Goal: Task Accomplishment & Management: Complete application form

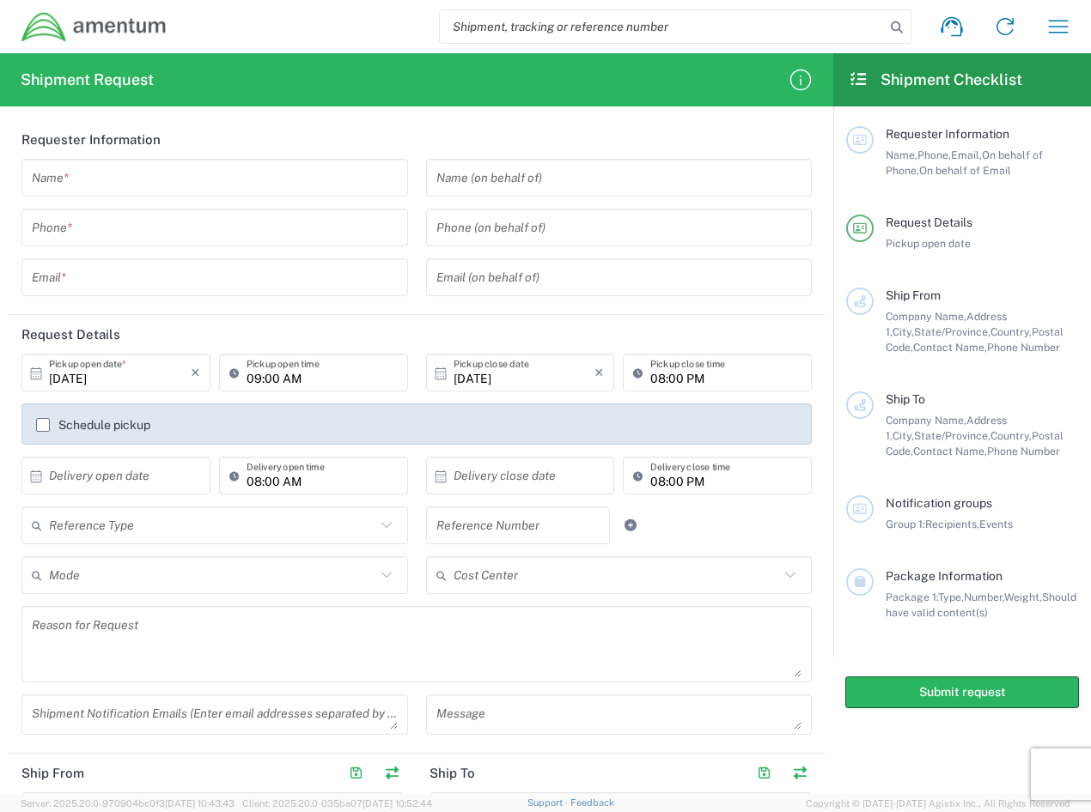
click at [172, 374] on input "[DATE]" at bounding box center [120, 373] width 142 height 30
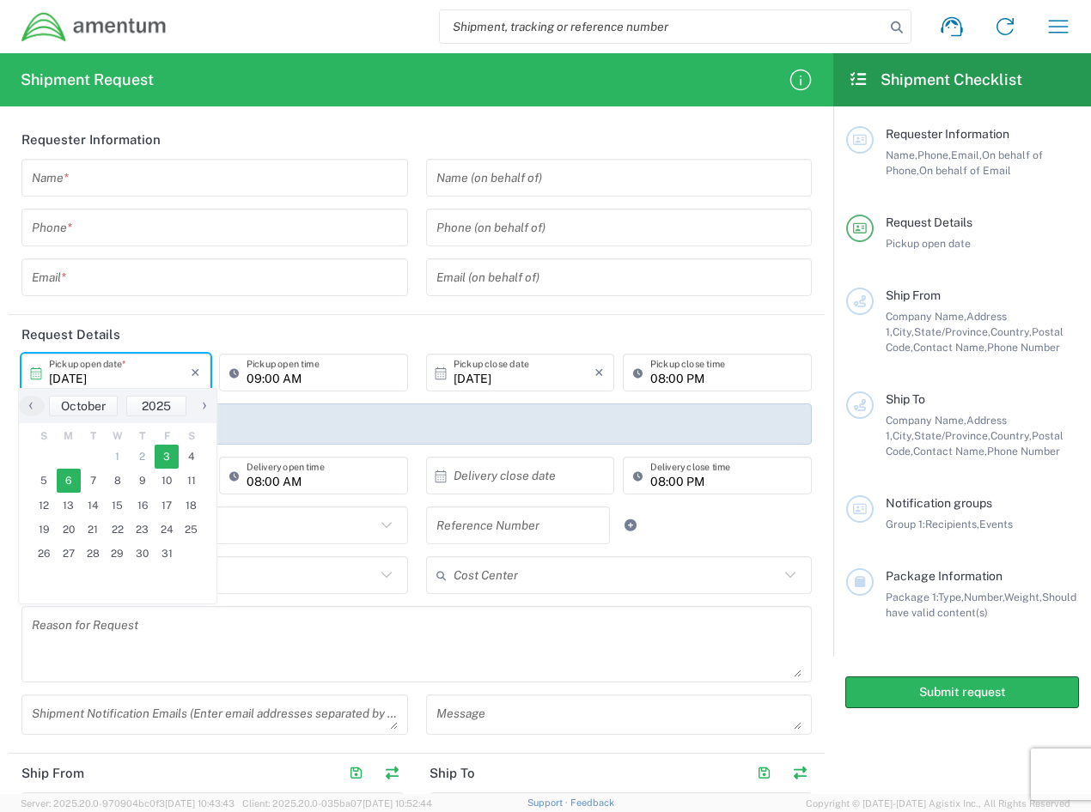
click at [69, 484] on span "6" at bounding box center [69, 481] width 25 height 24
type input "[DATE]"
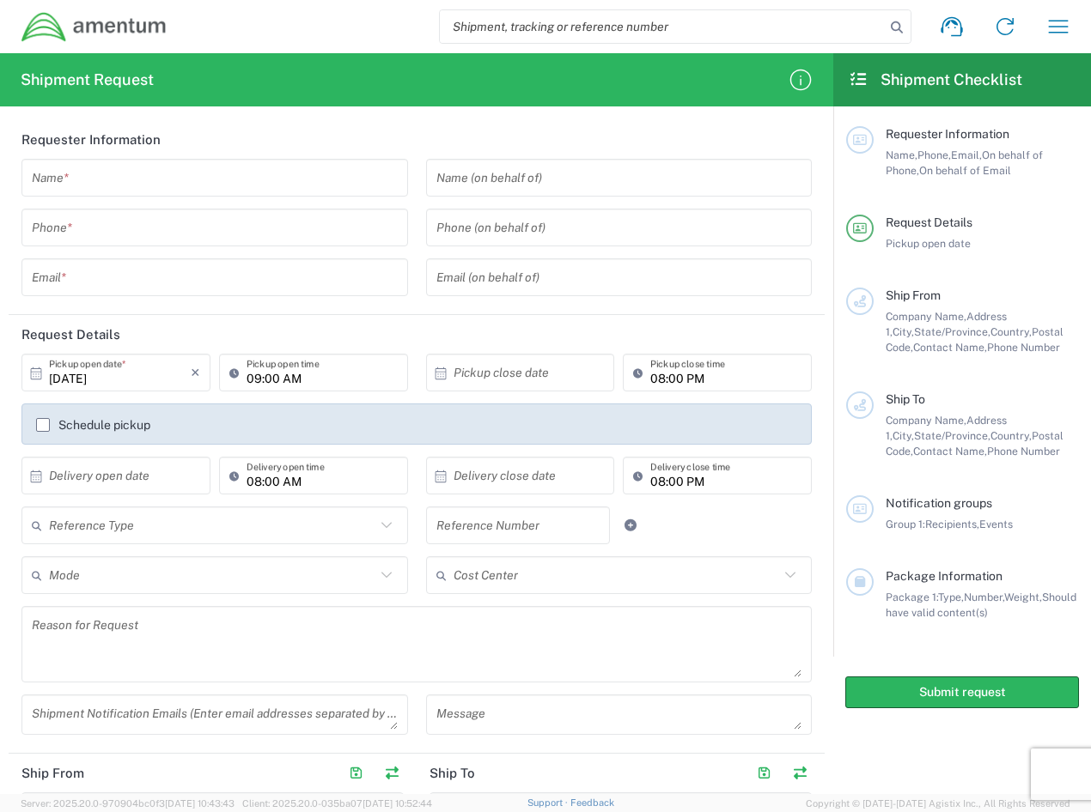
click at [78, 180] on input "text" at bounding box center [215, 178] width 366 height 30
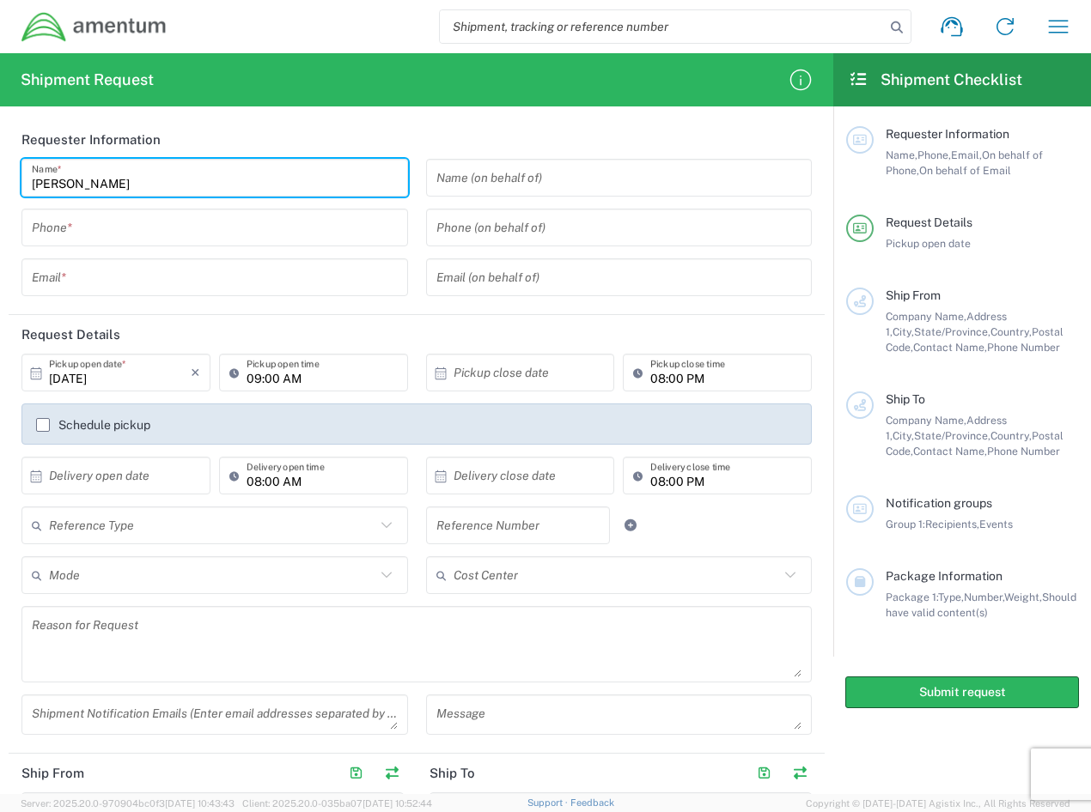
type input "[PERSON_NAME]"
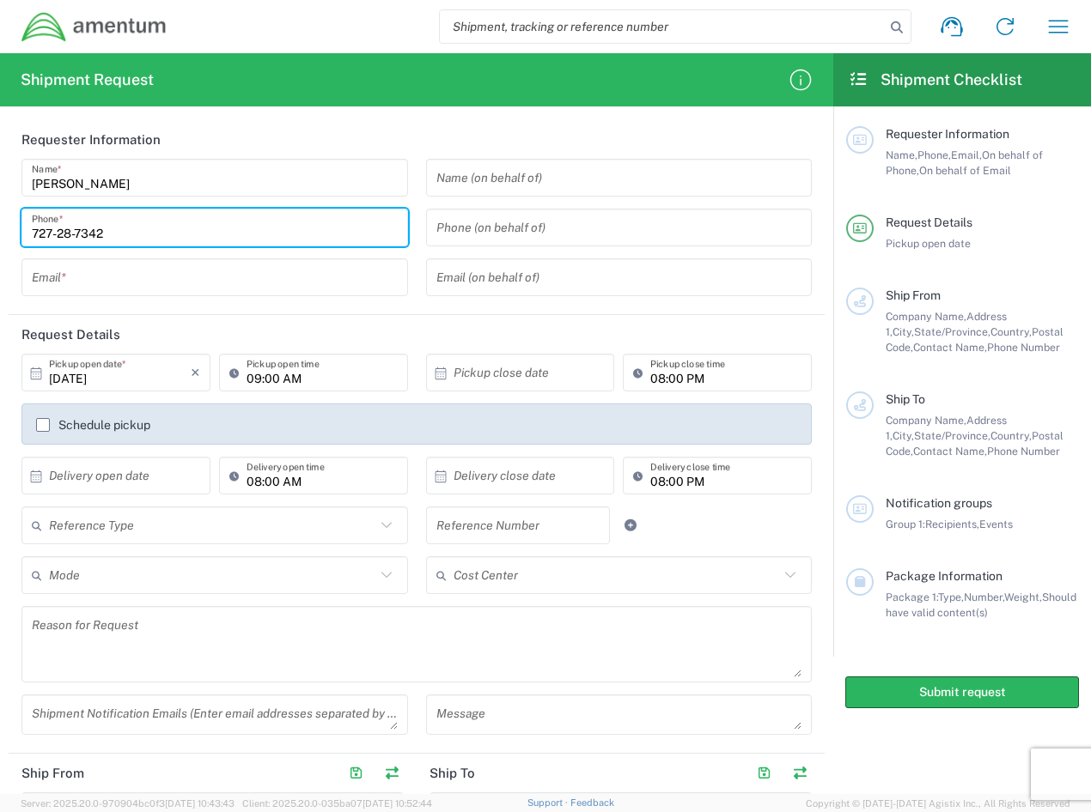
type input "727-28-7342"
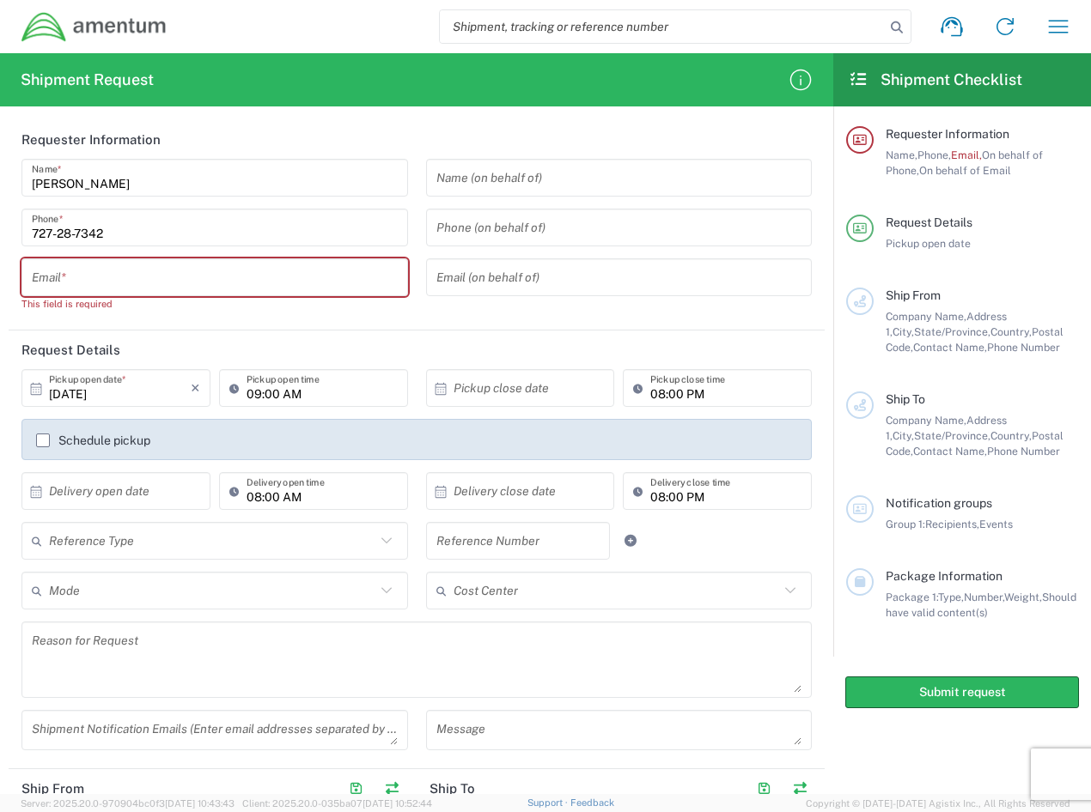
click at [71, 284] on input "text" at bounding box center [215, 278] width 366 height 30
paste input "[PERSON_NAME][EMAIL_ADDRESS][DOMAIN_NAME]"
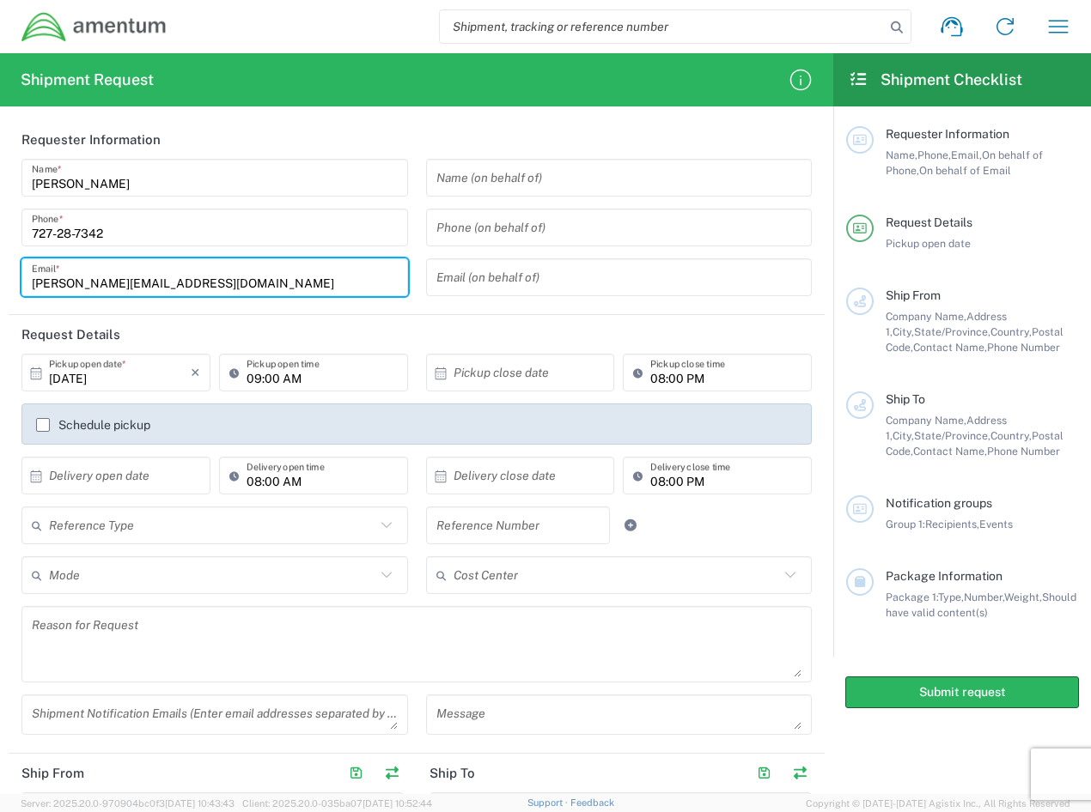
type input "[PERSON_NAME][EMAIL_ADDRESS][DOMAIN_NAME]"
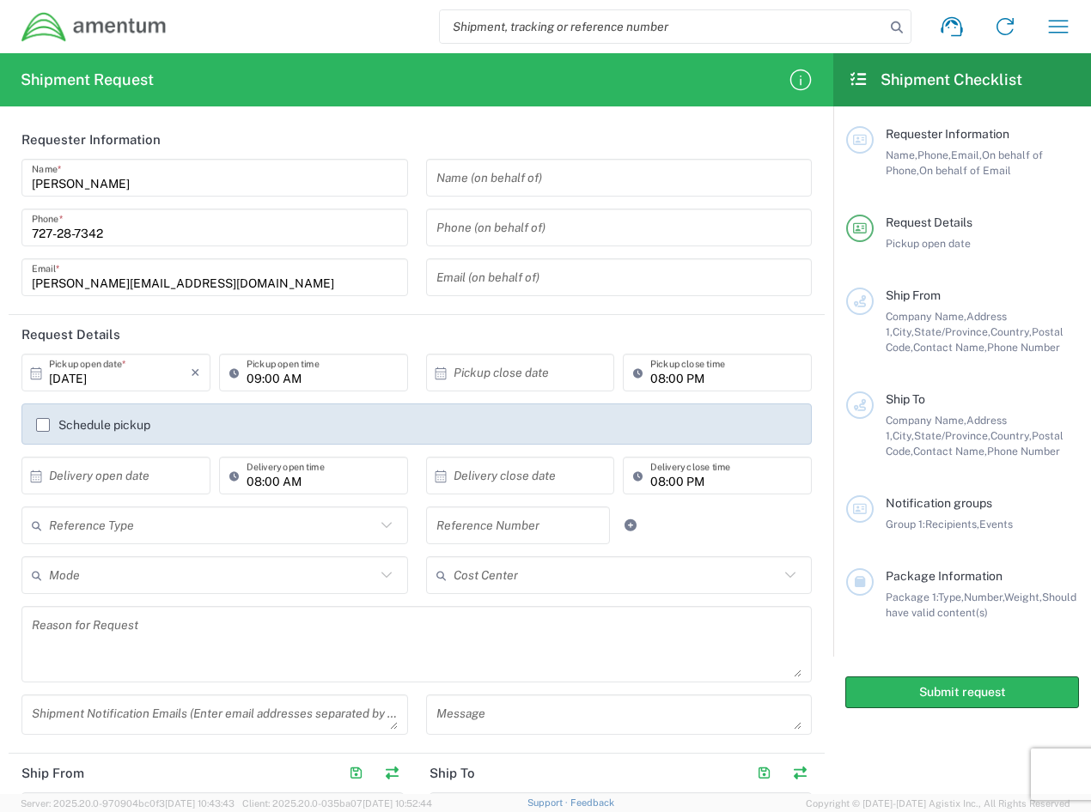
click at [522, 370] on input "text" at bounding box center [524, 373] width 142 height 30
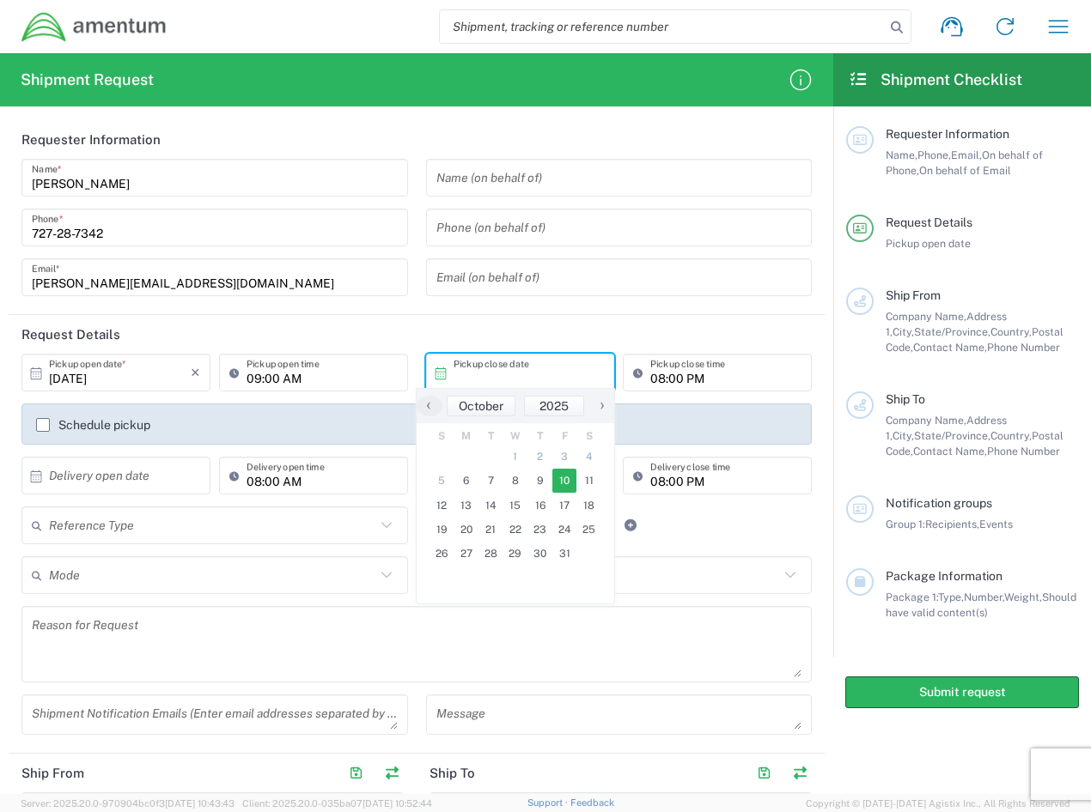
click at [557, 481] on span "10" at bounding box center [564, 481] width 25 height 24
type input "[DATE]"
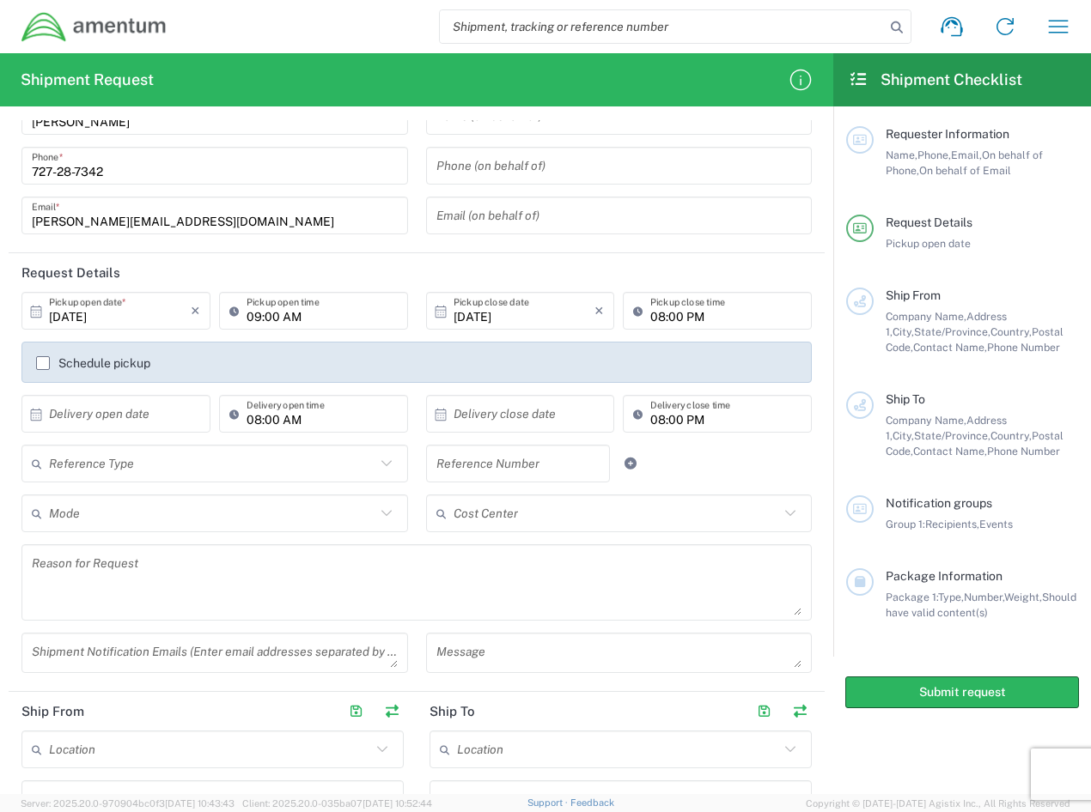
scroll to position [172, 0]
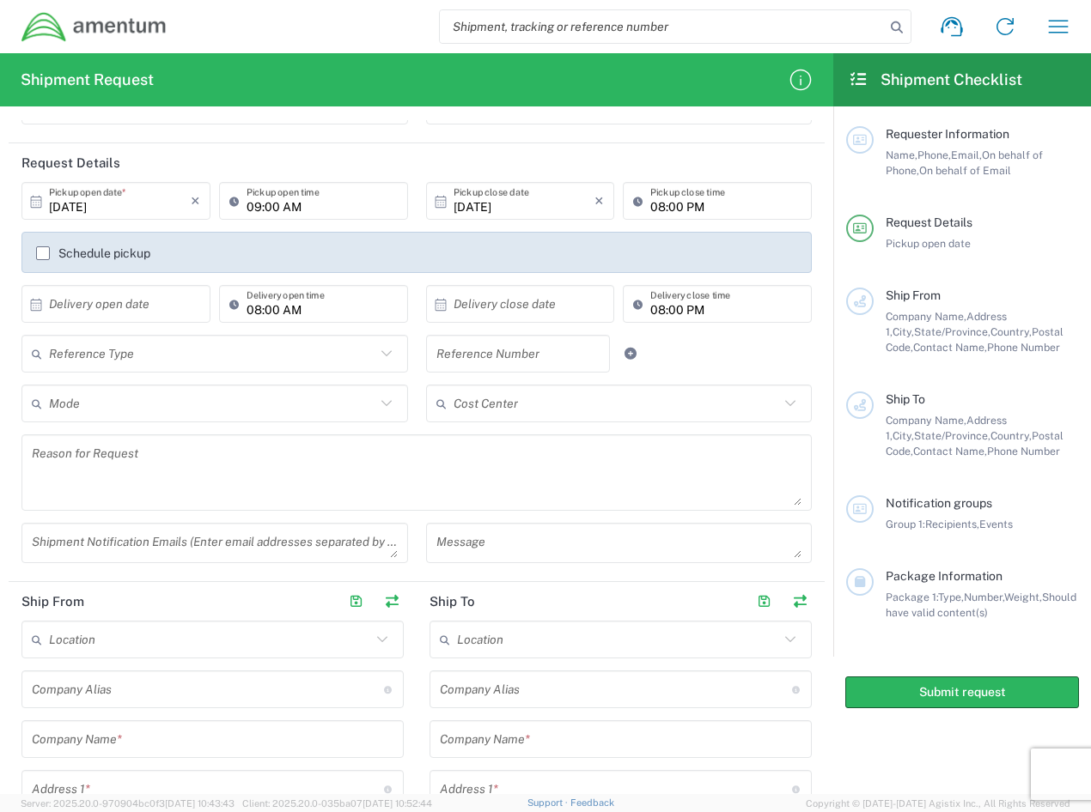
click at [359, 356] on input "text" at bounding box center [212, 354] width 326 height 30
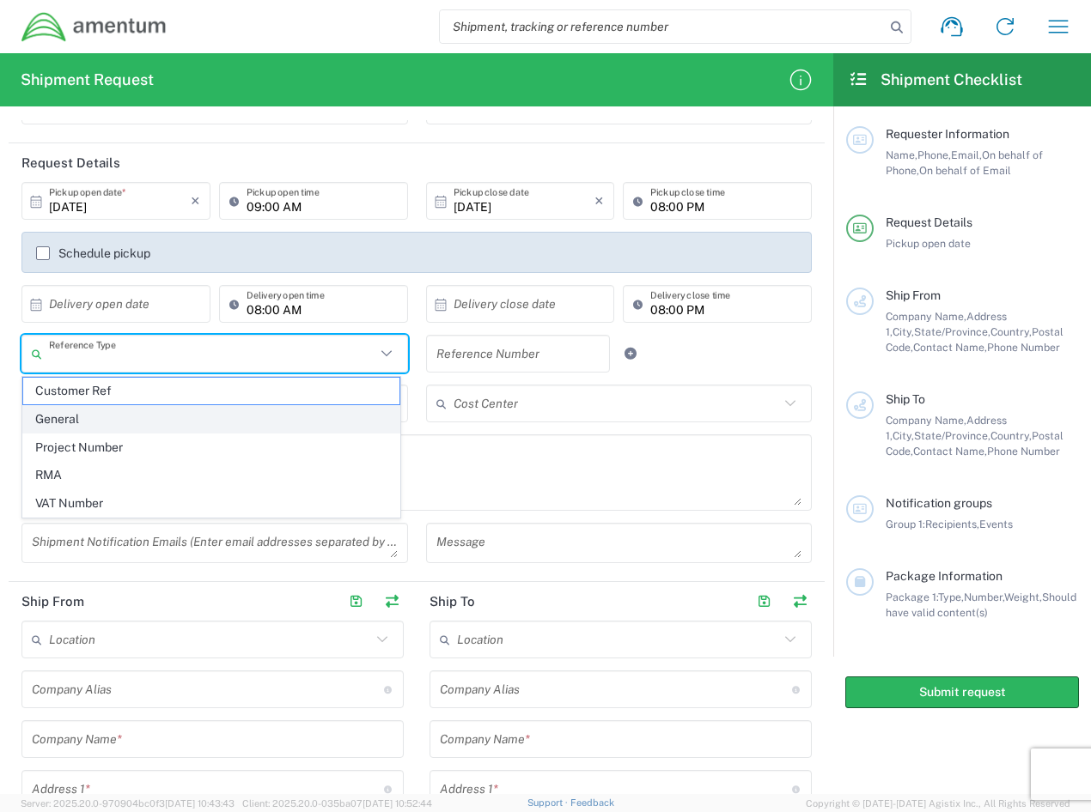
click at [268, 426] on span "General" at bounding box center [211, 419] width 376 height 27
type input "General"
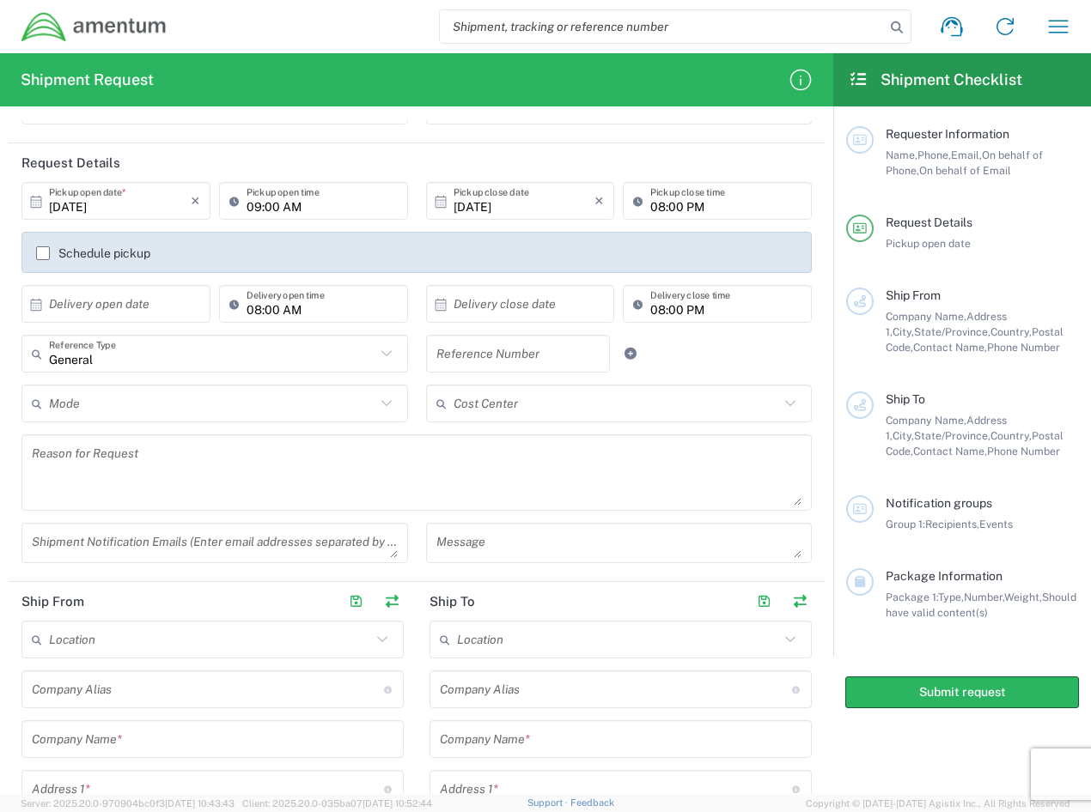
click at [466, 354] on input "text" at bounding box center [517, 354] width 163 height 30
click at [509, 355] on input "text" at bounding box center [517, 354] width 163 height 30
paste input "47074922"
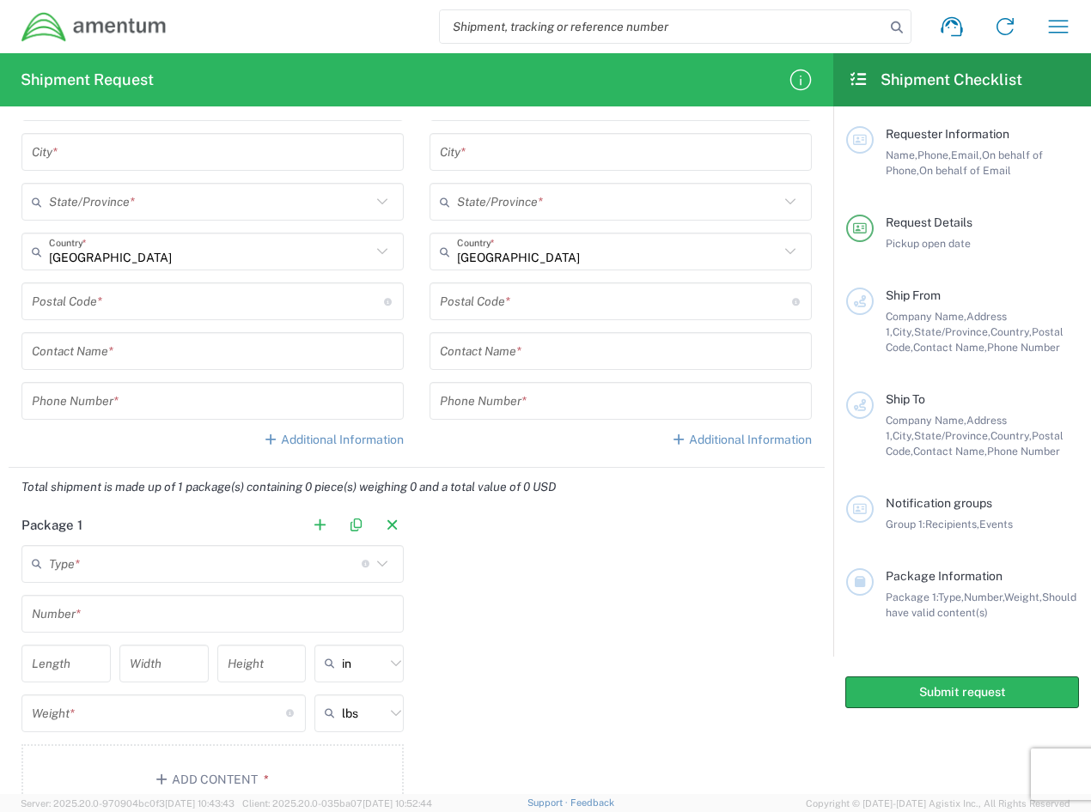
scroll to position [945, 0]
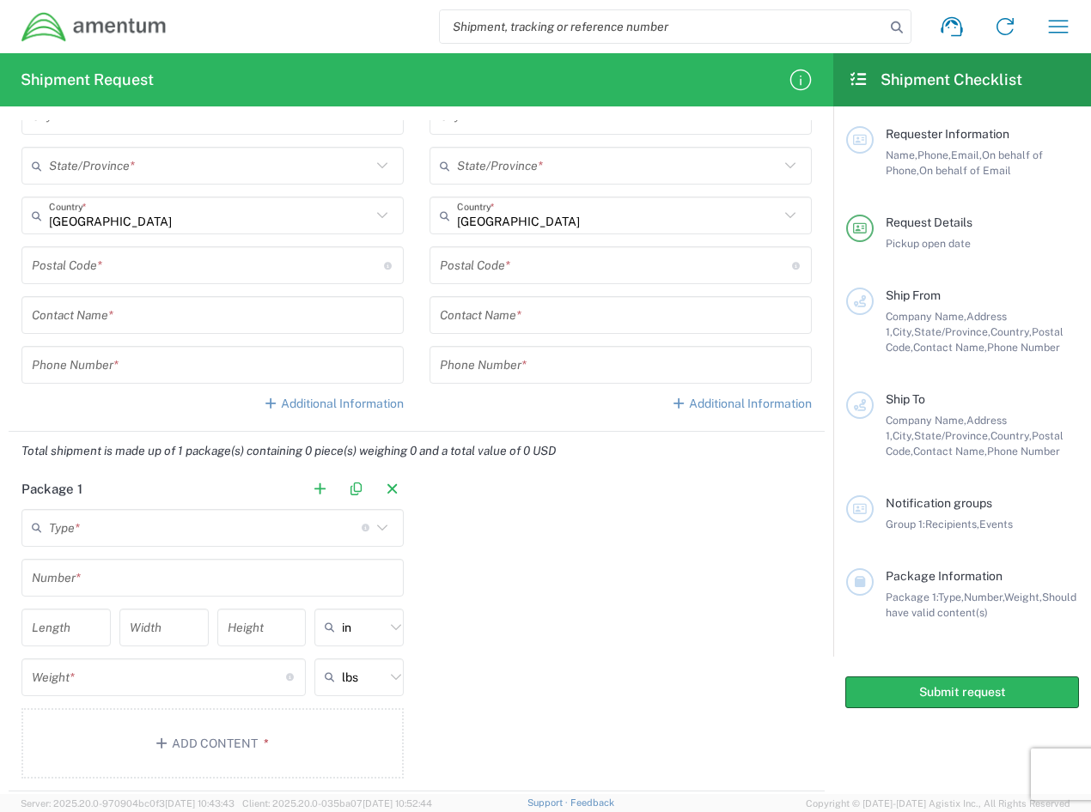
type input "47074922"
click at [91, 535] on input "text" at bounding box center [205, 528] width 313 height 30
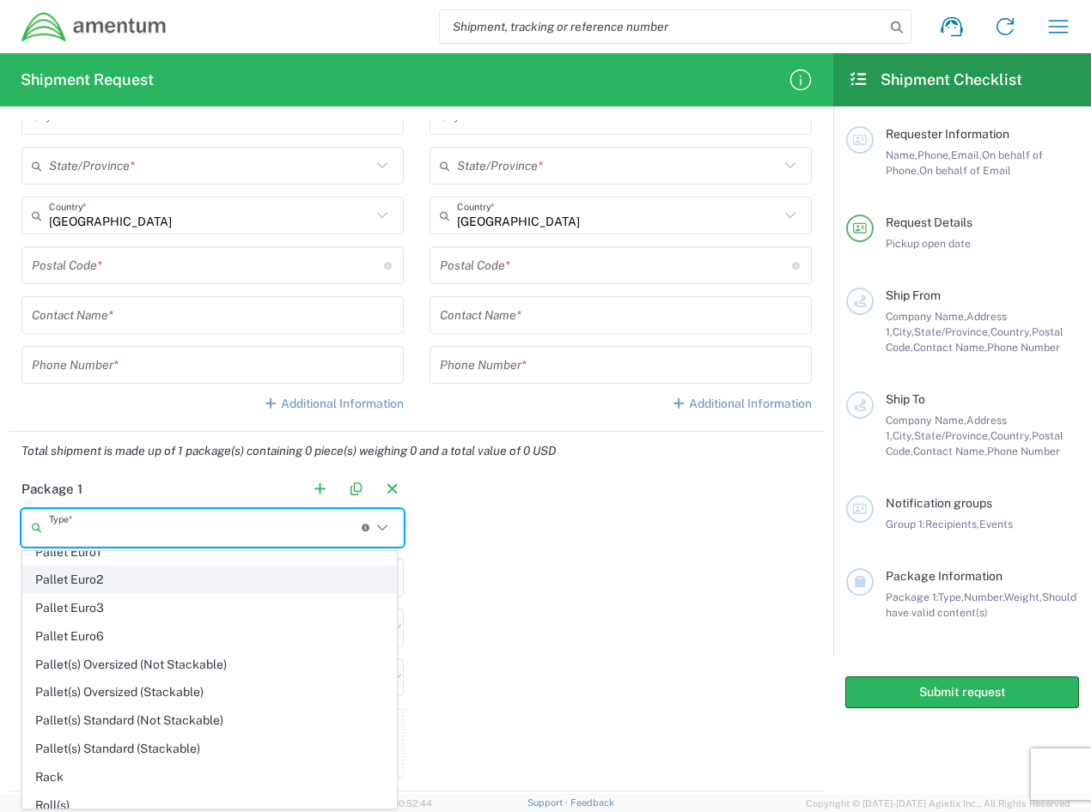
scroll to position [859, 0]
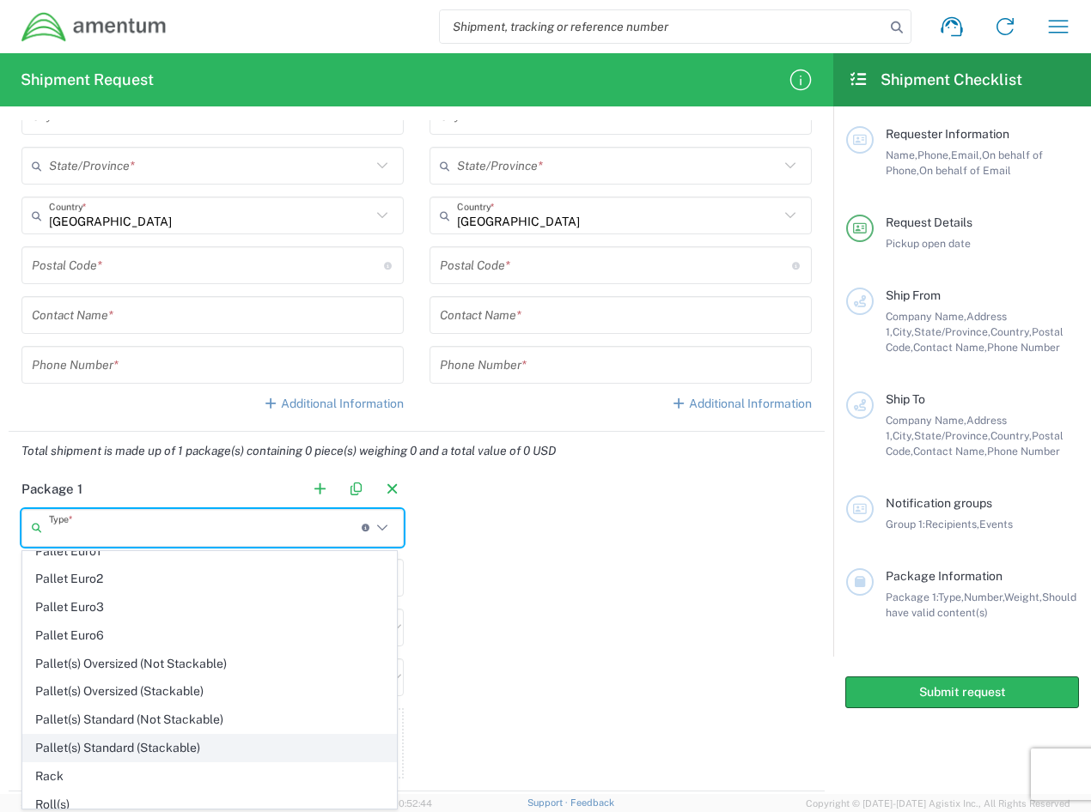
click at [146, 740] on span "Pallet(s) Standard (Stackable)" at bounding box center [209, 748] width 373 height 27
type input "Pallet(s) Standard (Stackable)"
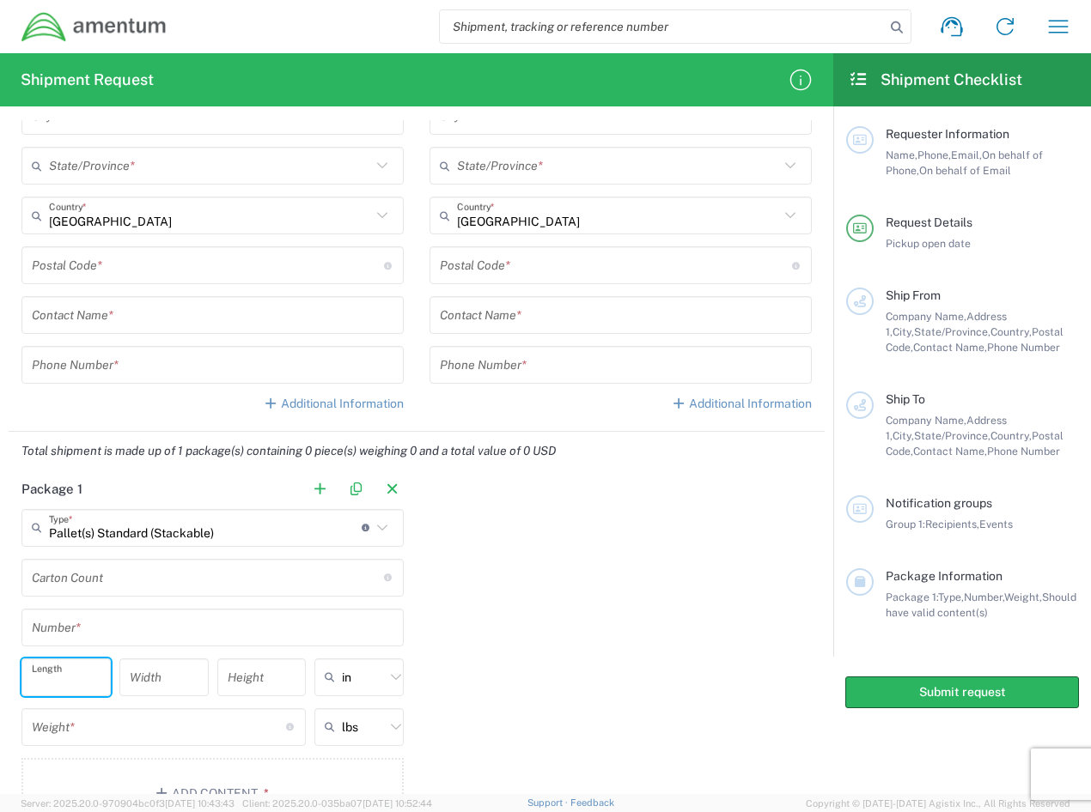
click at [74, 680] on input "number" at bounding box center [66, 677] width 69 height 30
type input "14"
type input "11"
click at [343, 715] on span "in" at bounding box center [354, 715] width 84 height 27
click at [143, 733] on input "number" at bounding box center [159, 727] width 254 height 30
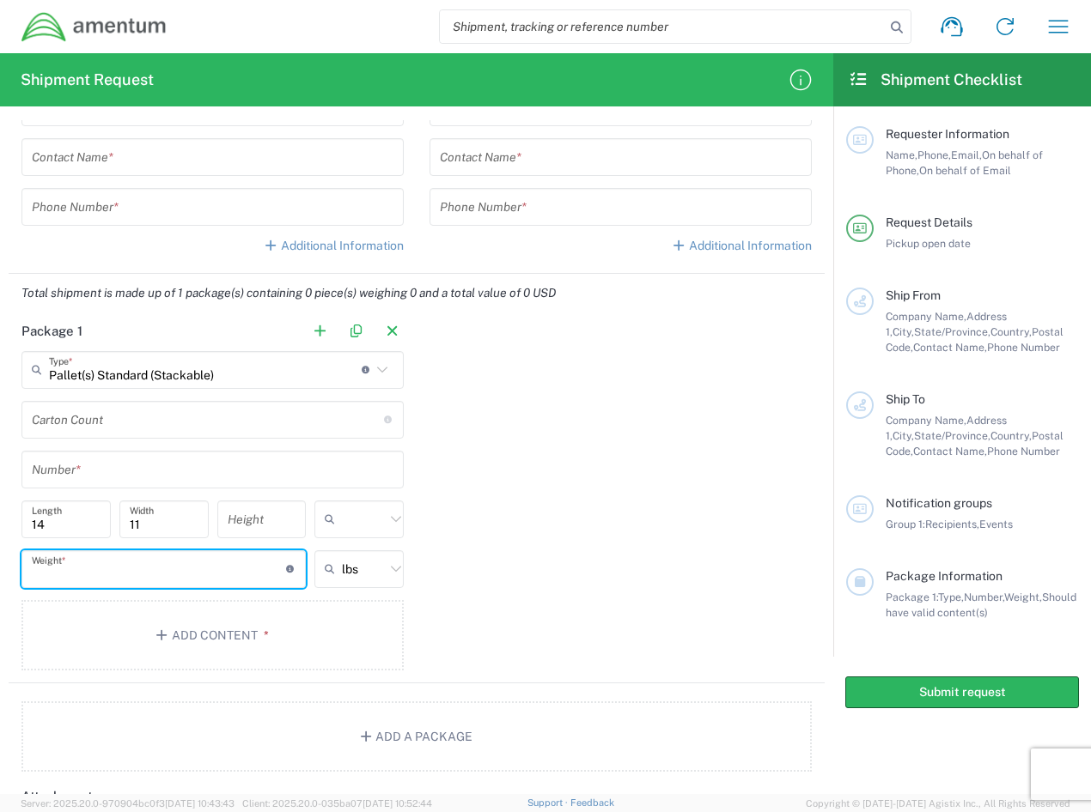
scroll to position [1117, 0]
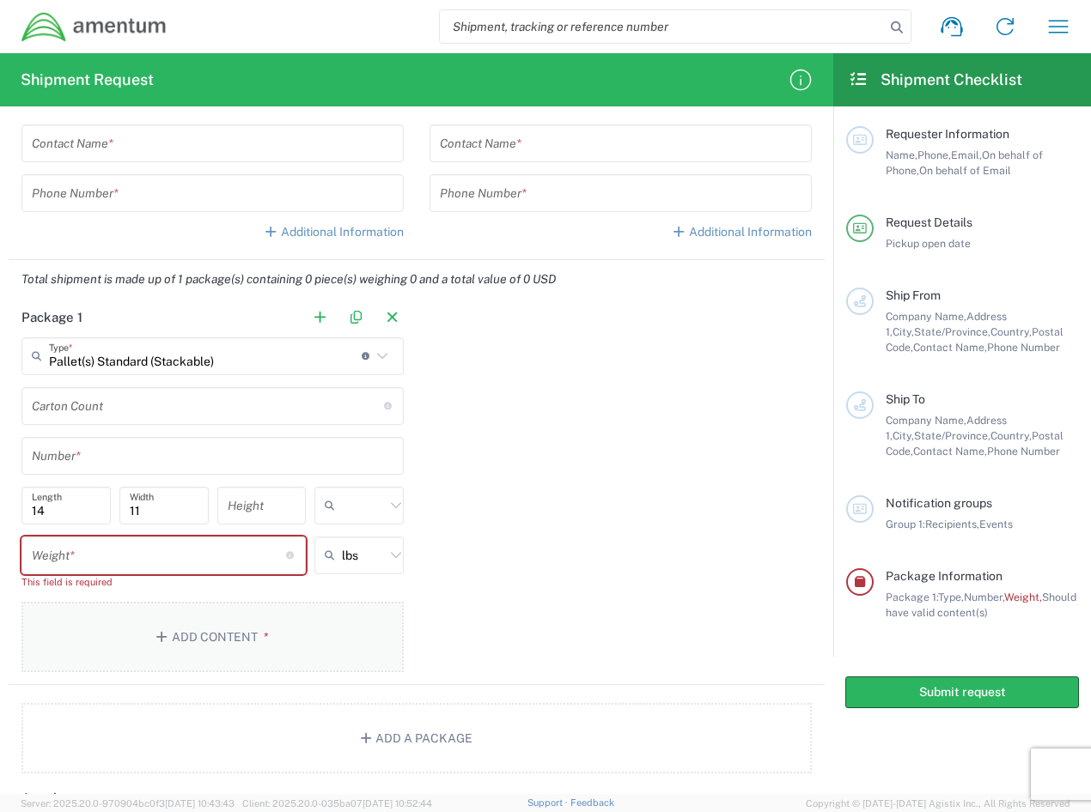
click at [110, 616] on button "Add Content *" at bounding box center [212, 637] width 382 height 70
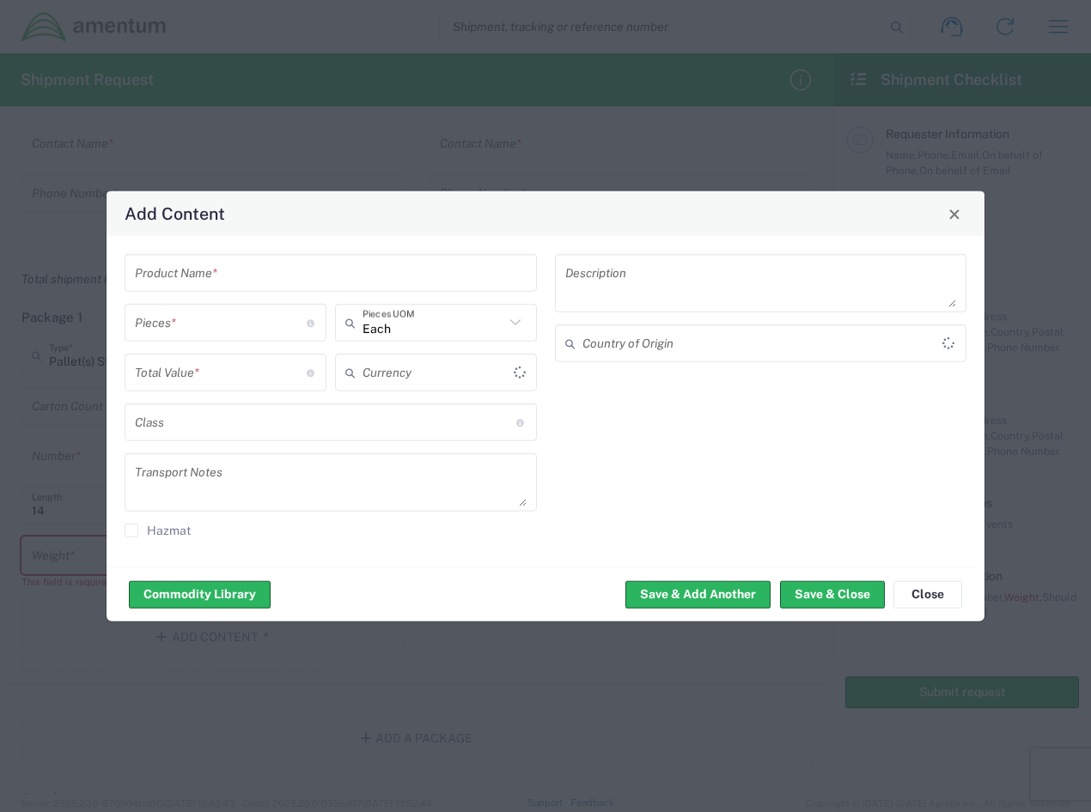
type input "US Dollar"
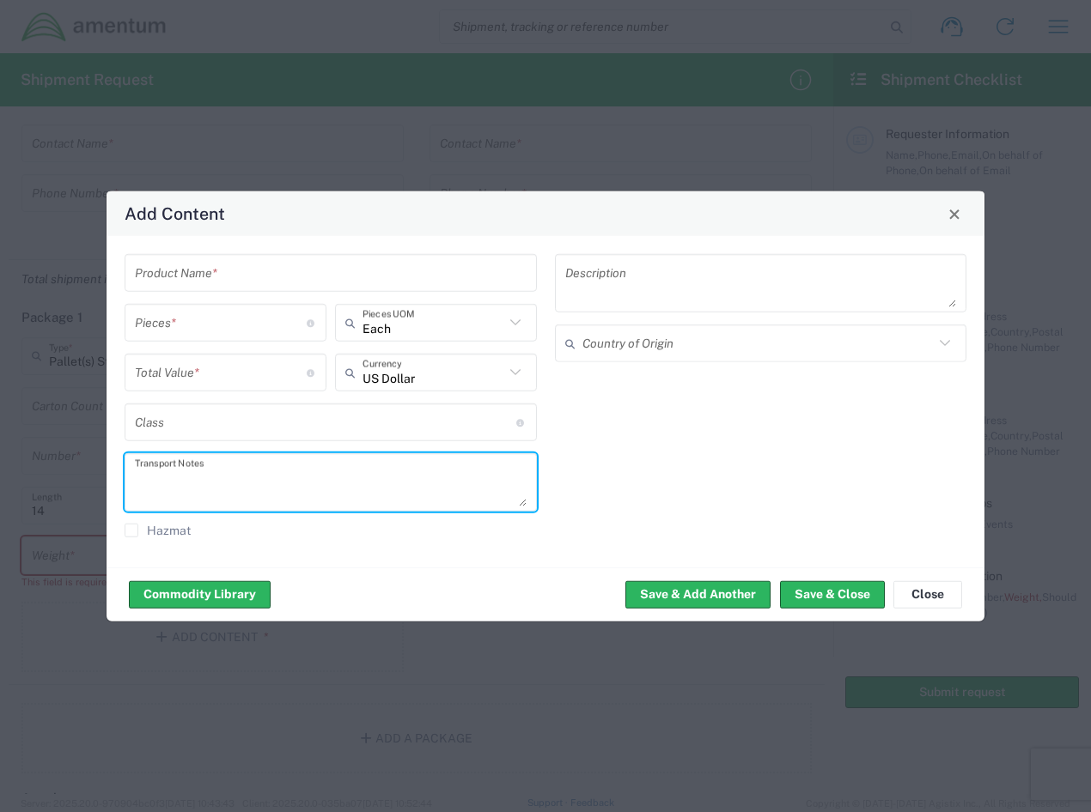
click at [169, 475] on textarea at bounding box center [331, 483] width 392 height 48
paste textarea "The dimensions of the pails only are 14” Long, 11” Wide, and 38” round. All 20 …"
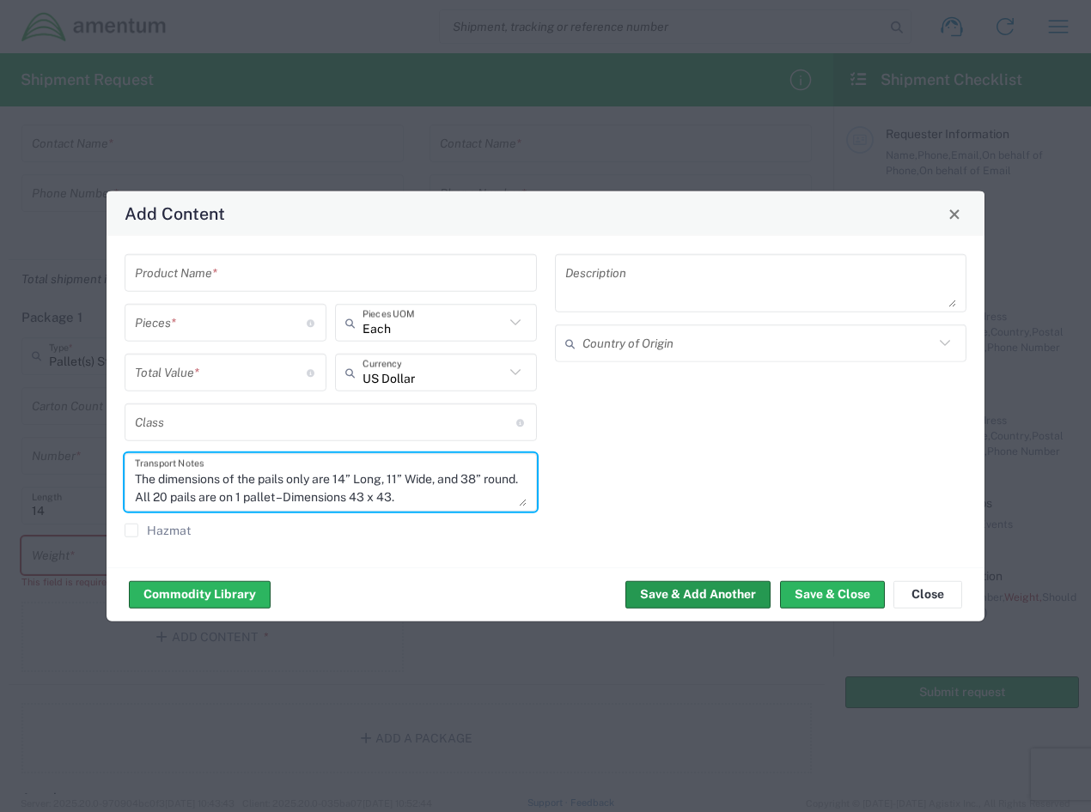
type textarea "The dimensions of the pails only are 14” Long, 11” Wide, and 38” round. All 20 …"
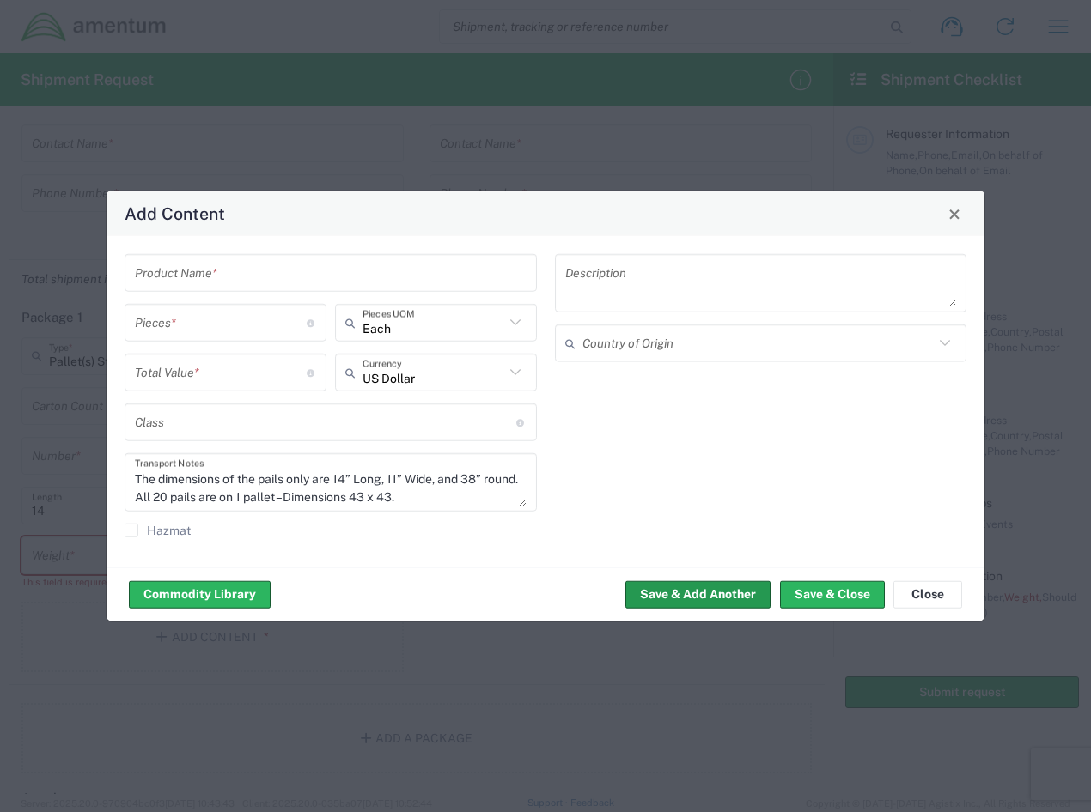
click at [690, 585] on button "Save & Add Another" at bounding box center [697, 594] width 145 height 27
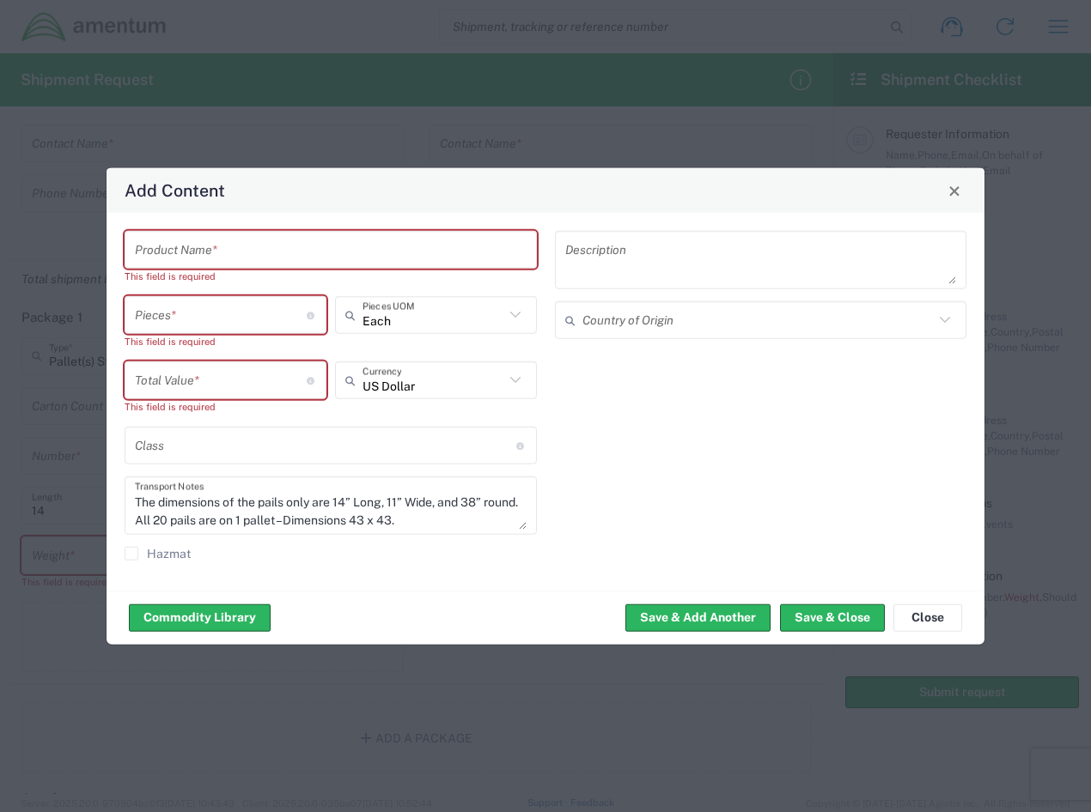
click at [221, 255] on input "text" at bounding box center [331, 249] width 392 height 30
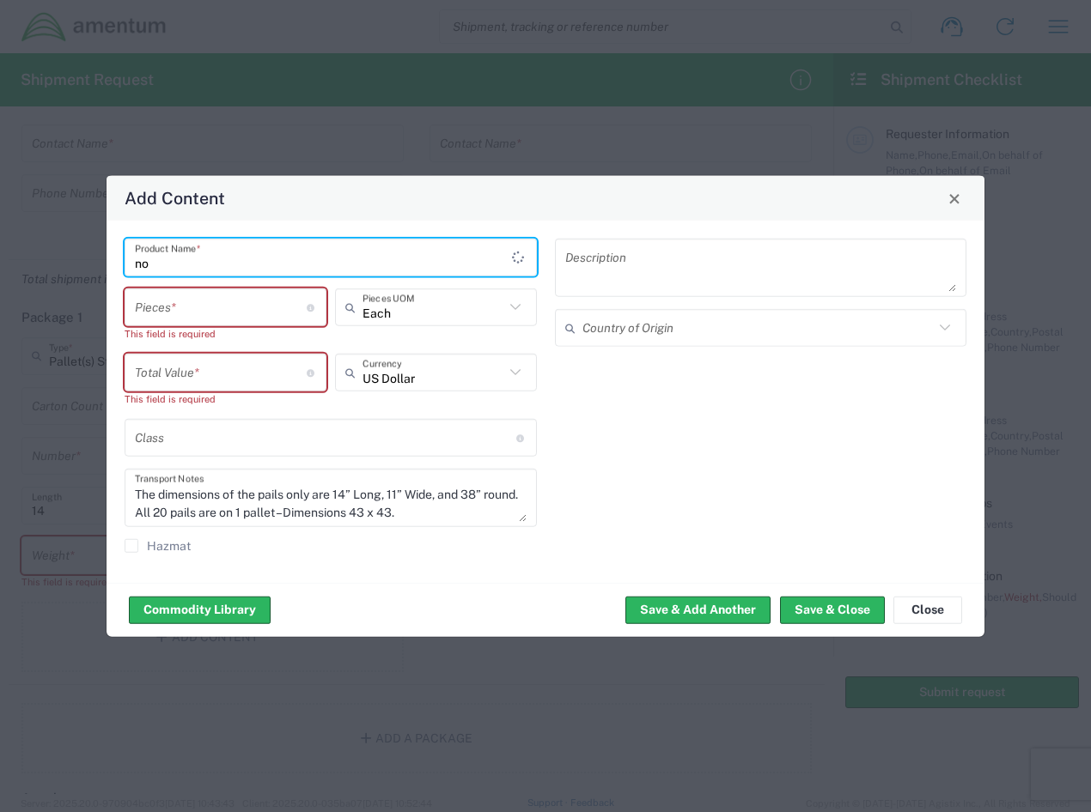
type input "n"
type input "NORKOOL 244"
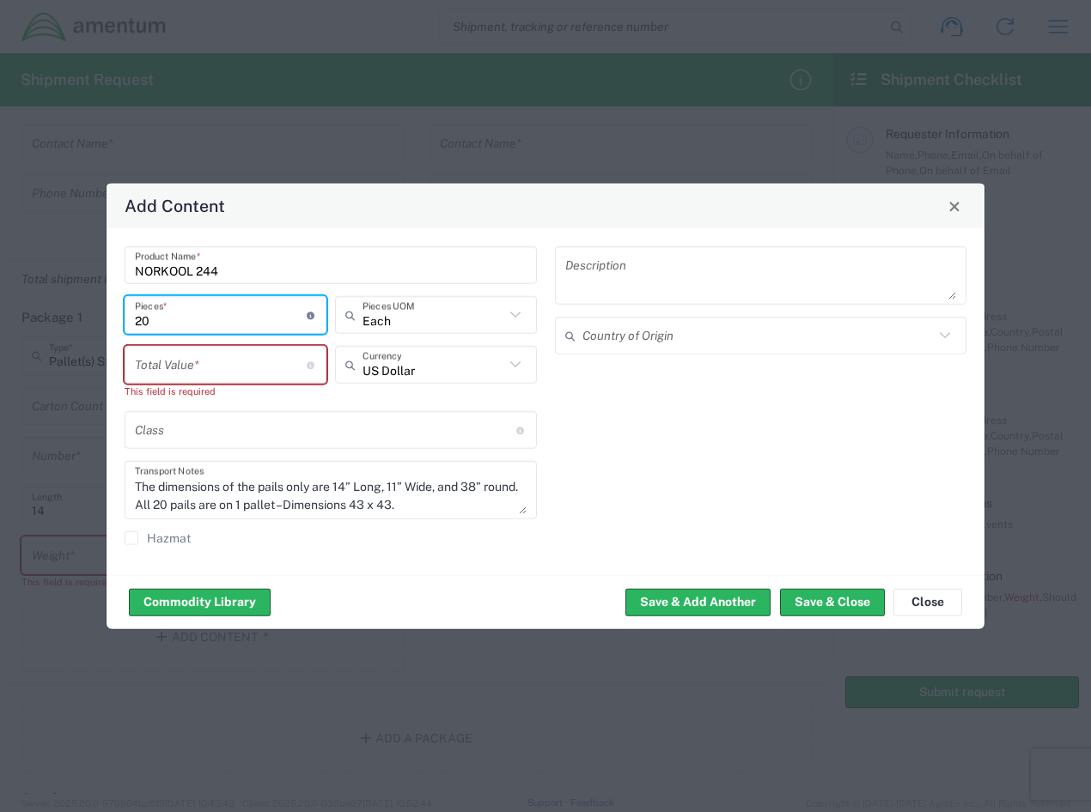
type input "20"
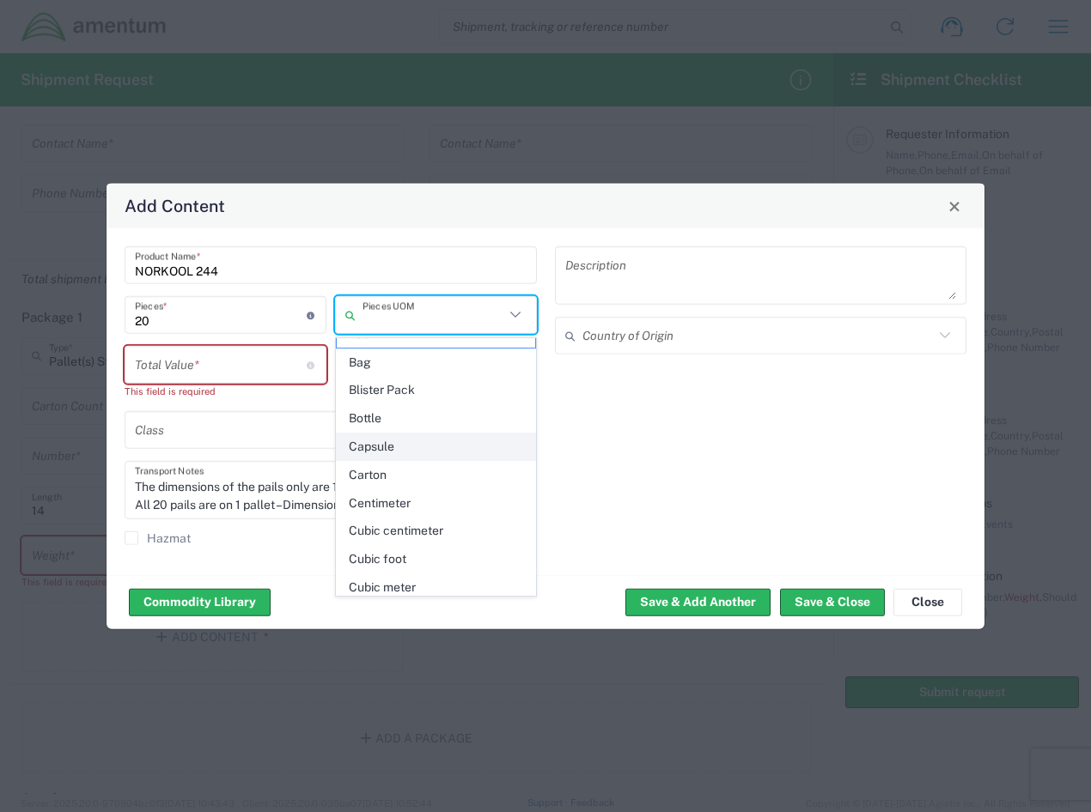
scroll to position [0, 0]
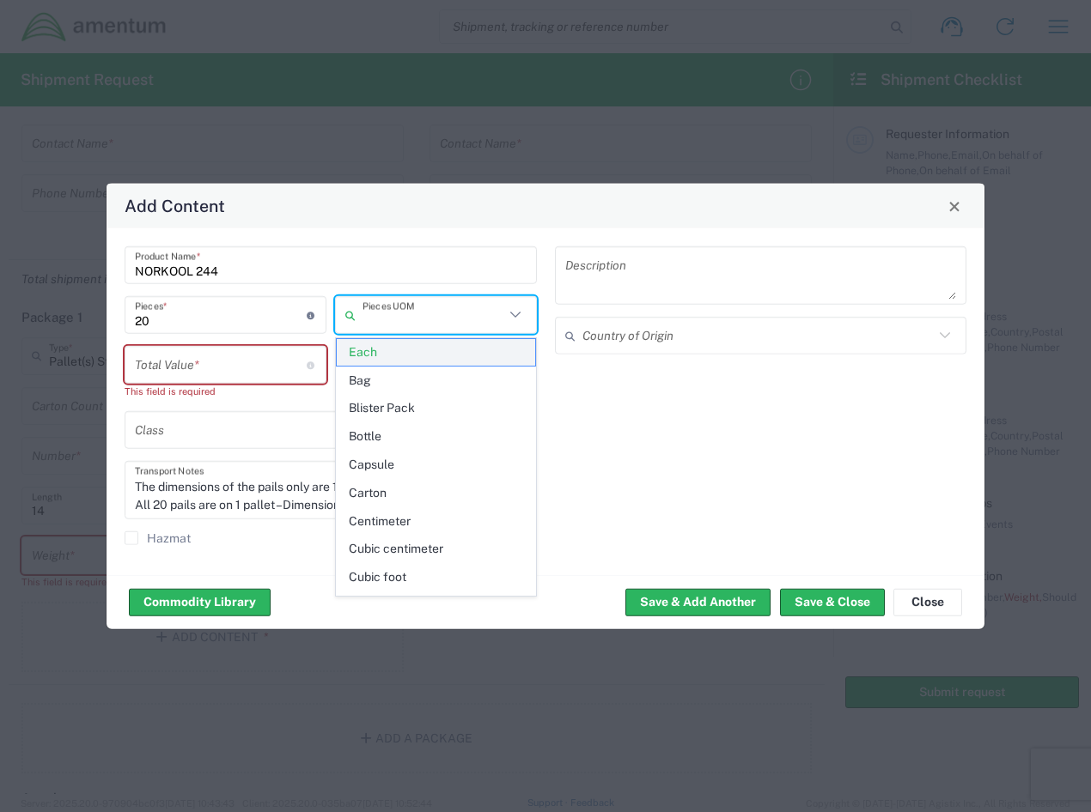
click at [412, 344] on span "Each" at bounding box center [436, 352] width 198 height 27
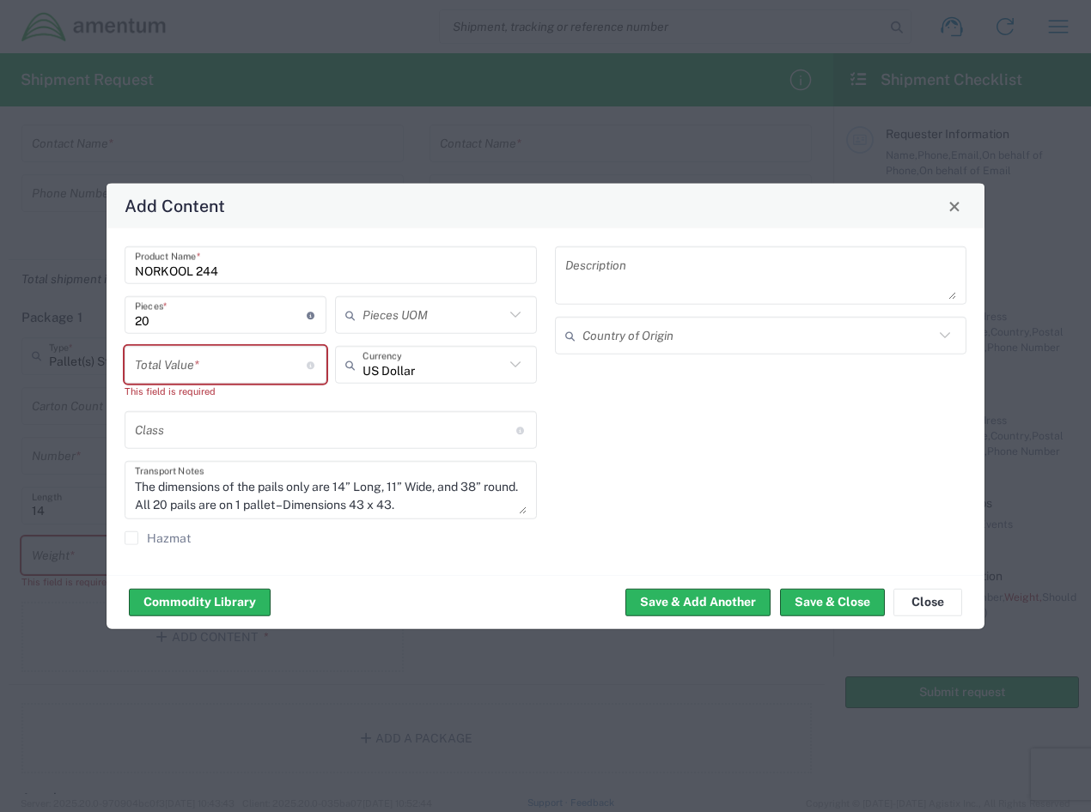
click at [618, 278] on textarea at bounding box center [761, 276] width 392 height 48
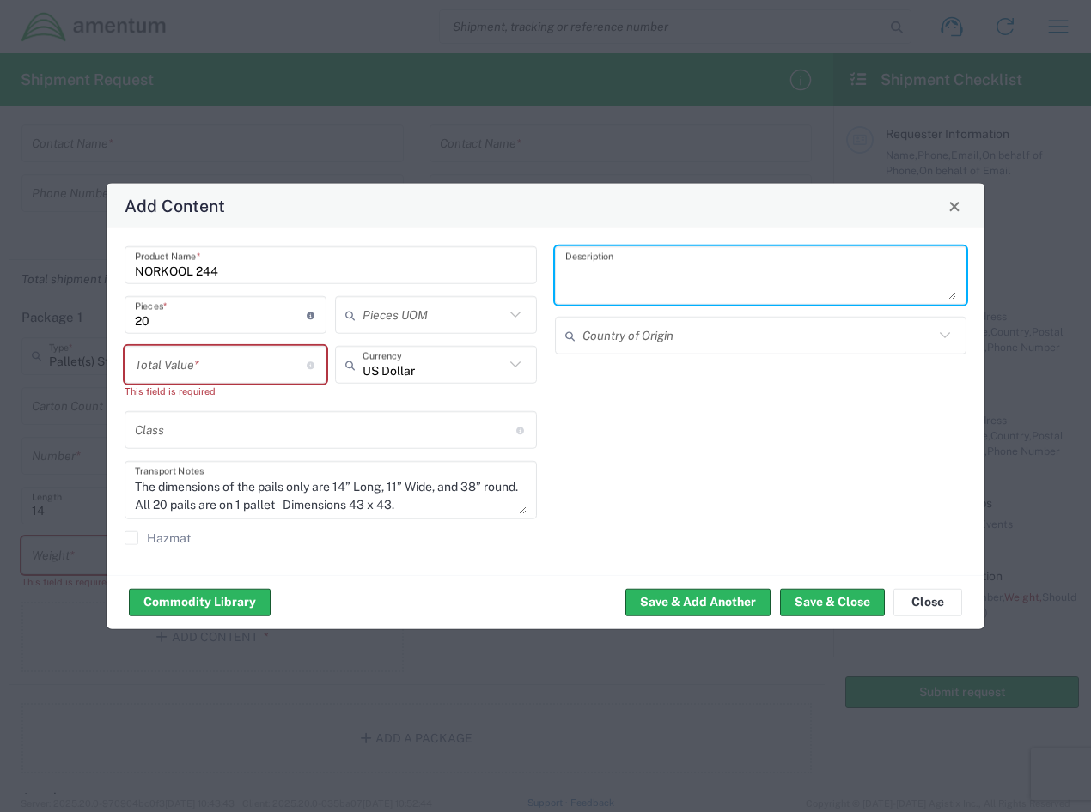
paste textarea "INHIBITOR;00175609 175609;CORROSION INHIBITOR"
type textarea "INHIBITOR;00175609 175609;CORROSION INHIBITOR"
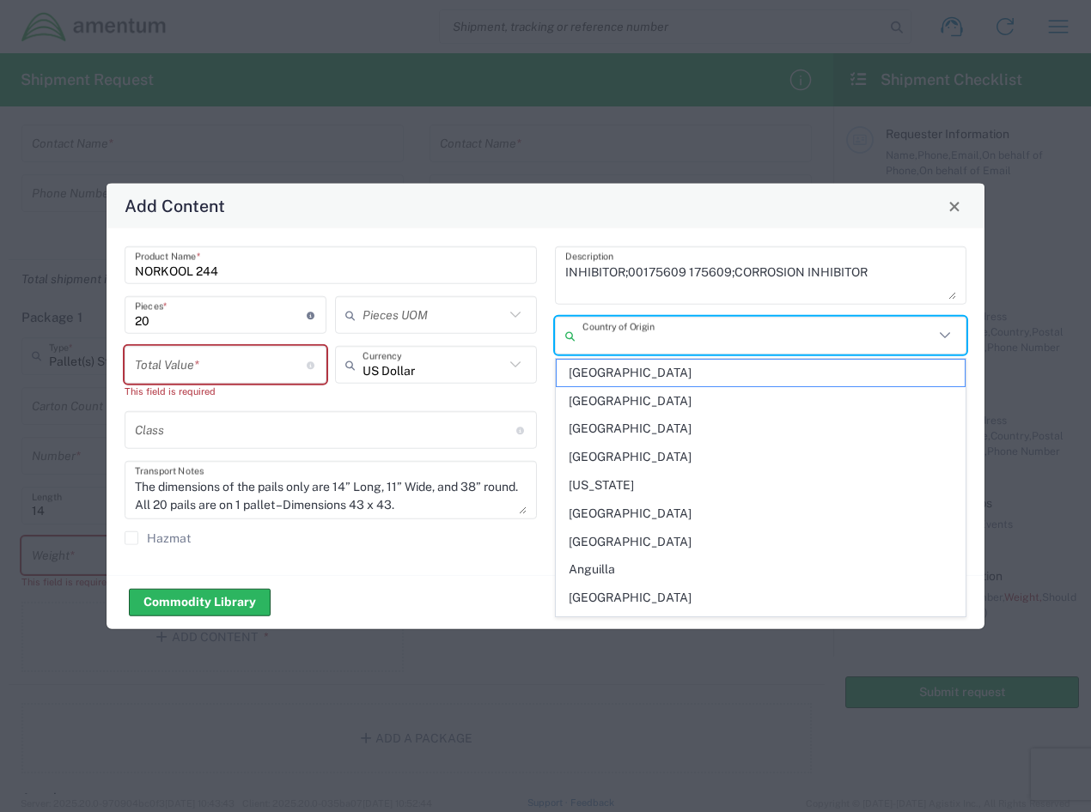
click at [668, 343] on input "text" at bounding box center [758, 335] width 352 height 30
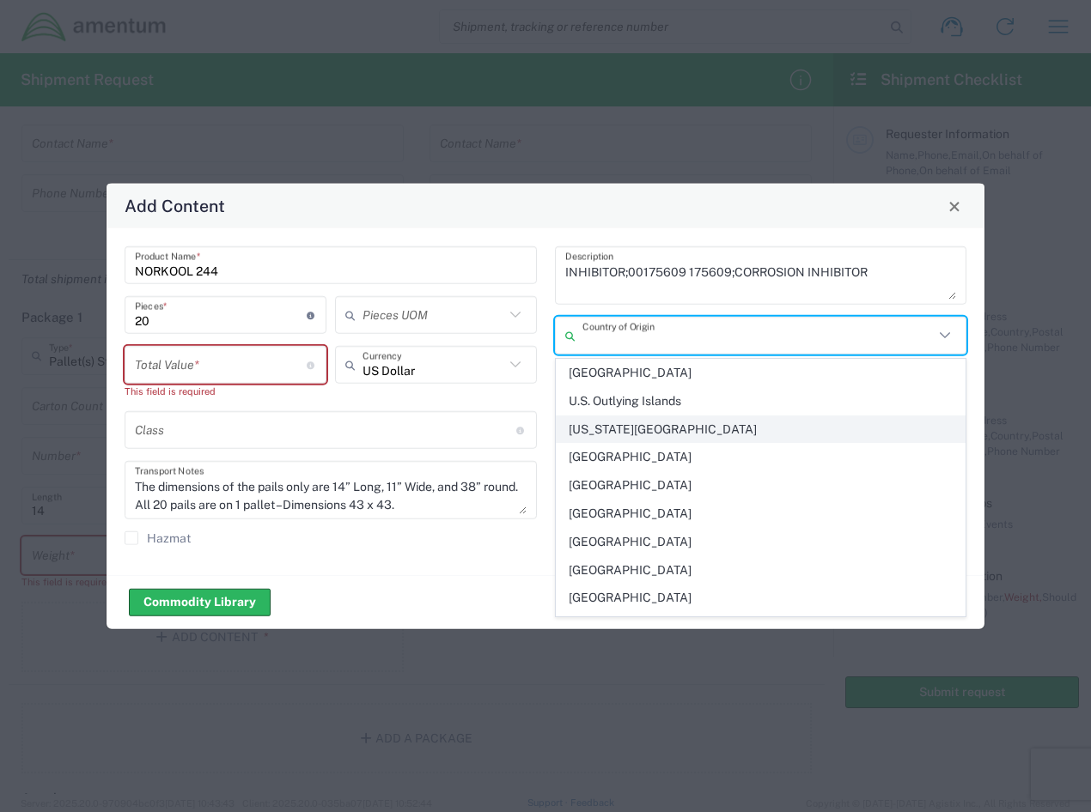
scroll to position [6502, 0]
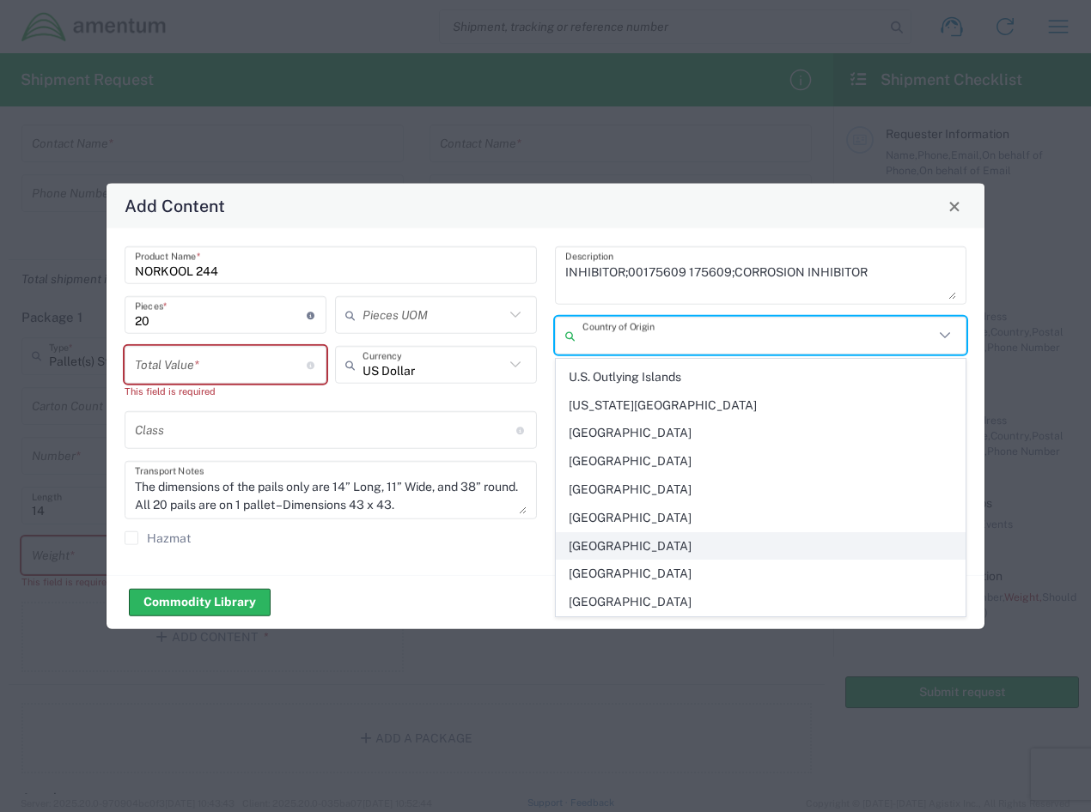
click at [691, 539] on span "[GEOGRAPHIC_DATA]" at bounding box center [761, 546] width 409 height 27
type input "[GEOGRAPHIC_DATA]"
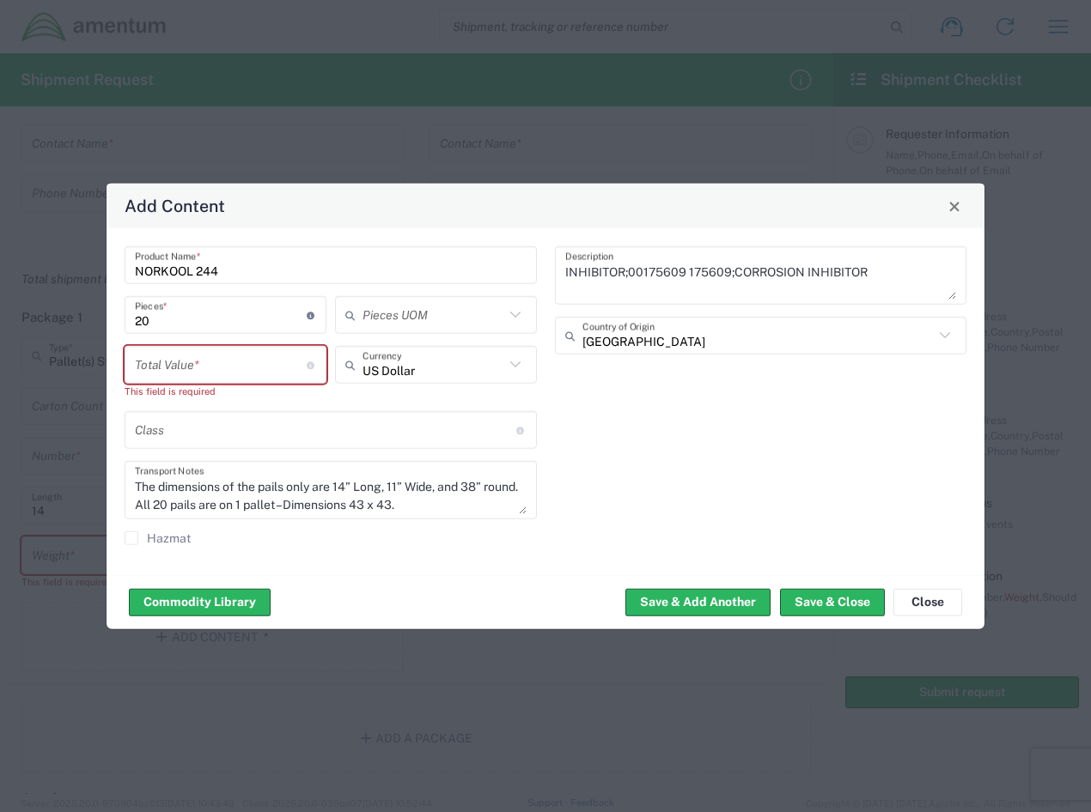
click at [238, 365] on input "number" at bounding box center [221, 365] width 172 height 30
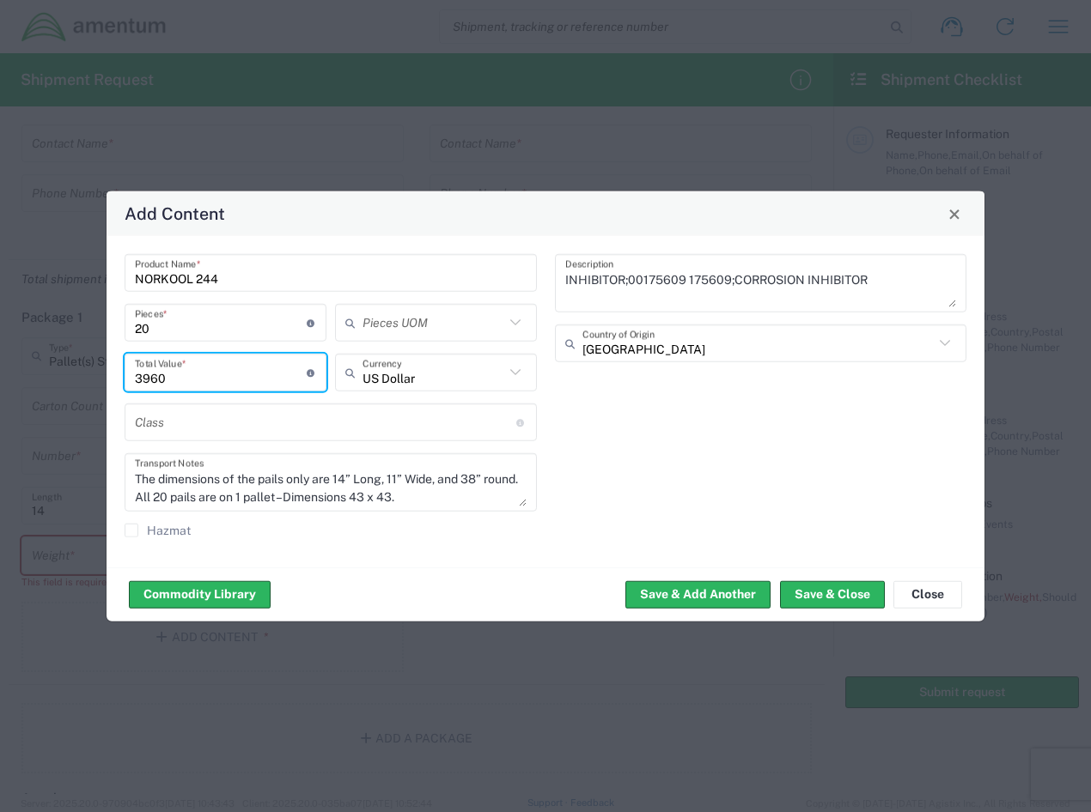
click at [251, 431] on input "text" at bounding box center [325, 422] width 381 height 30
click at [142, 380] on input "3960" at bounding box center [221, 372] width 172 height 30
click at [172, 381] on input "3960" at bounding box center [221, 372] width 172 height 30
type input "3960.00"
click at [735, 593] on button "Save & Add Another" at bounding box center [697, 594] width 145 height 27
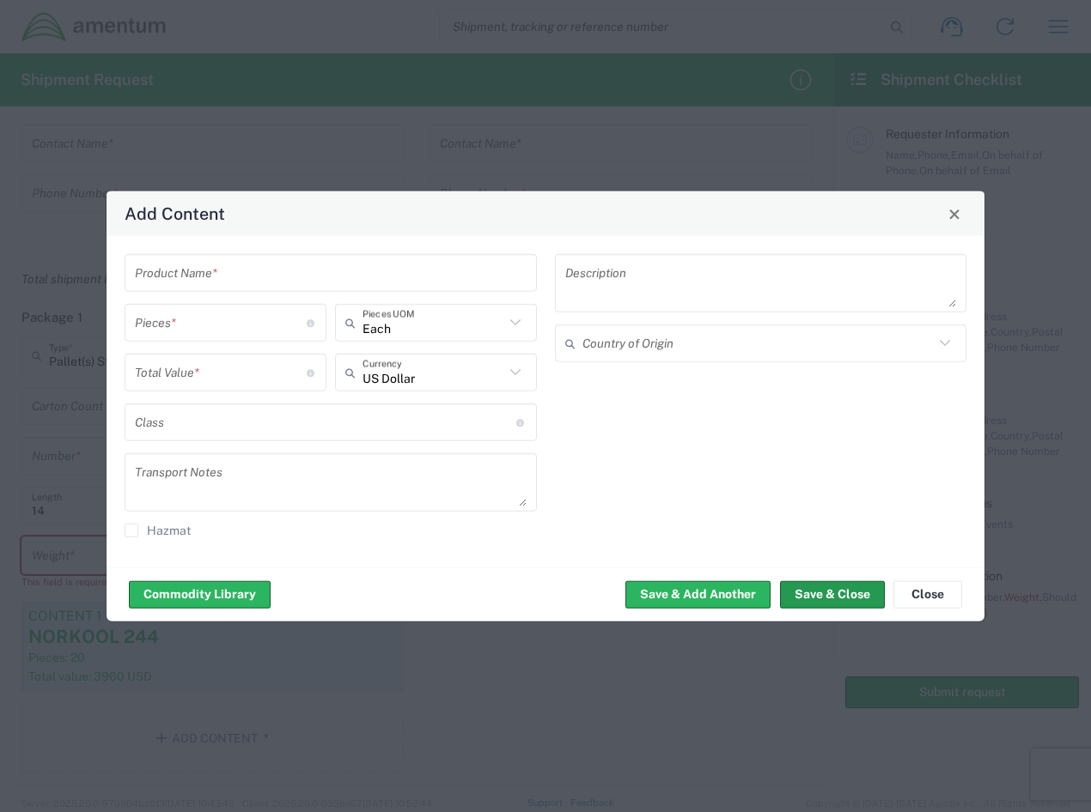
click at [853, 599] on button "Save & Close" at bounding box center [832, 594] width 105 height 27
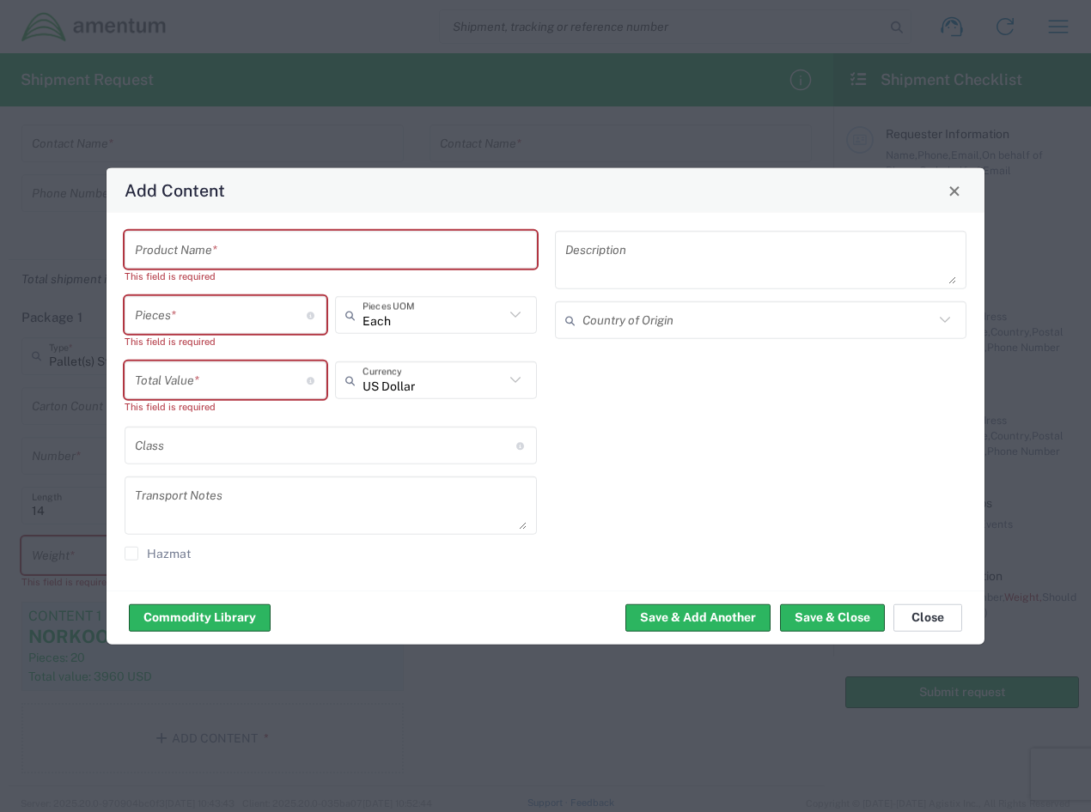
click at [935, 624] on button "Close" at bounding box center [927, 617] width 69 height 27
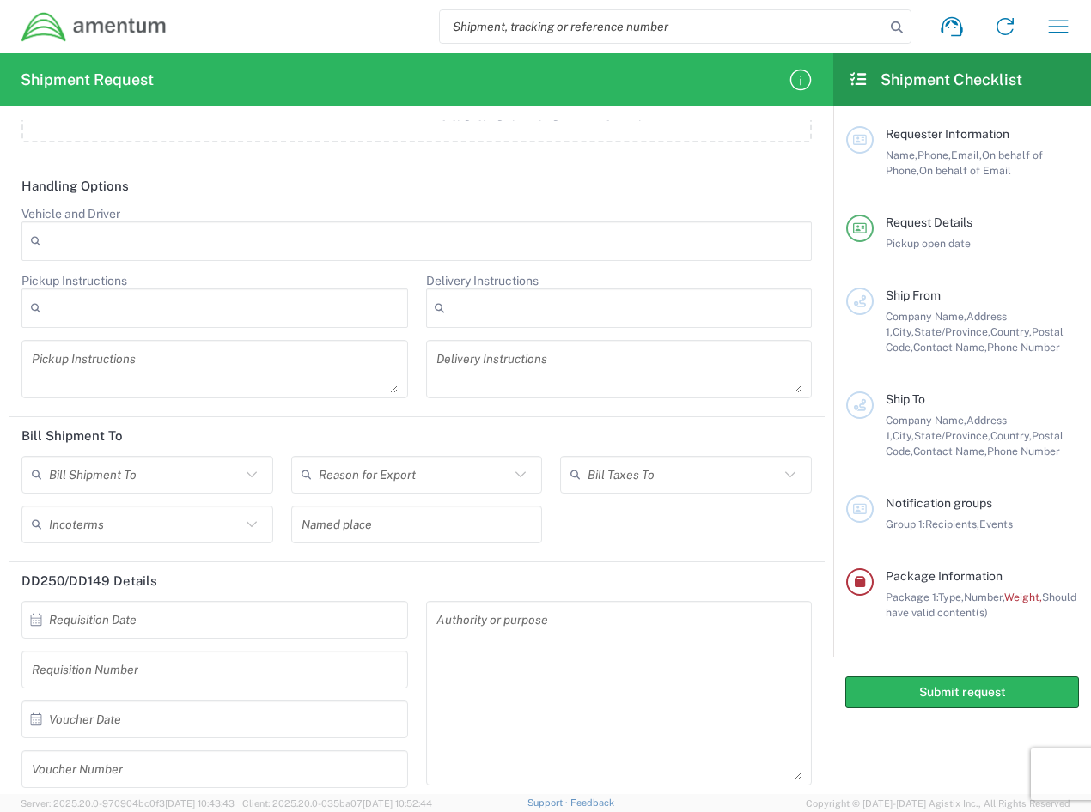
scroll to position [2059, 0]
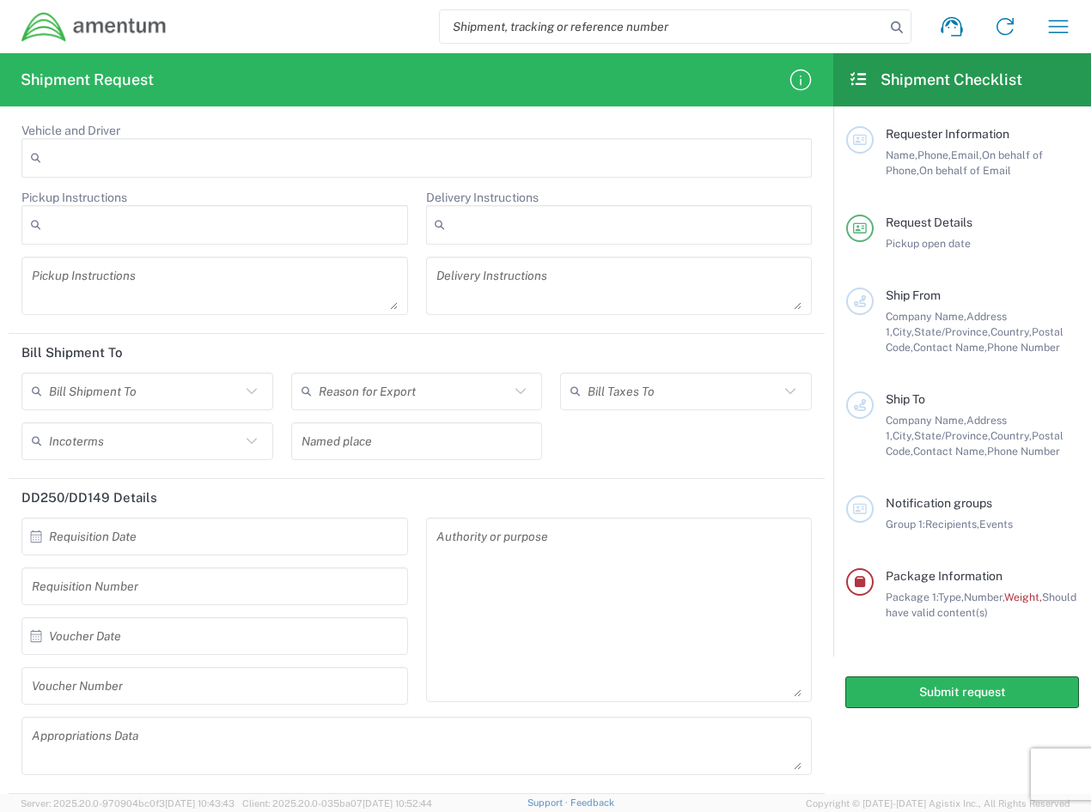
click at [250, 396] on icon at bounding box center [251, 391] width 22 height 22
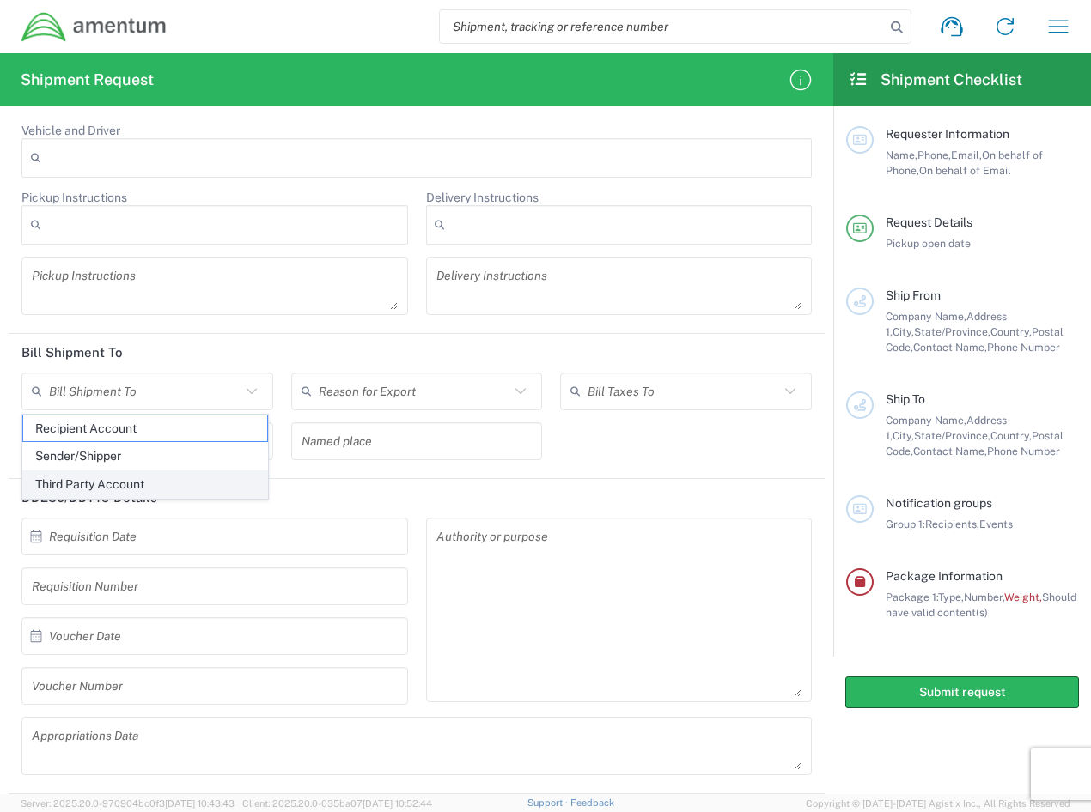
click at [219, 485] on span "Third Party Account" at bounding box center [145, 485] width 244 height 27
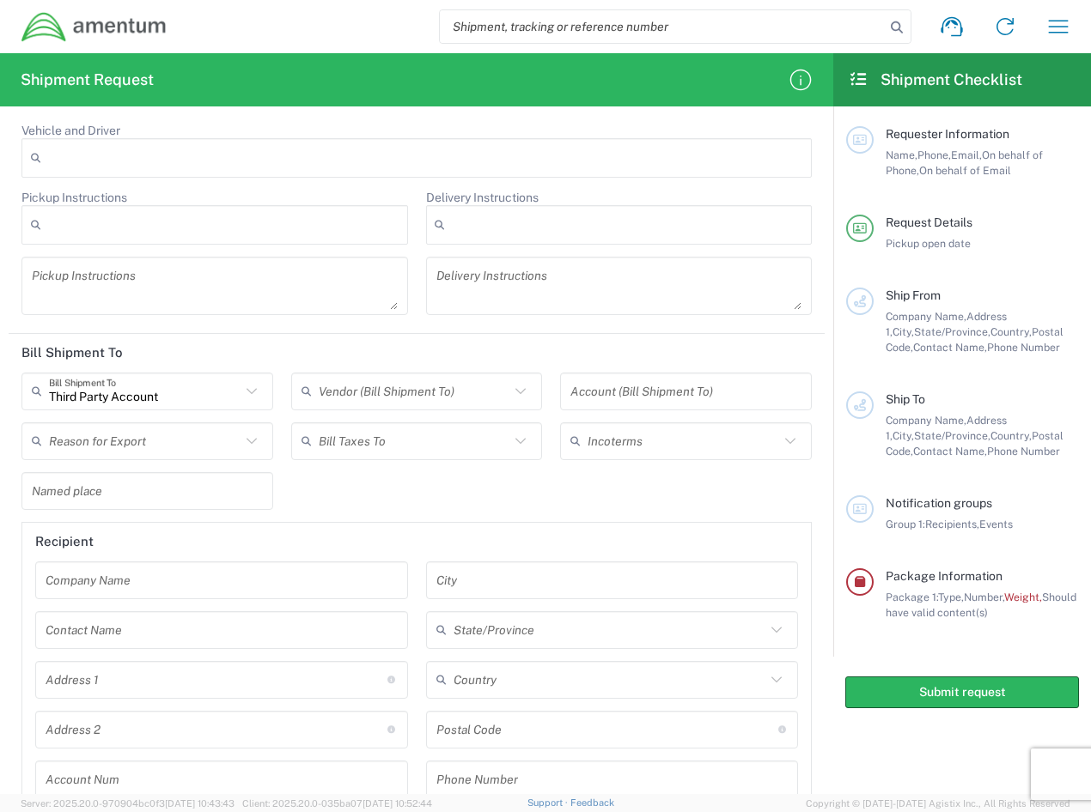
click at [509, 396] on icon at bounding box center [520, 391] width 22 height 22
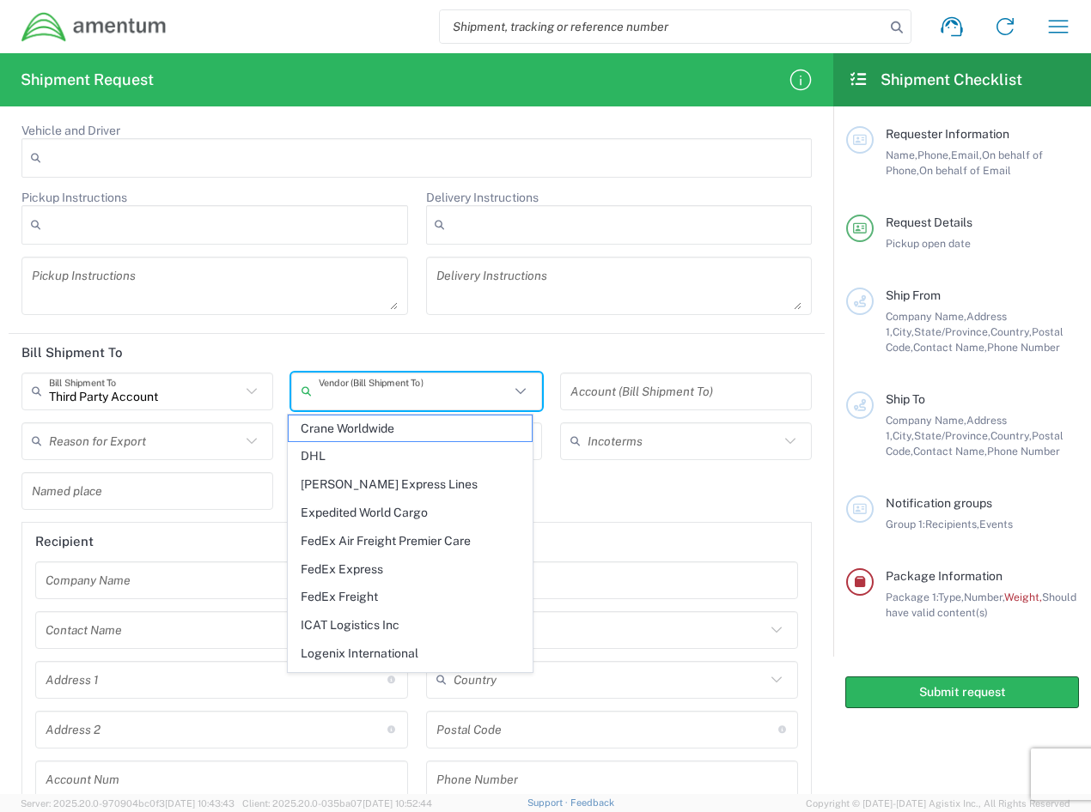
click at [240, 392] on icon at bounding box center [251, 391] width 22 height 22
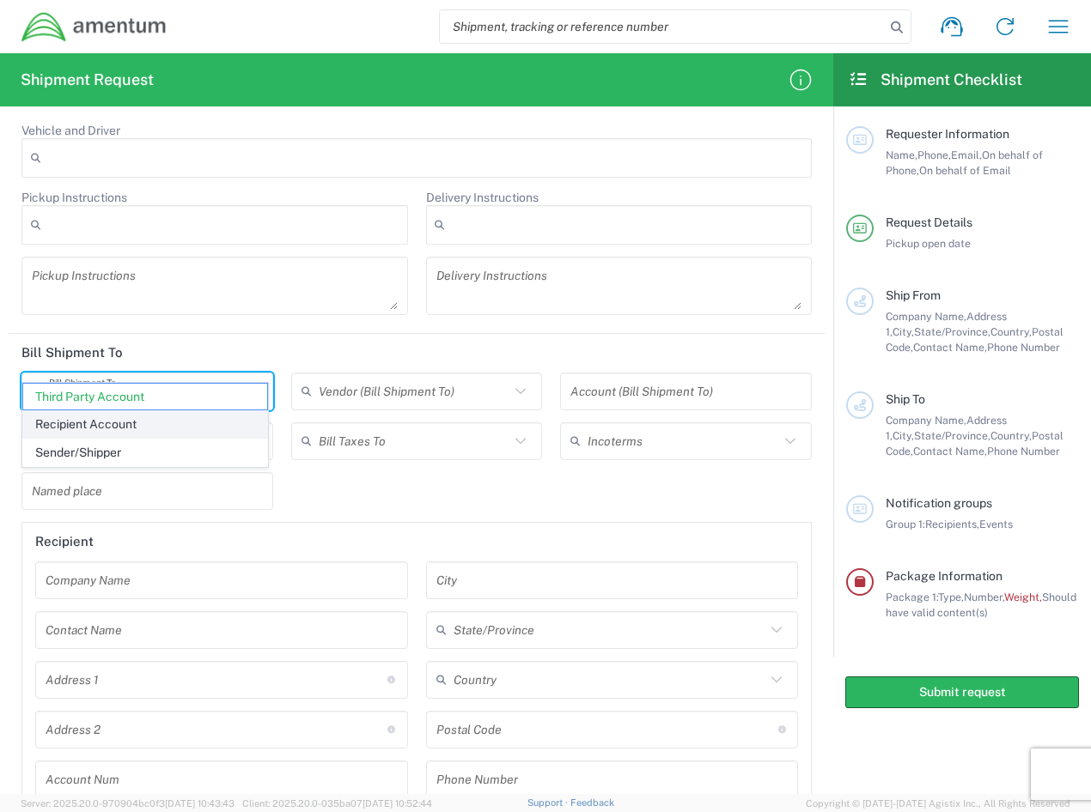
scroll to position [2145, 0]
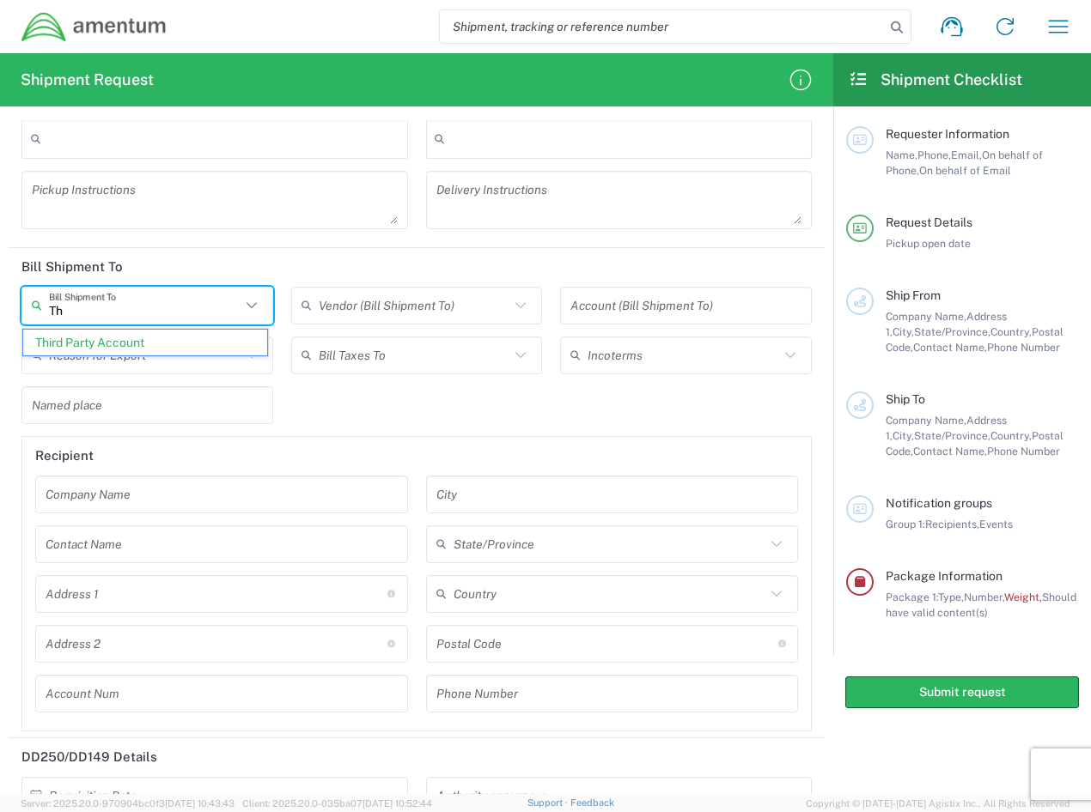
type input "T"
click at [127, 499] on input "text" at bounding box center [222, 494] width 352 height 30
type input "Third Party Account"
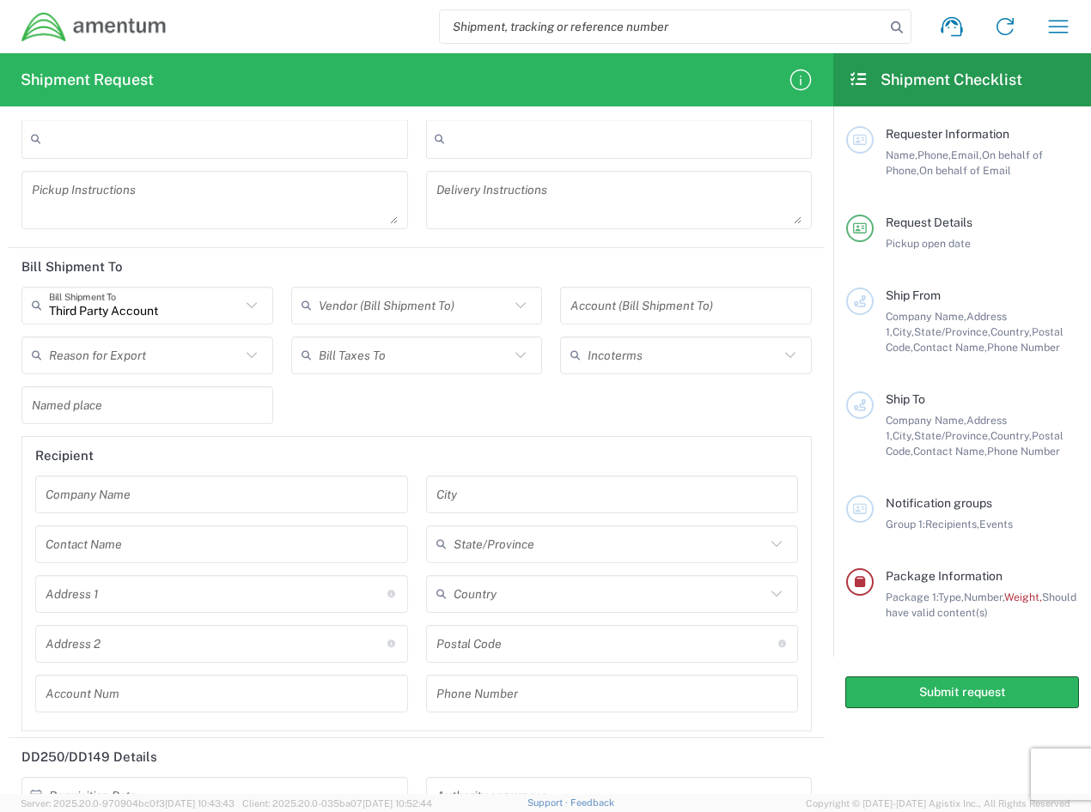
click at [110, 498] on input "text" at bounding box center [222, 494] width 352 height 30
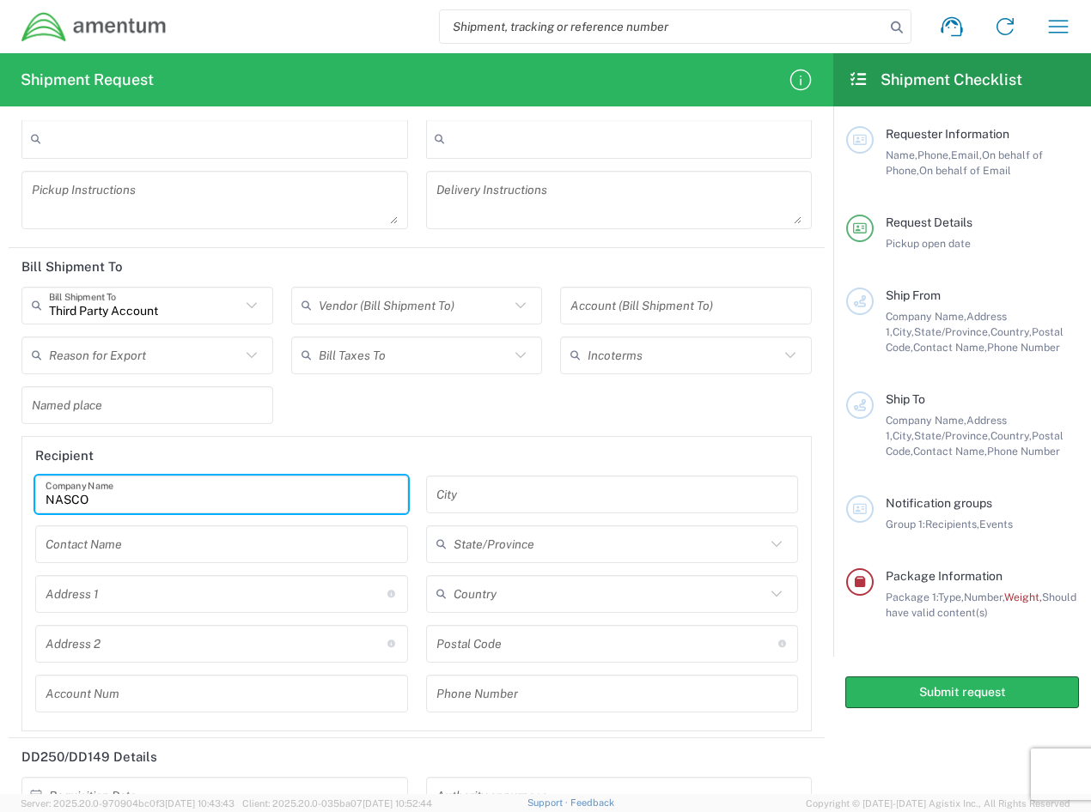
click at [101, 502] on input "NASCO" at bounding box center [222, 494] width 352 height 30
type input "NASCOA AEROSPACE"
click at [500, 496] on input "text" at bounding box center [612, 494] width 352 height 30
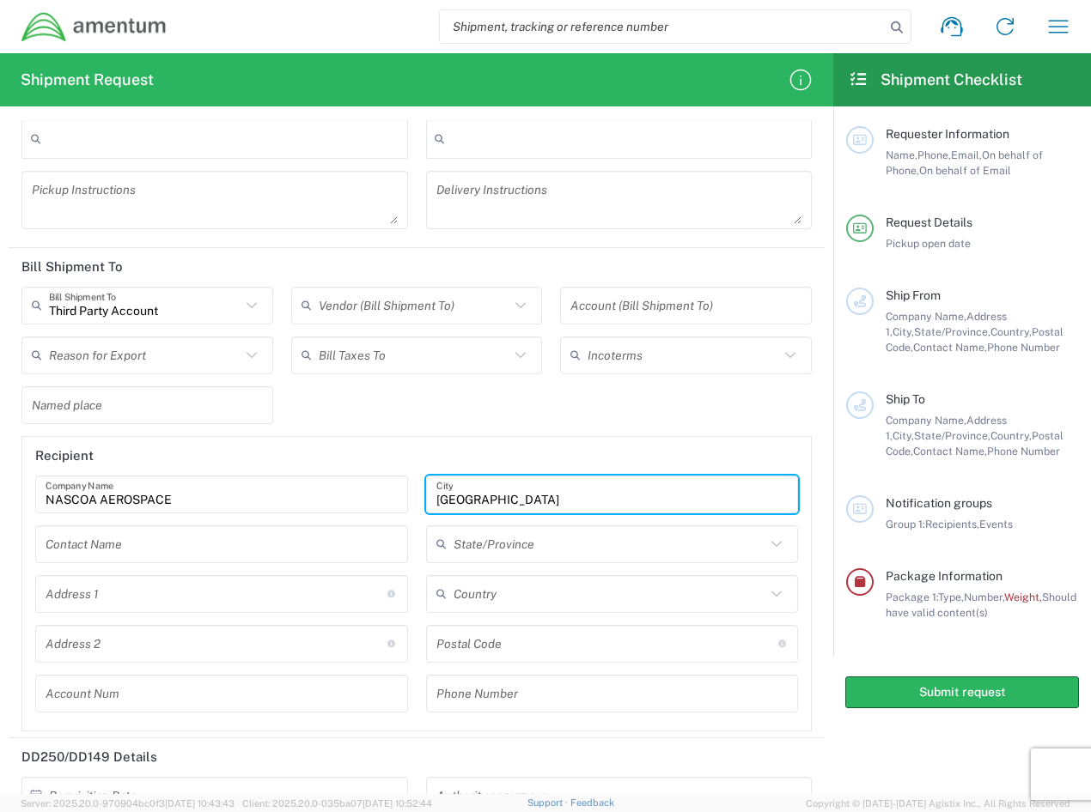
type input "[GEOGRAPHIC_DATA]"
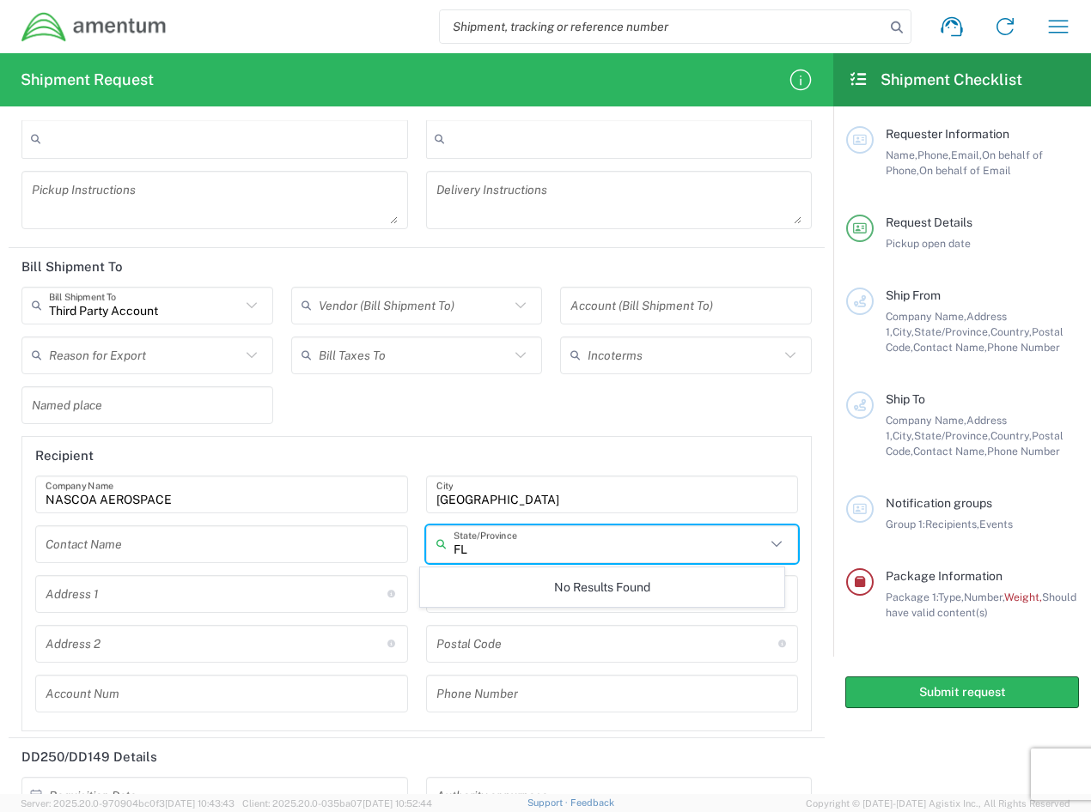
click at [765, 541] on icon at bounding box center [776, 544] width 22 height 22
click at [770, 541] on icon at bounding box center [776, 544] width 22 height 22
type input "[US_STATE]"
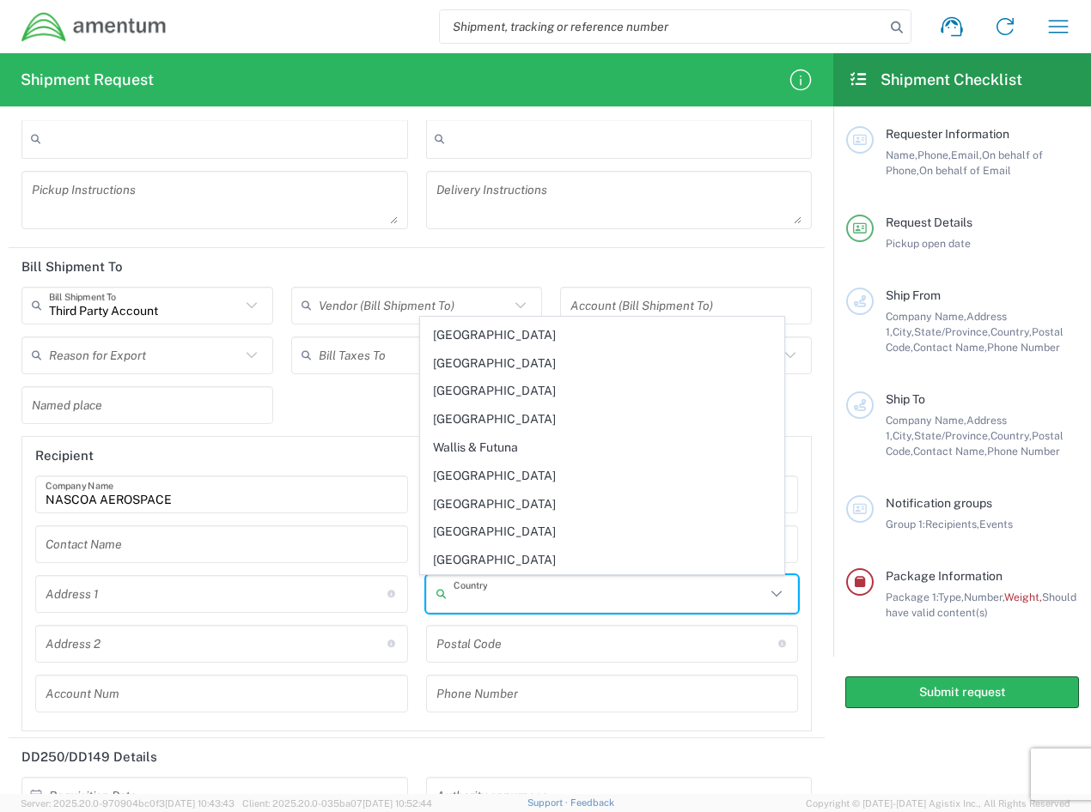
scroll to position [6442, 0]
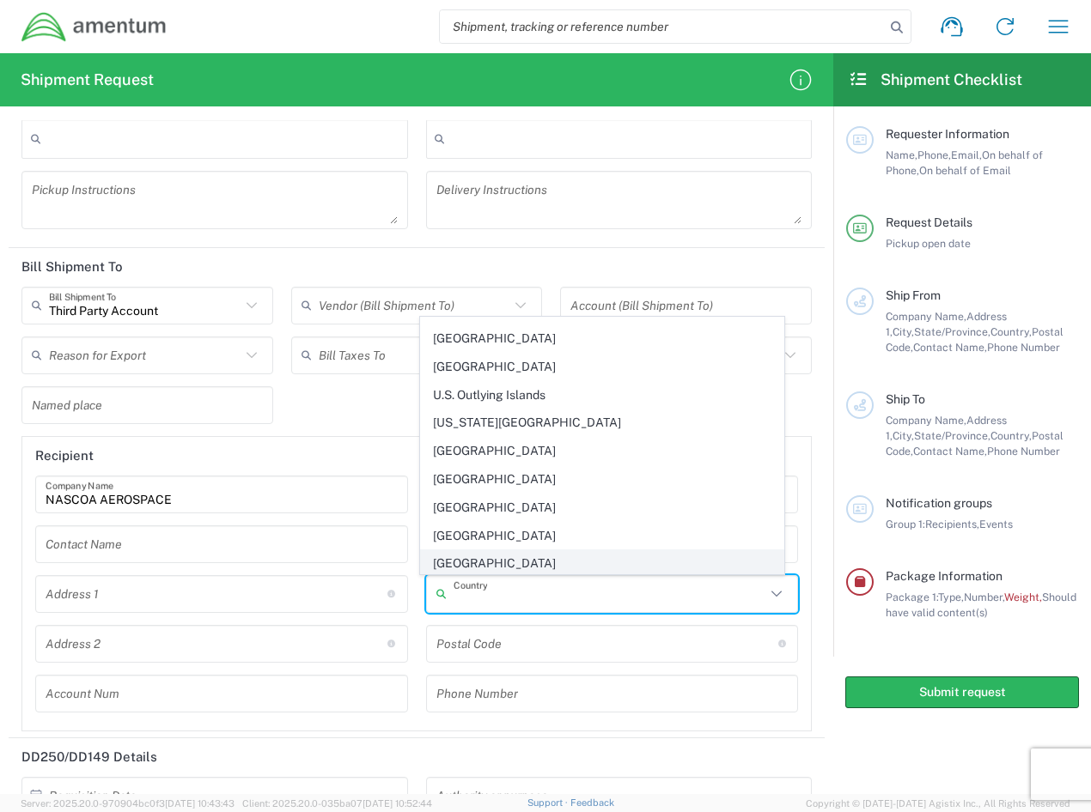
click at [532, 560] on span "[GEOGRAPHIC_DATA]" at bounding box center [602, 564] width 362 height 27
type input "[GEOGRAPHIC_DATA]"
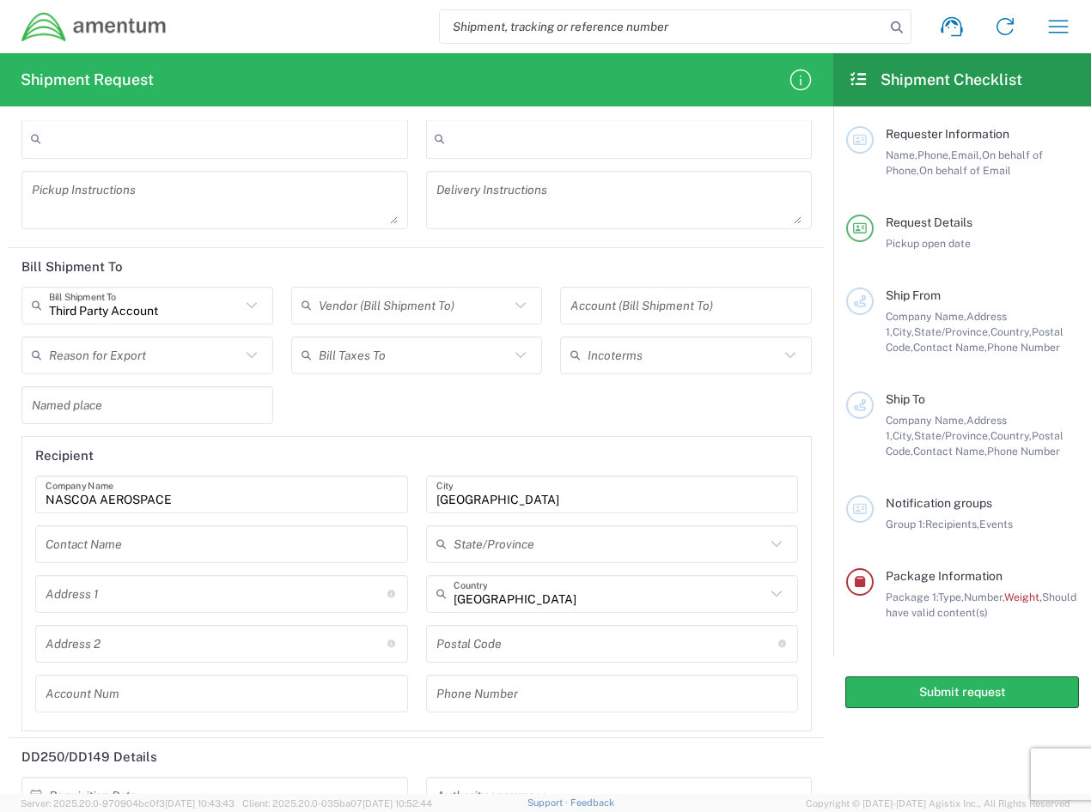
click at [609, 532] on input "text" at bounding box center [609, 544] width 313 height 30
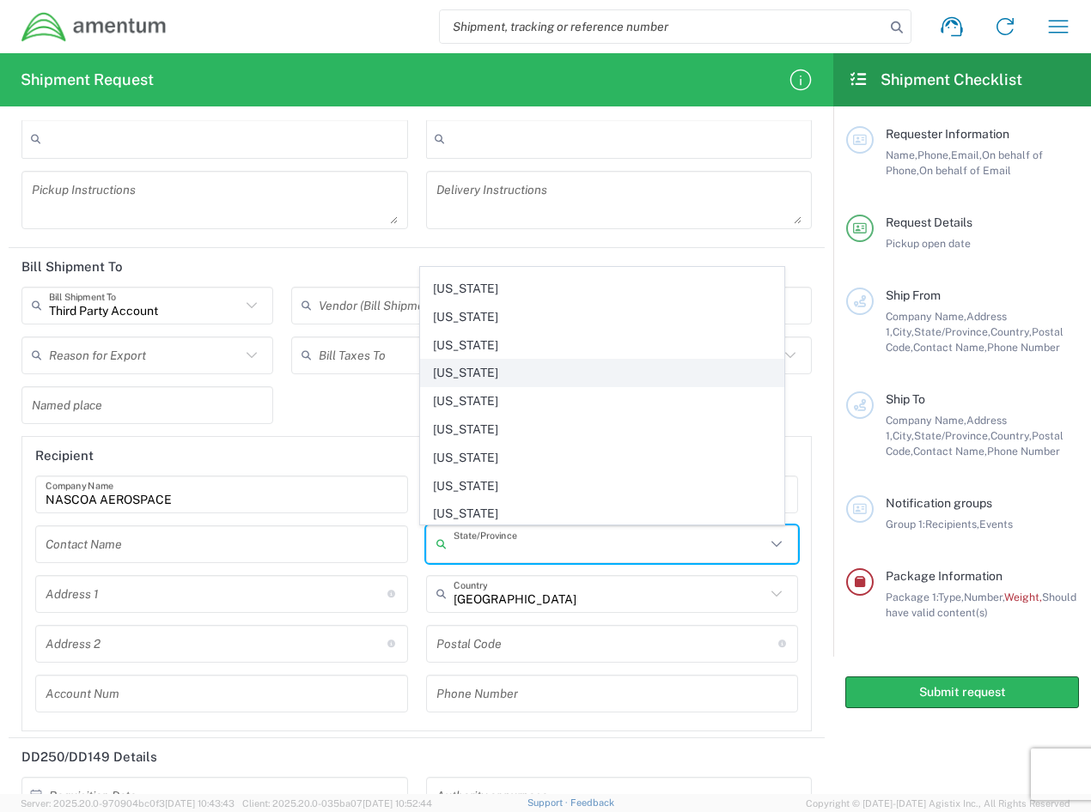
scroll to position [344, 0]
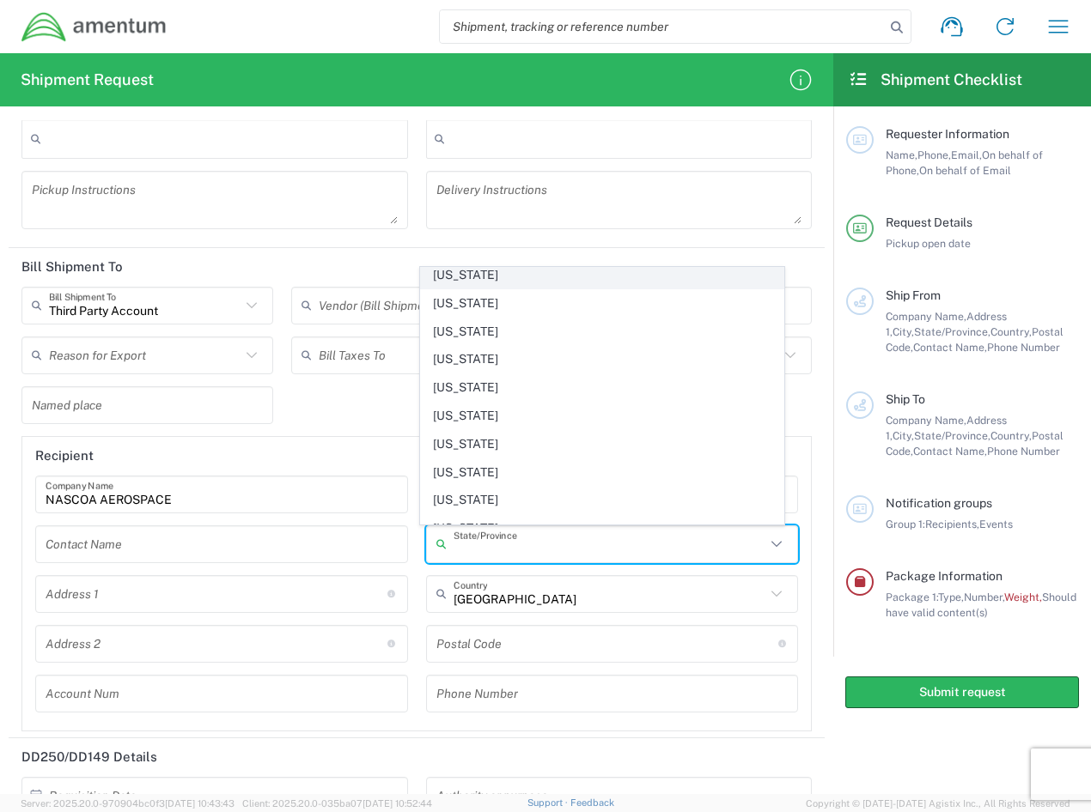
click at [498, 278] on span "[US_STATE]" at bounding box center [602, 275] width 362 height 27
type input "[US_STATE]"
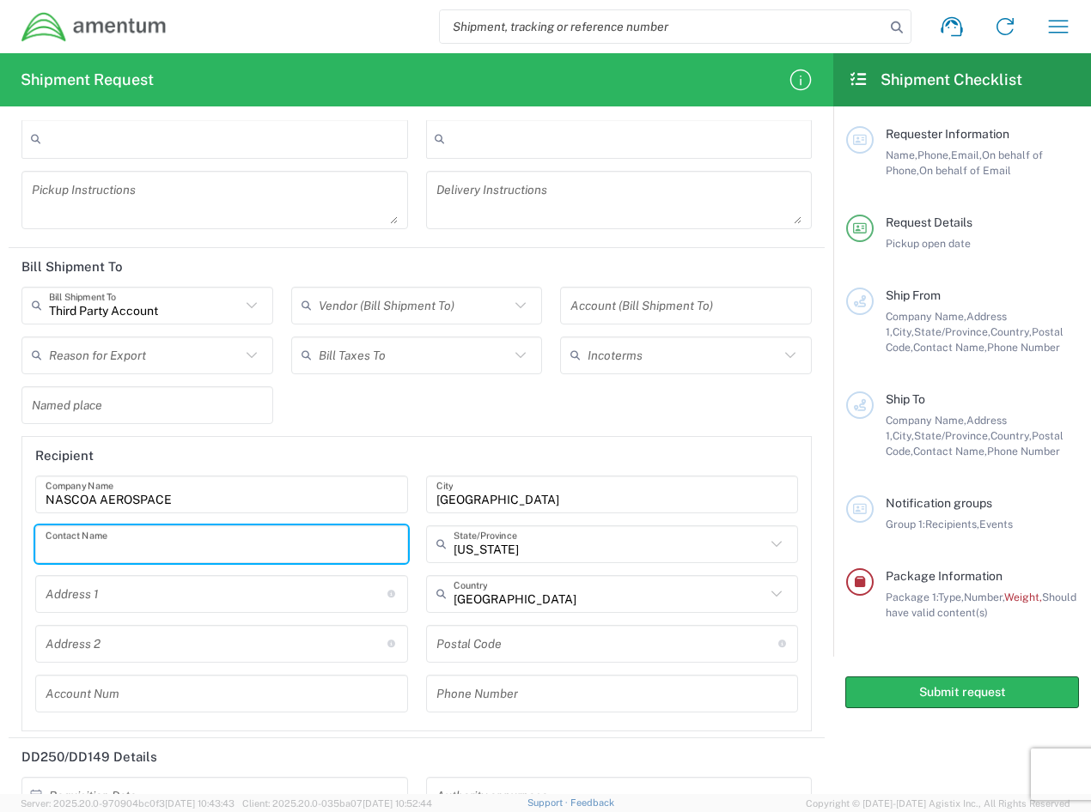
click at [167, 539] on input "text" at bounding box center [222, 544] width 352 height 30
type input "[PERSON_NAME]"
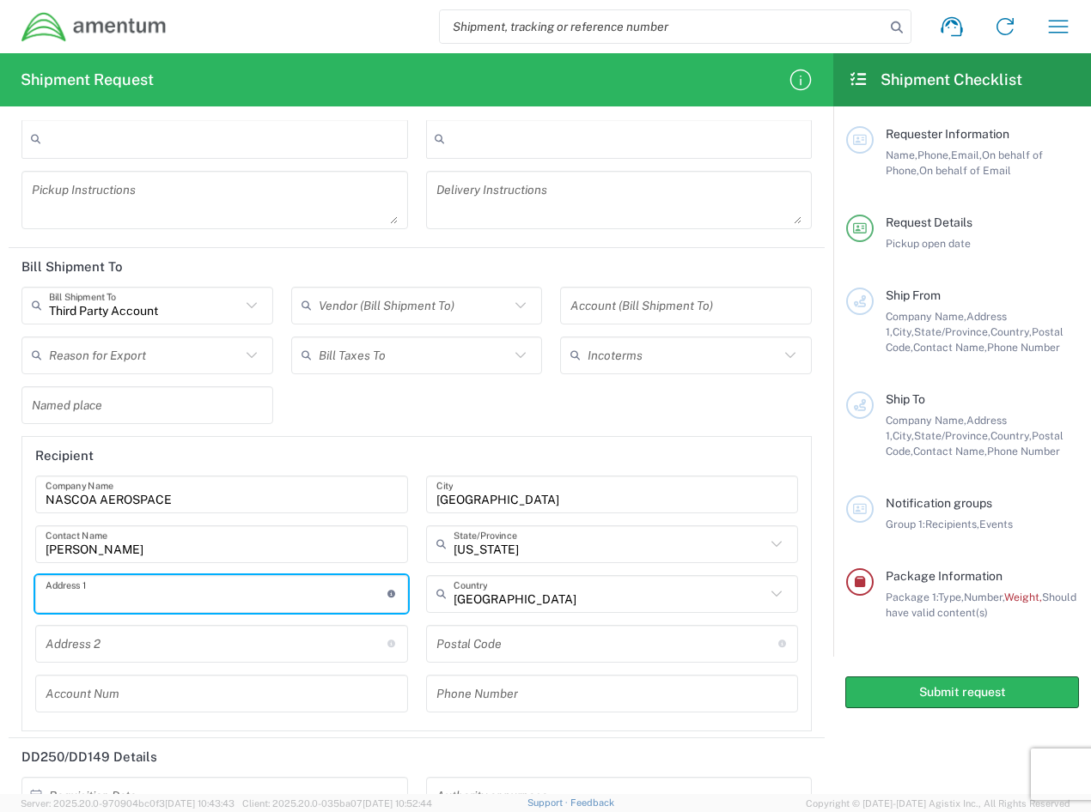
click at [147, 600] on input "text" at bounding box center [217, 594] width 342 height 30
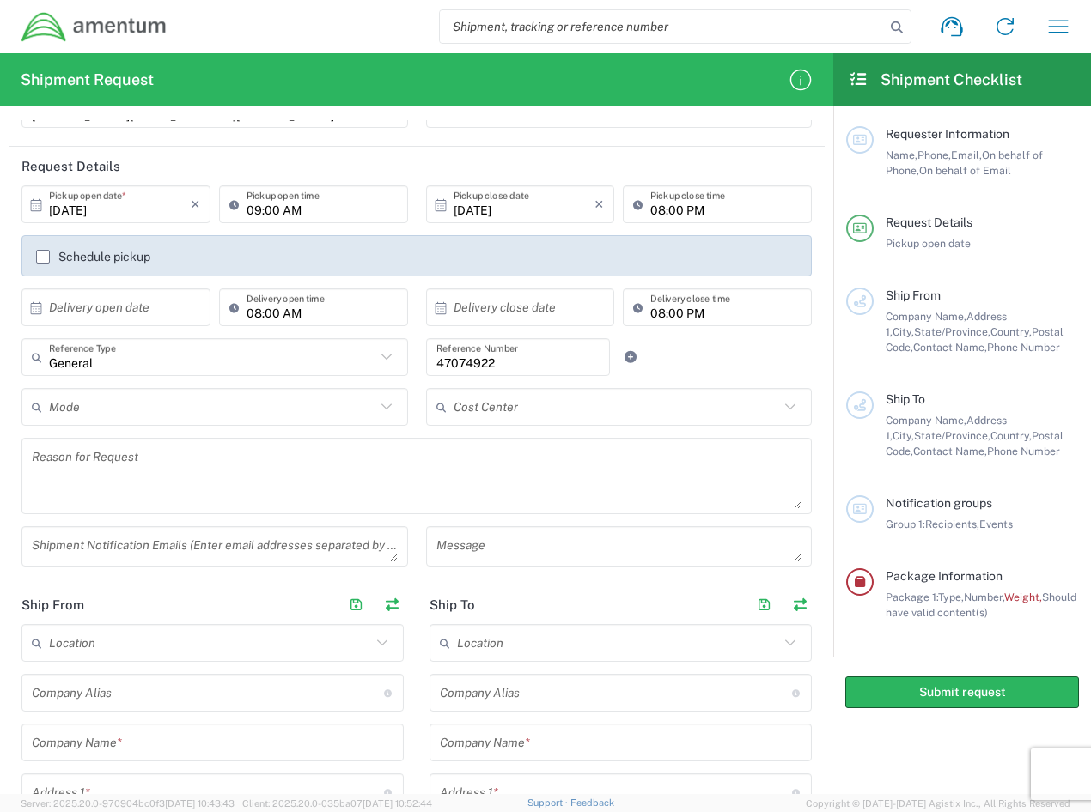
scroll to position [0, 0]
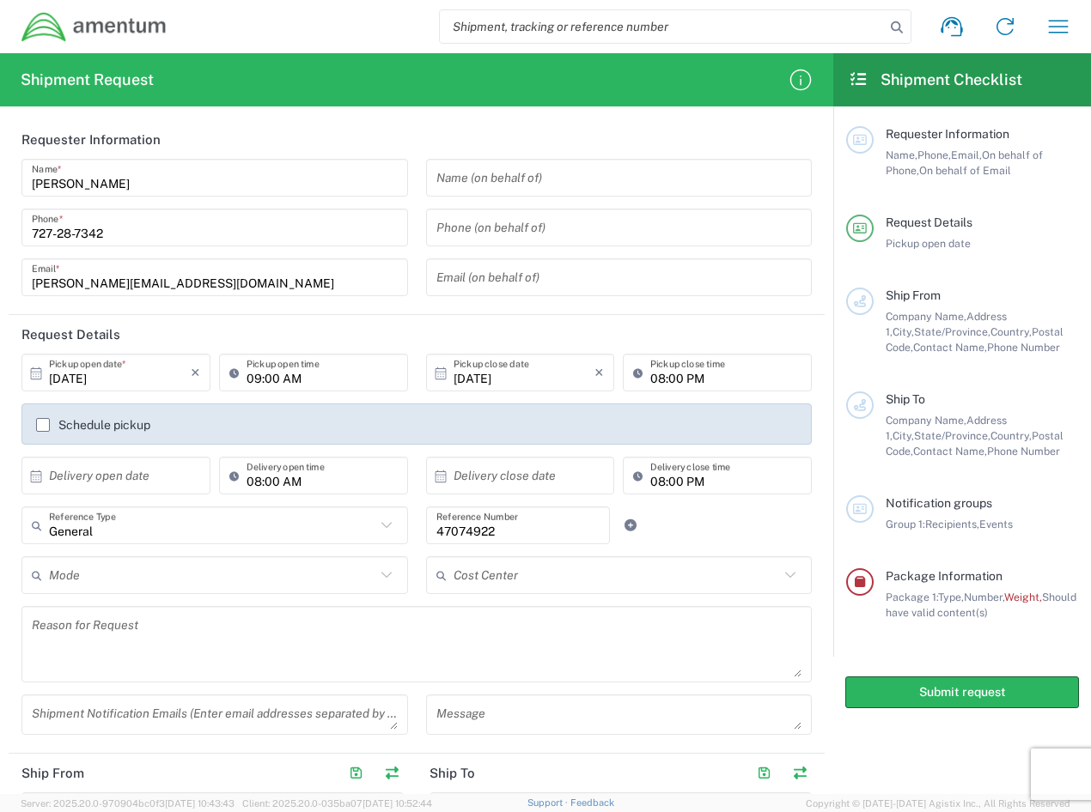
type input "[STREET_ADDRESS]"
click at [45, 426] on label "Schedule pickup" at bounding box center [93, 425] width 114 height 14
click at [43, 425] on input "Schedule pickup" at bounding box center [43, 425] width 0 height 0
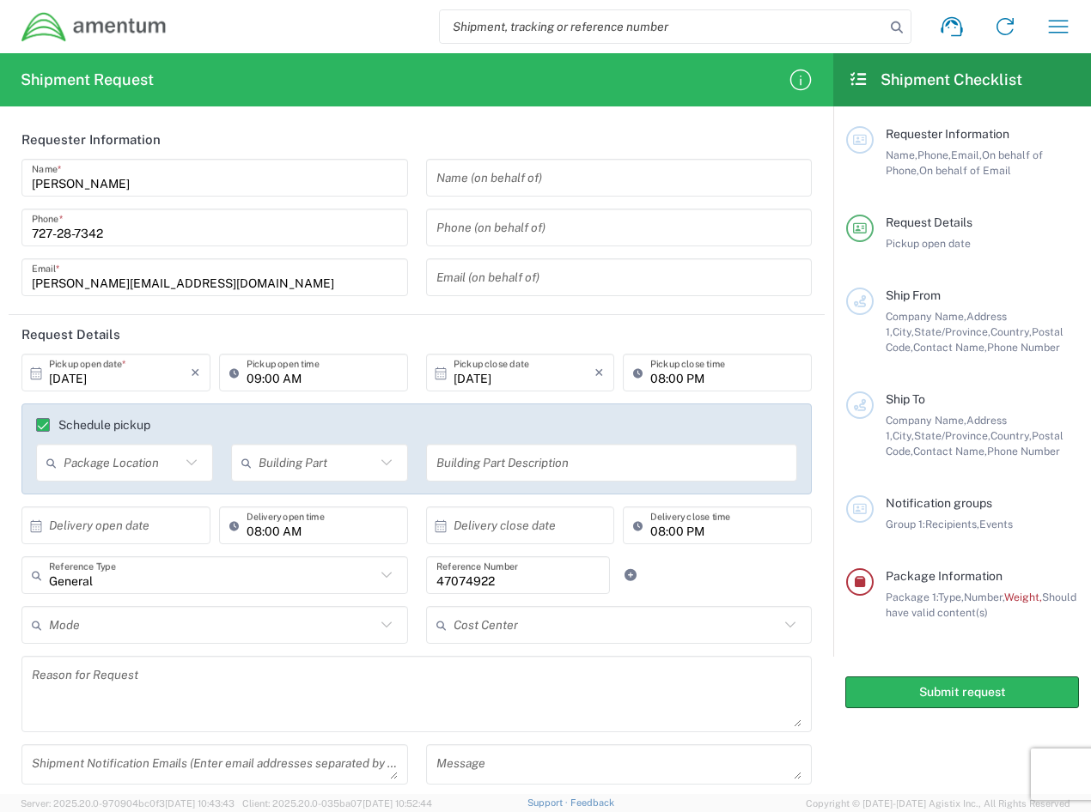
click at [189, 468] on icon at bounding box center [191, 463] width 22 height 22
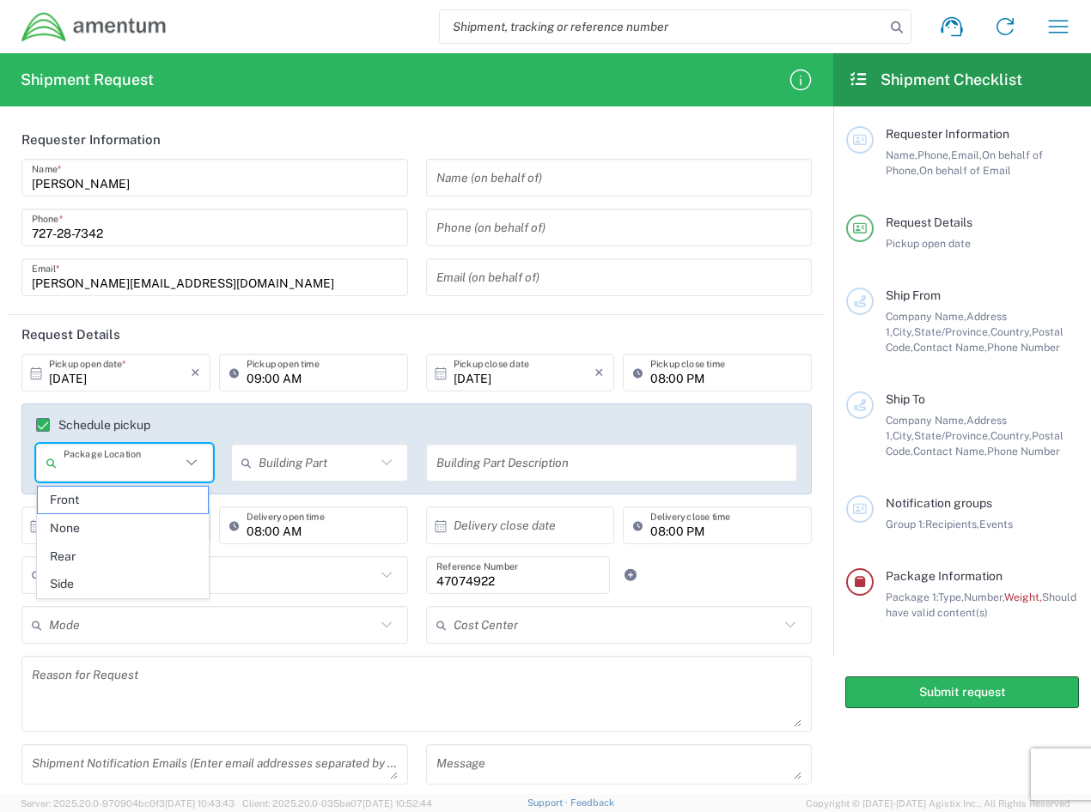
click at [358, 470] on input "text" at bounding box center [317, 463] width 117 height 30
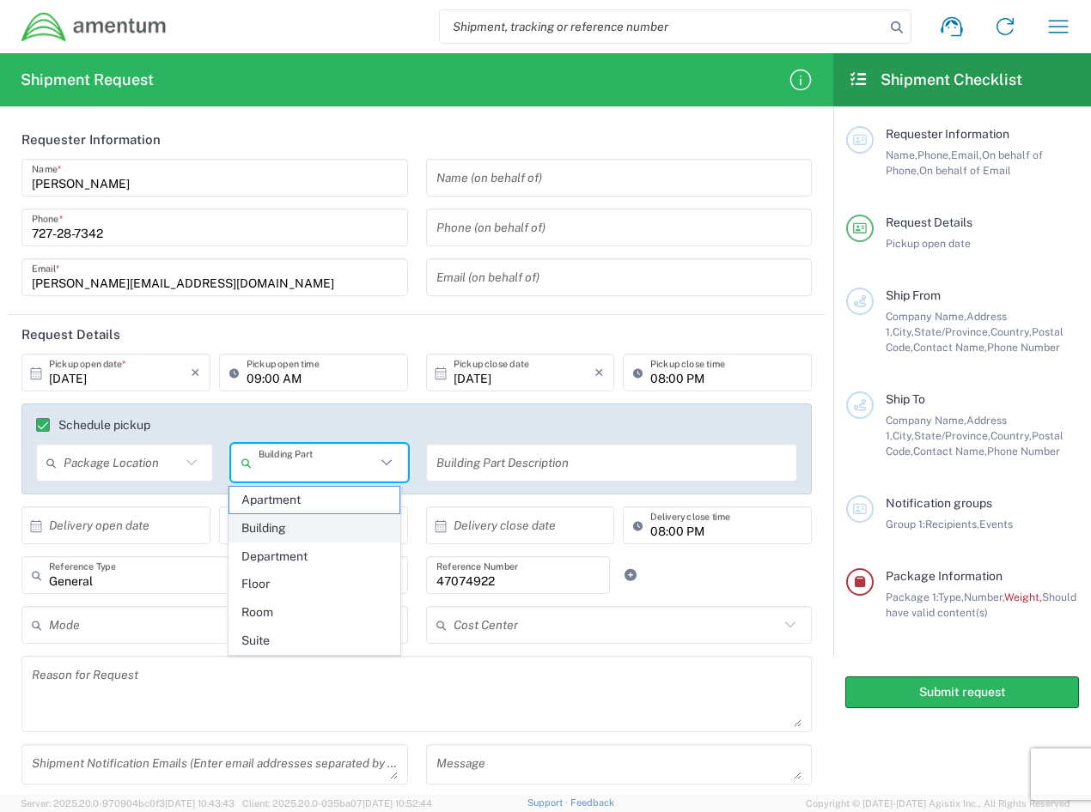
click at [332, 532] on span "Building" at bounding box center [314, 528] width 170 height 27
type input "Building"
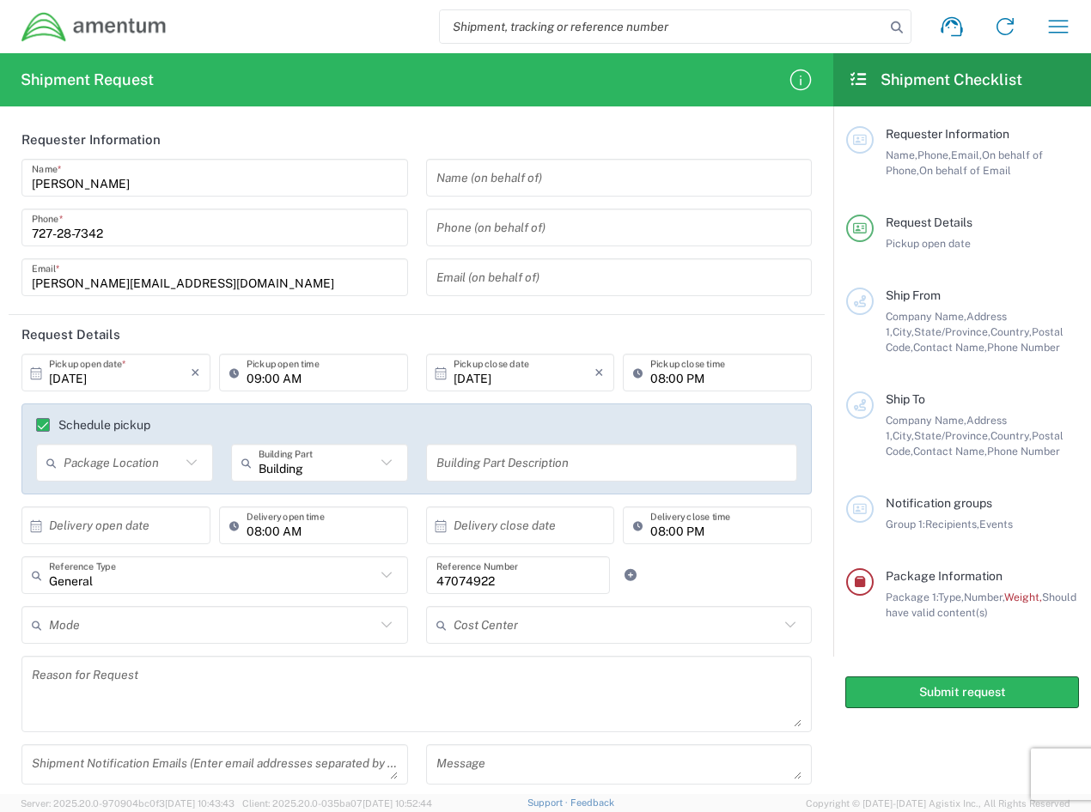
click at [192, 464] on icon at bounding box center [191, 463] width 22 height 22
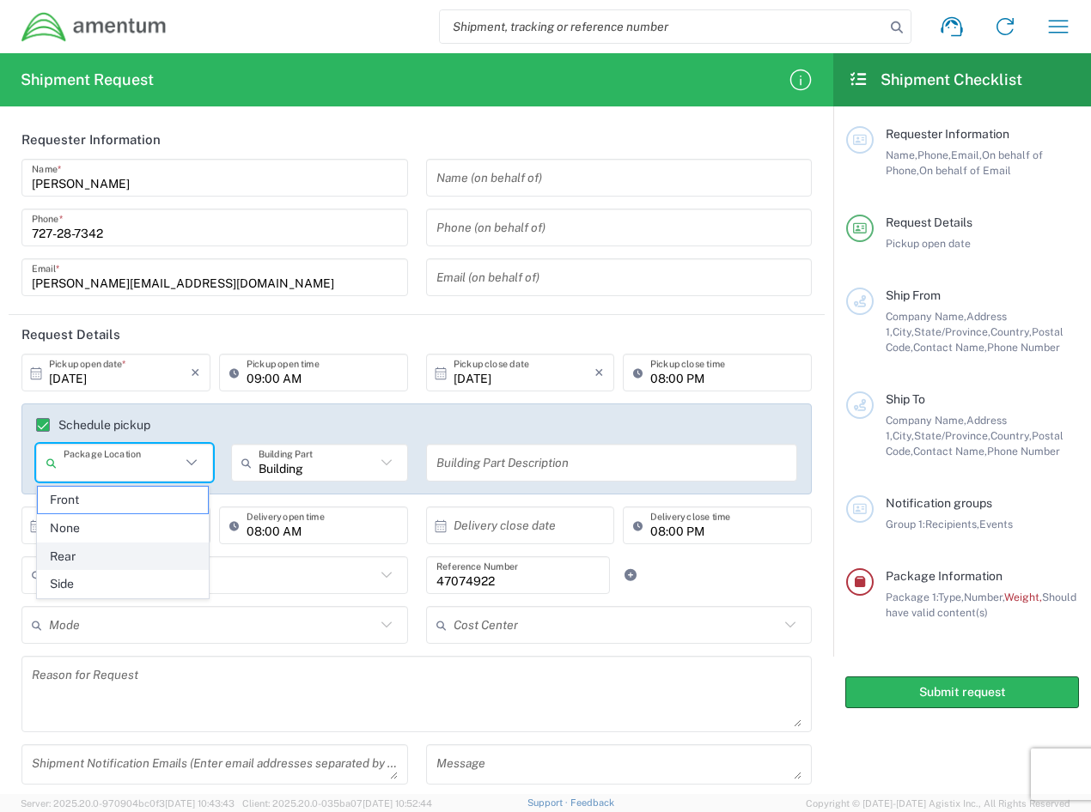
click at [137, 550] on span "Rear" at bounding box center [123, 557] width 170 height 27
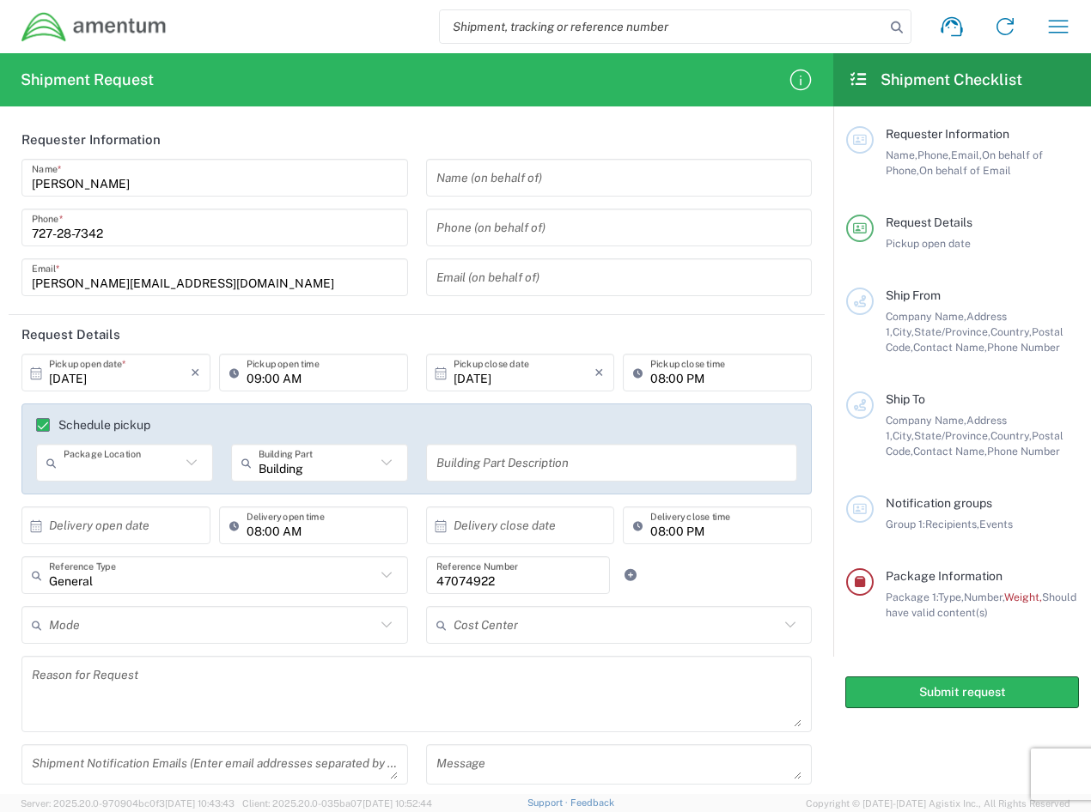
type input "Rear"
click at [375, 625] on icon at bounding box center [386, 625] width 22 height 22
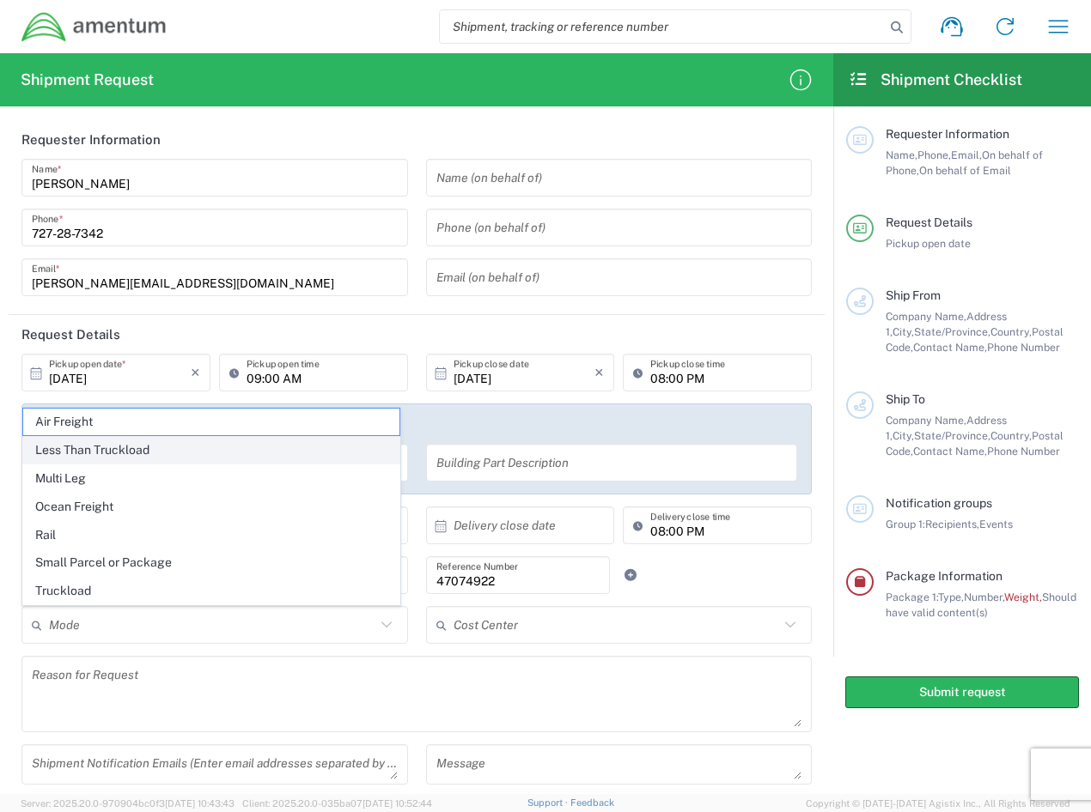
click at [271, 449] on span "Less Than Truckload" at bounding box center [211, 450] width 376 height 27
type input "Less Than Truckload"
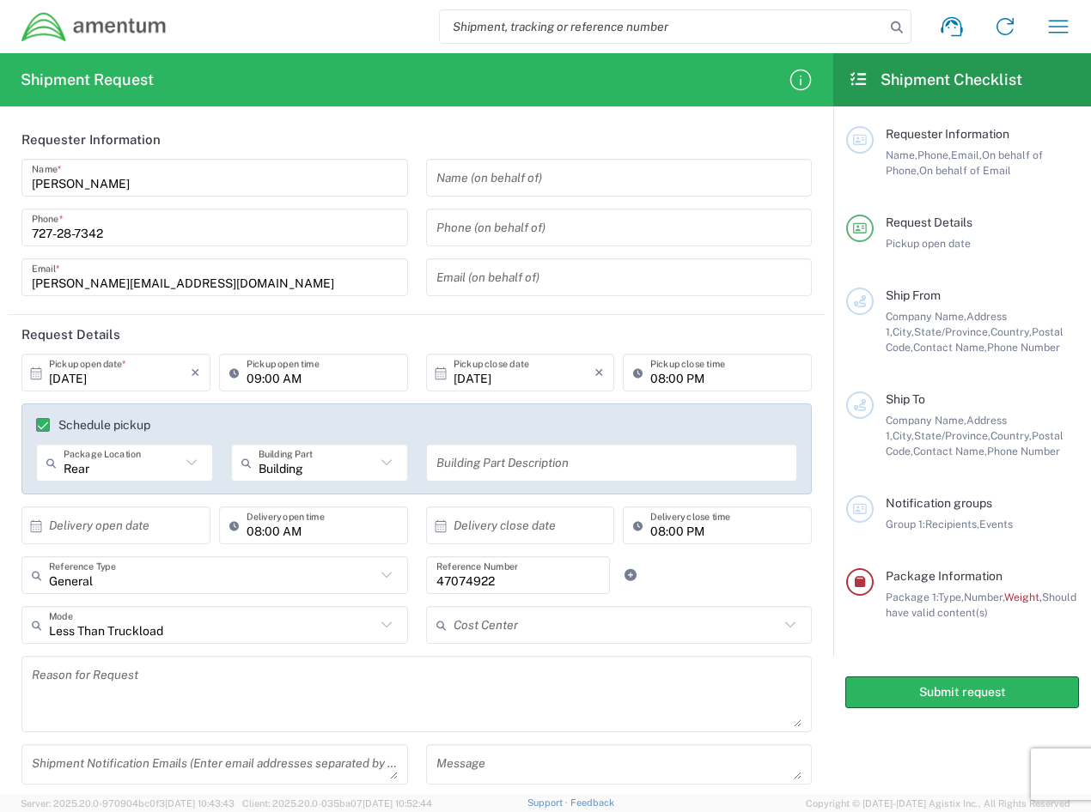
click at [584, 630] on input "text" at bounding box center [616, 626] width 326 height 30
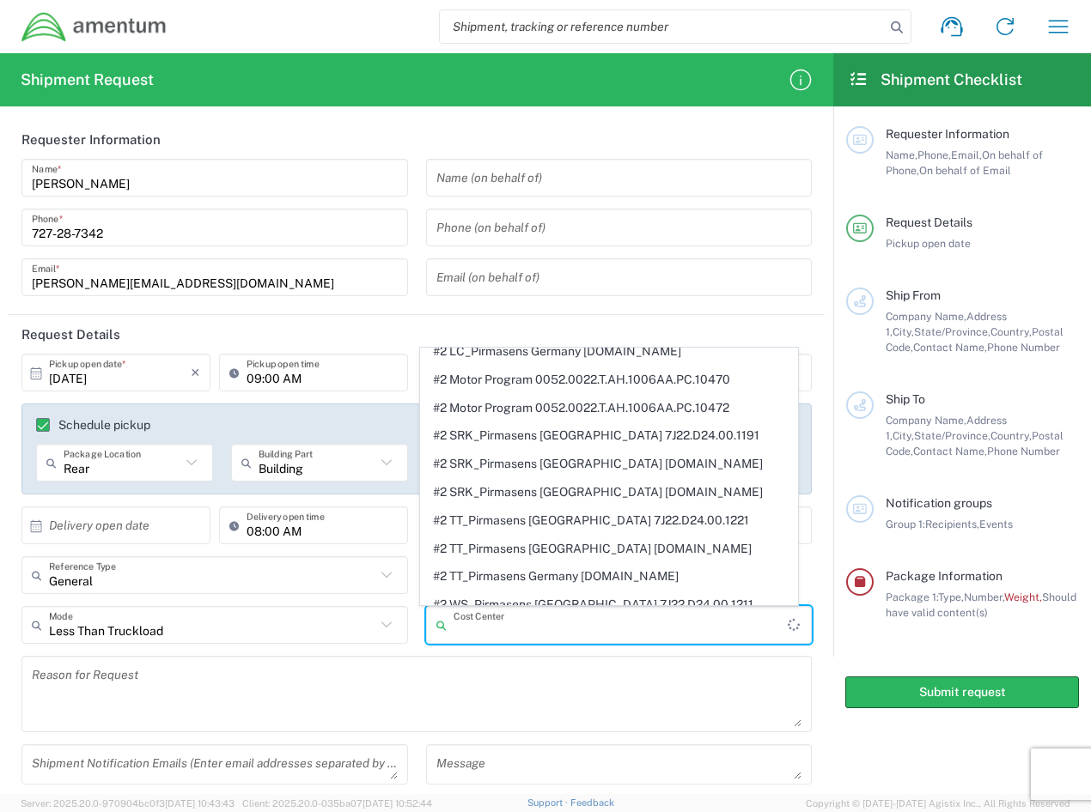
scroll to position [688, 0]
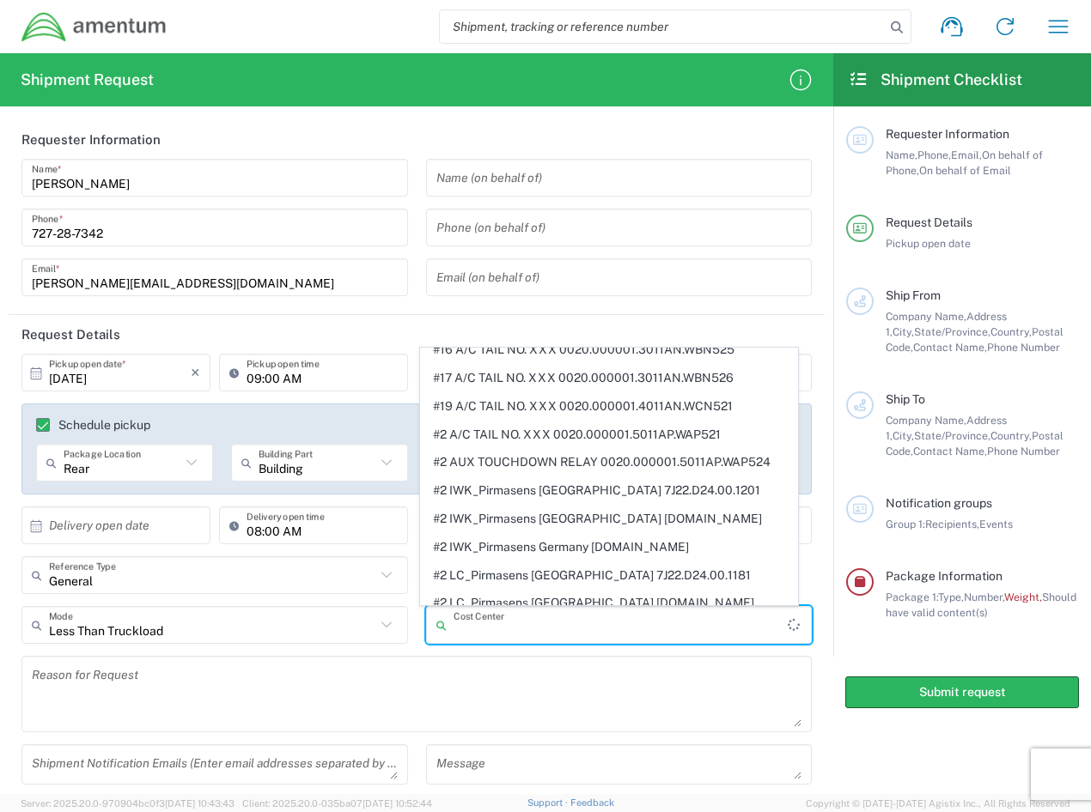
click at [372, 703] on textarea at bounding box center [417, 694] width 770 height 66
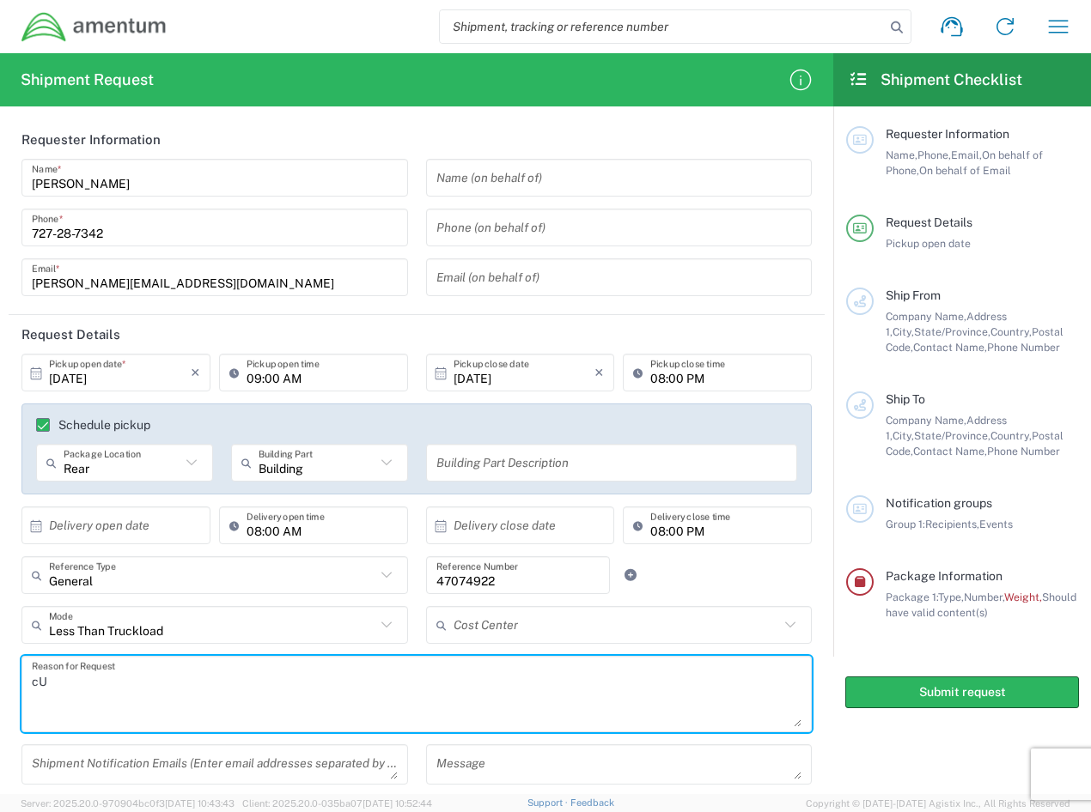
type textarea "c"
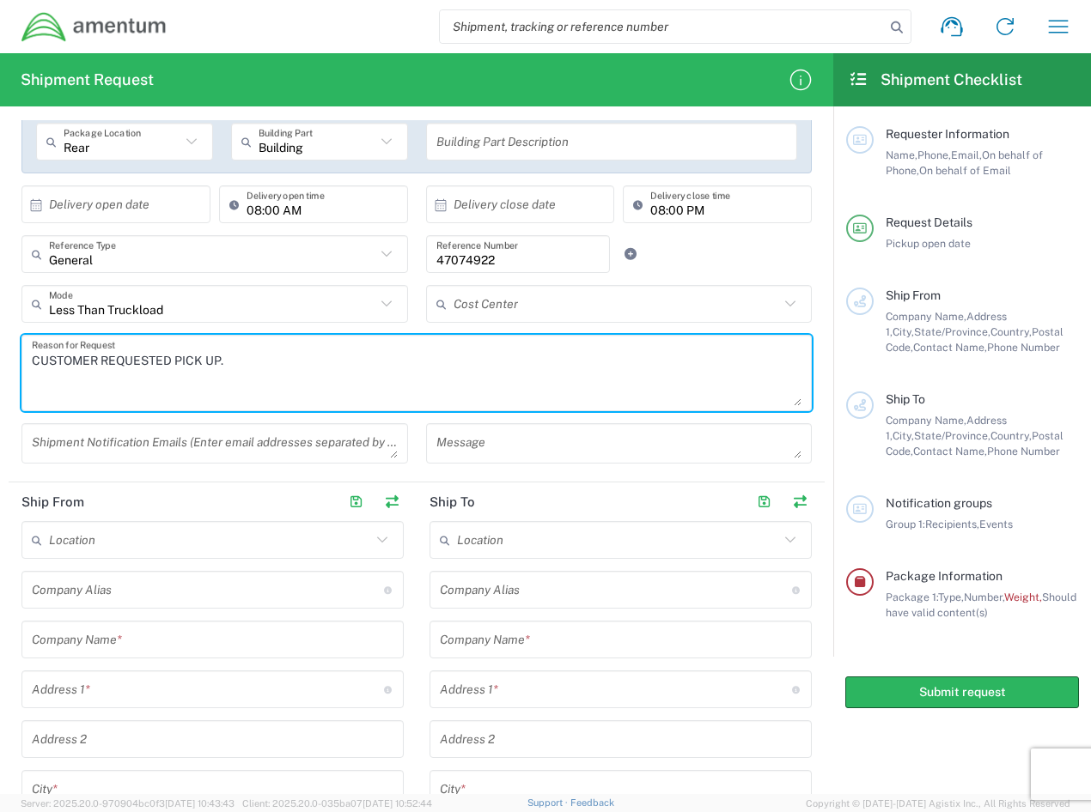
scroll to position [344, 0]
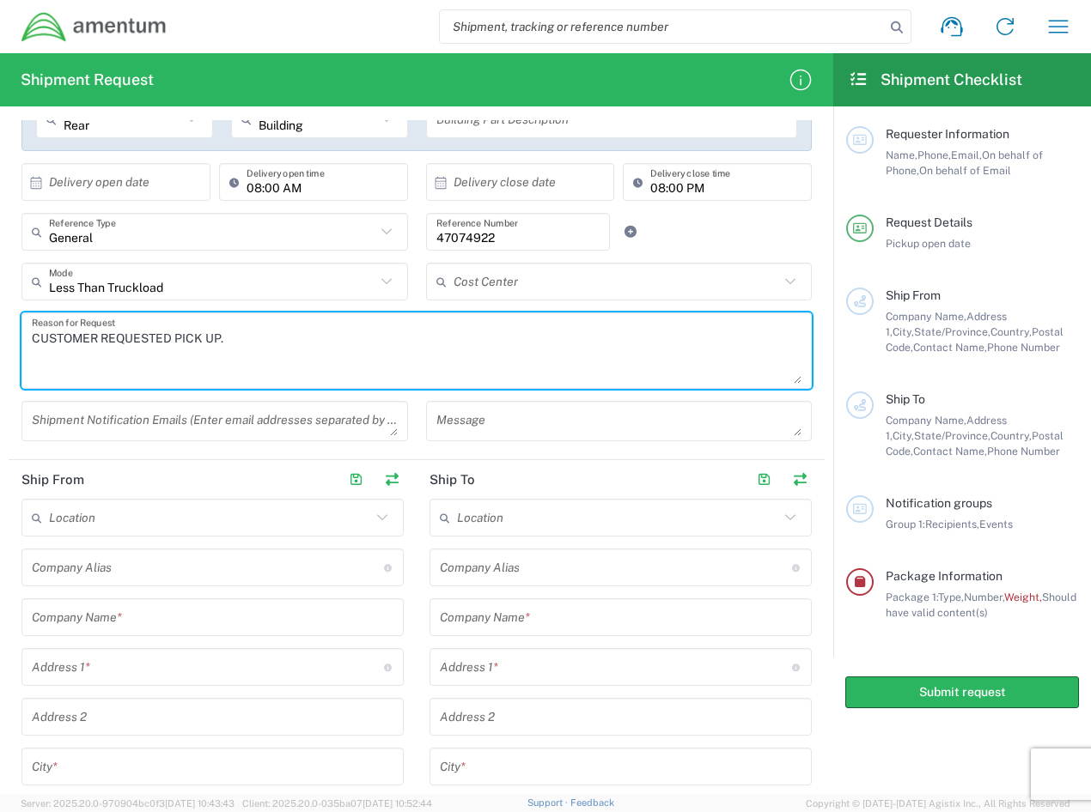
type textarea "CUSTOMER REQUESTED PICK UP."
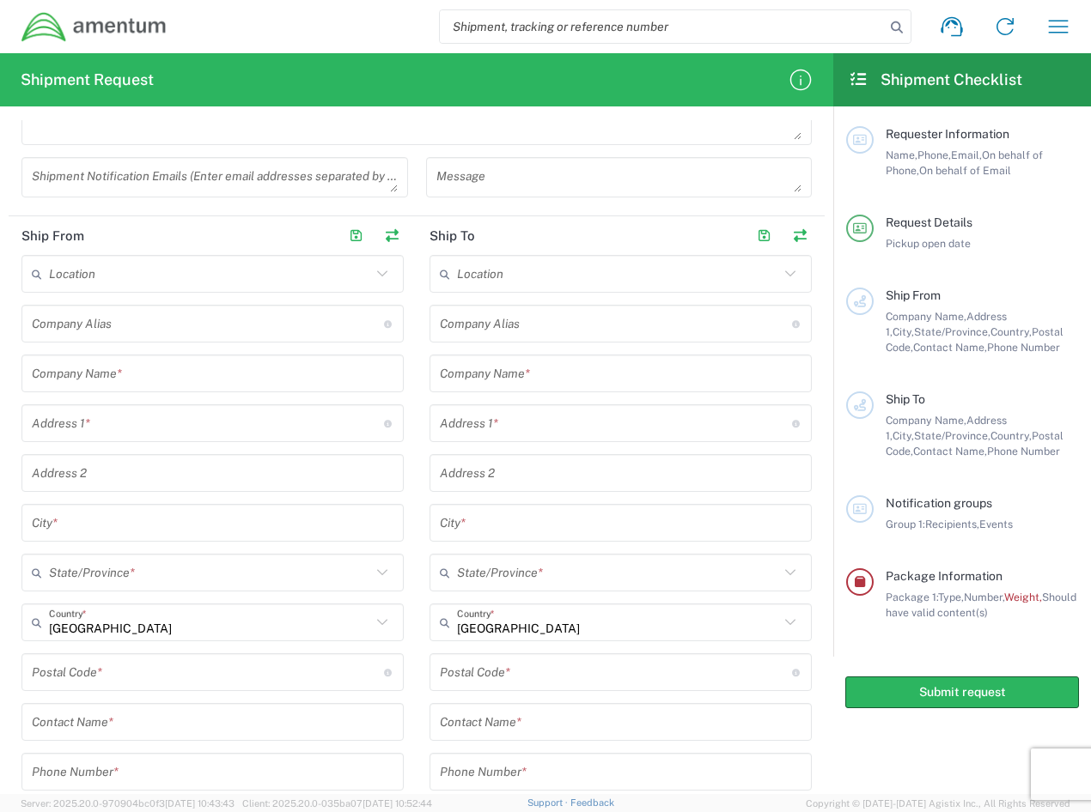
scroll to position [601, 0]
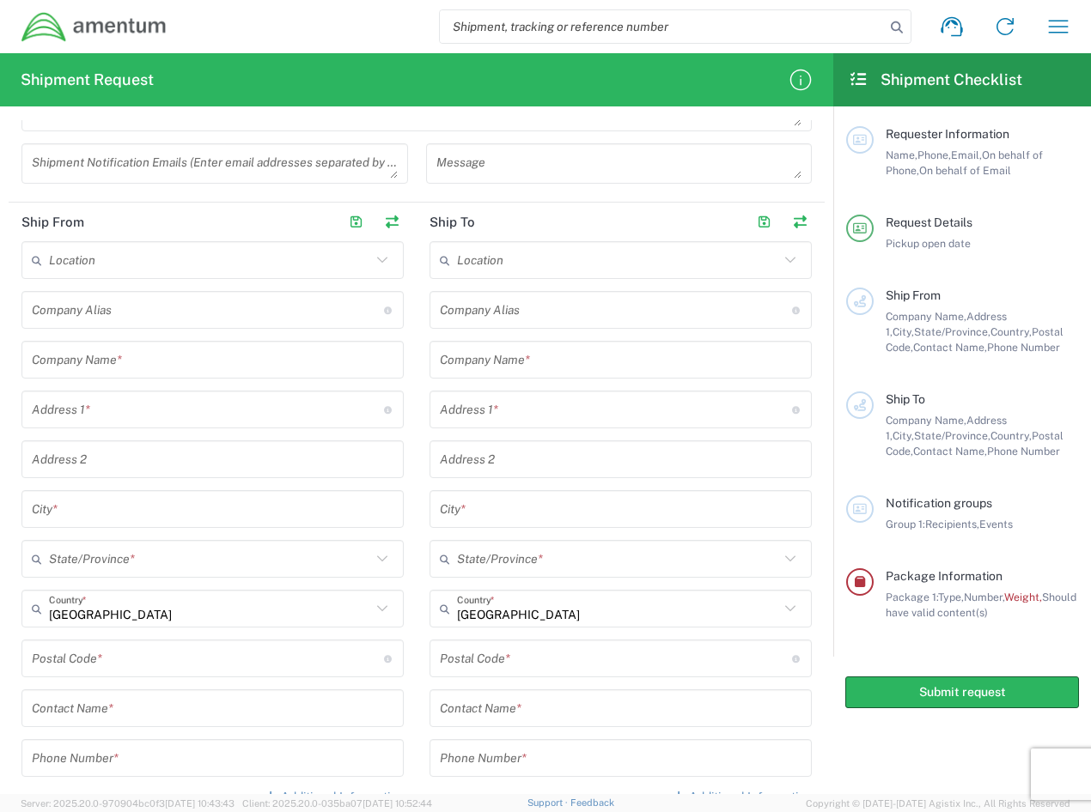
click at [76, 500] on input "text" at bounding box center [213, 510] width 362 height 30
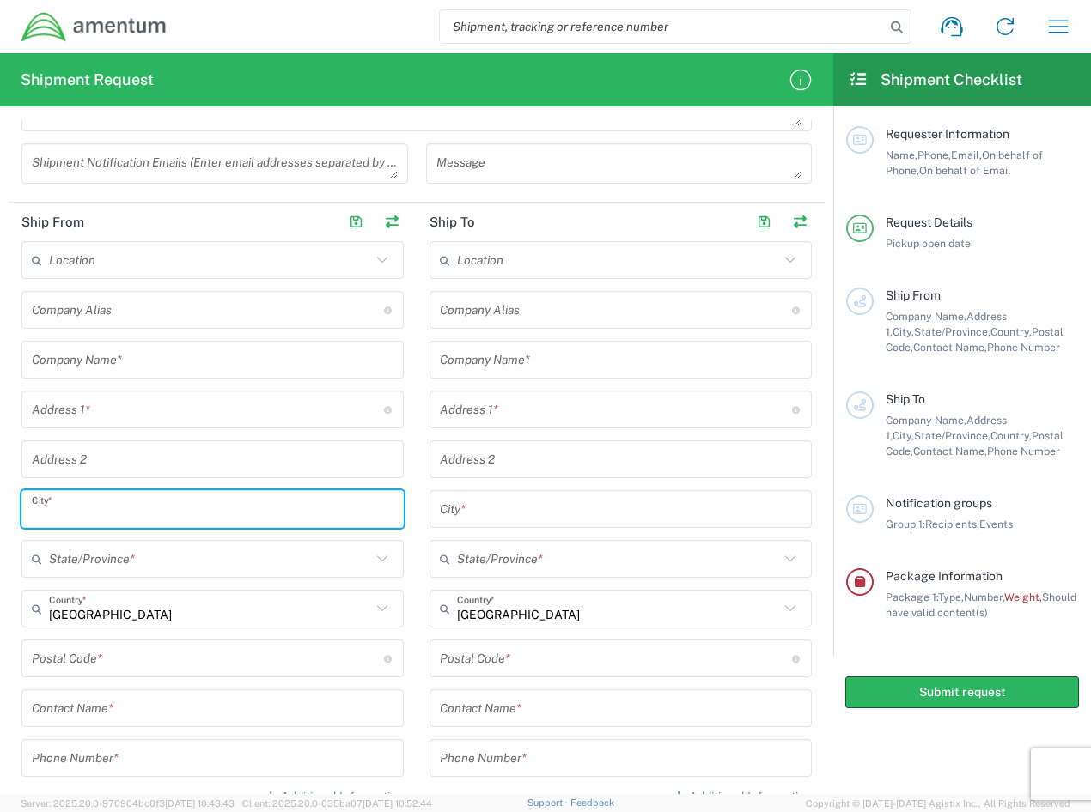
paste input "[GEOGRAPHIC_DATA], [GEOGRAPHIC_DATA] 19067"
type input "[GEOGRAPHIC_DATA], [GEOGRAPHIC_DATA] 19067"
click at [152, 561] on input "text" at bounding box center [210, 560] width 322 height 30
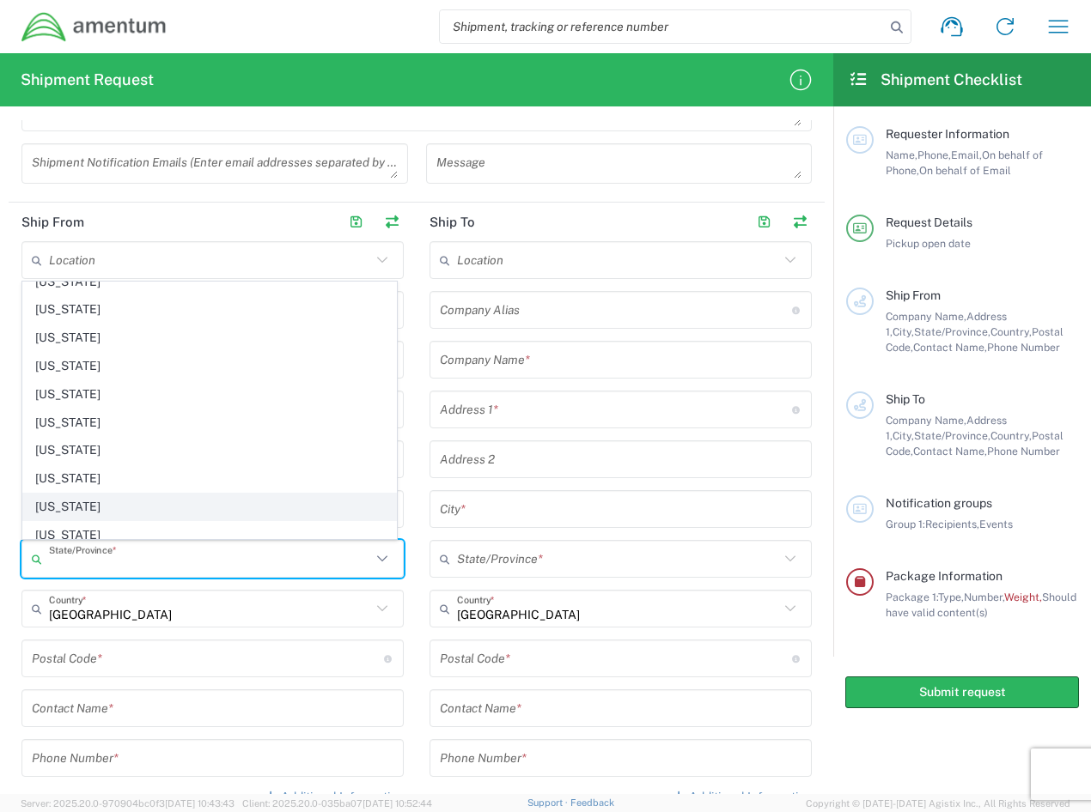
scroll to position [1117, 0]
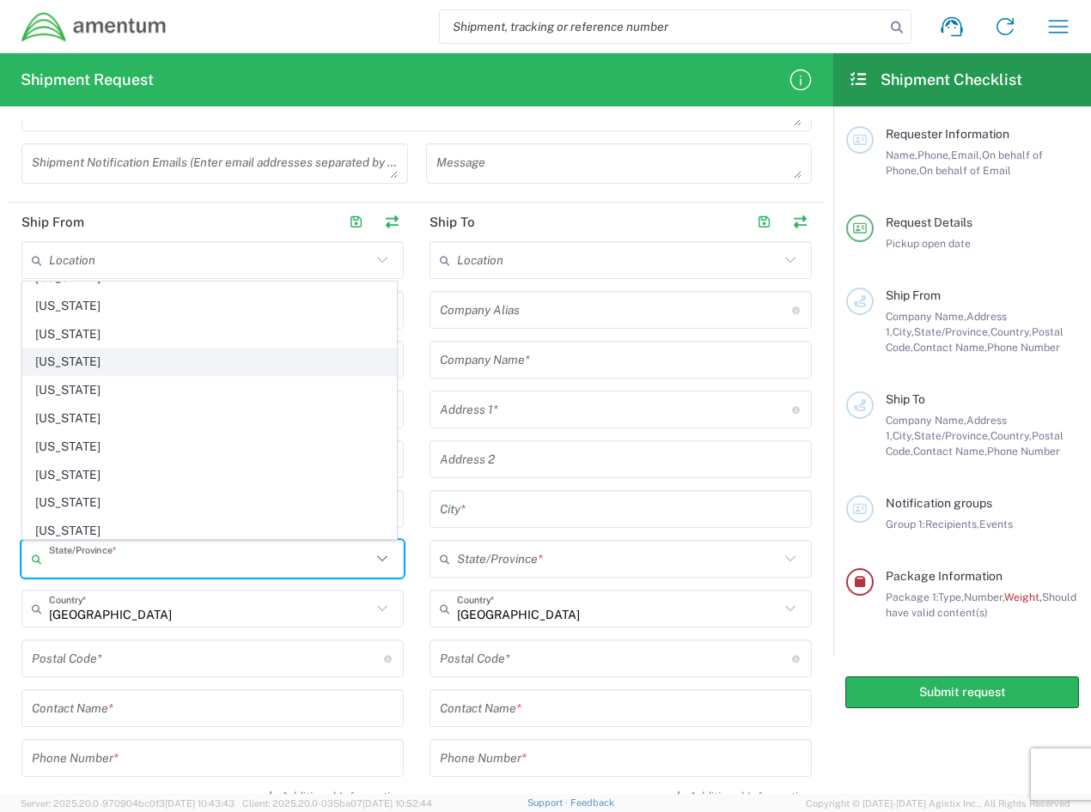
click at [112, 368] on span "[US_STATE]" at bounding box center [209, 362] width 373 height 27
type input "[US_STATE]"
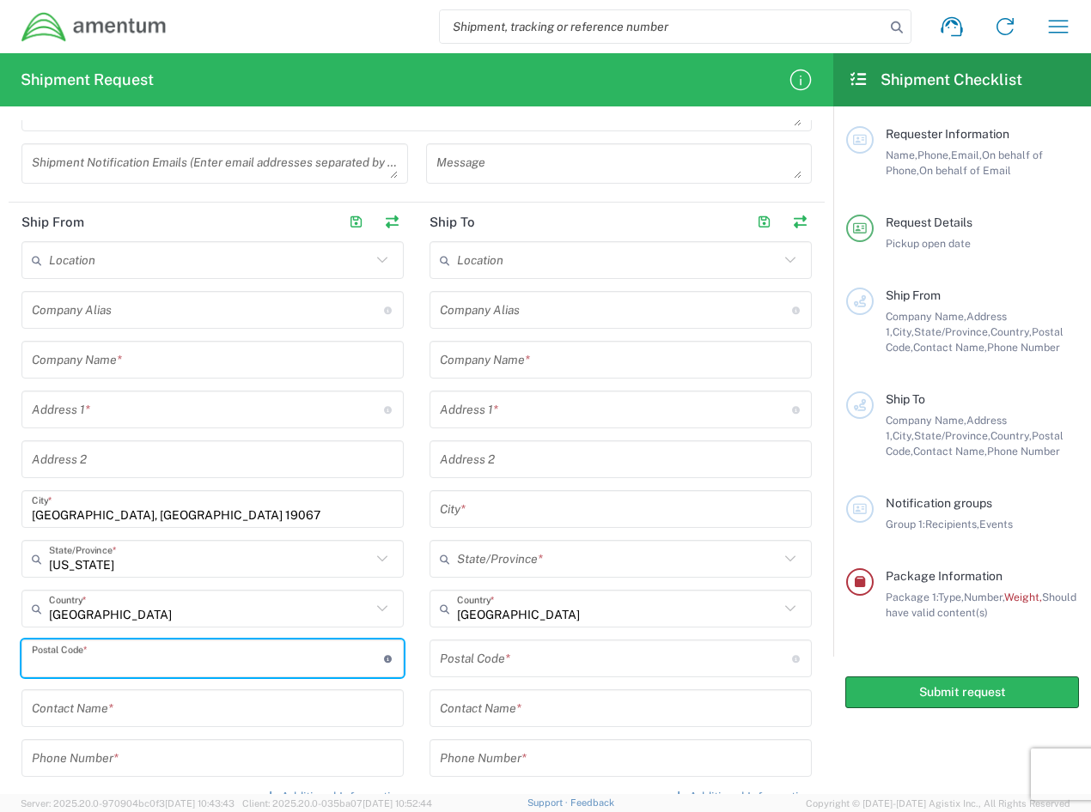
click at [121, 657] on input "undefined" at bounding box center [208, 659] width 352 height 30
type input "19067"
click at [203, 510] on input "[GEOGRAPHIC_DATA], [GEOGRAPHIC_DATA] 19067" at bounding box center [213, 510] width 362 height 30
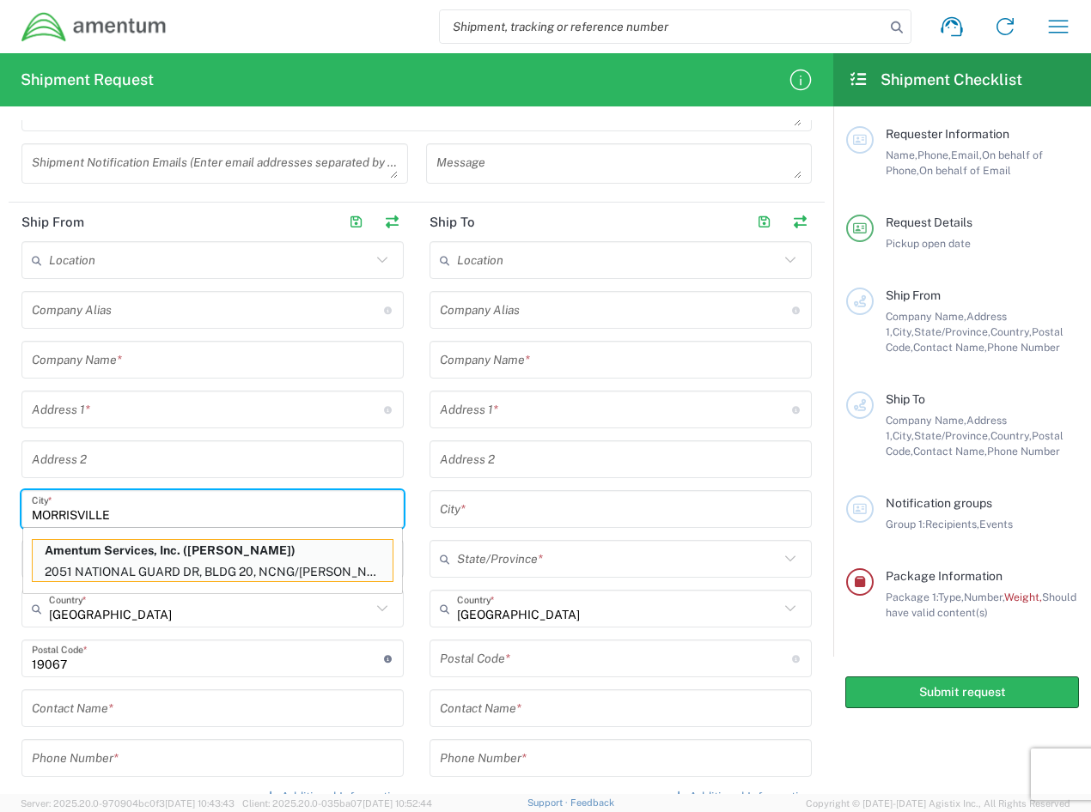
click at [200, 509] on input "MORRISVILLE" at bounding box center [213, 510] width 362 height 30
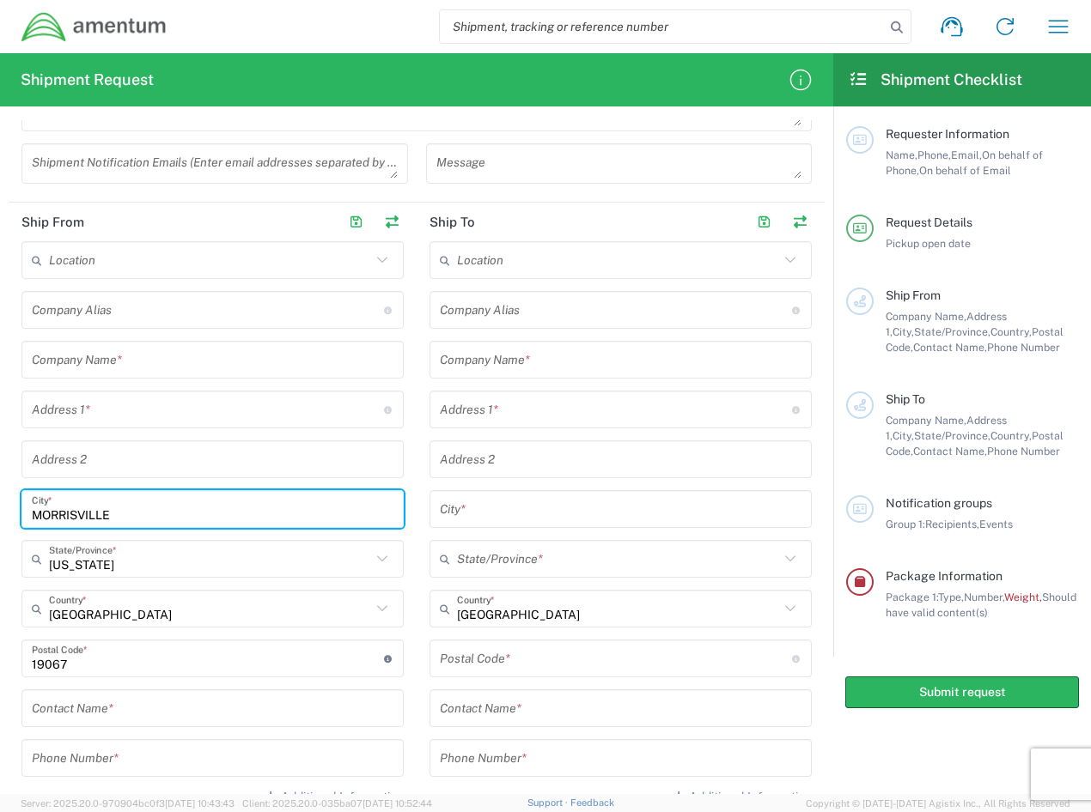
type input "MORRISVILLE"
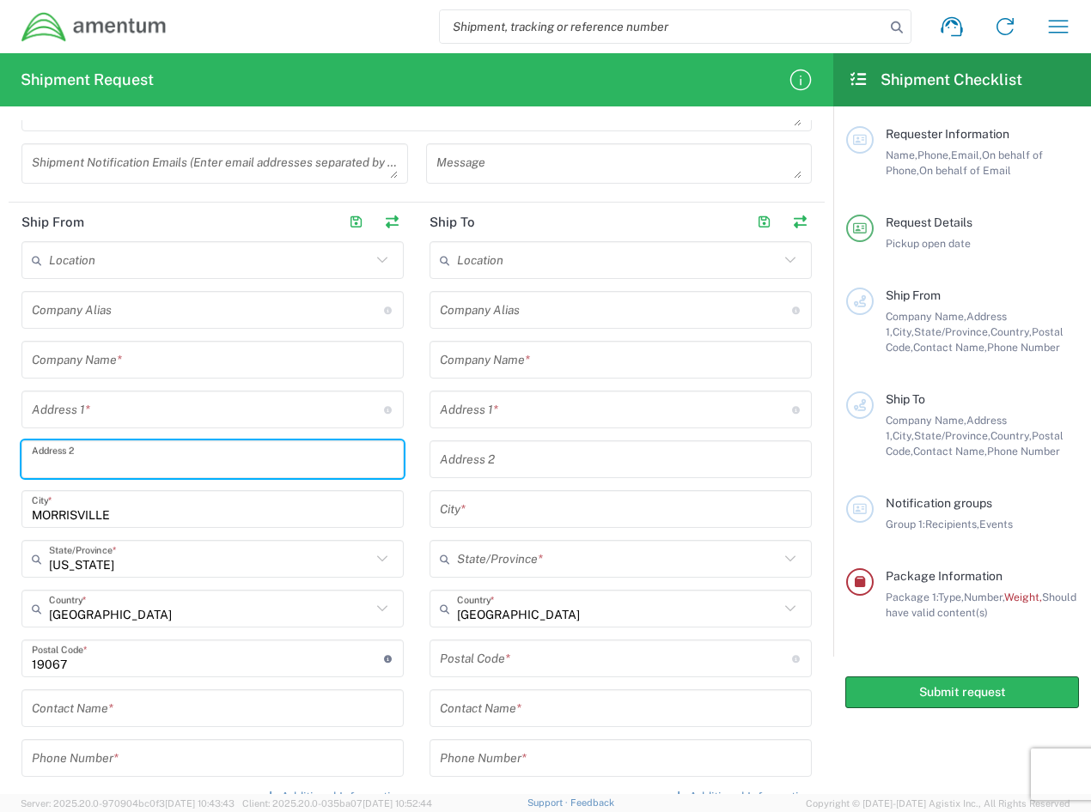
click at [196, 464] on input "text" at bounding box center [213, 460] width 362 height 30
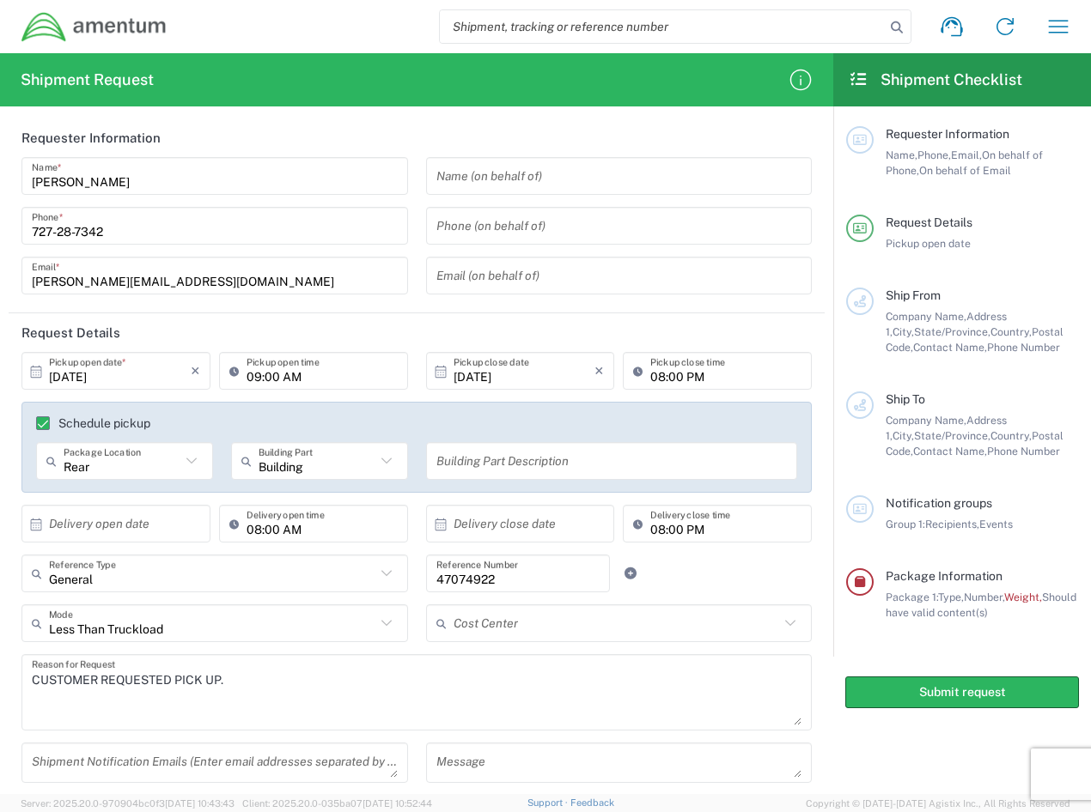
scroll to position [0, 0]
click at [697, 380] on input "08:00 PM" at bounding box center [725, 373] width 151 height 30
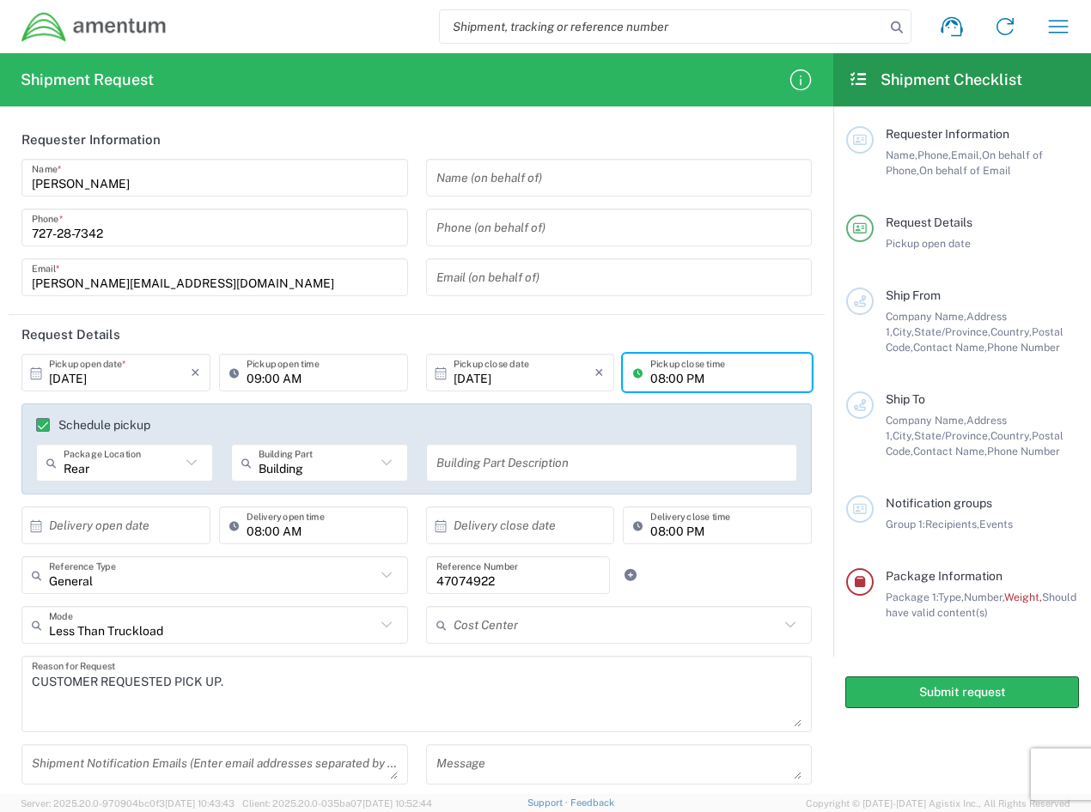
click at [687, 374] on input "08:00 PM" at bounding box center [725, 373] width 151 height 30
click at [653, 374] on input "08:00 PM" at bounding box center [725, 373] width 151 height 30
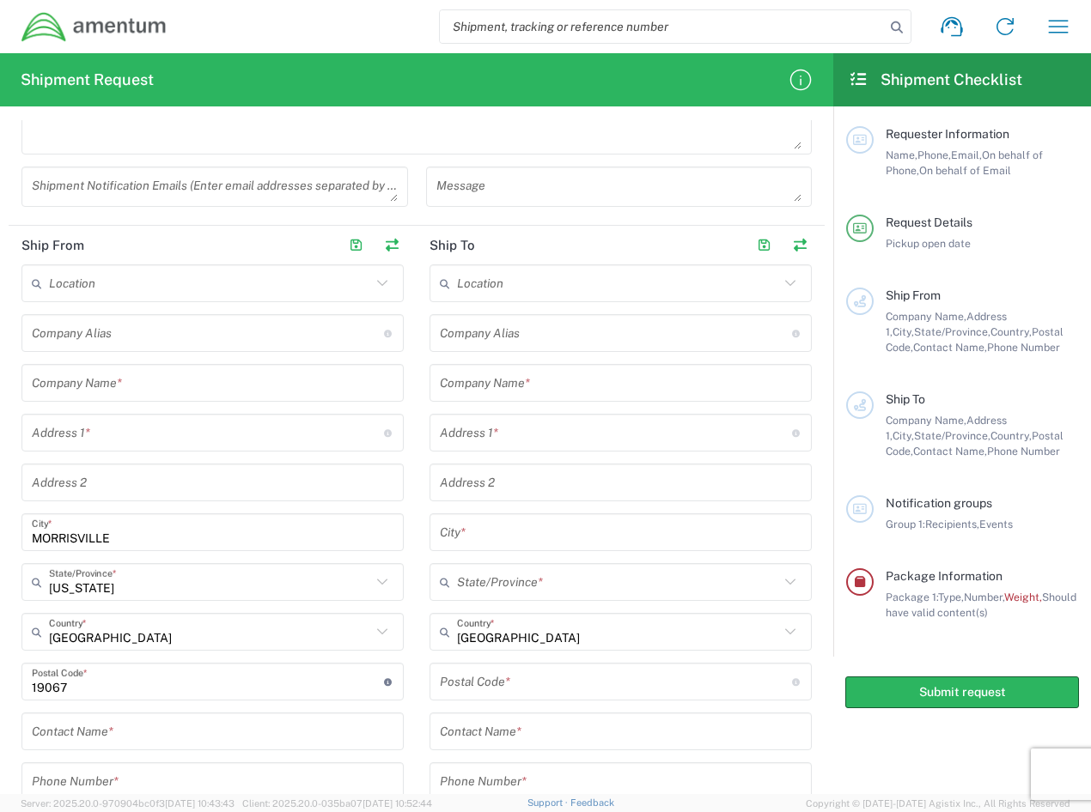
scroll to position [601, 0]
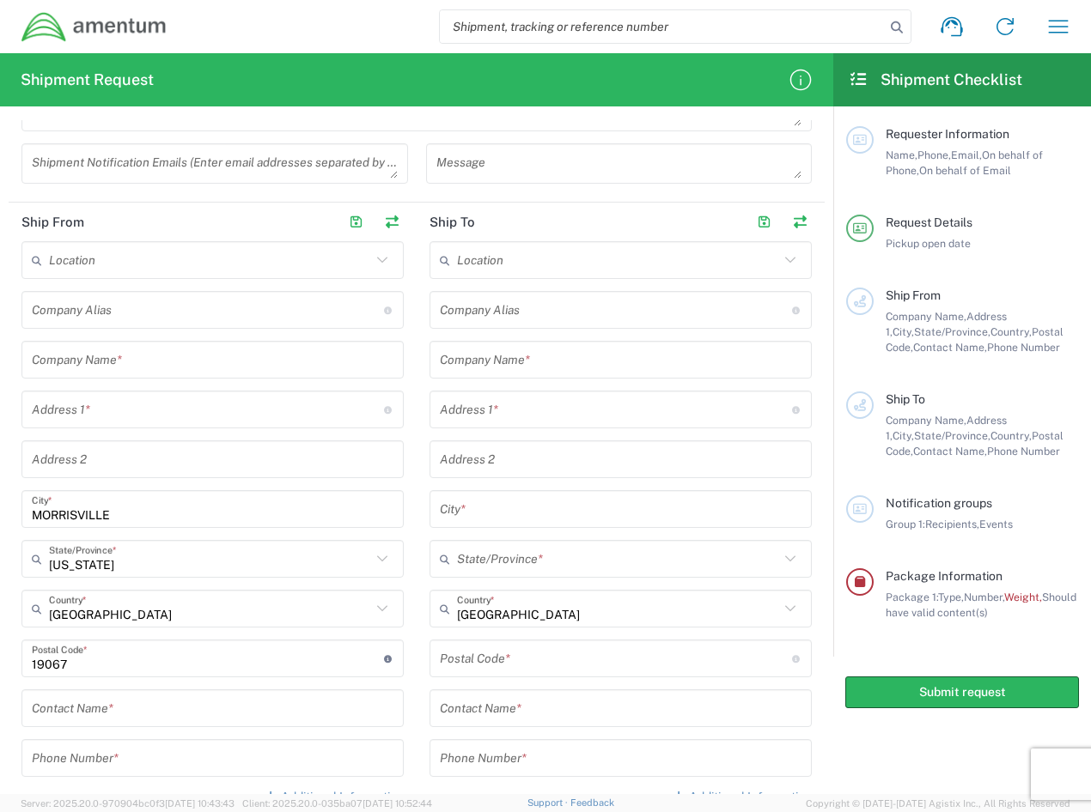
type input "05:00 PM"
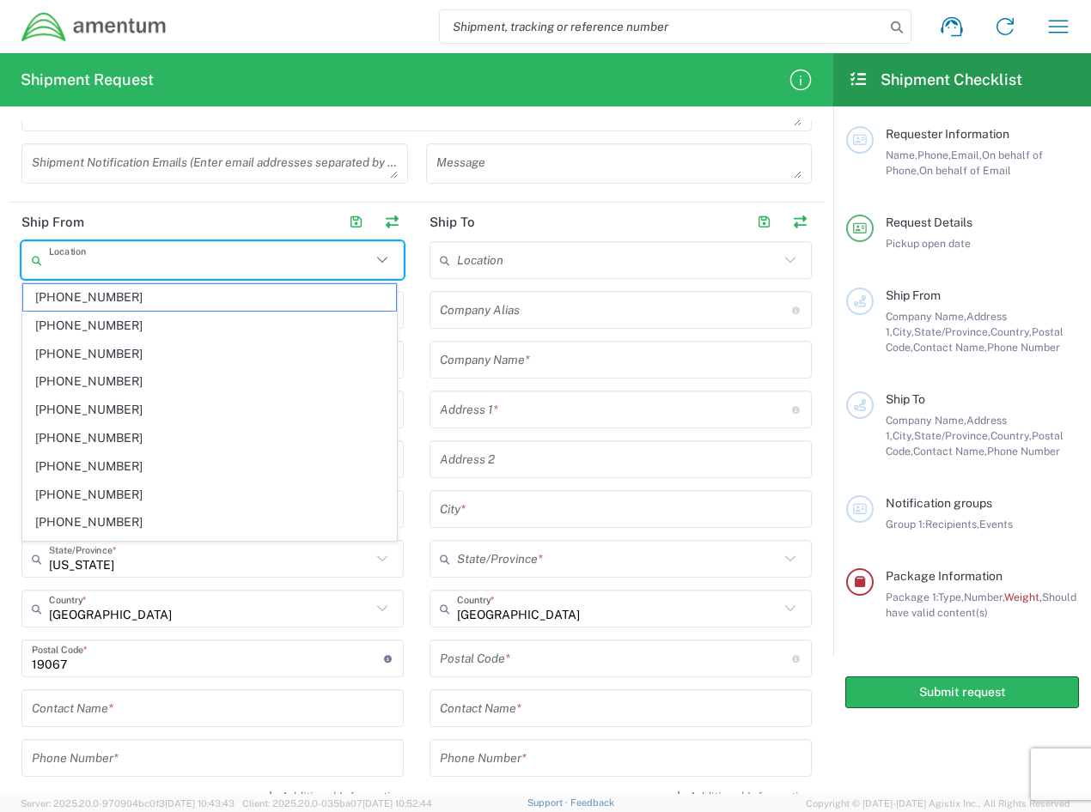
click at [64, 260] on input "text" at bounding box center [210, 261] width 322 height 30
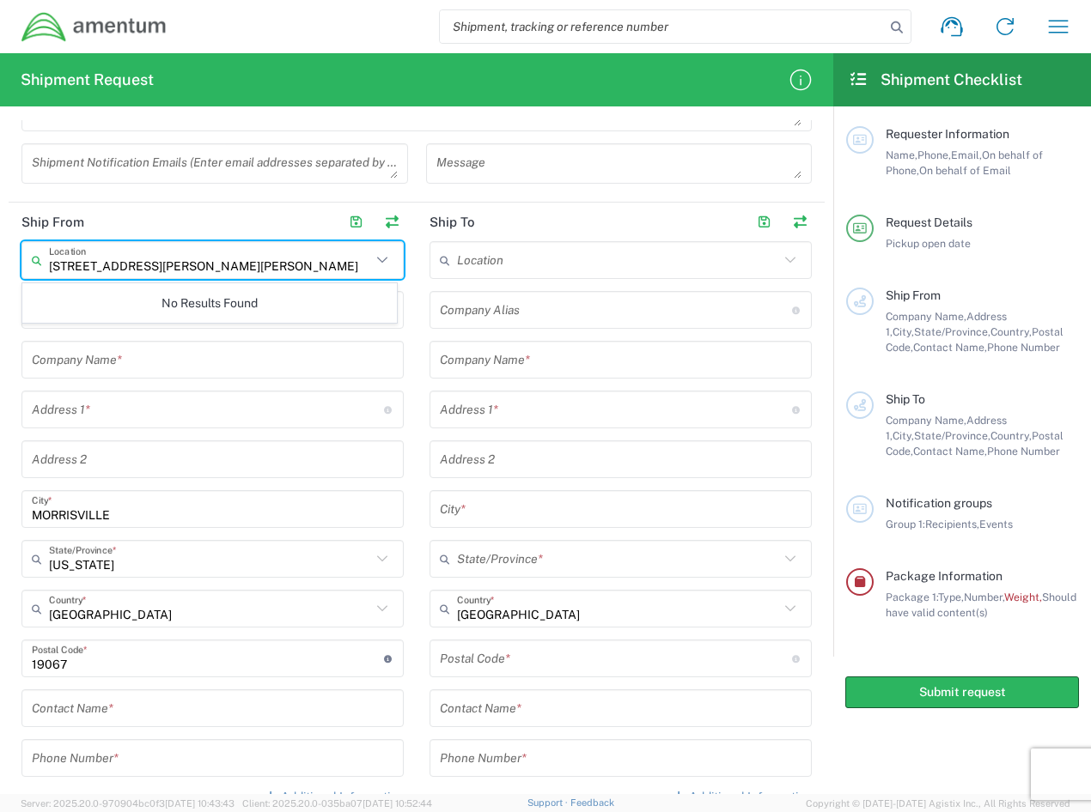
type input "[STREET_ADDRESS][PERSON_NAME][PERSON_NAME]"
click at [88, 359] on input "text" at bounding box center [213, 360] width 362 height 30
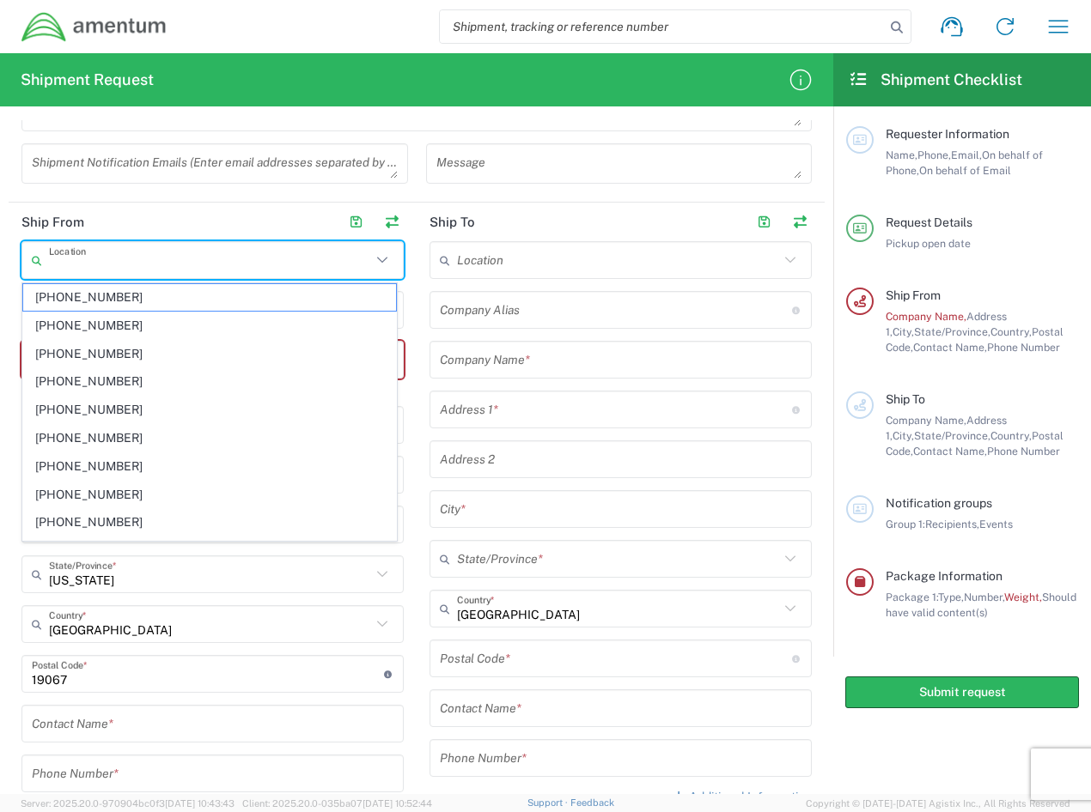
click at [94, 265] on input "text" at bounding box center [210, 261] width 322 height 30
click at [326, 244] on div "Location" at bounding box center [212, 260] width 382 height 38
click at [243, 227] on header "Ship From" at bounding box center [213, 222] width 408 height 39
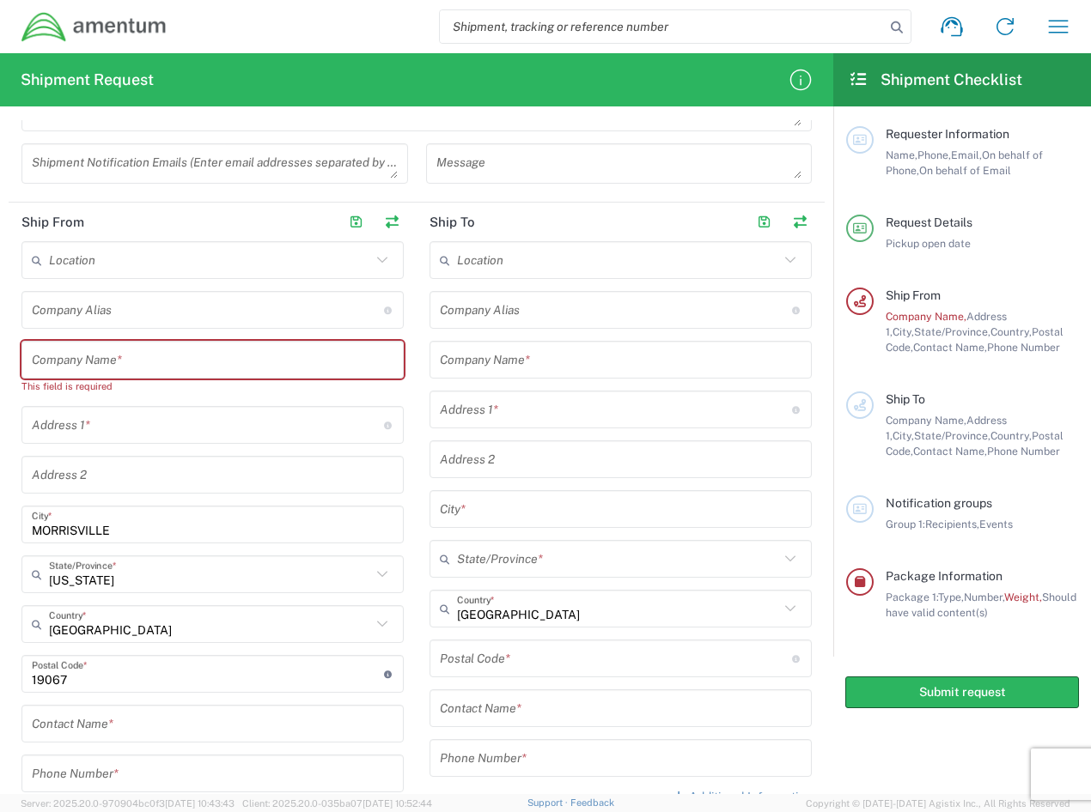
click at [128, 358] on input "text" at bounding box center [213, 360] width 362 height 30
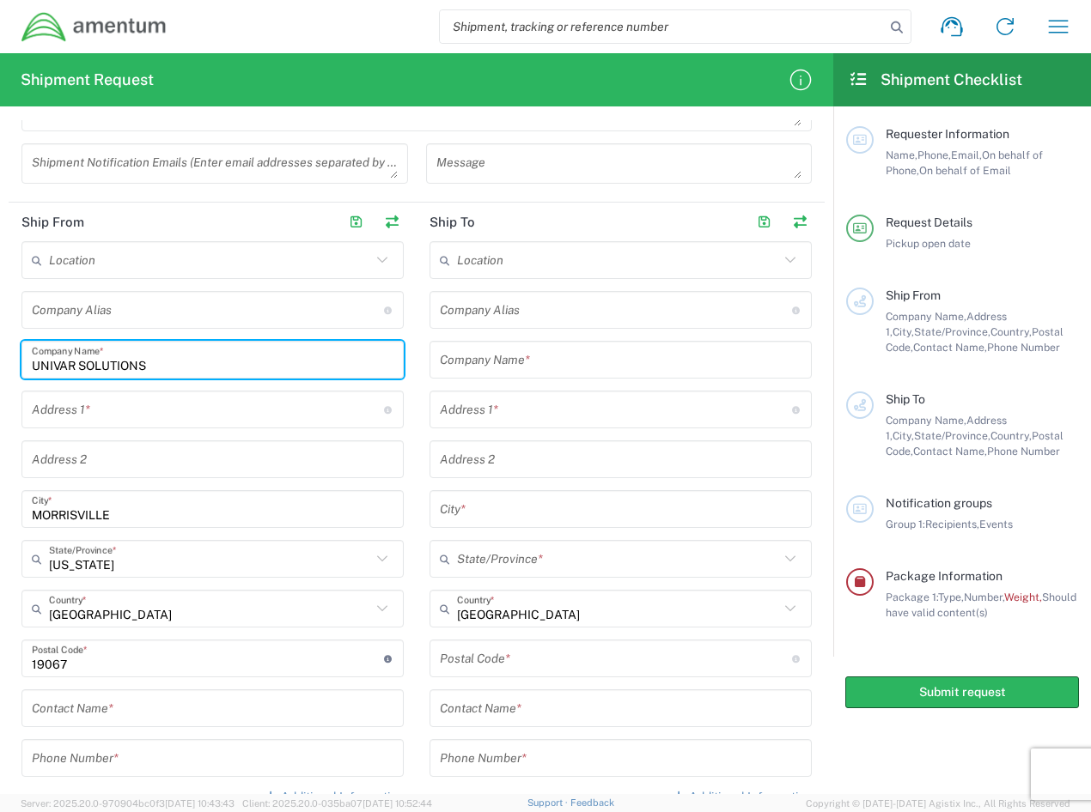
type input "UNIVAR SOLUTIONS"
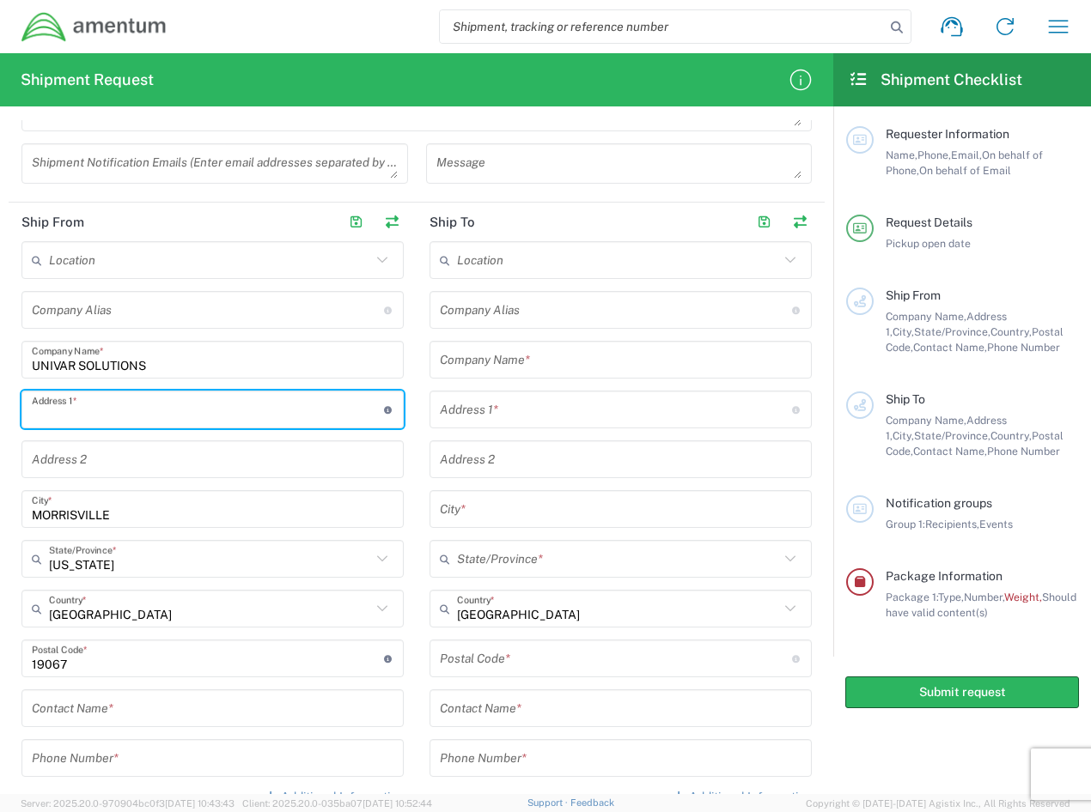
click at [101, 410] on input "text" at bounding box center [208, 410] width 352 height 30
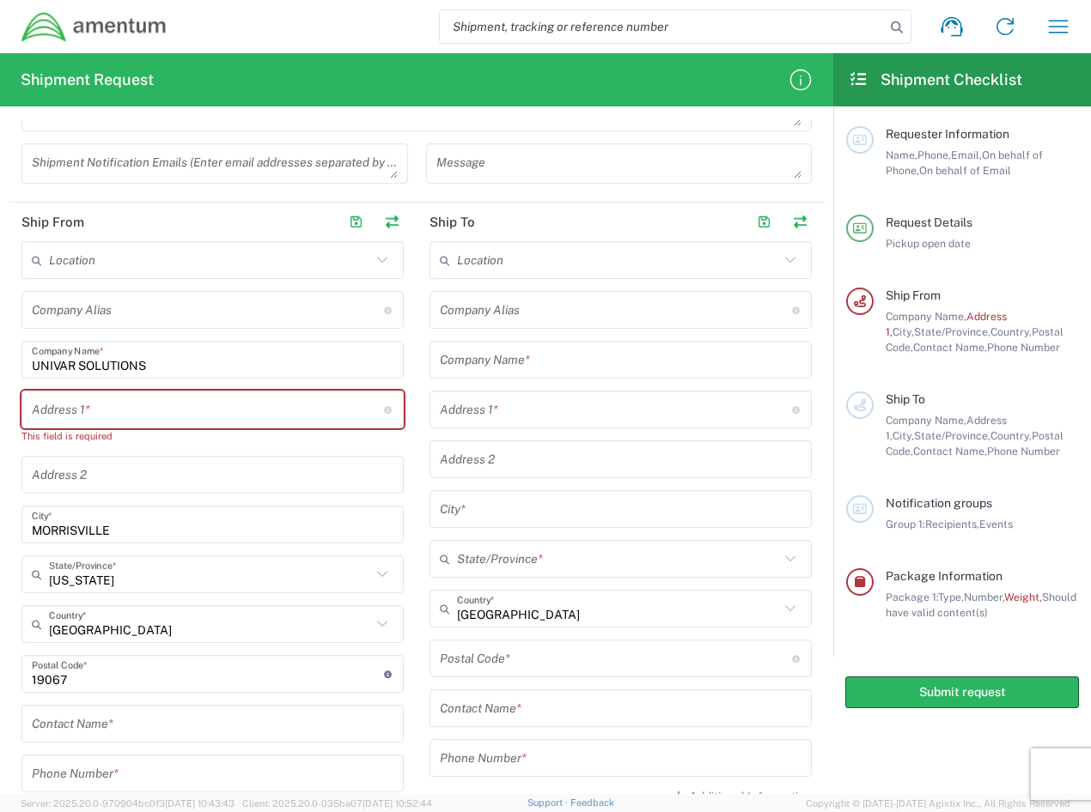
click at [67, 411] on input "text" at bounding box center [208, 410] width 352 height 30
paste input "[STREET_ADDRESS][PERSON_NAME]"
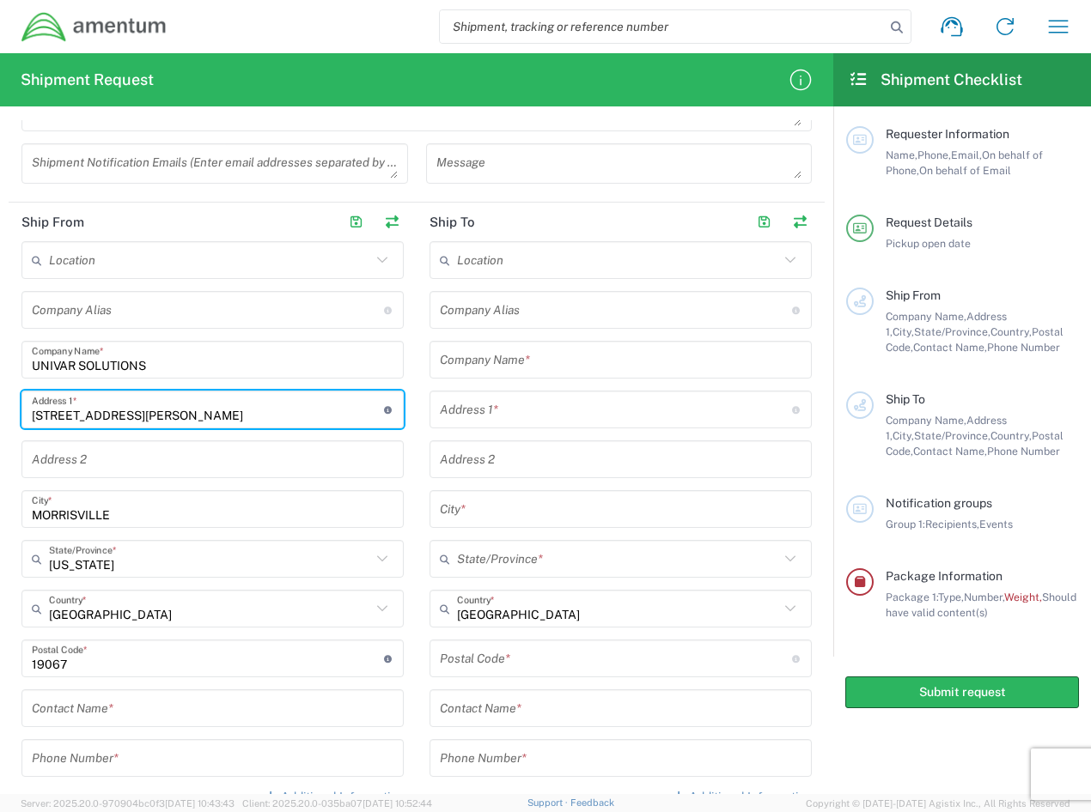
type input "[STREET_ADDRESS][PERSON_NAME]"
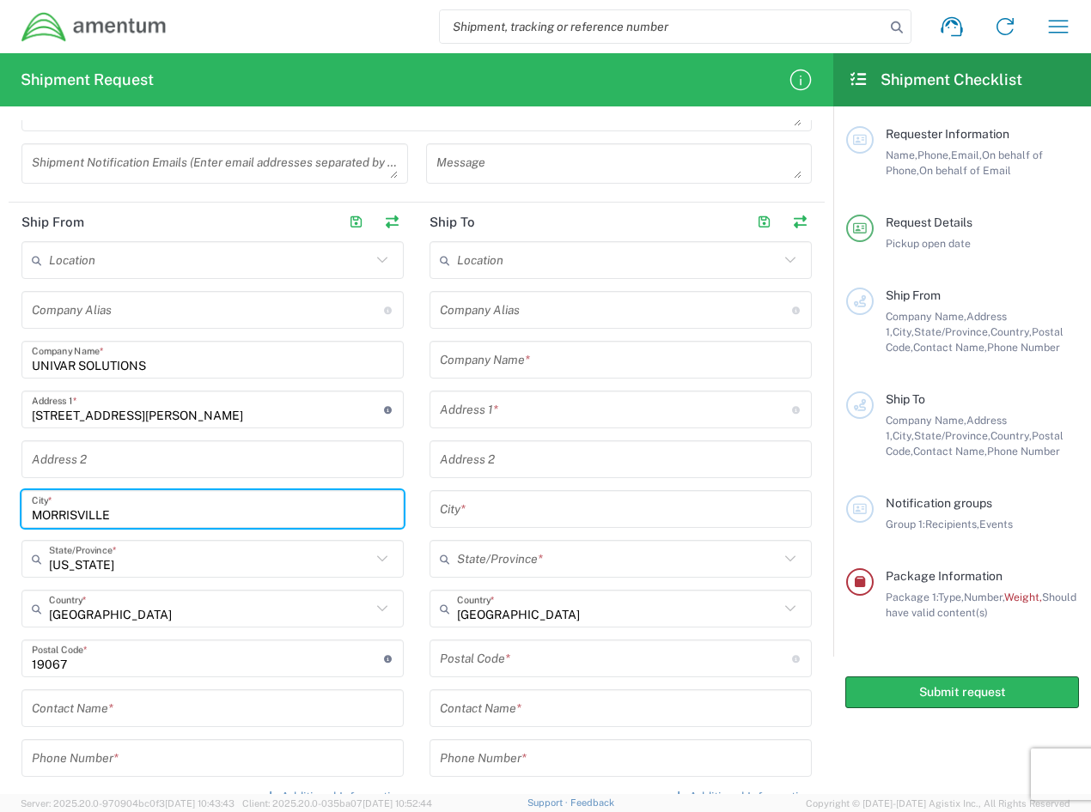
drag, startPoint x: 127, startPoint y: 517, endPoint x: 21, endPoint y: 506, distance: 107.1
click at [21, 506] on main "Location [PHONE_NUMBER] [PHONE_NUMBER] [PHONE_NUMBER] [PHONE_NUMBER] [PHONE_NUM…" at bounding box center [213, 529] width 408 height 577
type input "ROCK HILL"
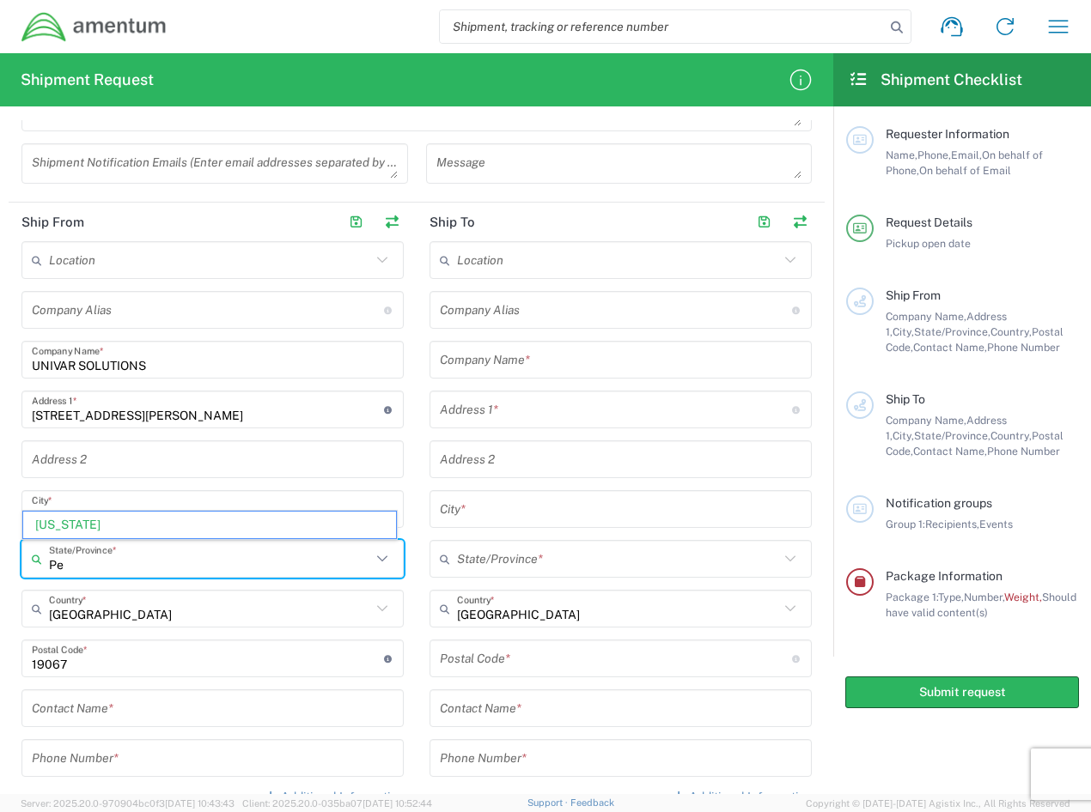
type input "P"
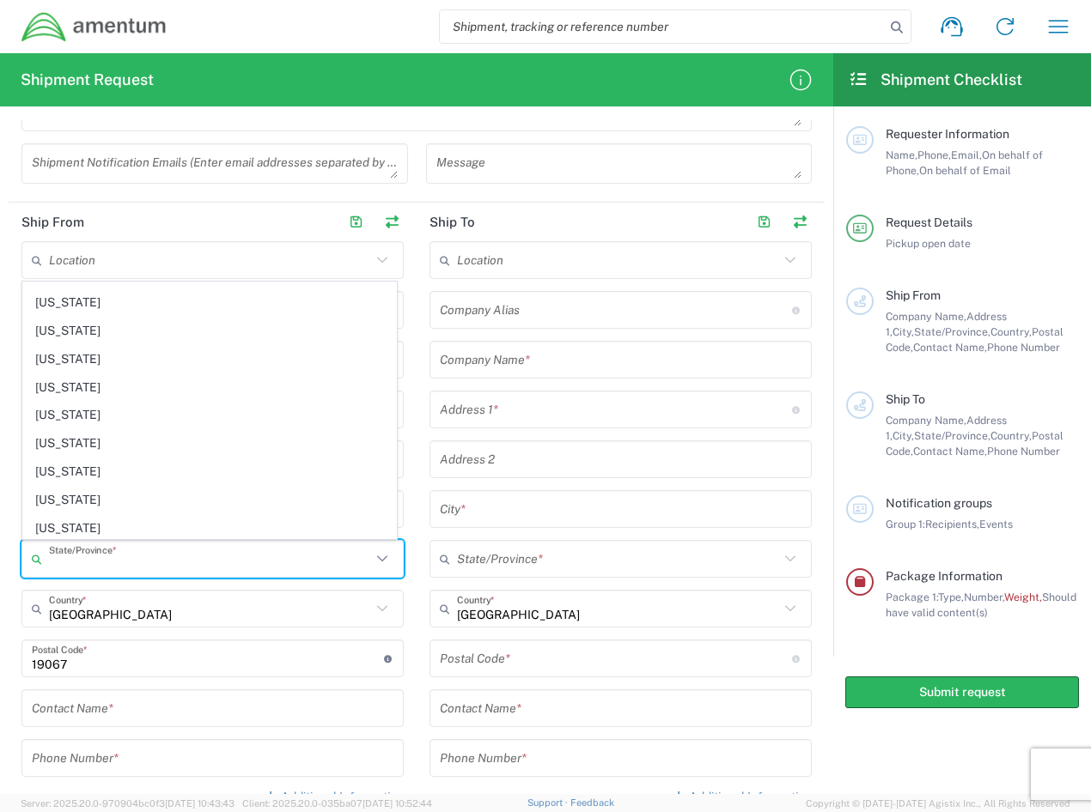
scroll to position [1062, 0]
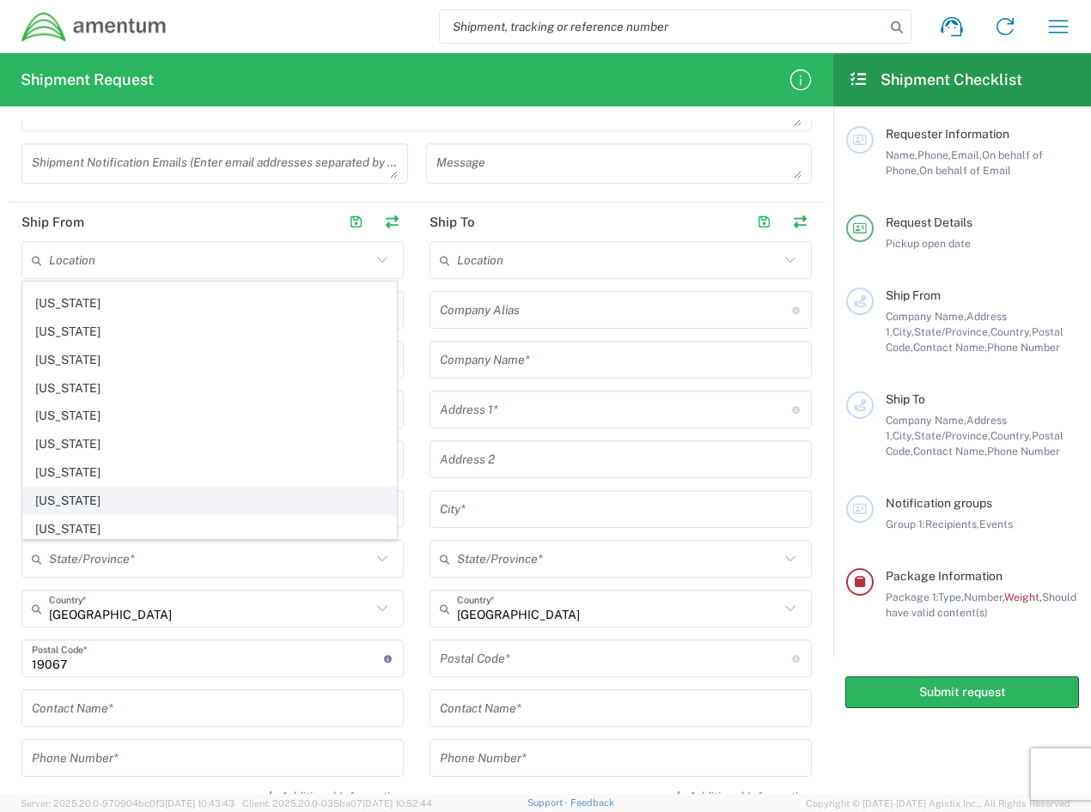
click at [106, 493] on span "[US_STATE]" at bounding box center [209, 501] width 373 height 27
type input "[US_STATE]"
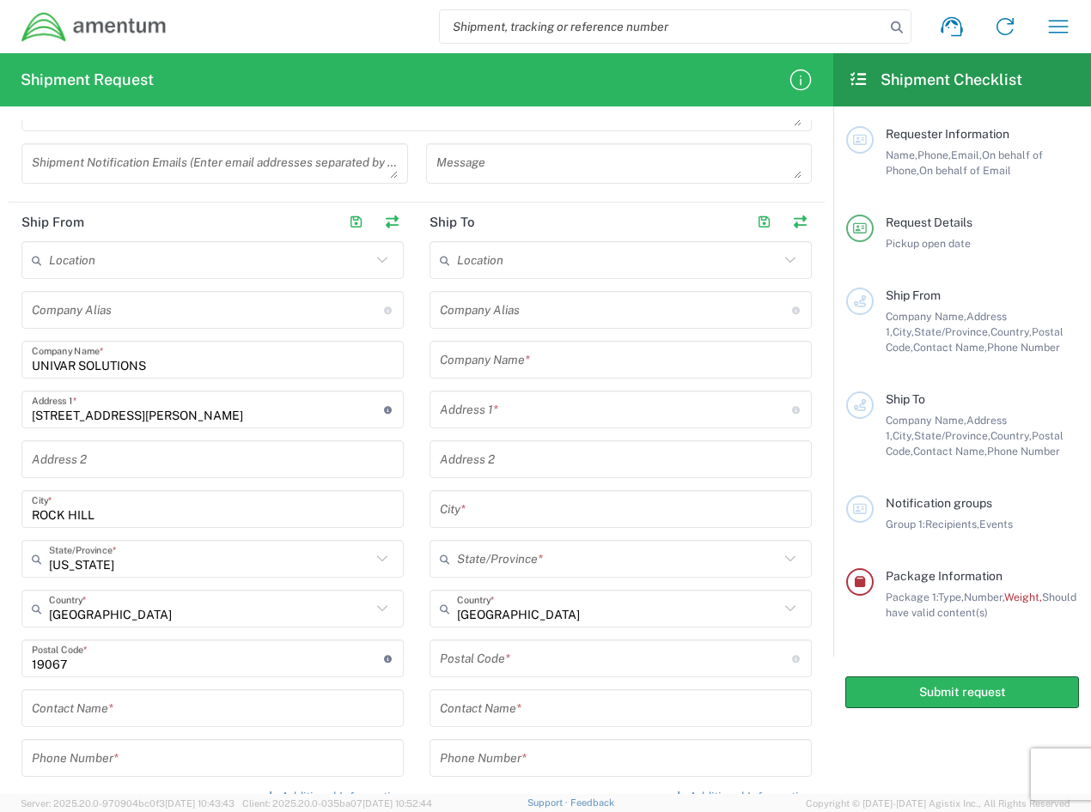
click at [108, 664] on input "undefined" at bounding box center [208, 659] width 352 height 30
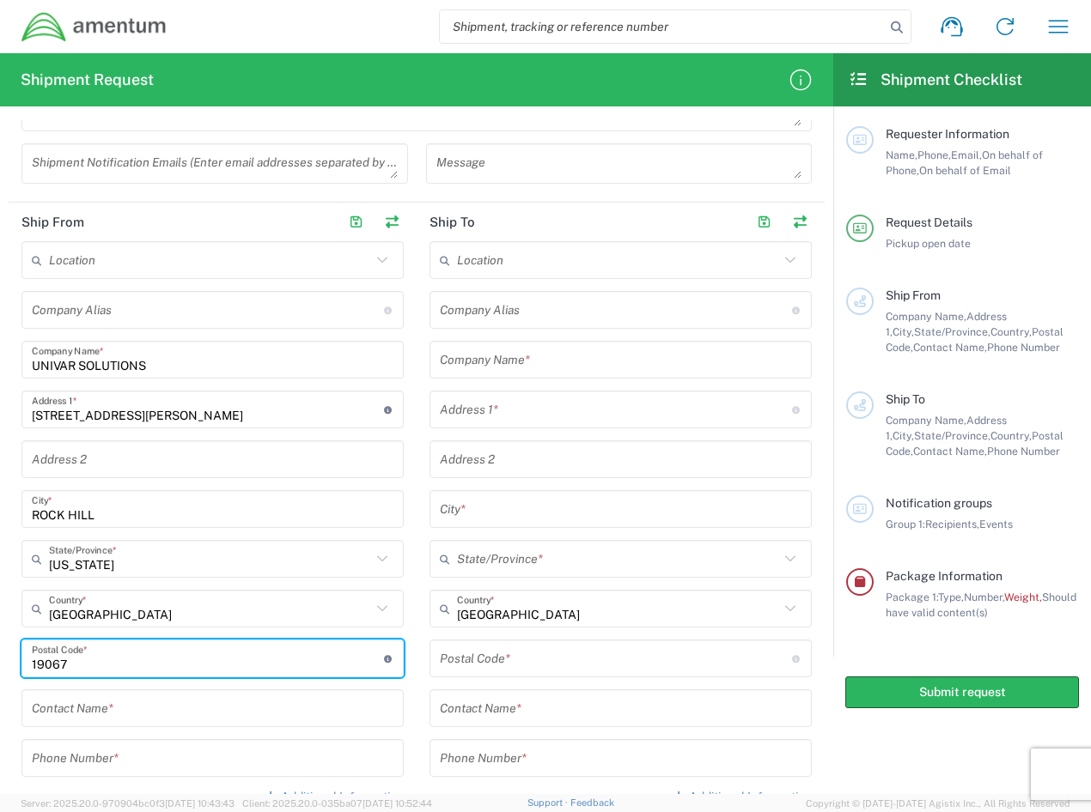
click at [108, 664] on input "undefined" at bounding box center [208, 659] width 352 height 30
type input "29730"
click at [261, 605] on input "text" at bounding box center [210, 609] width 322 height 30
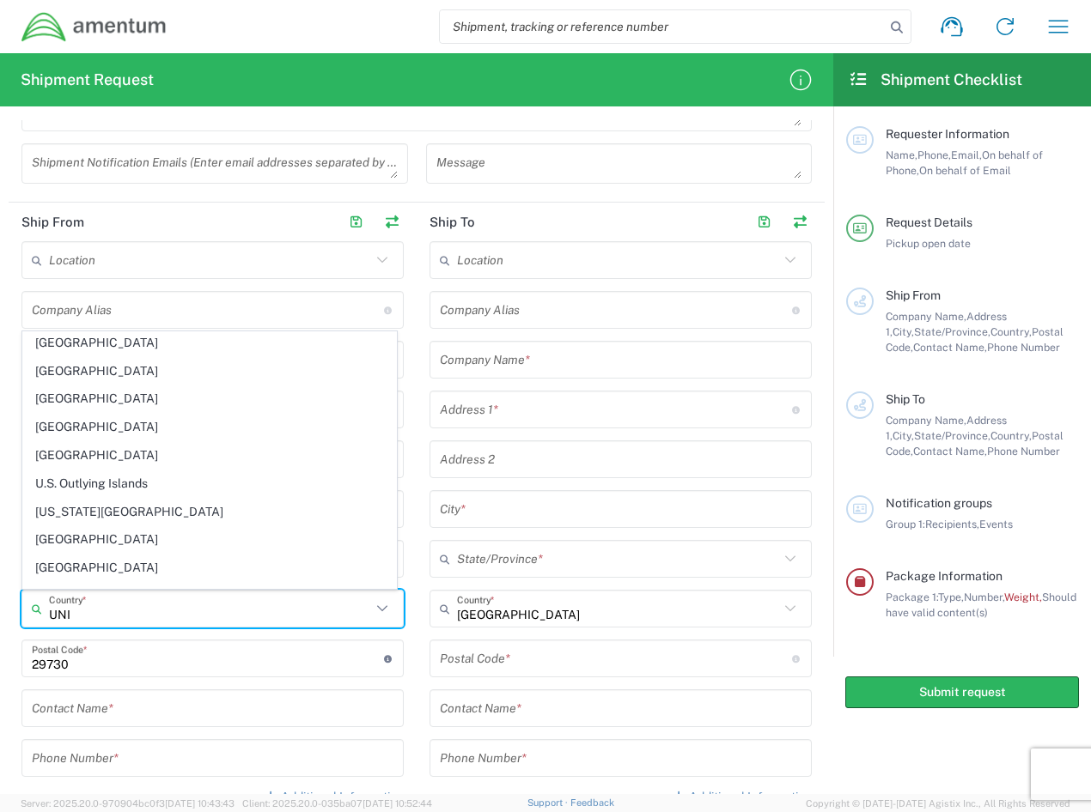
scroll to position [0, 0]
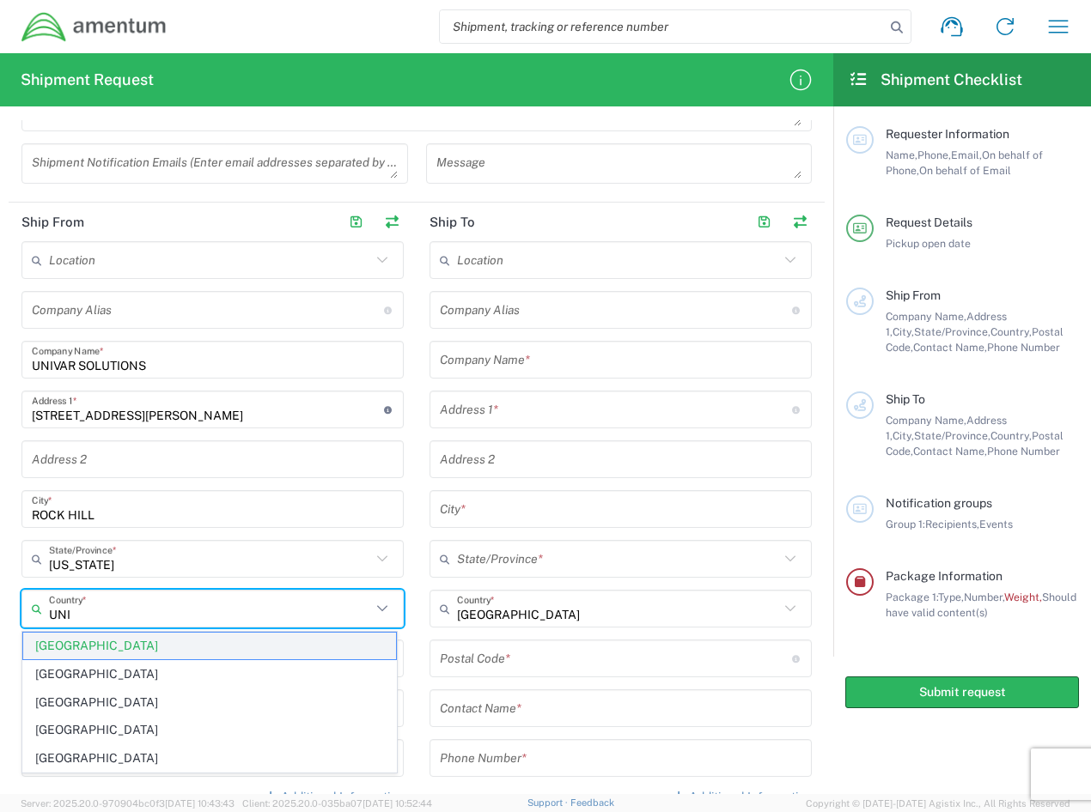
type input "UNI"
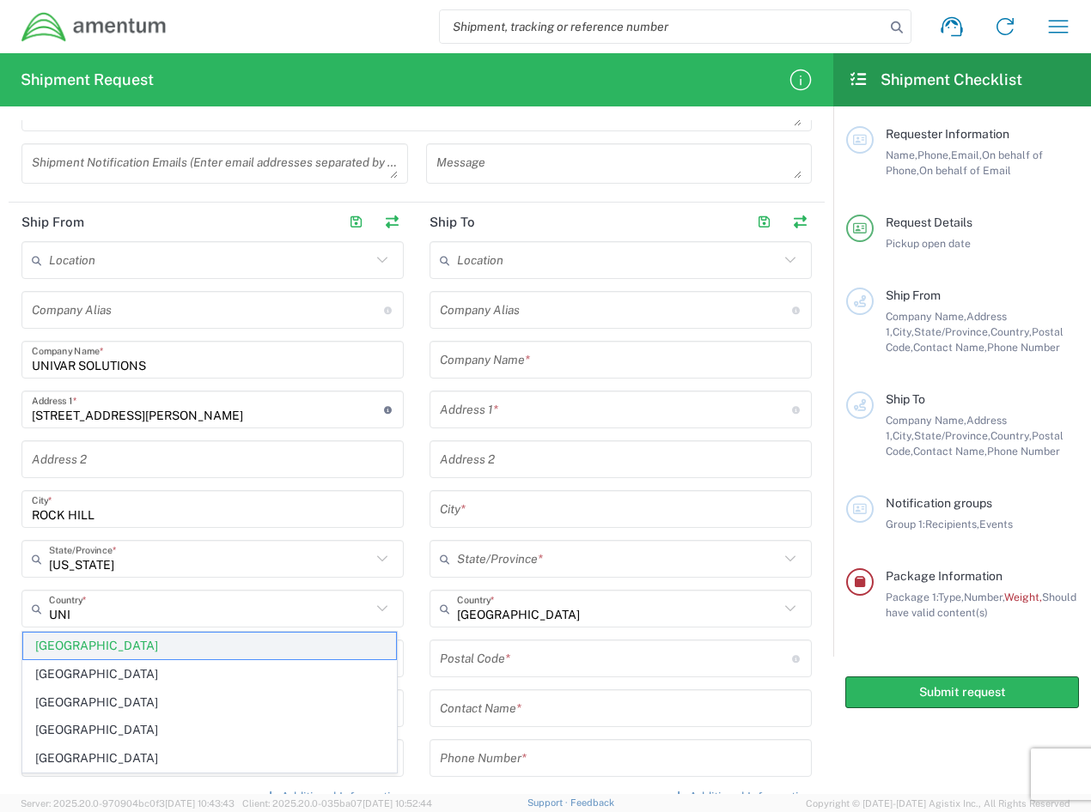
click at [93, 648] on span "[GEOGRAPHIC_DATA]" at bounding box center [209, 646] width 373 height 27
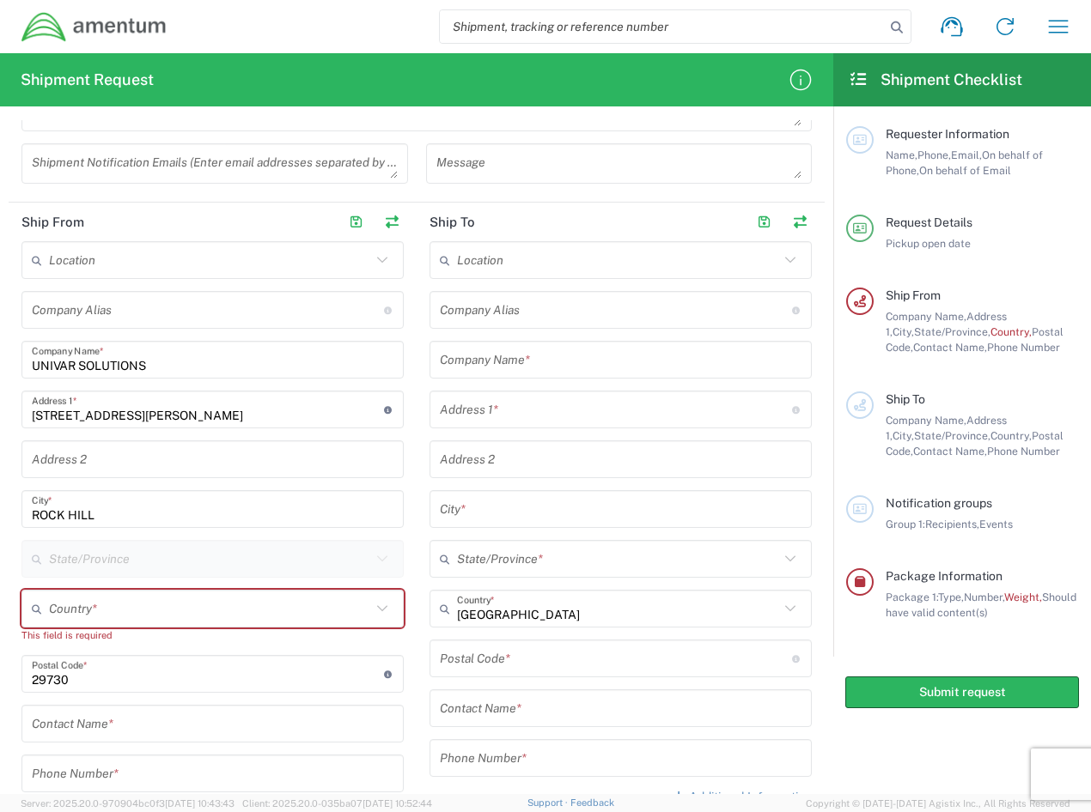
click at [142, 615] on input "text" at bounding box center [210, 609] width 322 height 30
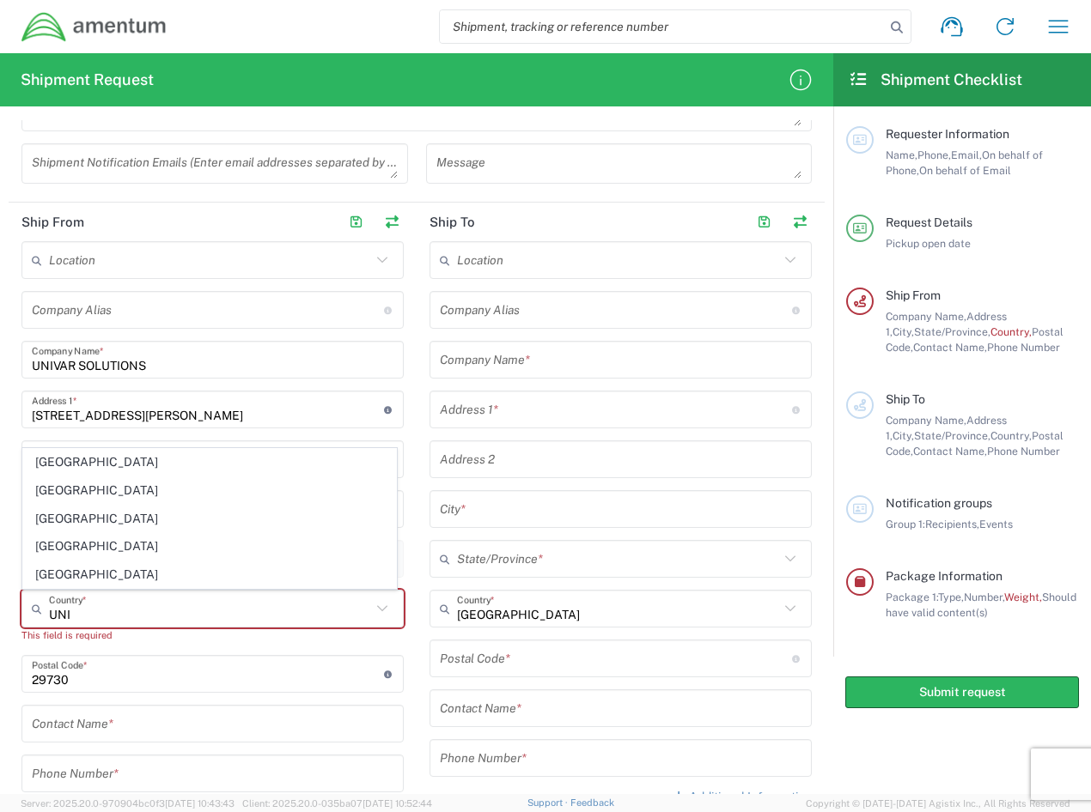
click at [108, 572] on span "[GEOGRAPHIC_DATA]" at bounding box center [209, 575] width 373 height 27
type input "[GEOGRAPHIC_DATA]"
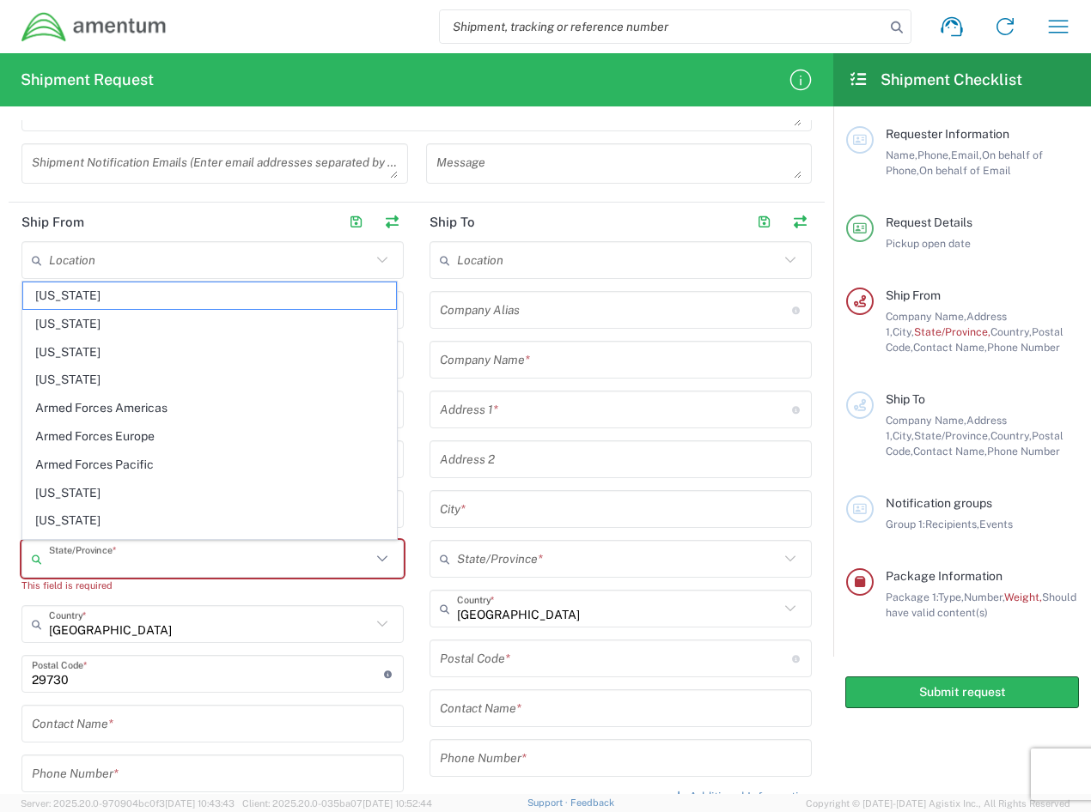
click at [119, 557] on input "text" at bounding box center [210, 560] width 322 height 30
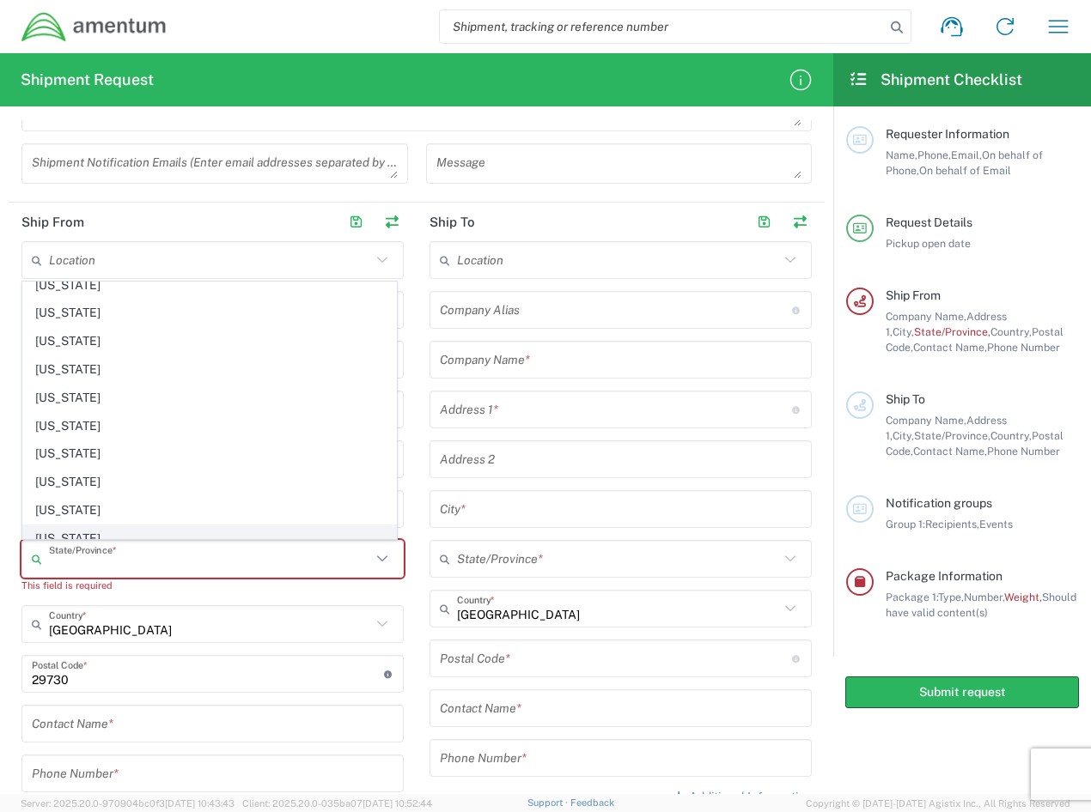
scroll to position [1117, 0]
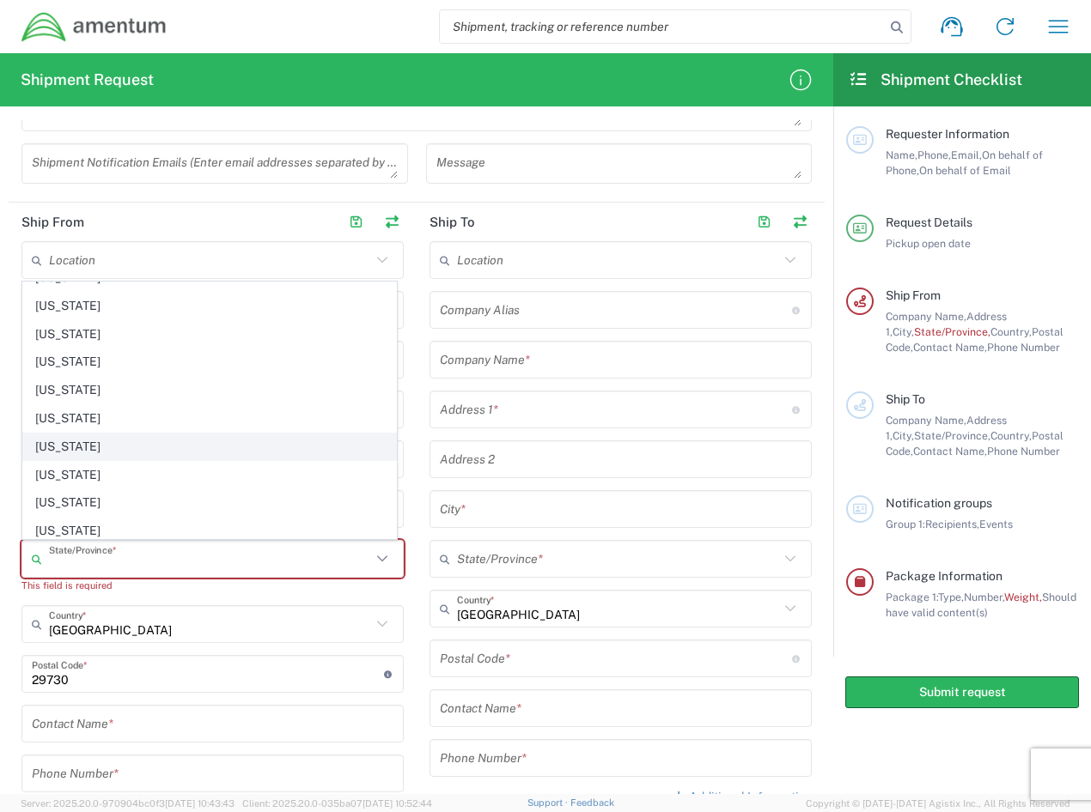
click at [132, 447] on span "[US_STATE]" at bounding box center [209, 447] width 373 height 27
type input "[US_STATE]"
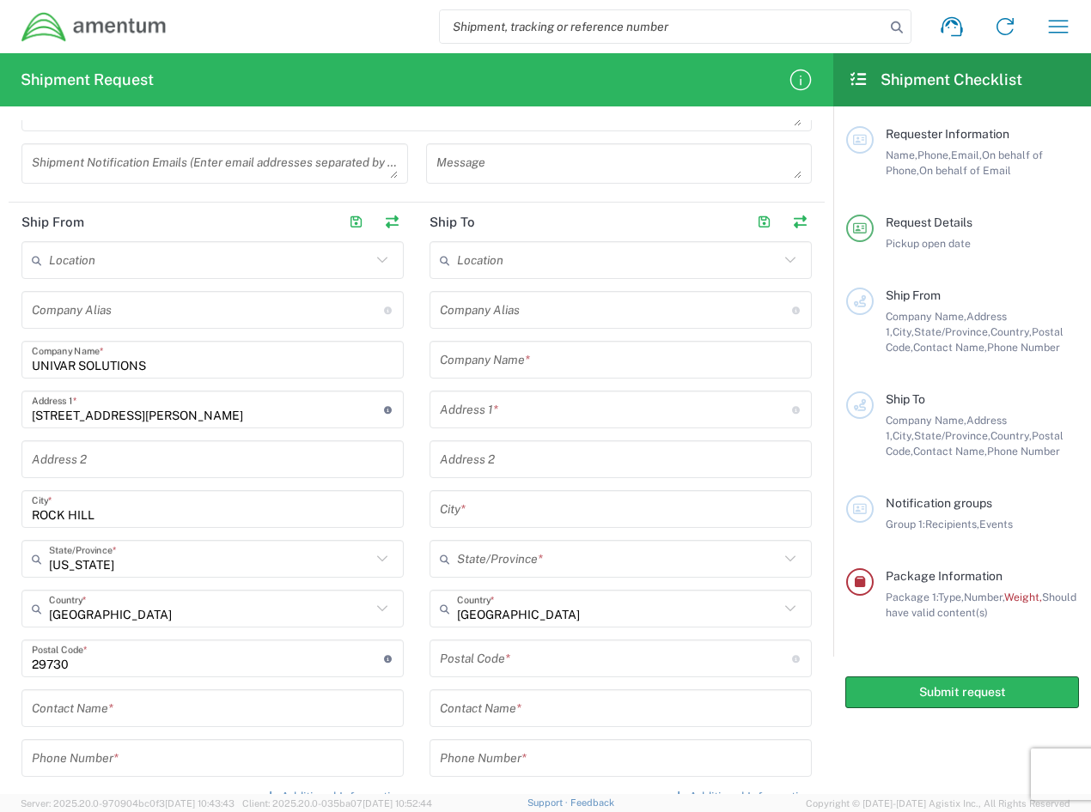
scroll to position [773, 0]
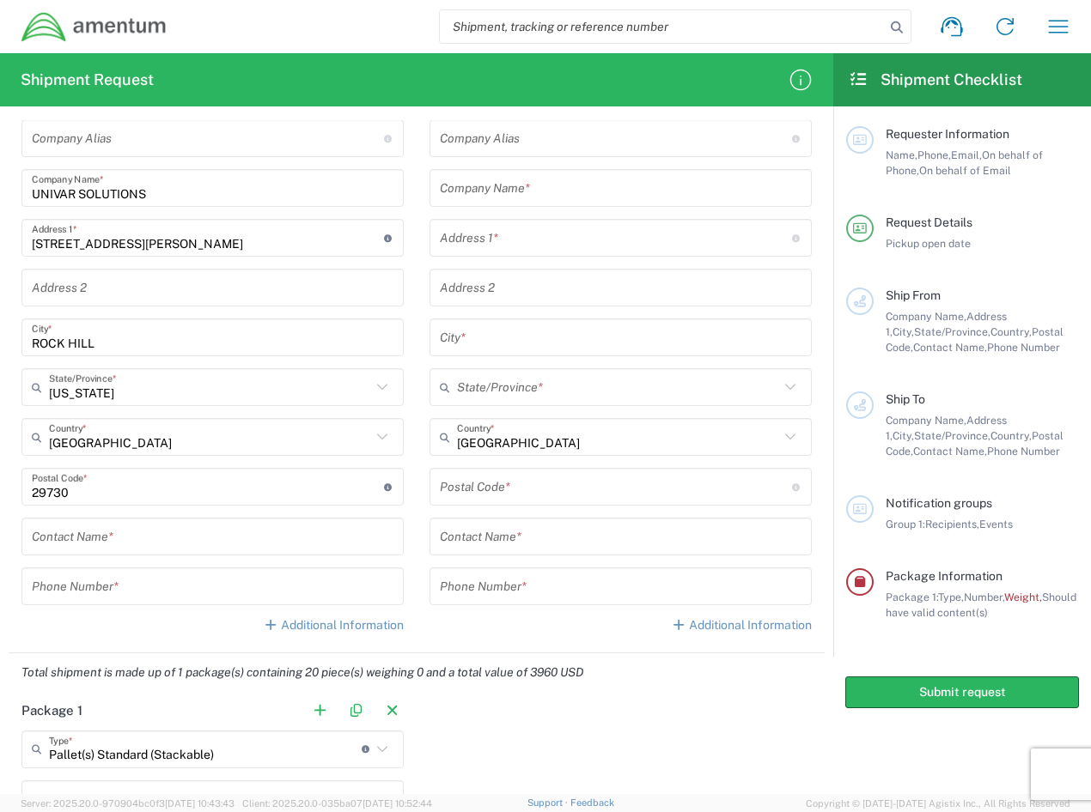
click at [61, 590] on input "tel" at bounding box center [213, 587] width 362 height 30
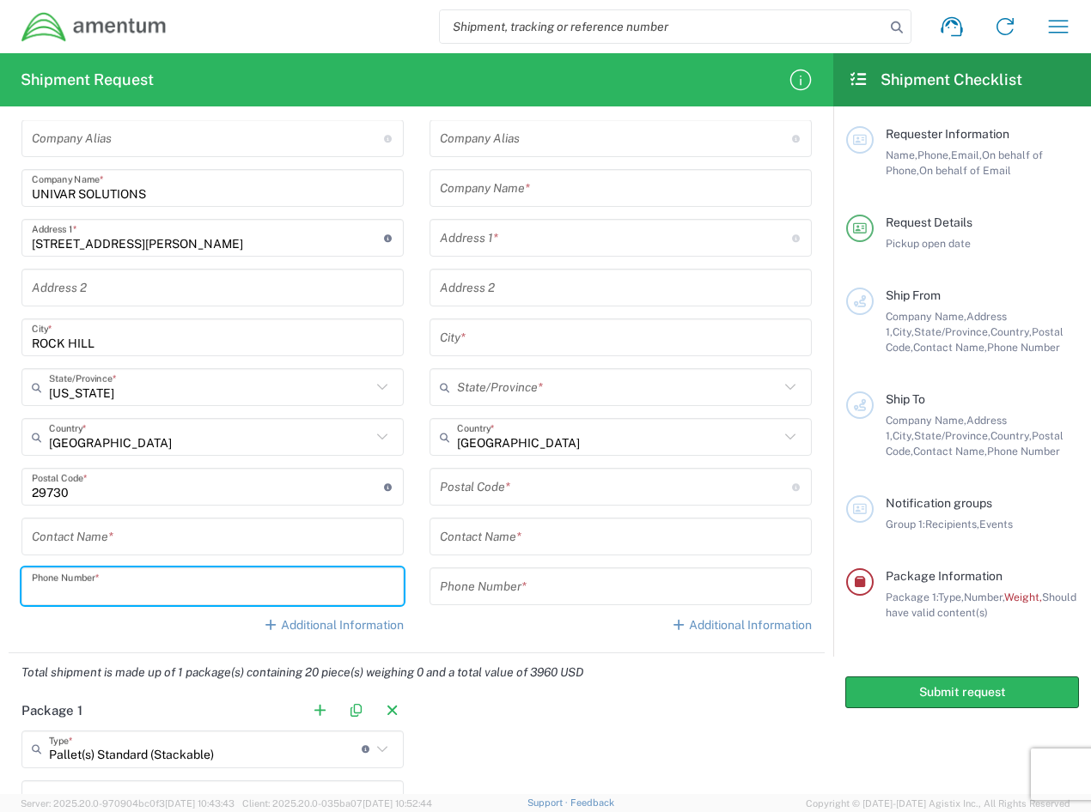
paste input "[PHONE_NUMBER]"
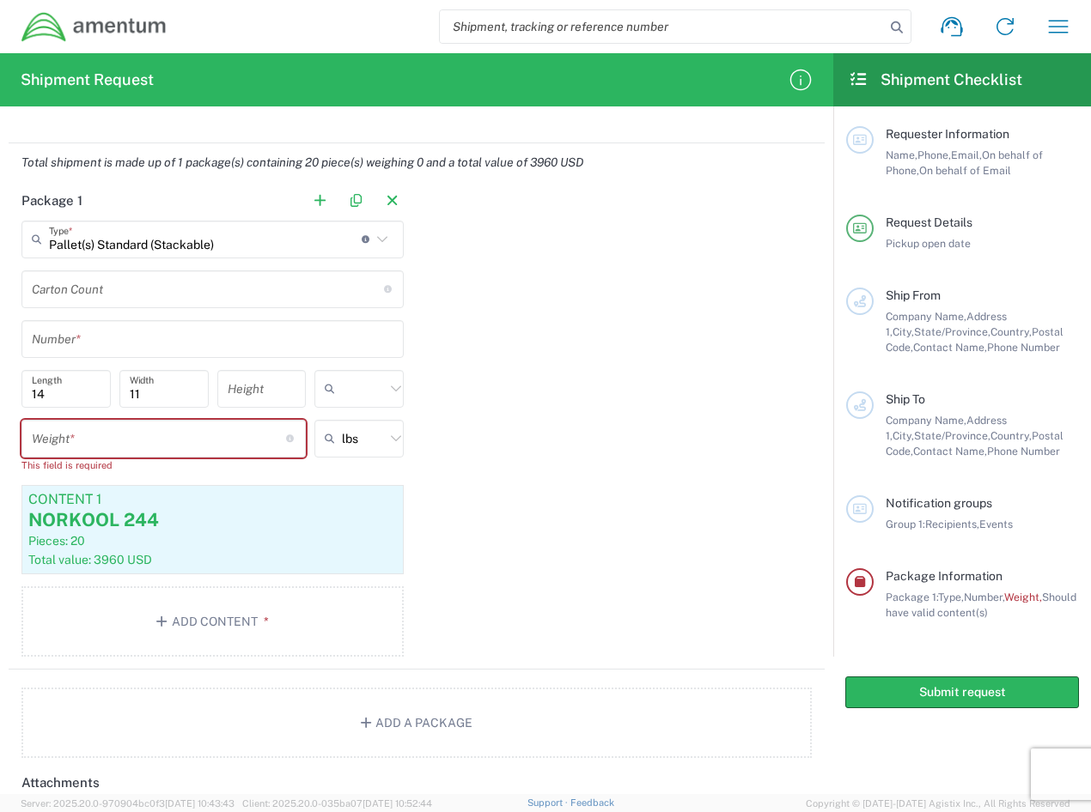
scroll to position [1288, 0]
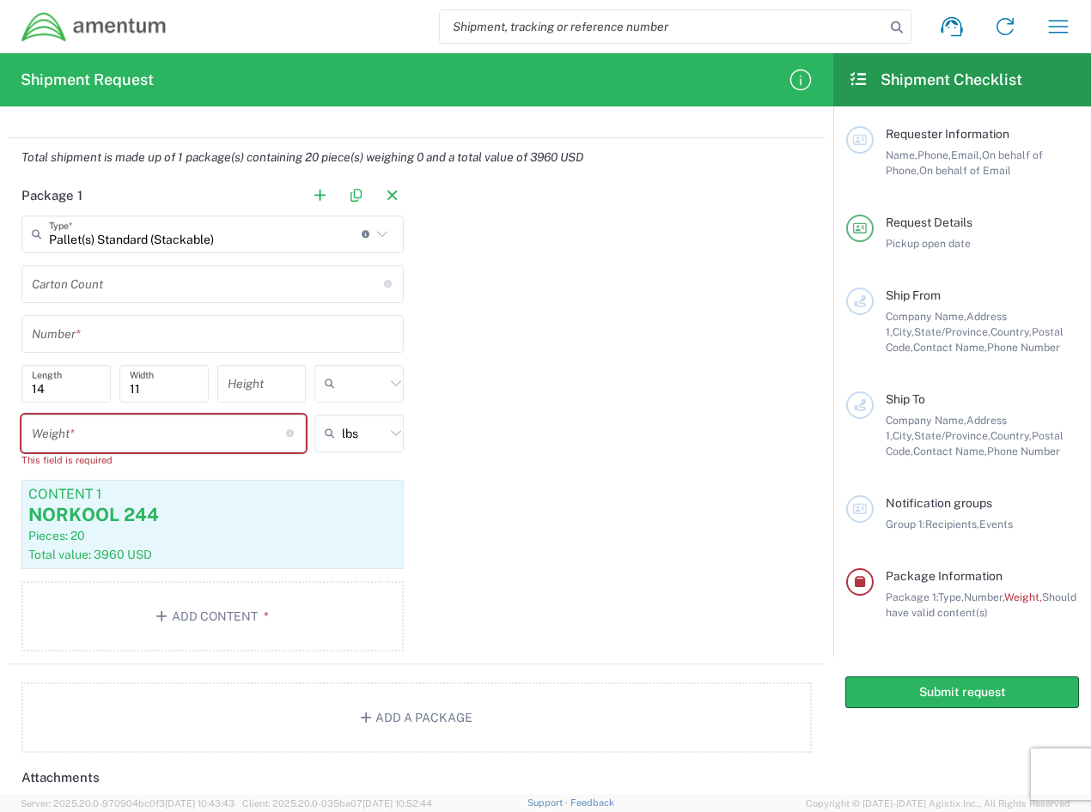
type input "[PHONE_NUMBER]"
click at [64, 426] on input "number" at bounding box center [159, 433] width 254 height 30
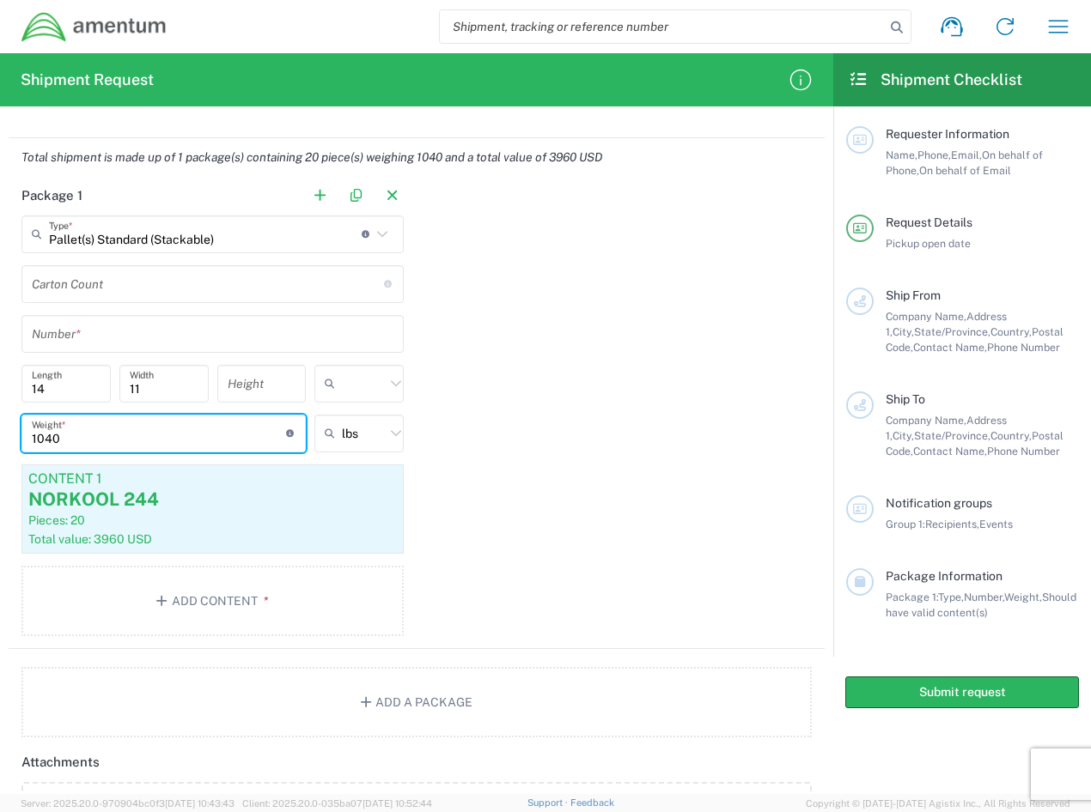
type input "1040"
click at [456, 610] on div "Package 1 Pallet(s) Standard (Stackable) Type * Material used to package goods …" at bounding box center [417, 413] width 816 height 472
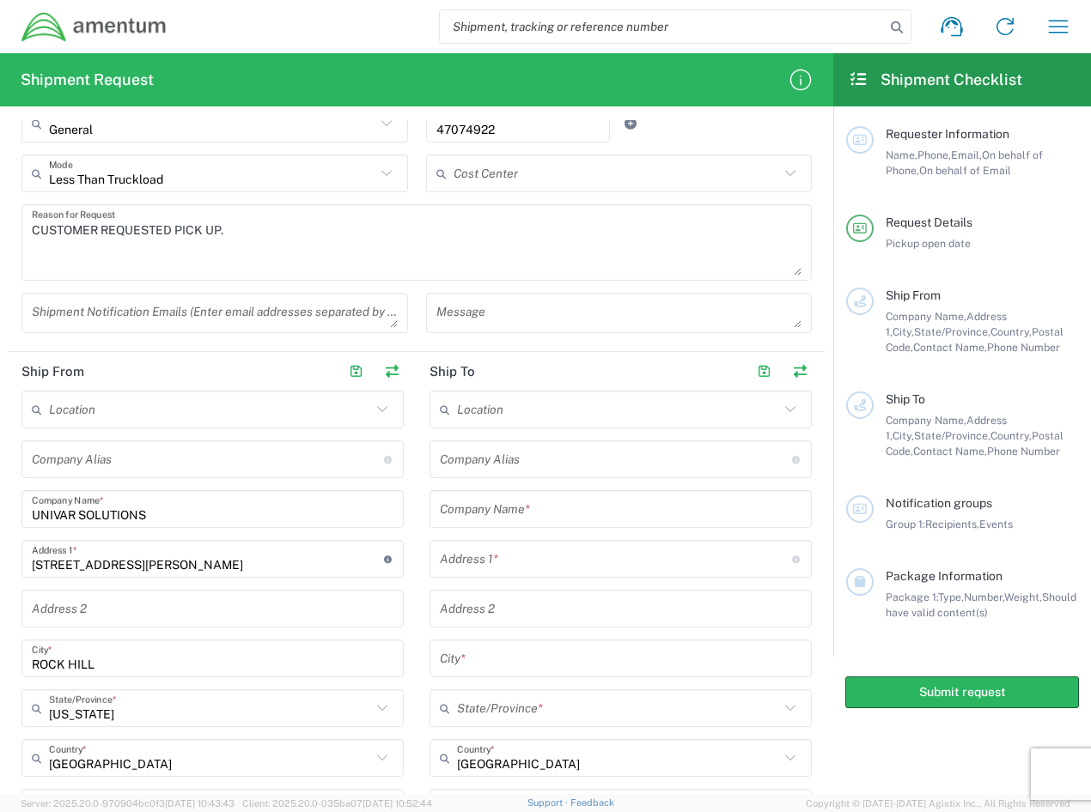
scroll to position [258, 0]
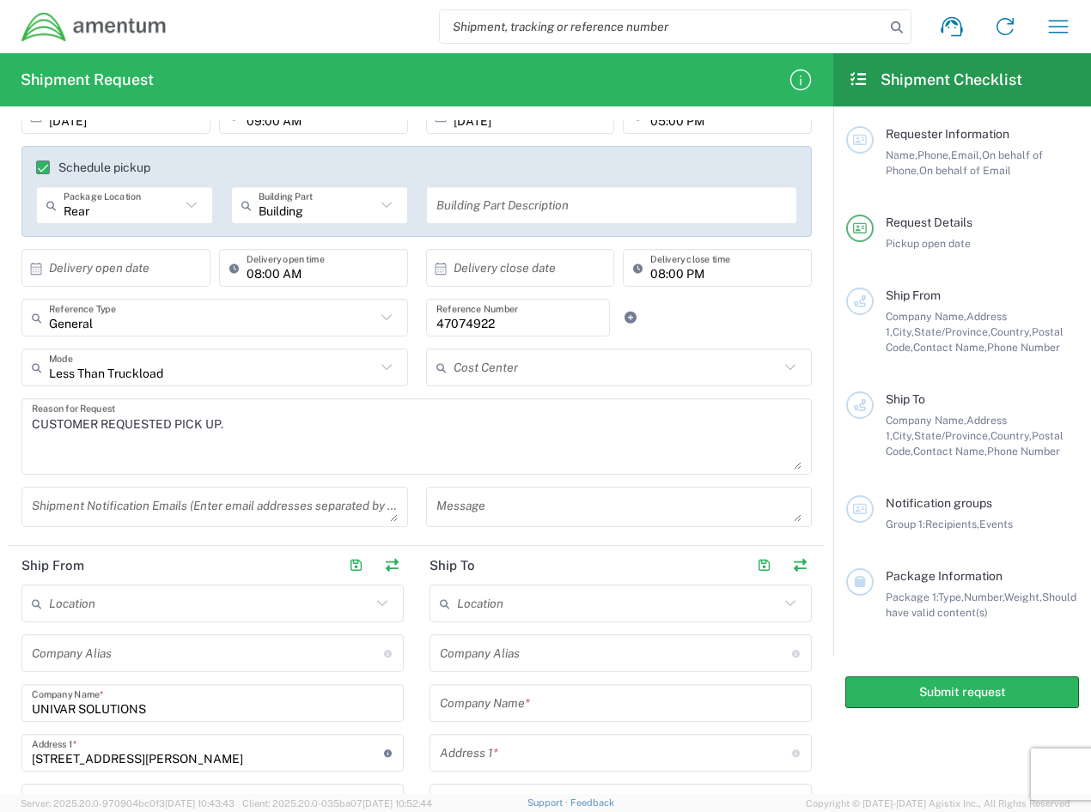
click at [524, 497] on textarea at bounding box center [619, 507] width 366 height 30
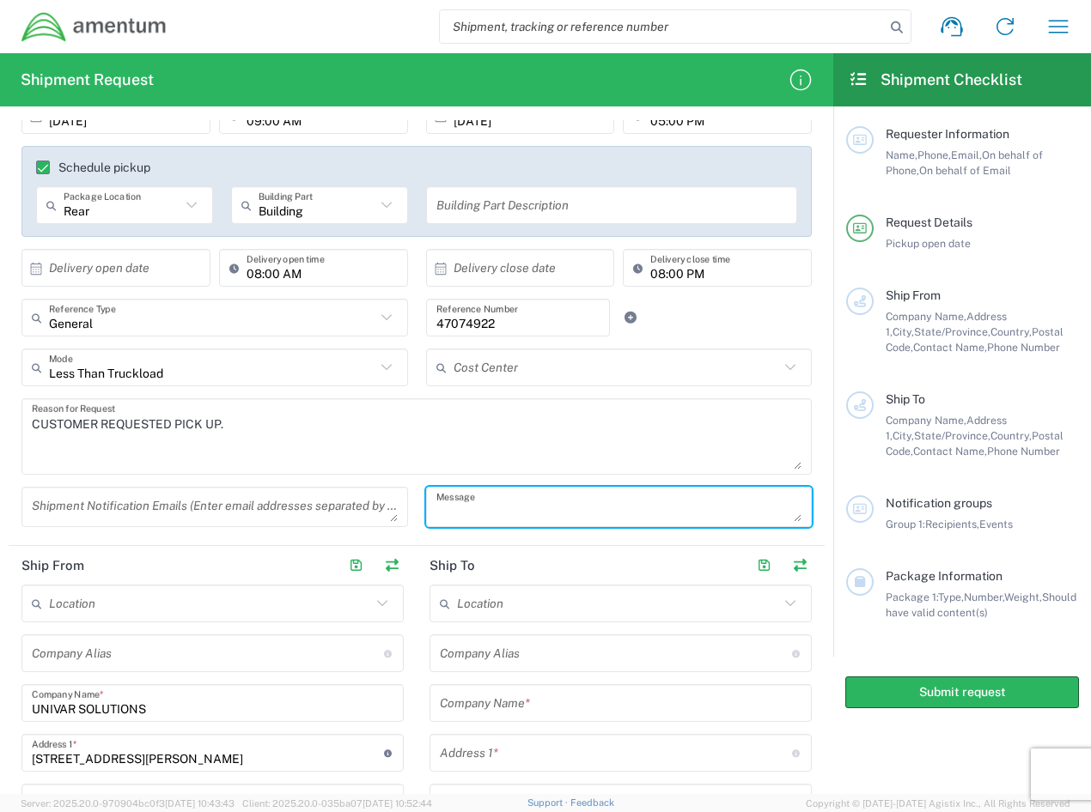
paste textarea "Here are the specifics for this loading facility: Phone Number: [PHONE_NUMBER] …"
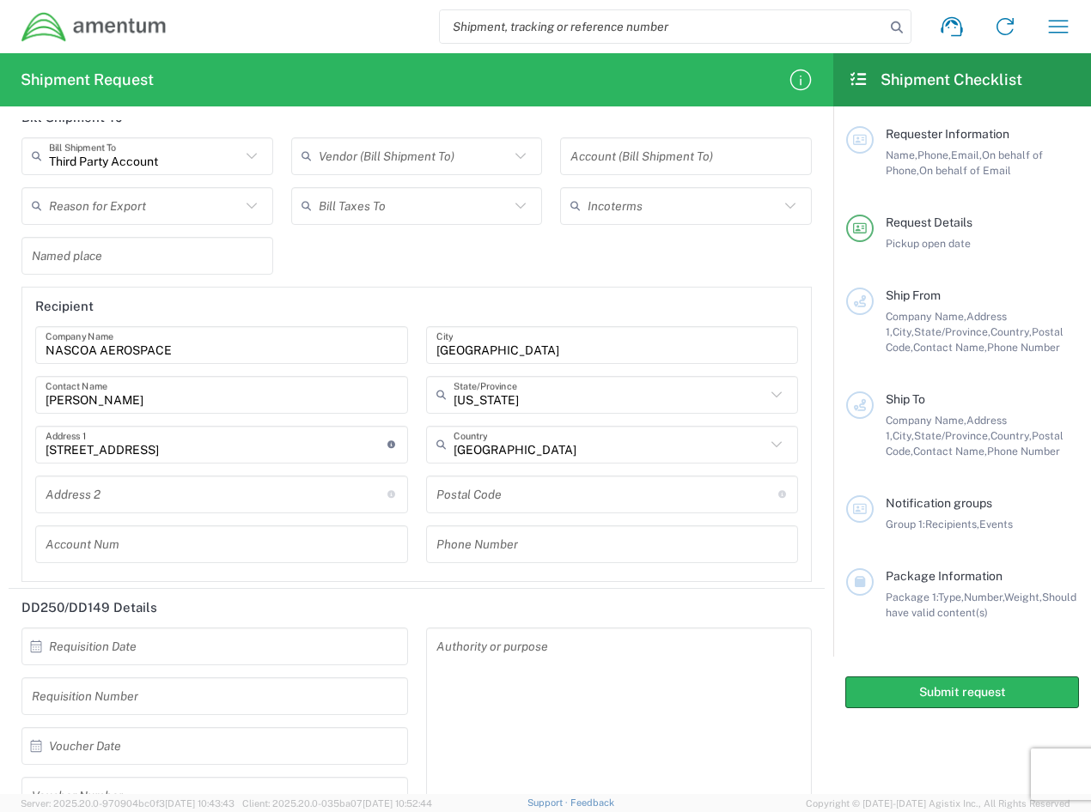
scroll to position [2438, 0]
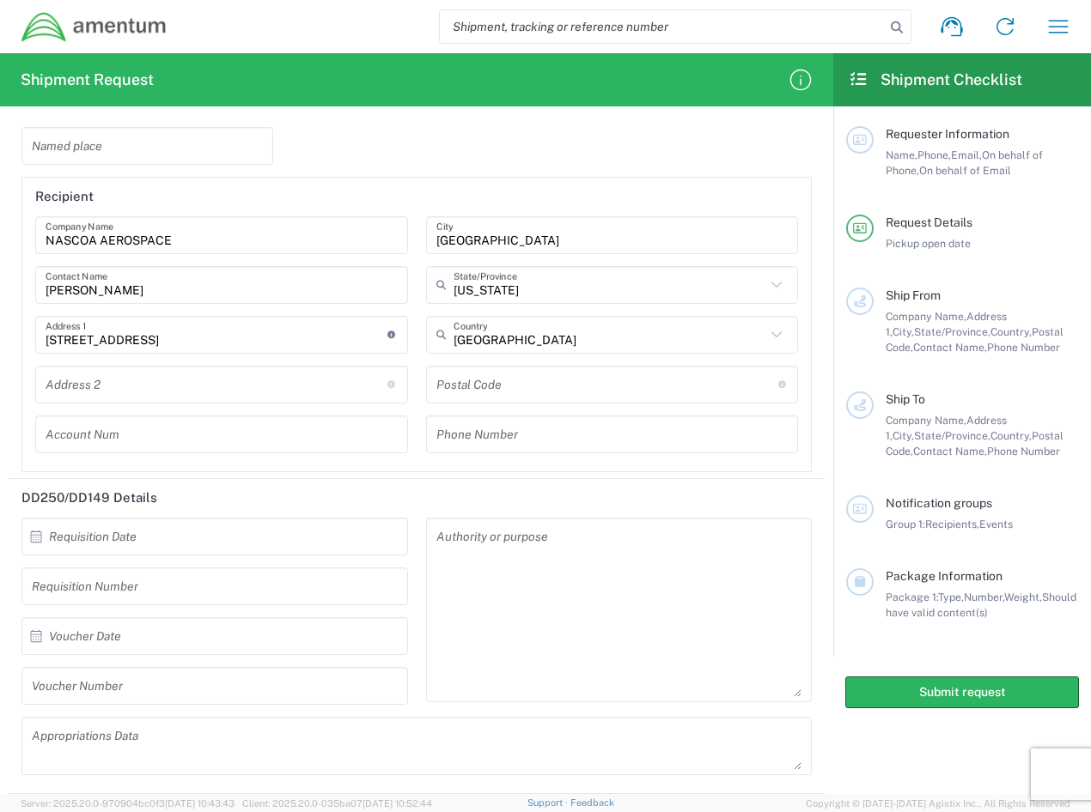
type textarea "Here are the specifics for this loading facility: Phone Number: [PHONE_NUMBER] …"
click at [93, 238] on input "NASCOA AEROSPACE" at bounding box center [222, 235] width 352 height 30
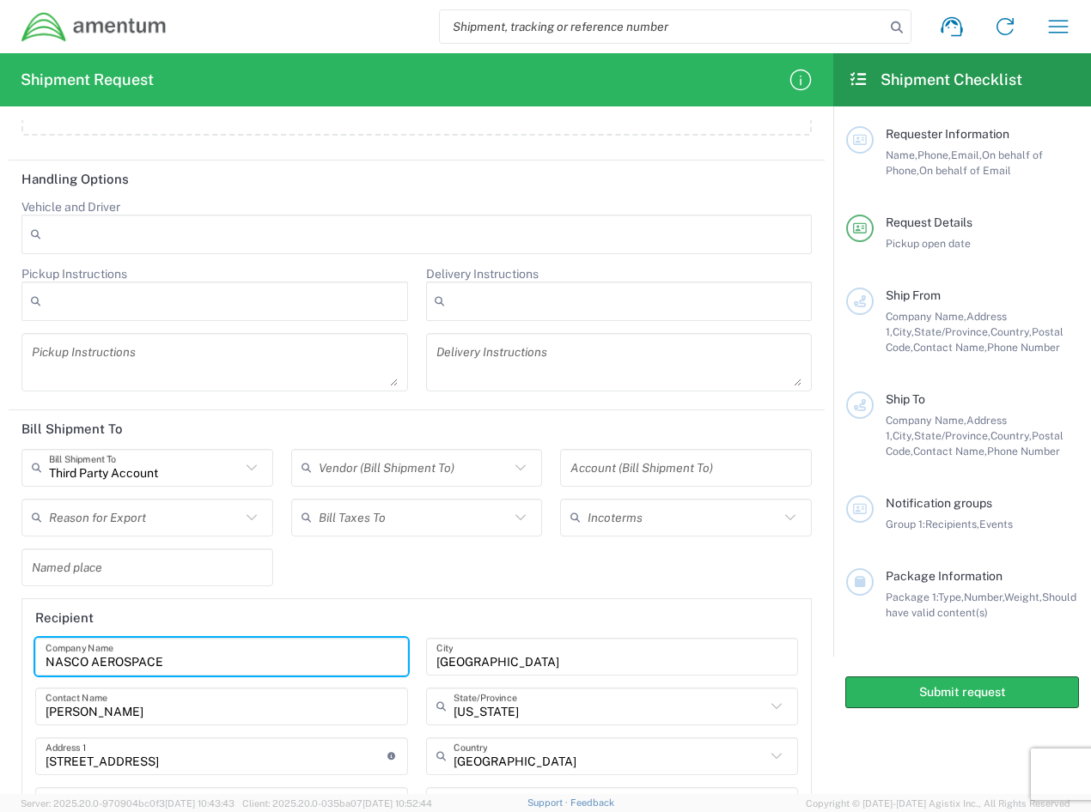
scroll to position [2009, 0]
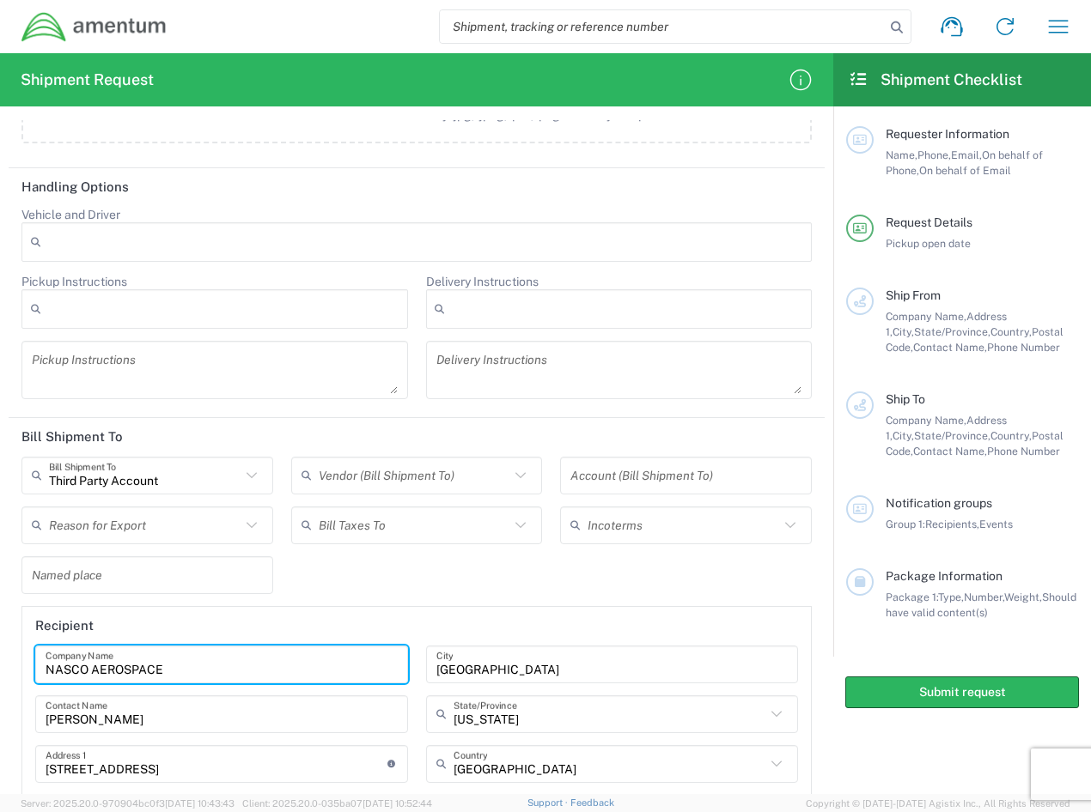
type input "NASCO AEROSPACE"
click at [82, 372] on textarea at bounding box center [215, 370] width 366 height 48
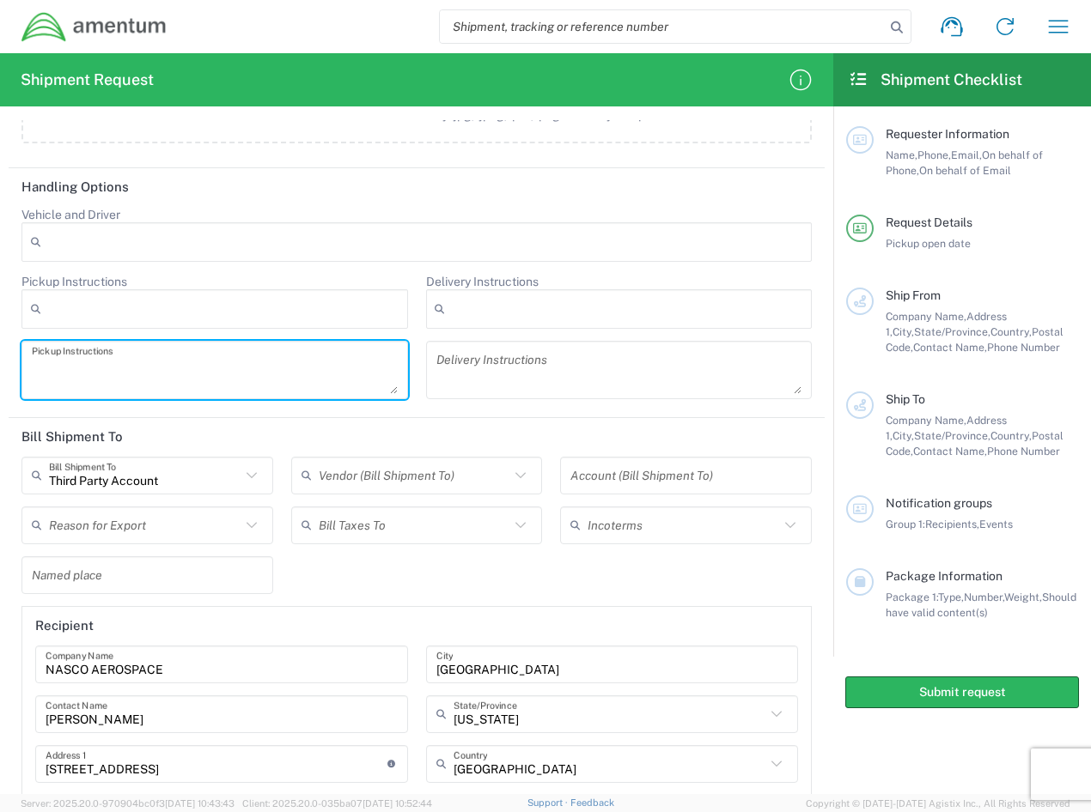
paste textarea "Booking Requirements: 1. Loadings are conducted first come, first serve 2. A bo…"
type textarea "Booking Requirements: 1. Loadings are conducted first come, first serve 2. A bo…"
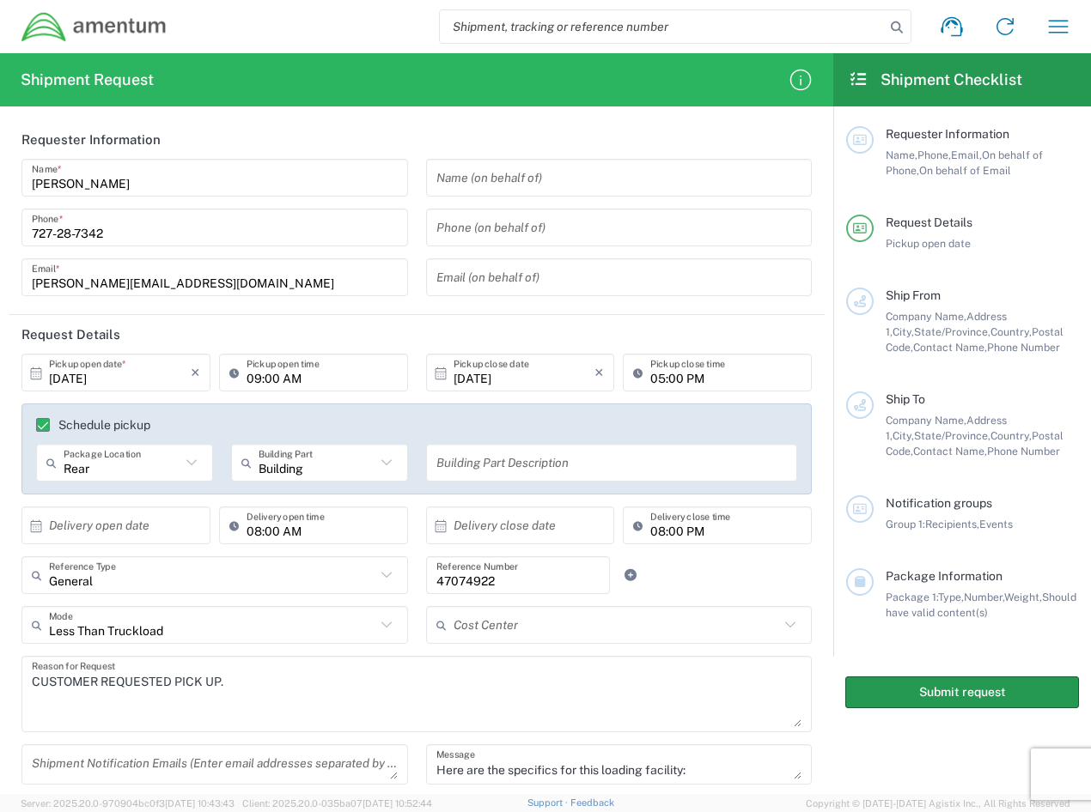
drag, startPoint x: 940, startPoint y: 691, endPoint x: 954, endPoint y: 683, distance: 16.2
click at [952, 692] on button "Submit request" at bounding box center [962, 693] width 234 height 32
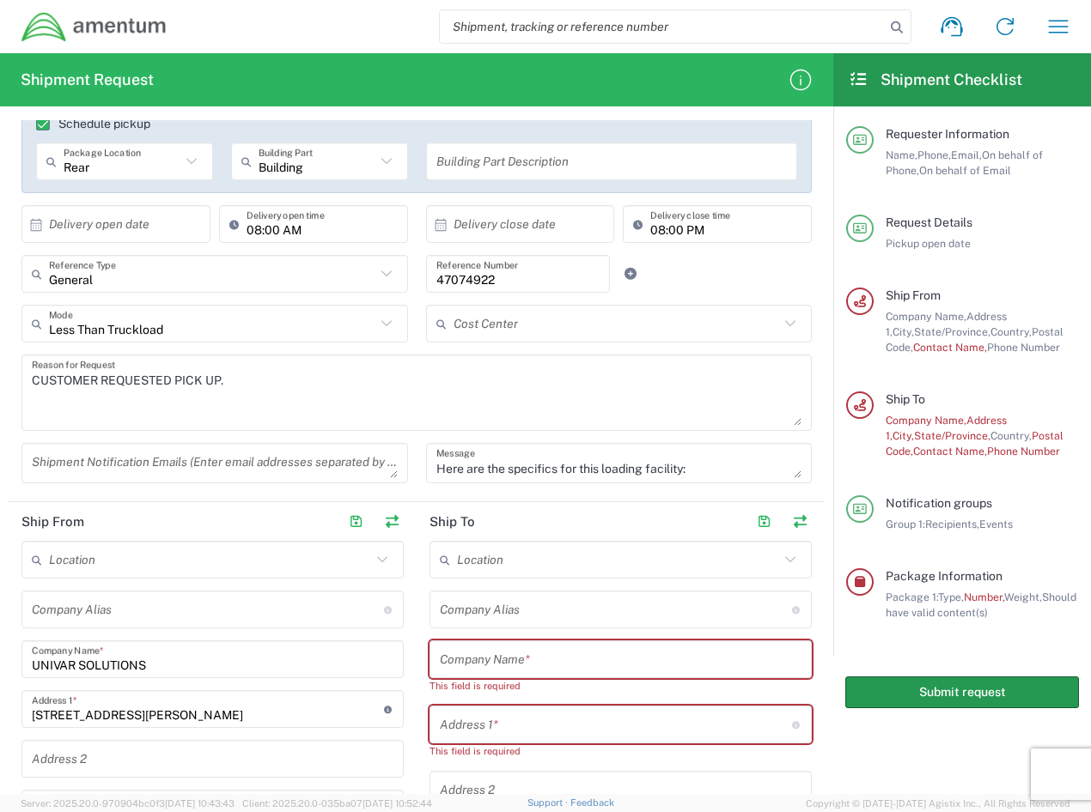
scroll to position [344, 0]
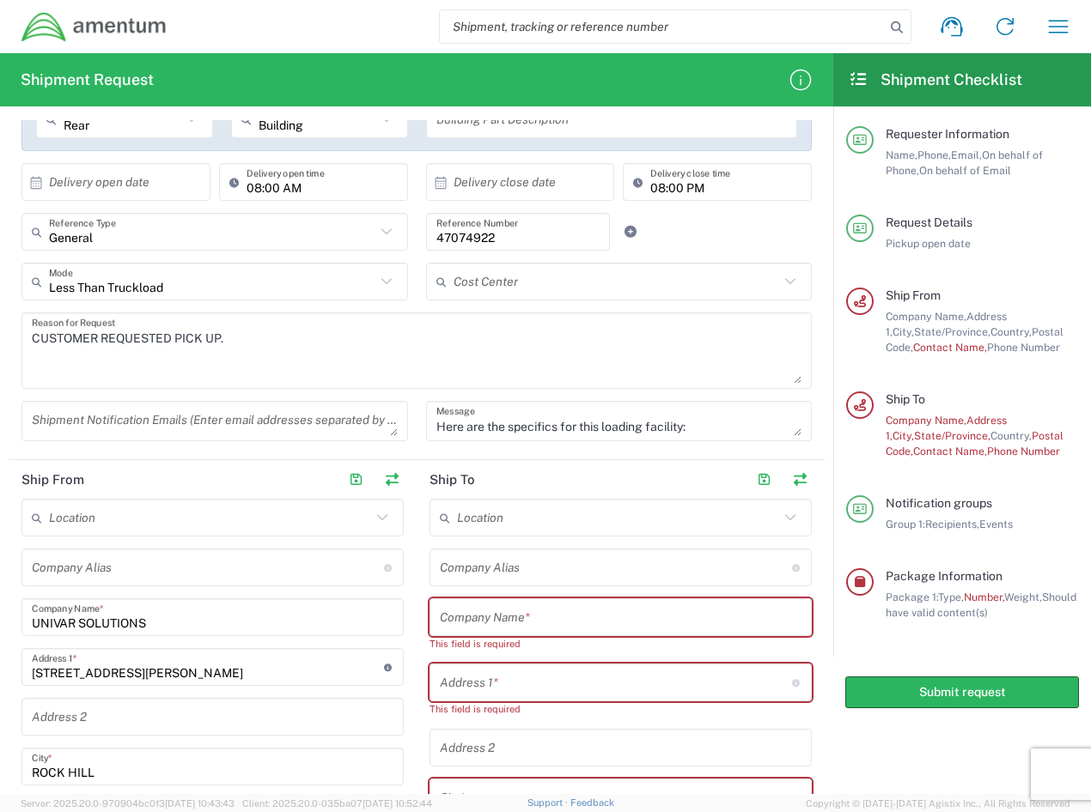
drag, startPoint x: 486, startPoint y: 620, endPoint x: 478, endPoint y: 619, distance: 8.6
click at [481, 619] on input "text" at bounding box center [621, 618] width 362 height 30
paste input "AMENTUM SERVICES INC"
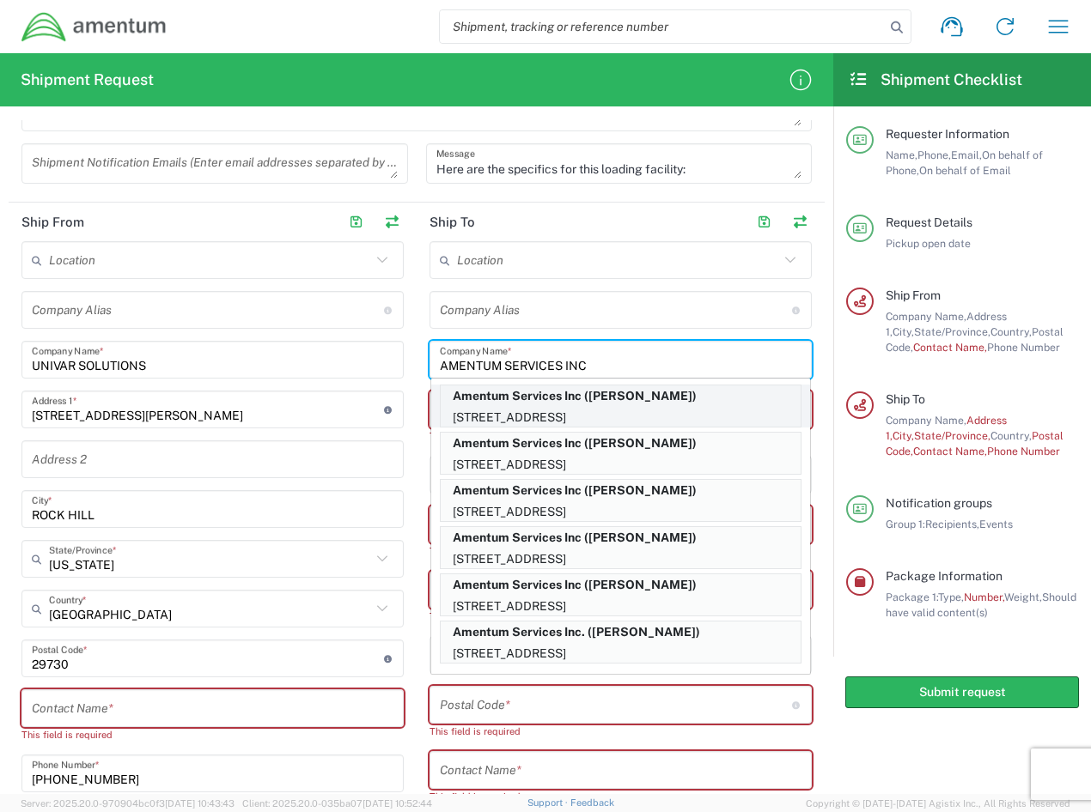
scroll to position [100, 0]
type input "AMENTUM SERVICES INC"
click at [577, 315] on input "text" at bounding box center [616, 310] width 352 height 30
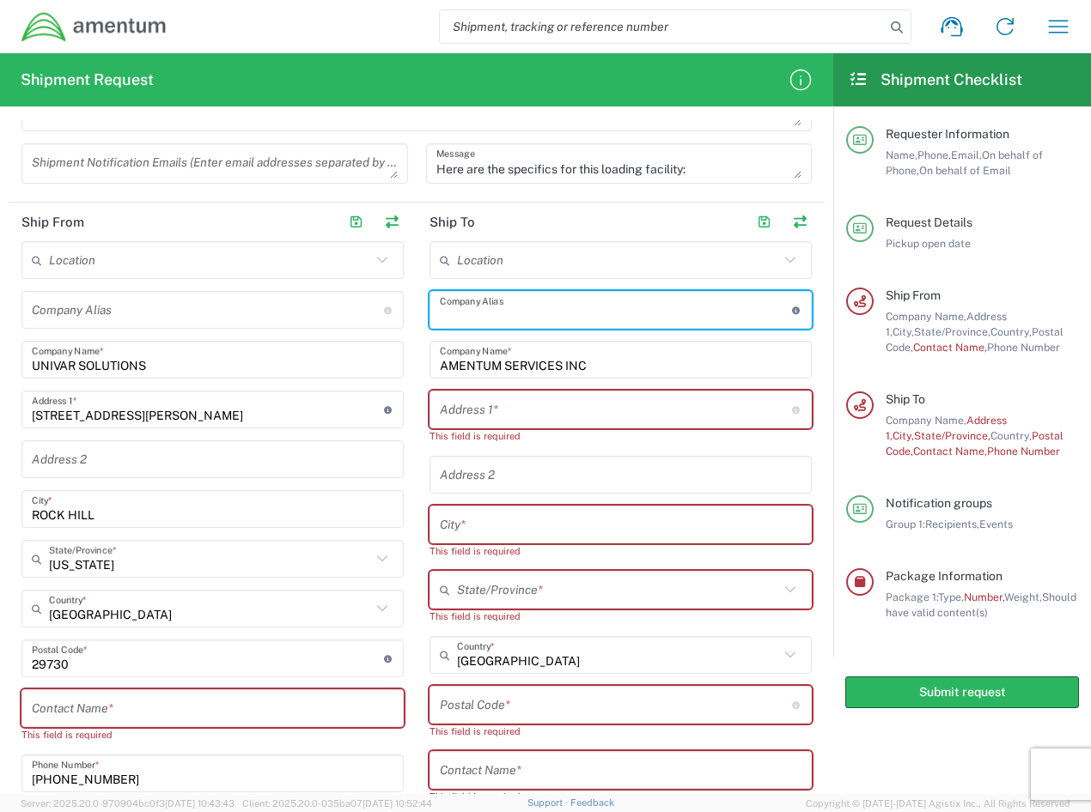
click at [510, 413] on input "text" at bounding box center [616, 410] width 352 height 30
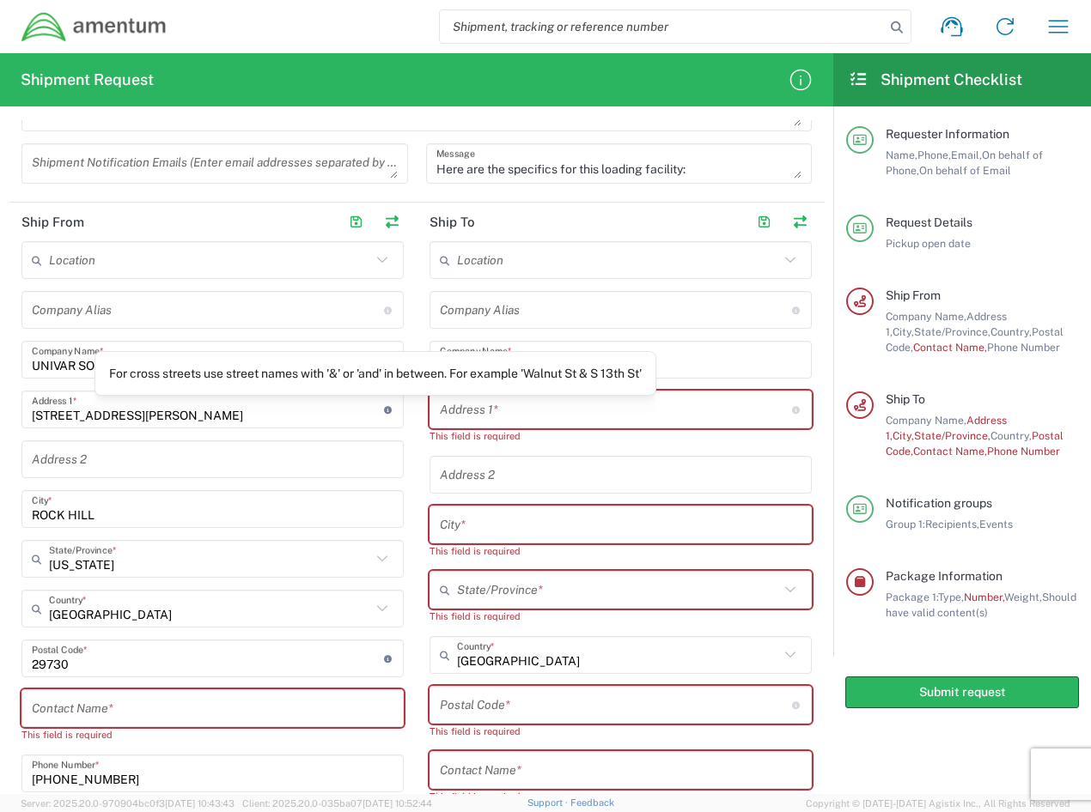
click at [481, 412] on input "text" at bounding box center [616, 410] width 352 height 30
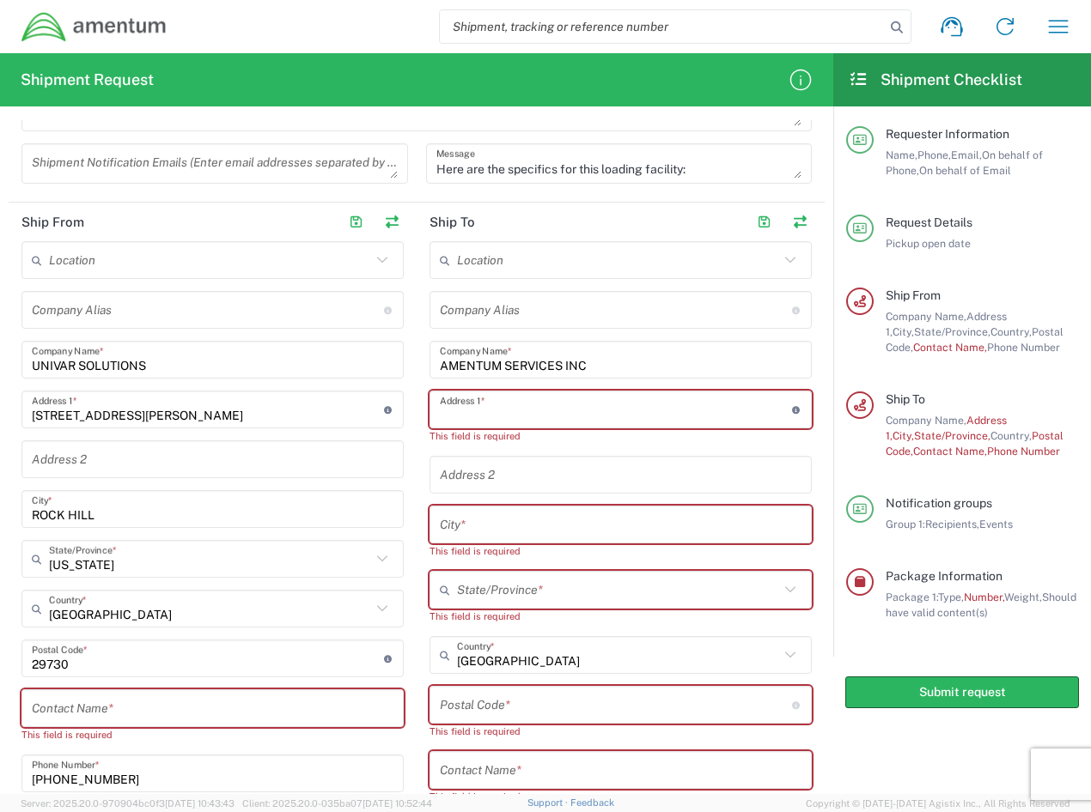
paste input "[STREET_ADDRESS]"
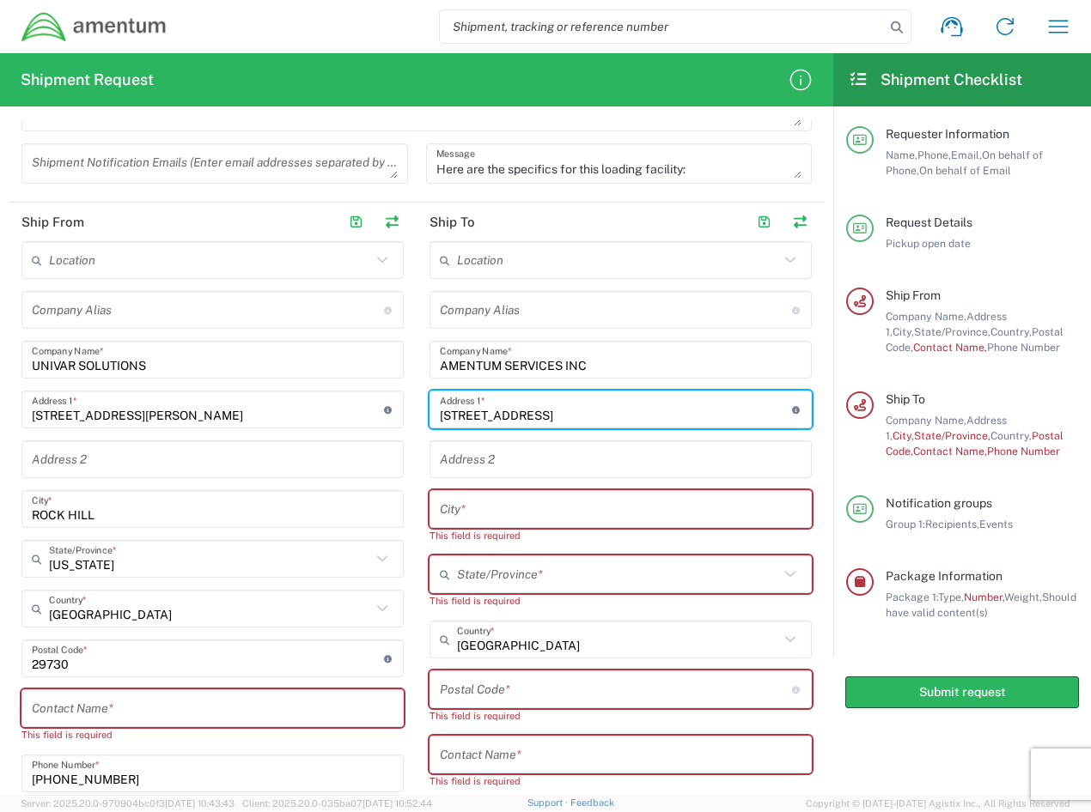
type input "[STREET_ADDRESS]"
click at [460, 507] on input "text" at bounding box center [621, 510] width 362 height 30
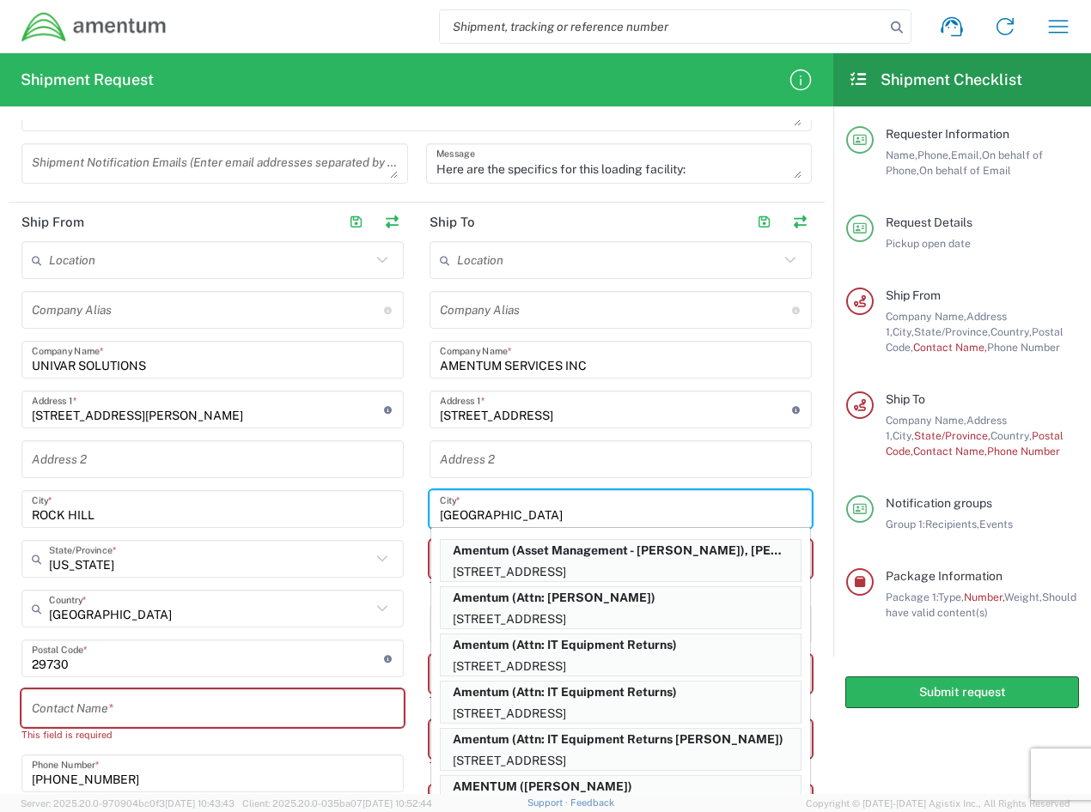
type input "[GEOGRAPHIC_DATA]"
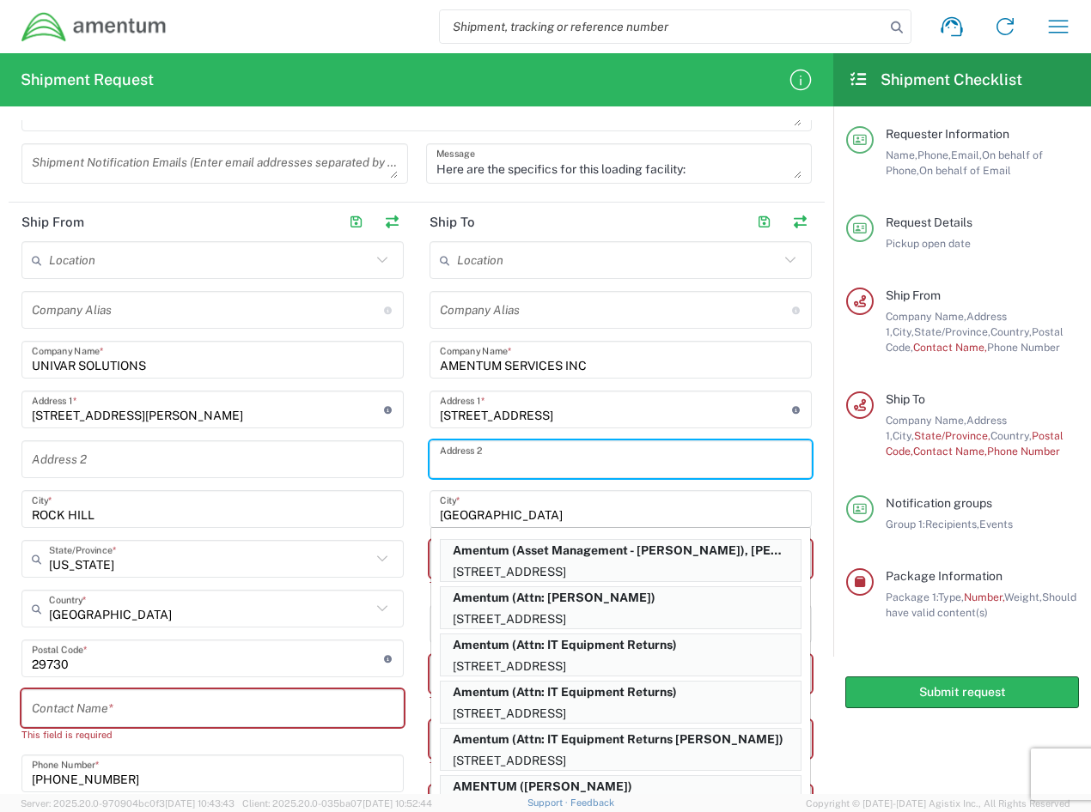
click at [486, 454] on input "text" at bounding box center [621, 460] width 362 height 30
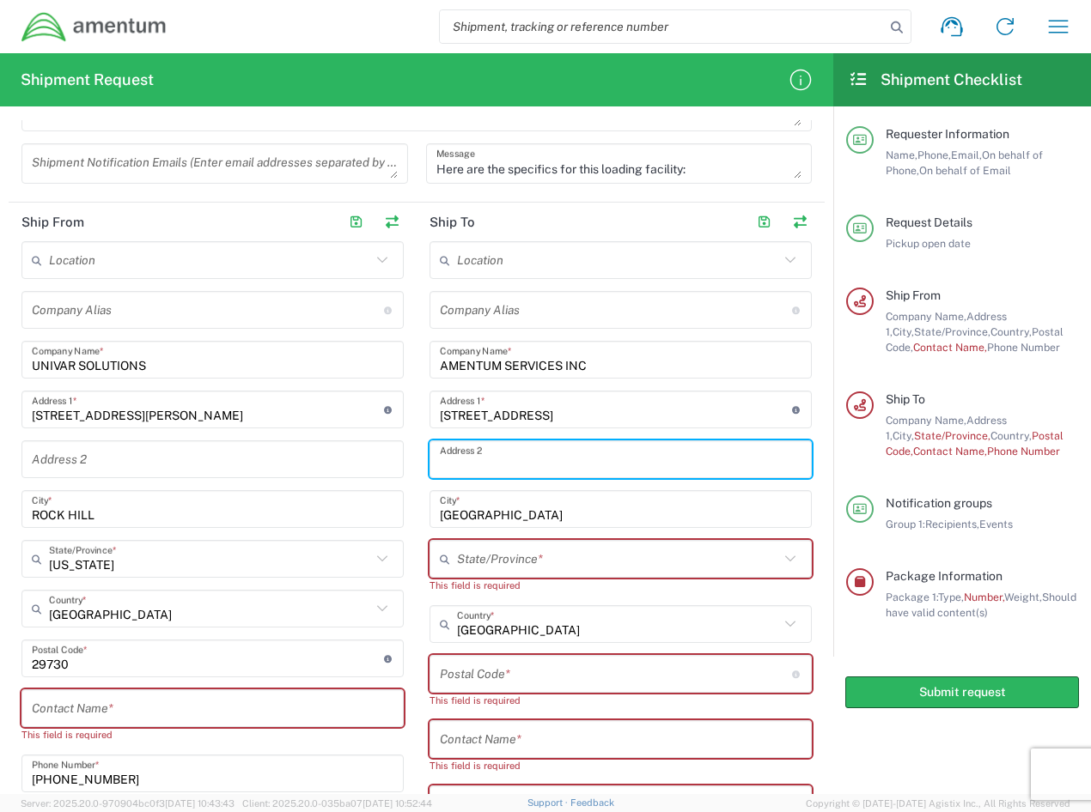
click at [502, 562] on input "text" at bounding box center [618, 560] width 322 height 30
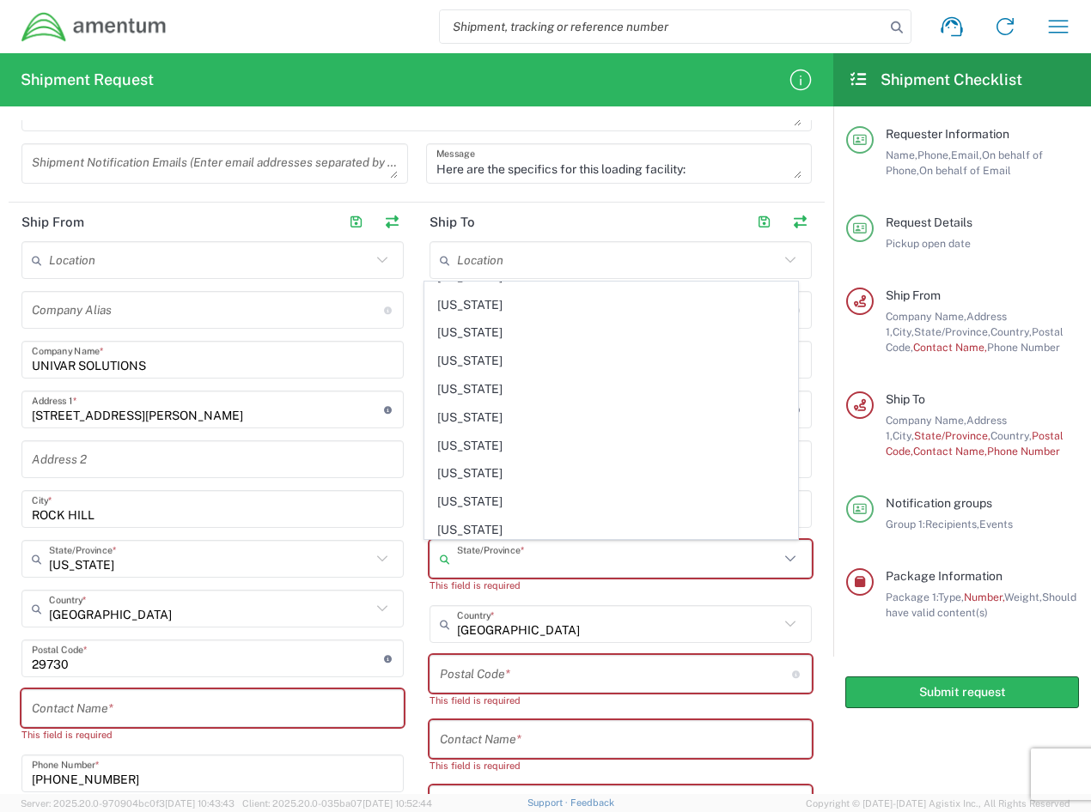
scroll to position [1288, 0]
click at [484, 359] on span "[US_STATE]" at bounding box center [611, 359] width 373 height 27
type input "[US_STATE]"
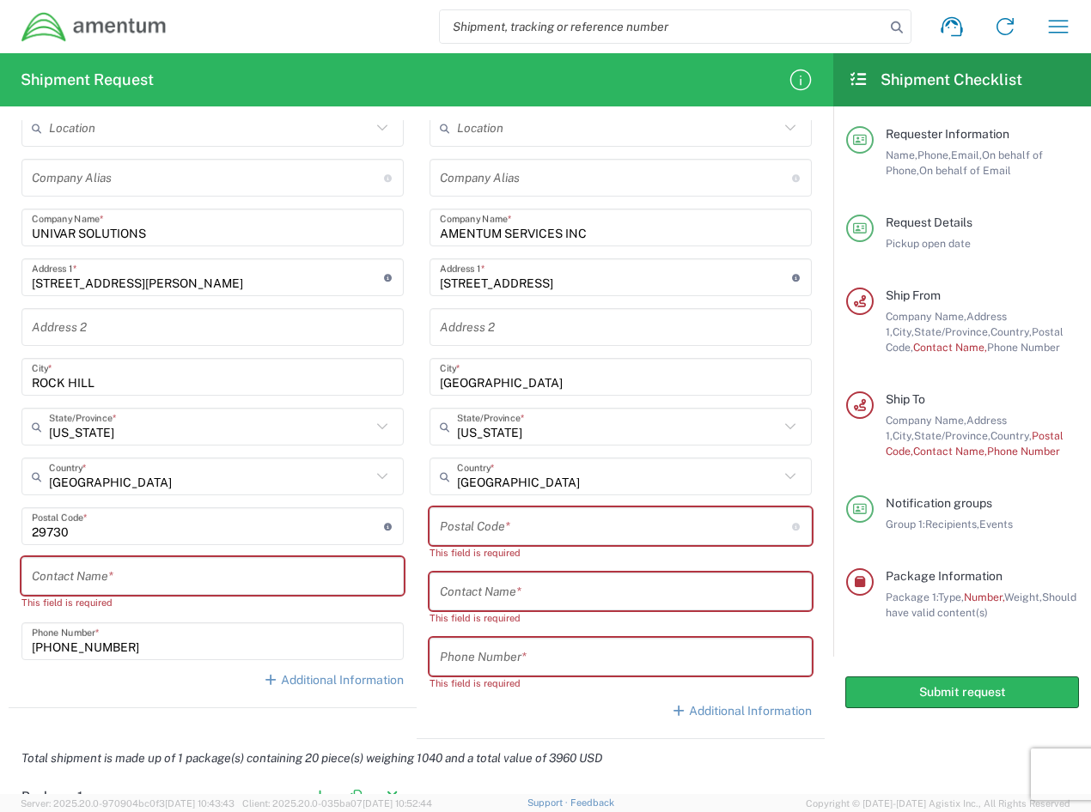
scroll to position [773, 0]
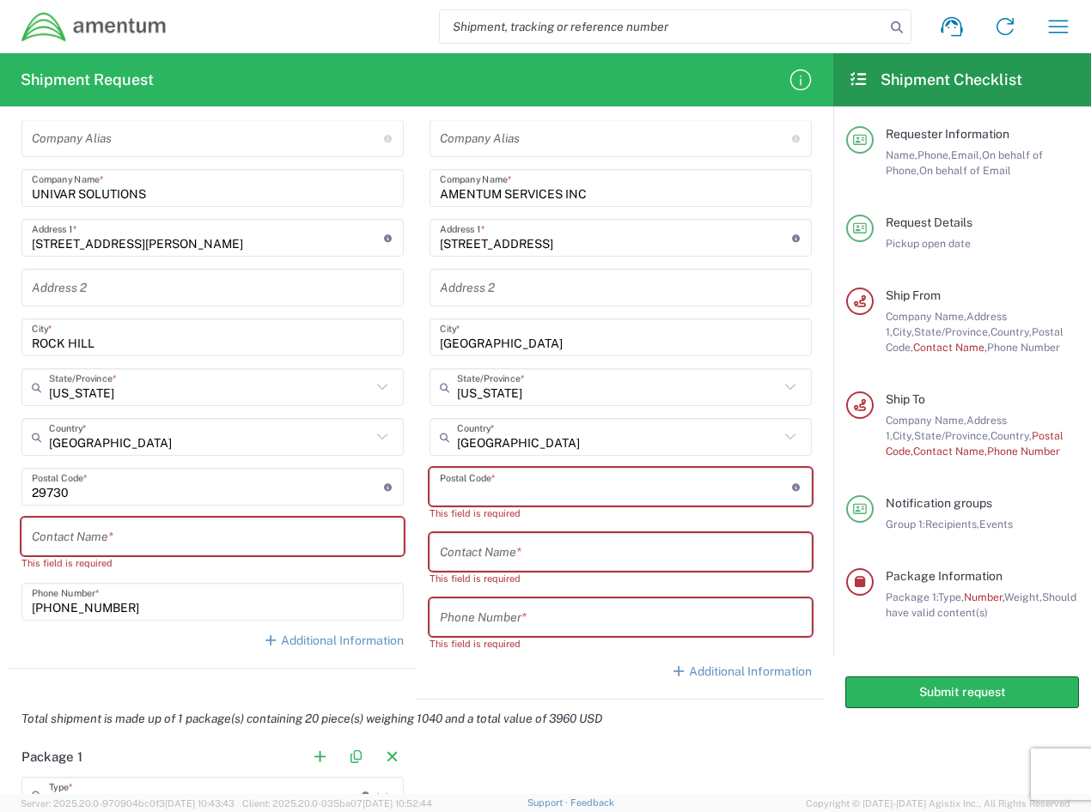
click at [539, 485] on input "undefined" at bounding box center [616, 487] width 352 height 30
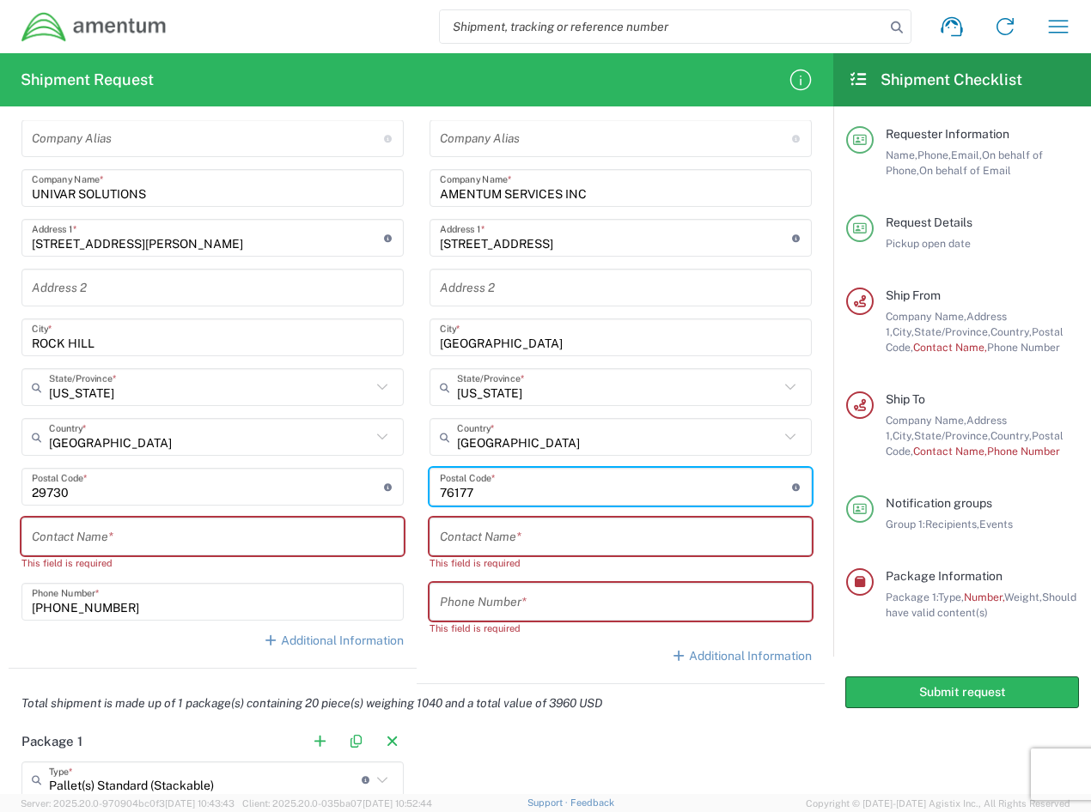
type input "76177"
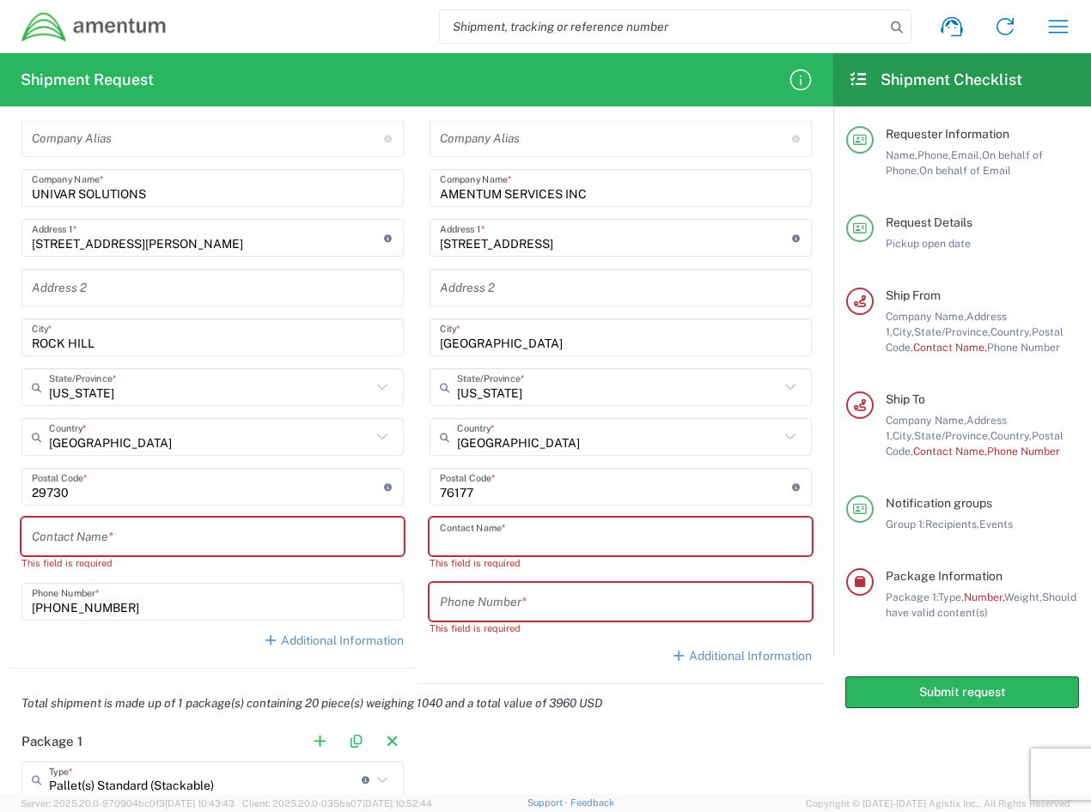
click at [526, 544] on input "text" at bounding box center [621, 537] width 362 height 30
click at [117, 535] on input "text" at bounding box center [213, 537] width 362 height 30
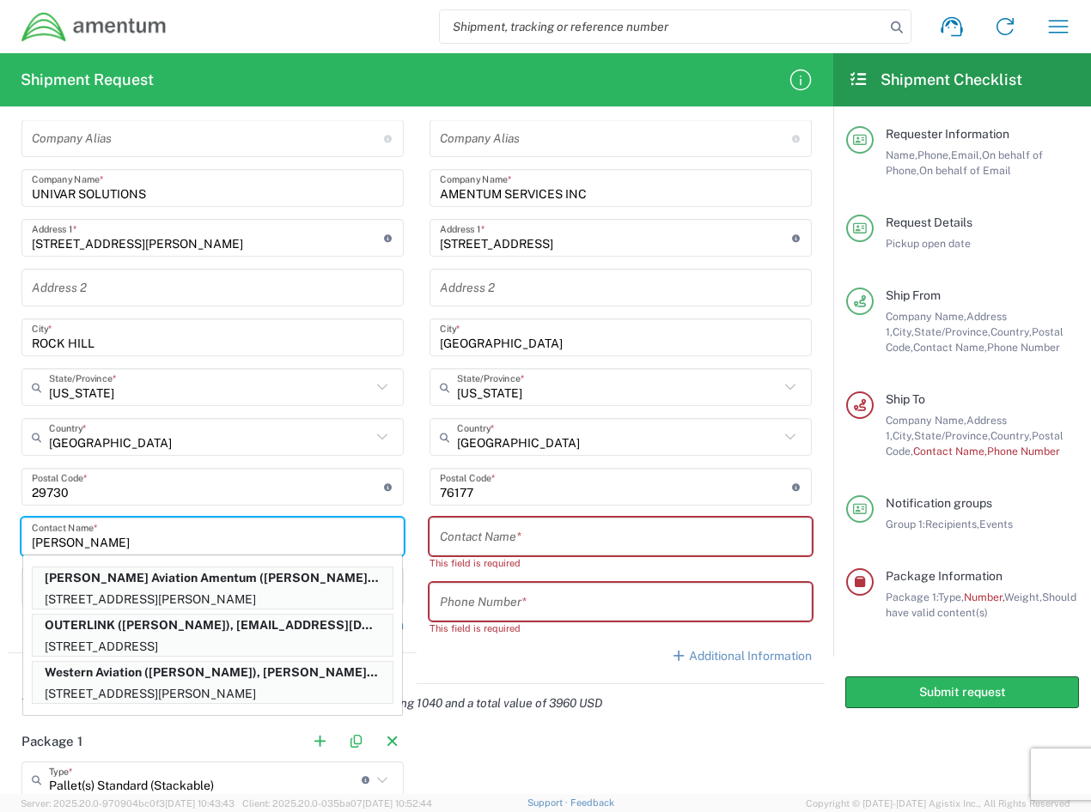
type input "[PERSON_NAME]"
click at [499, 538] on input "text" at bounding box center [621, 537] width 362 height 30
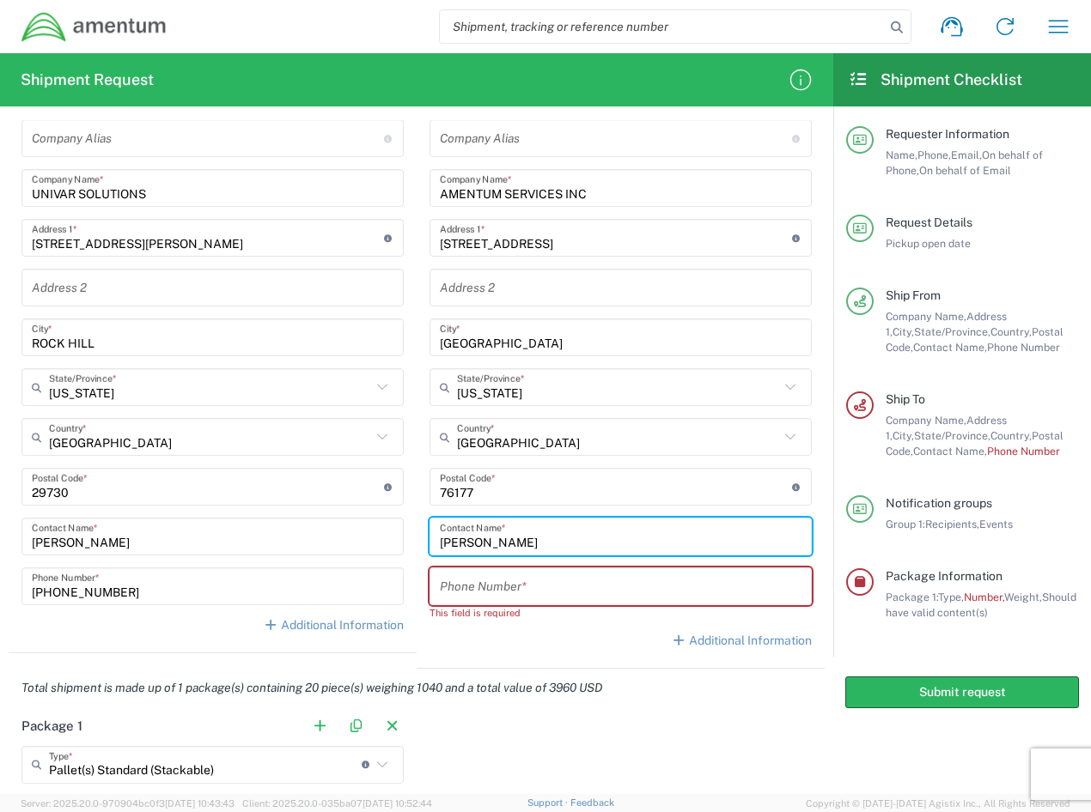
type input "[PERSON_NAME]"
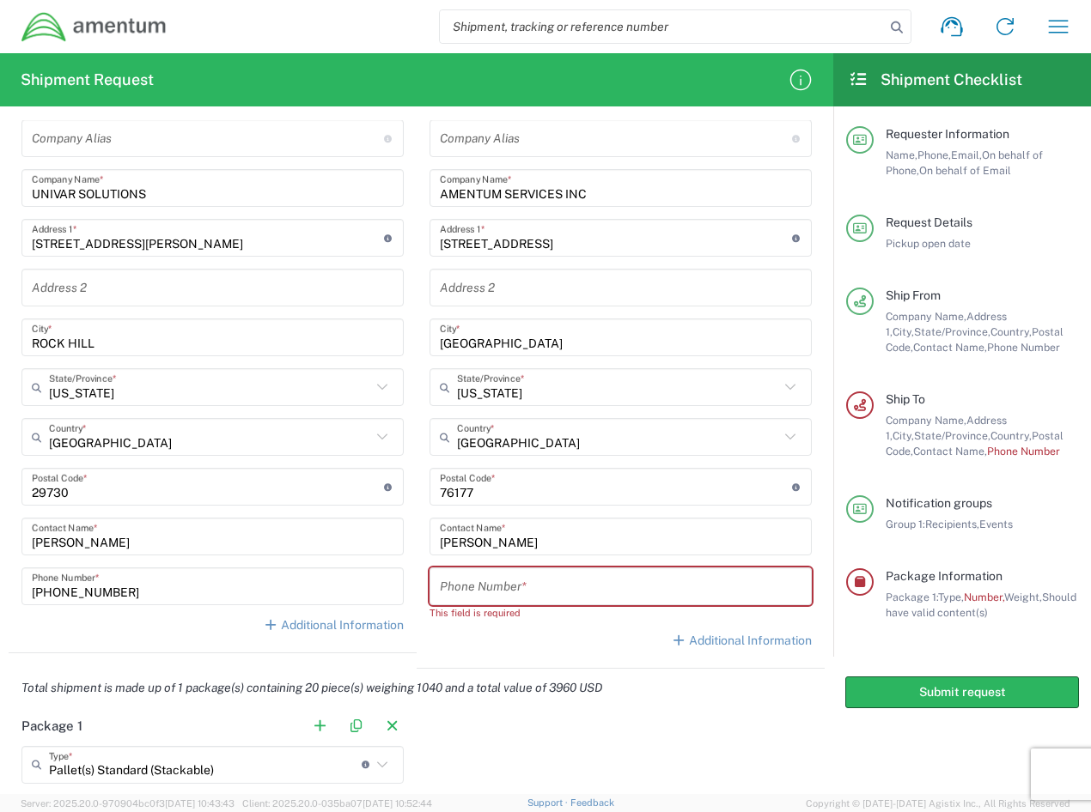
click at [152, 539] on input "[PERSON_NAME]" at bounding box center [213, 537] width 362 height 30
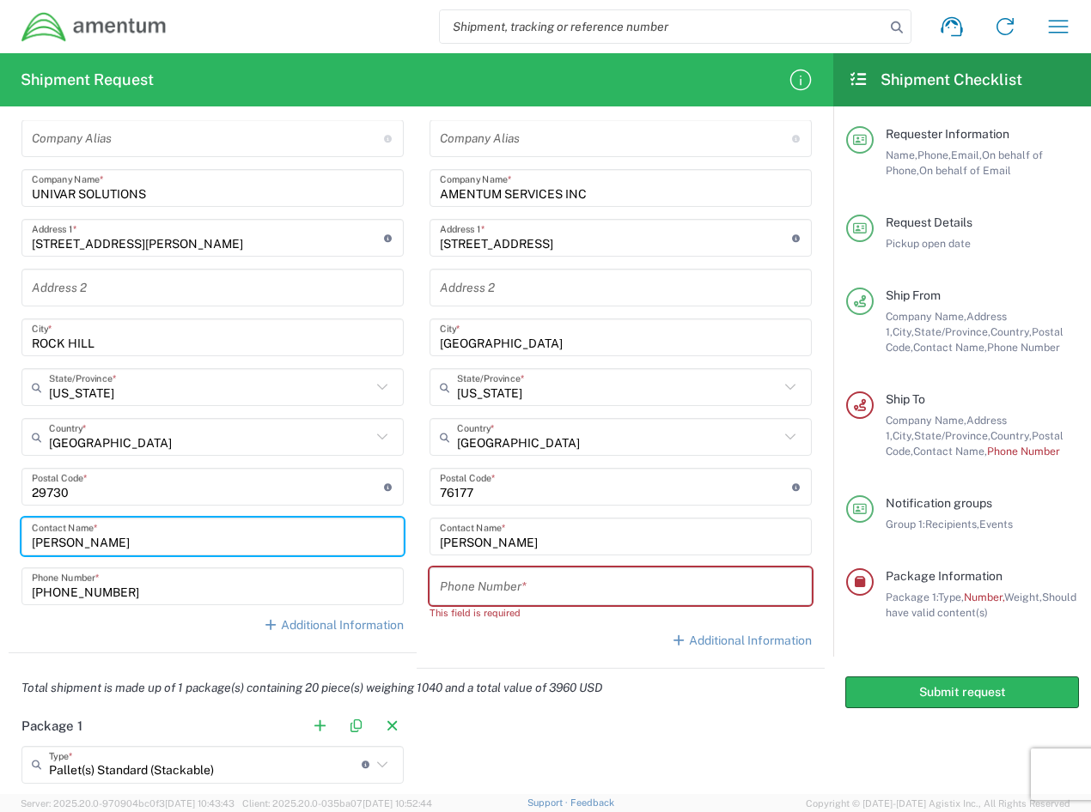
type input "[PERSON_NAME]"
click at [500, 585] on input "tel" at bounding box center [621, 587] width 362 height 30
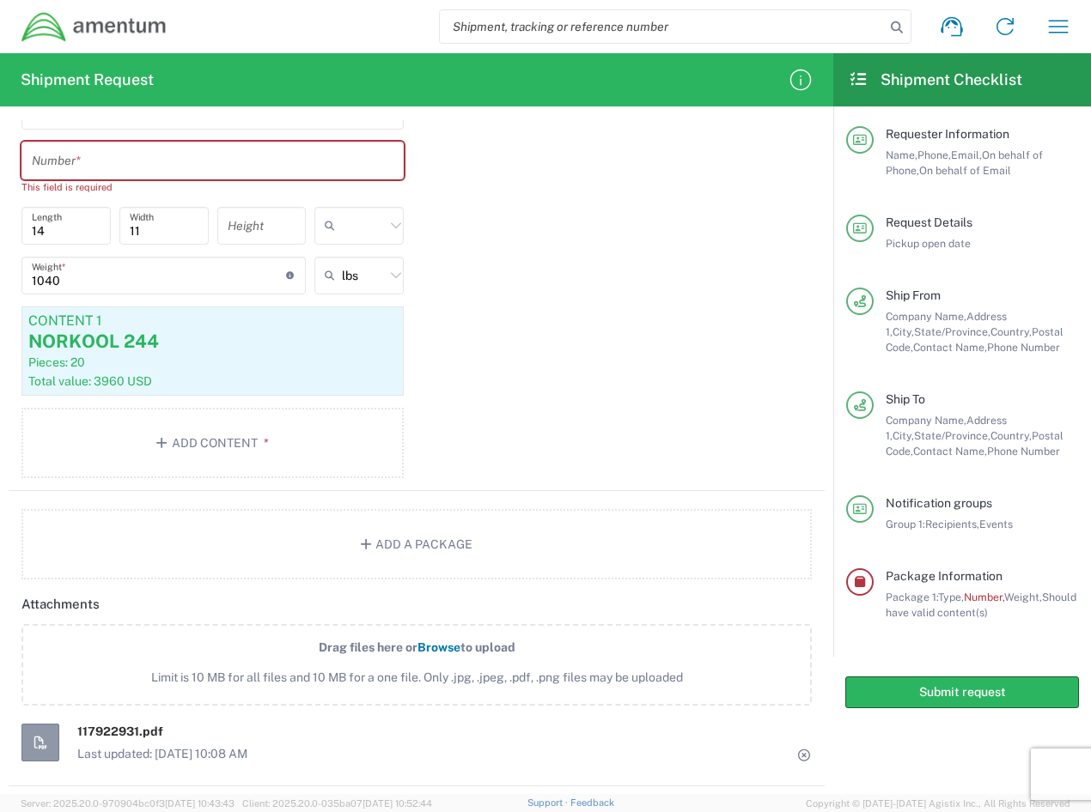
scroll to position [1117, 0]
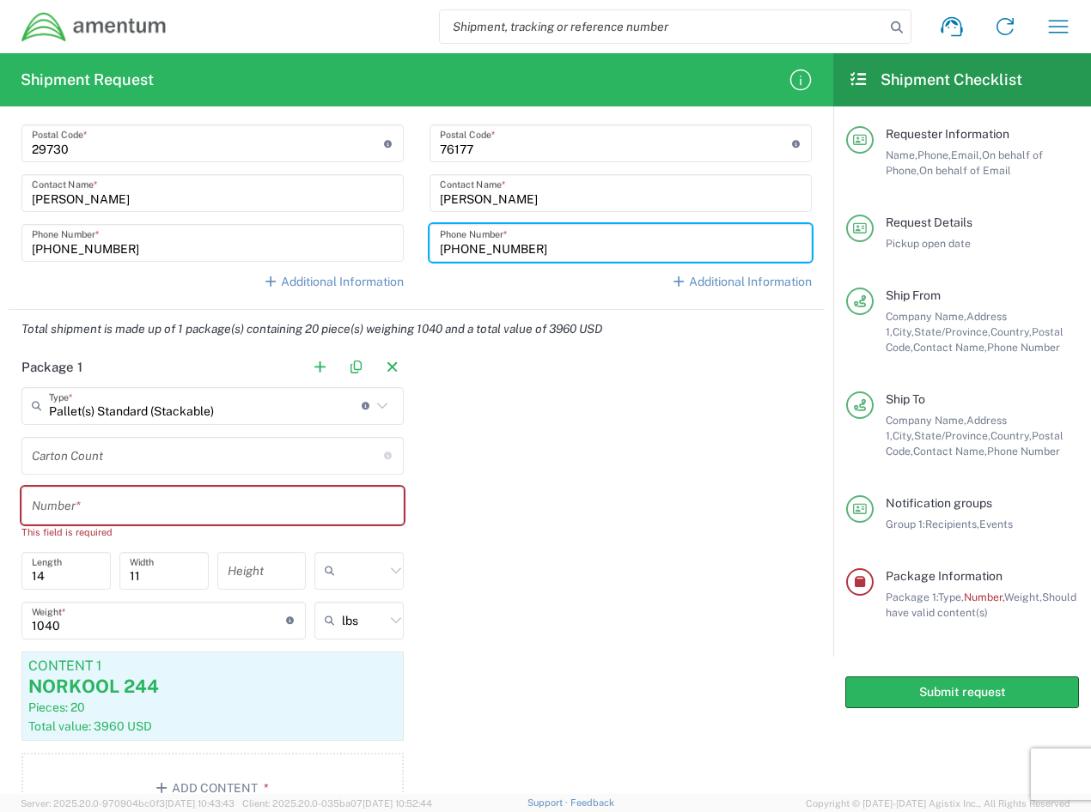
type input "[PHONE_NUMBER]"
click at [123, 502] on input "text" at bounding box center [213, 505] width 362 height 30
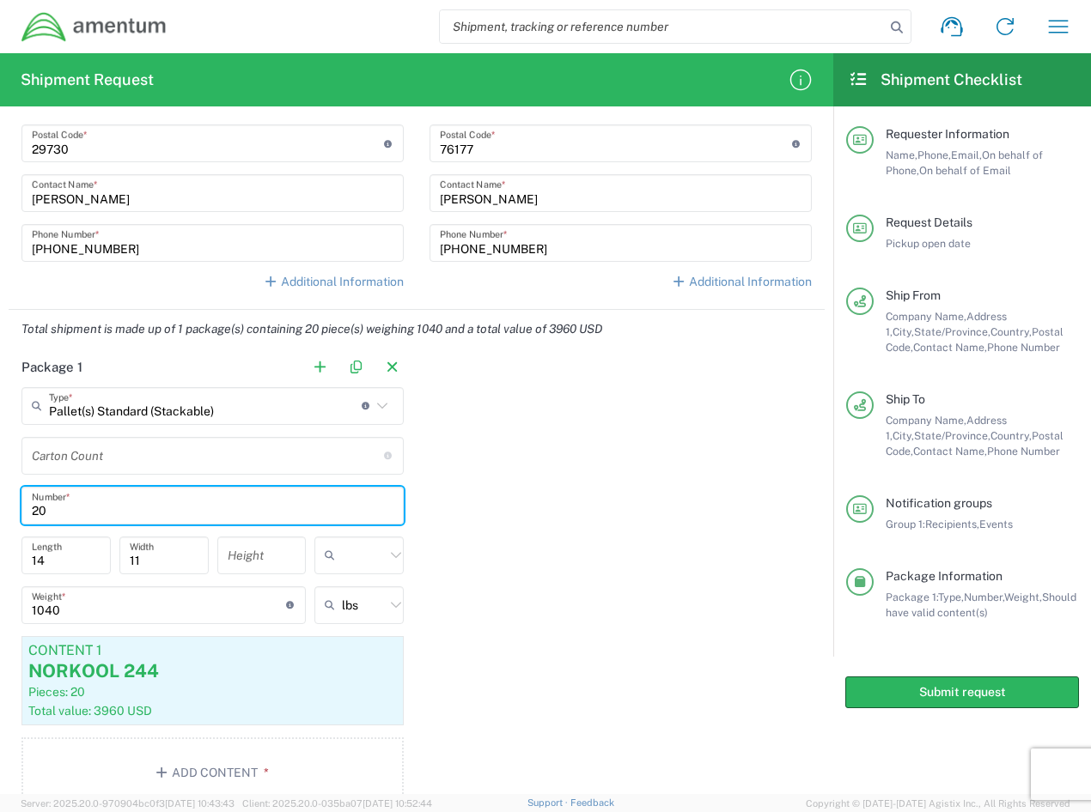
type input "20"
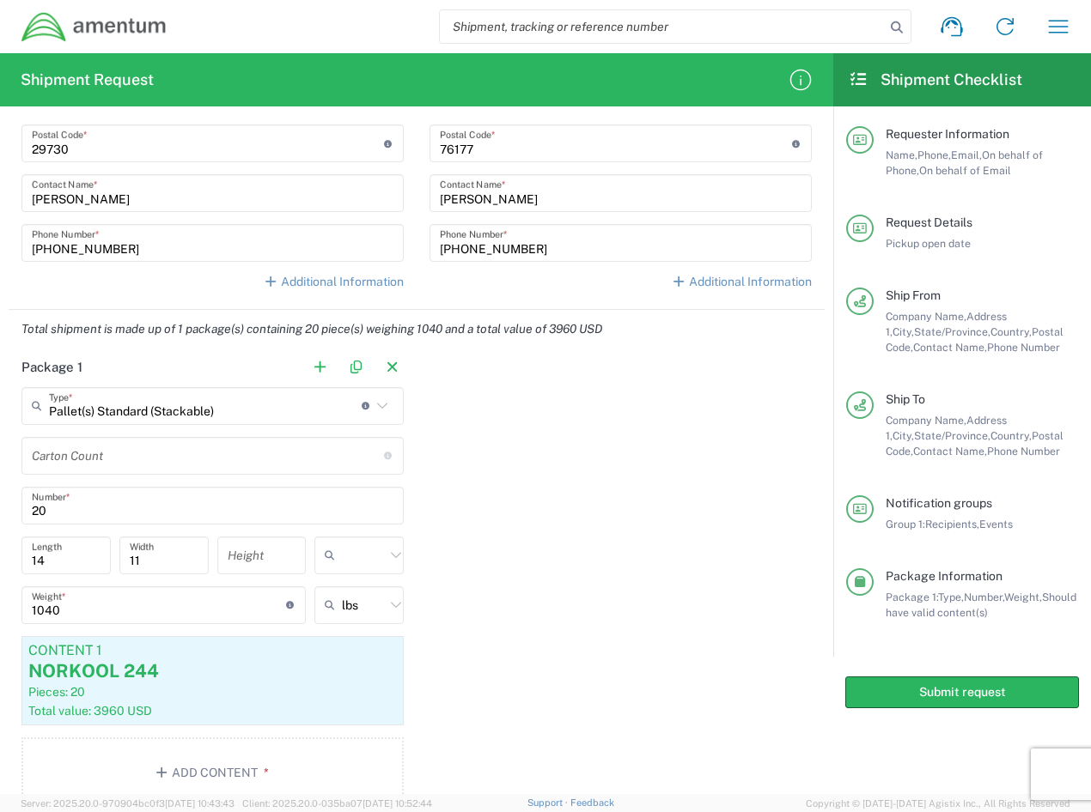
click at [532, 617] on div "Package 1 Pallet(s) Standard (Stackable) Type * Material used to package goods …" at bounding box center [417, 585] width 816 height 472
click at [929, 697] on button "Submit request" at bounding box center [962, 693] width 234 height 32
click at [950, 686] on button "Submit request" at bounding box center [962, 693] width 234 height 32
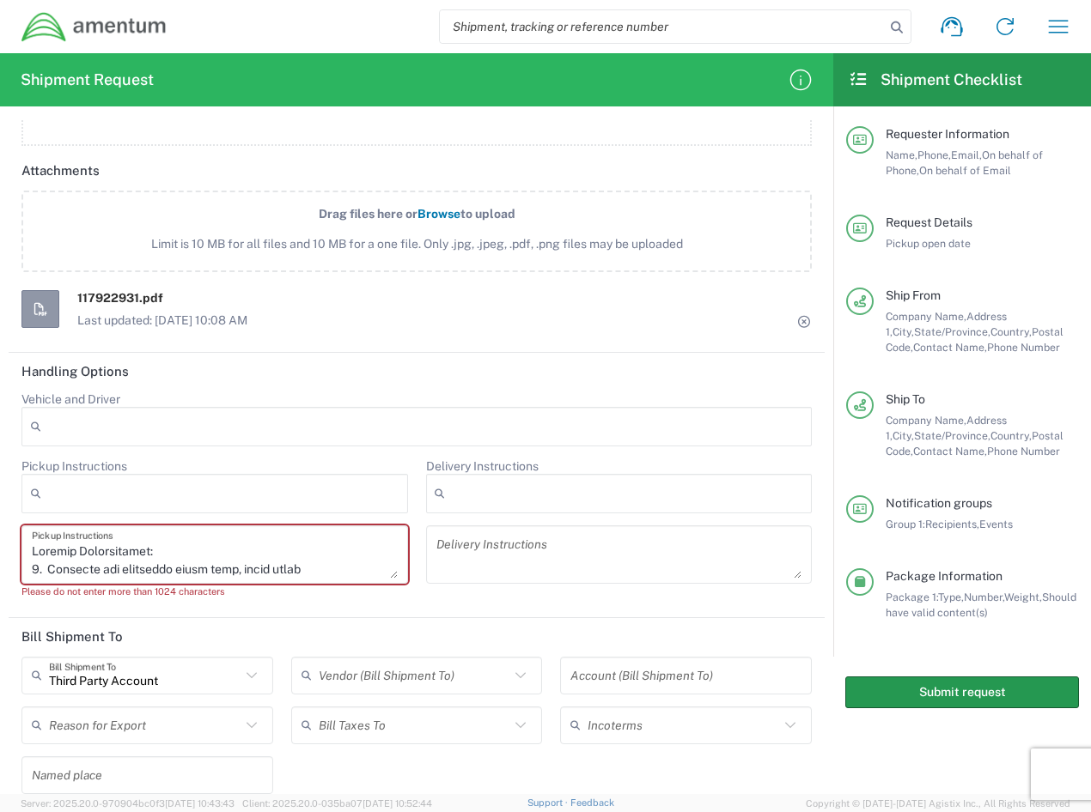
scroll to position [1889, 0]
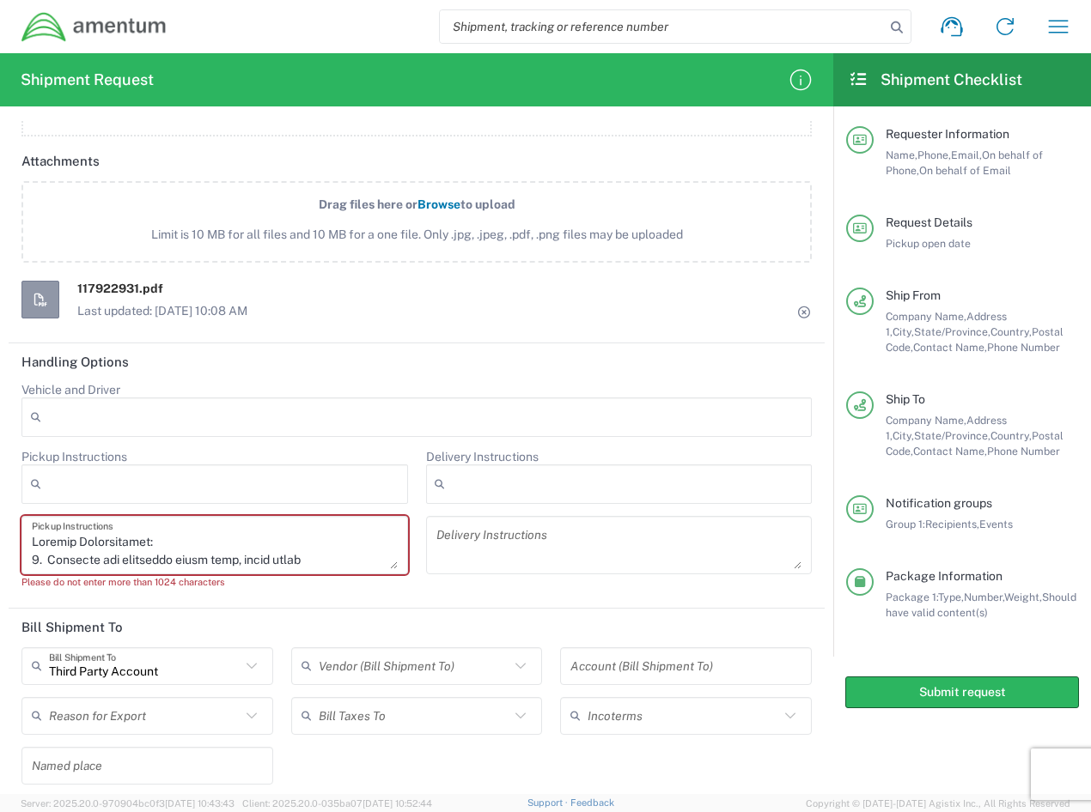
click at [818, 601] on form "Requester Information [PERSON_NAME] Name * [PHONE_NUMBER] Phone * [PERSON_NAME]…" at bounding box center [416, 457] width 833 height 674
drag, startPoint x: 926, startPoint y: 687, endPoint x: 916, endPoint y: 687, distance: 9.4
click at [916, 687] on button "Submit request" at bounding box center [962, 693] width 234 height 32
drag, startPoint x: 916, startPoint y: 687, endPoint x: 898, endPoint y: 687, distance: 18.9
click at [898, 687] on button "Submit request" at bounding box center [962, 693] width 234 height 32
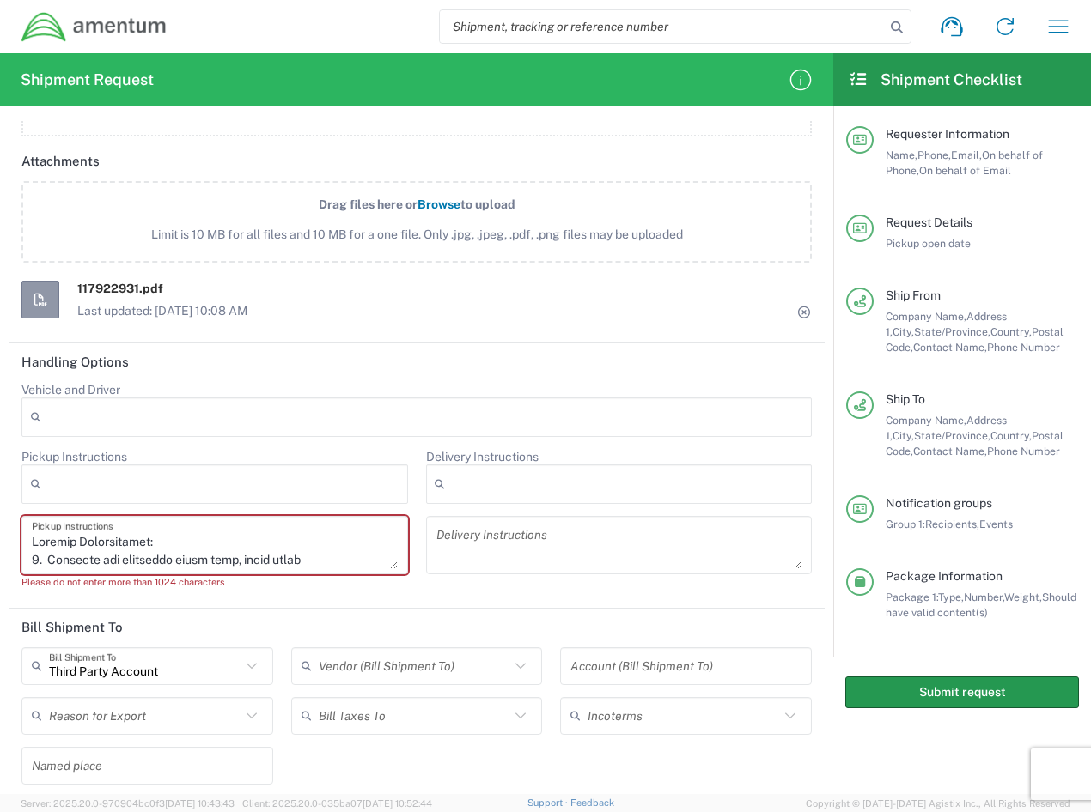
click at [898, 687] on button "Submit request" at bounding box center [962, 693] width 234 height 32
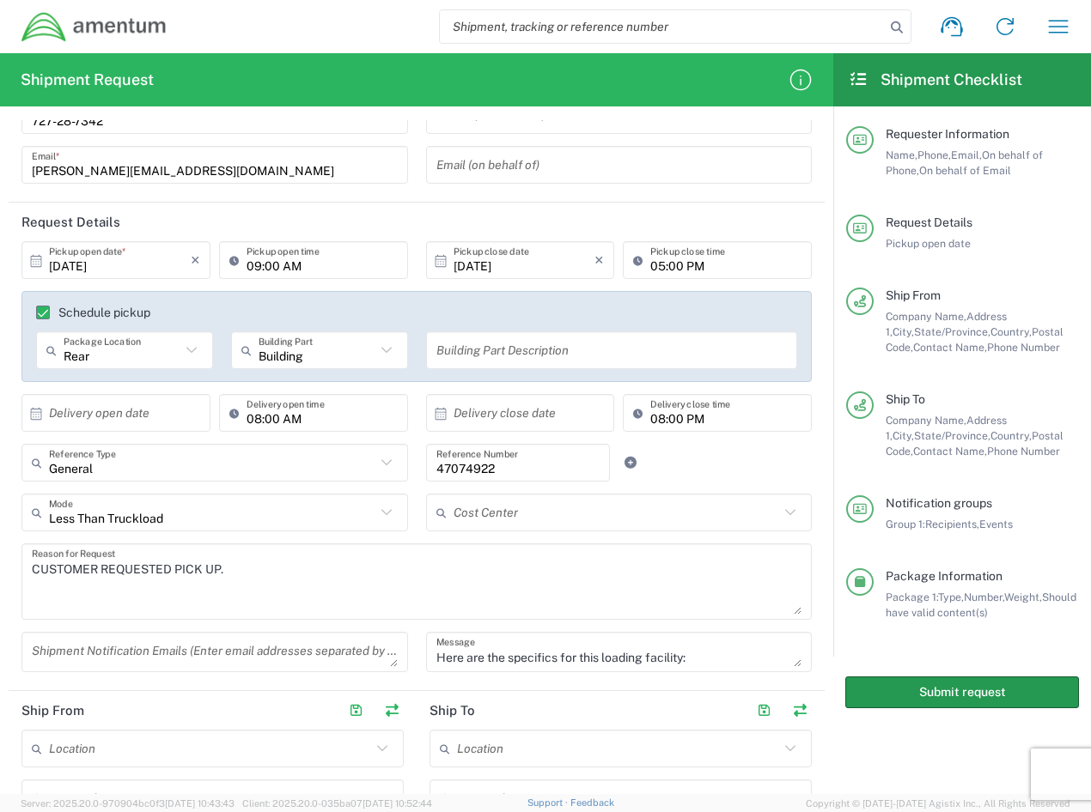
scroll to position [0, 0]
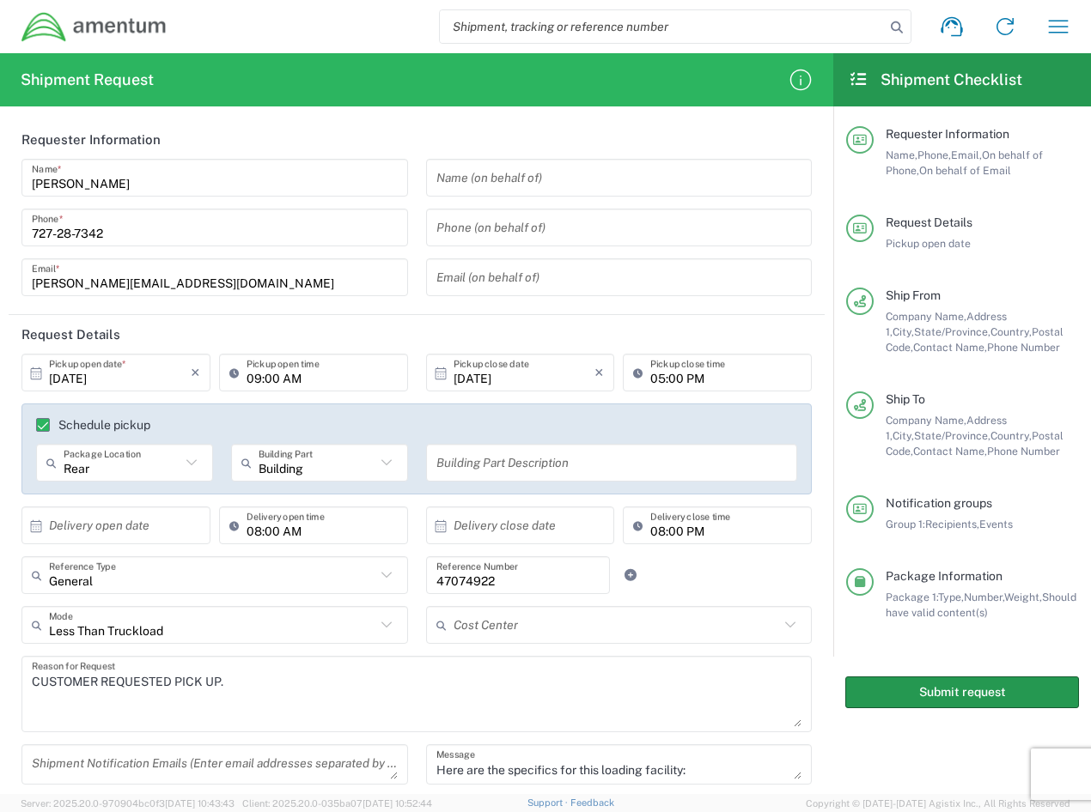
drag, startPoint x: 1001, startPoint y: 696, endPoint x: 990, endPoint y: 691, distance: 12.0
click at [993, 692] on button "Submit request" at bounding box center [962, 693] width 234 height 32
click at [986, 688] on button "Submit request" at bounding box center [962, 693] width 234 height 32
click at [931, 686] on button "Submit request" at bounding box center [962, 693] width 234 height 32
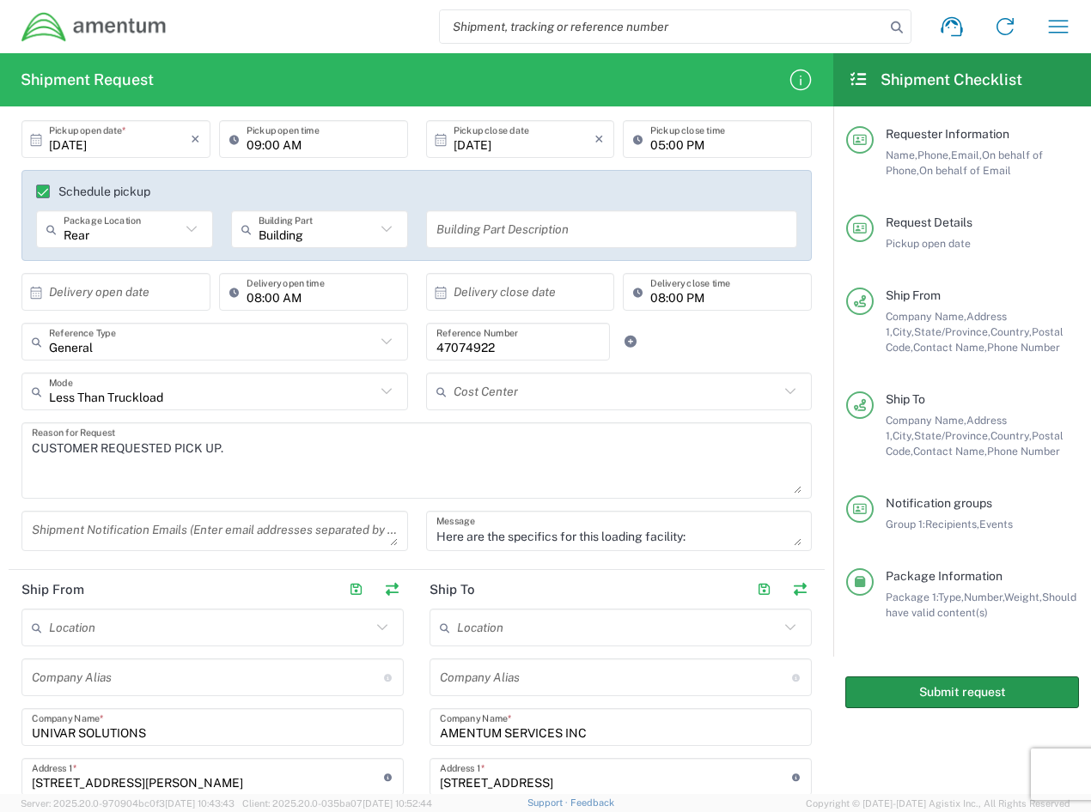
scroll to position [258, 0]
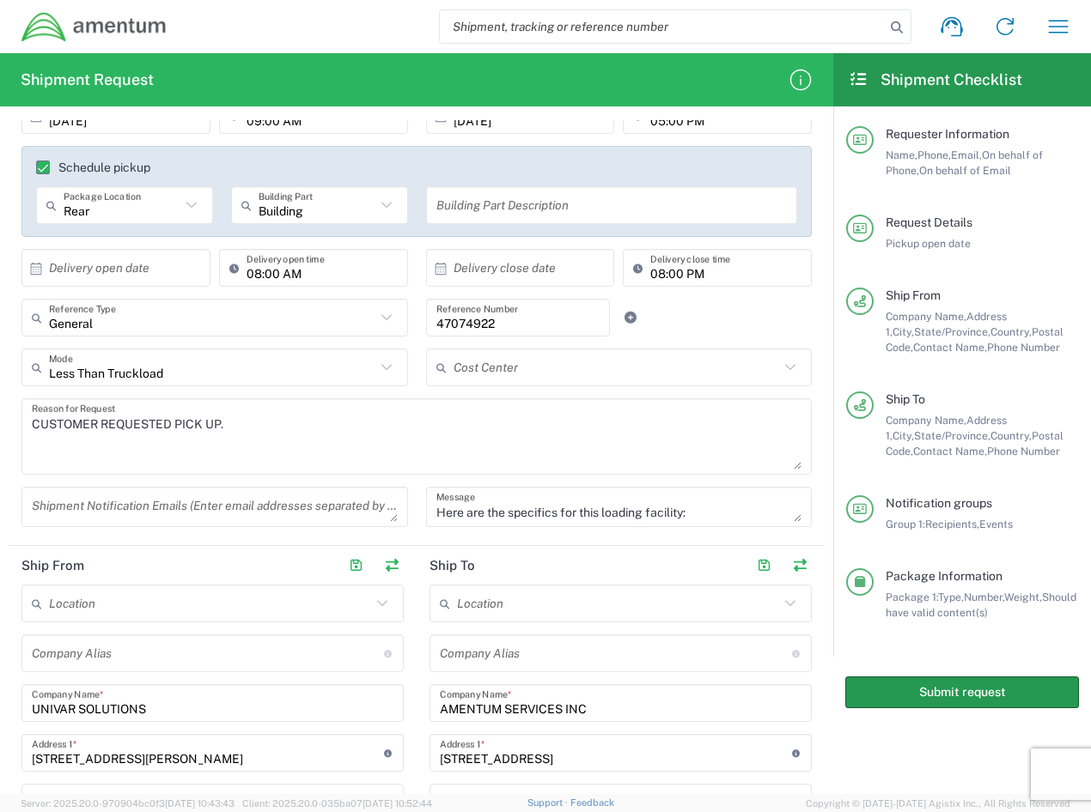
drag, startPoint x: 921, startPoint y: 687, endPoint x: 912, endPoint y: 691, distance: 9.3
click at [912, 691] on button "Submit request" at bounding box center [962, 693] width 234 height 32
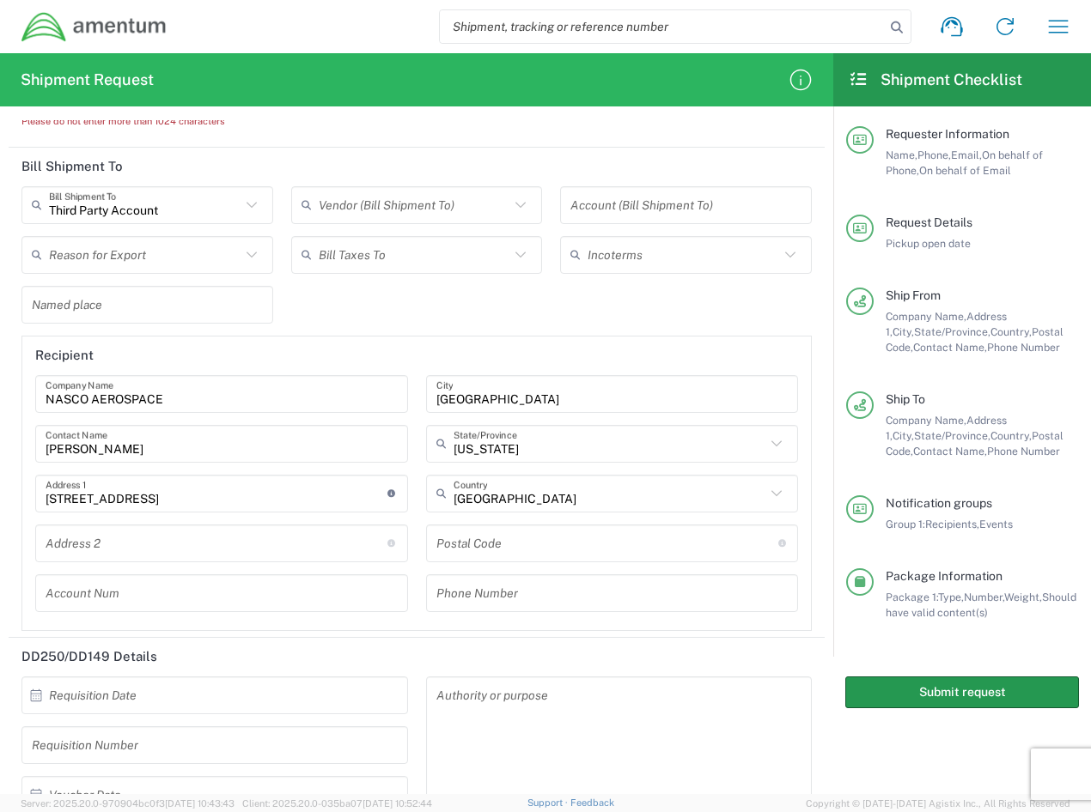
scroll to position [2510, 0]
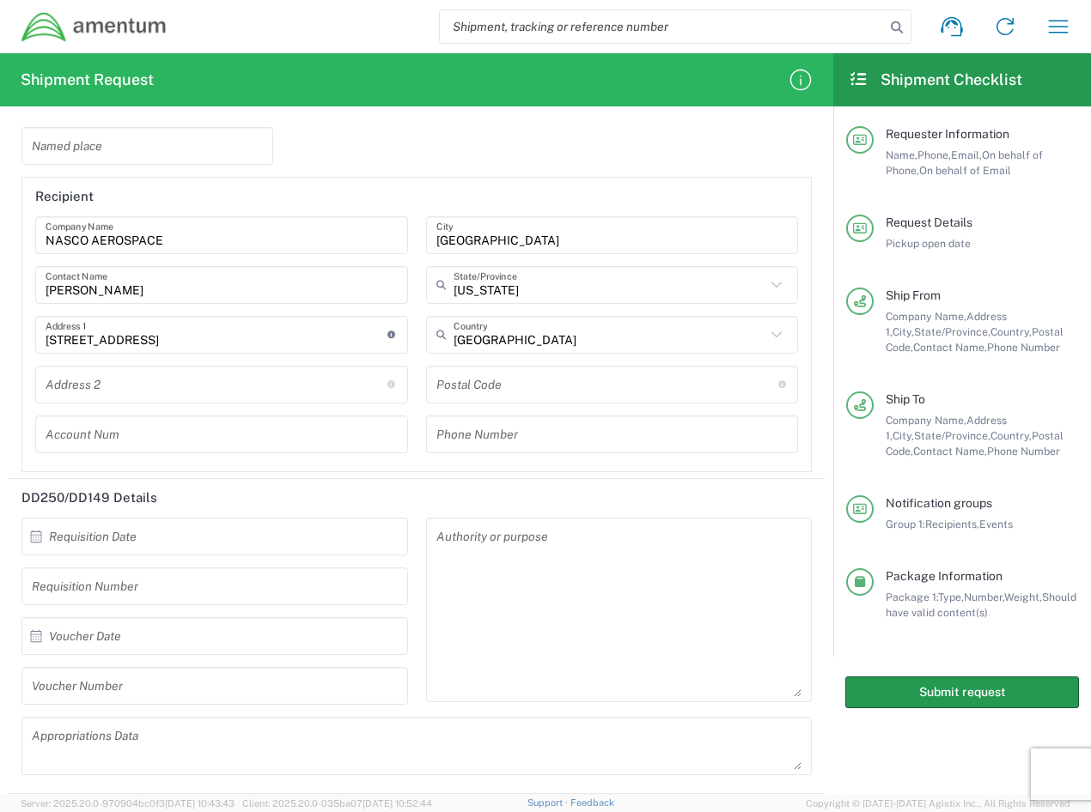
click at [939, 707] on button "Submit request" at bounding box center [962, 693] width 234 height 32
click at [940, 706] on button "Submit request" at bounding box center [962, 693] width 234 height 32
drag, startPoint x: 932, startPoint y: 686, endPoint x: 915, endPoint y: 686, distance: 17.2
click at [915, 686] on button "Submit request" at bounding box center [962, 693] width 234 height 32
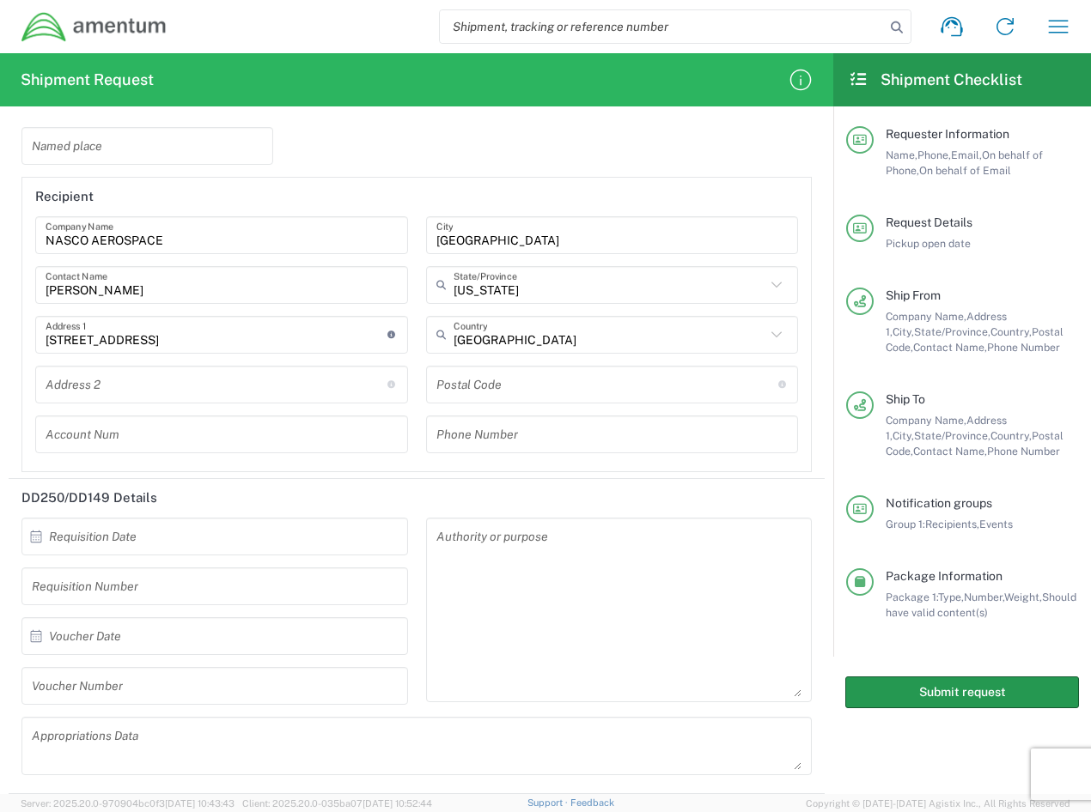
drag, startPoint x: 915, startPoint y: 686, endPoint x: 972, endPoint y: 687, distance: 57.6
click at [916, 687] on button "Submit request" at bounding box center [962, 693] width 234 height 32
click at [972, 687] on button "Submit request" at bounding box center [962, 693] width 234 height 32
click at [997, 687] on button "Submit request" at bounding box center [962, 693] width 234 height 32
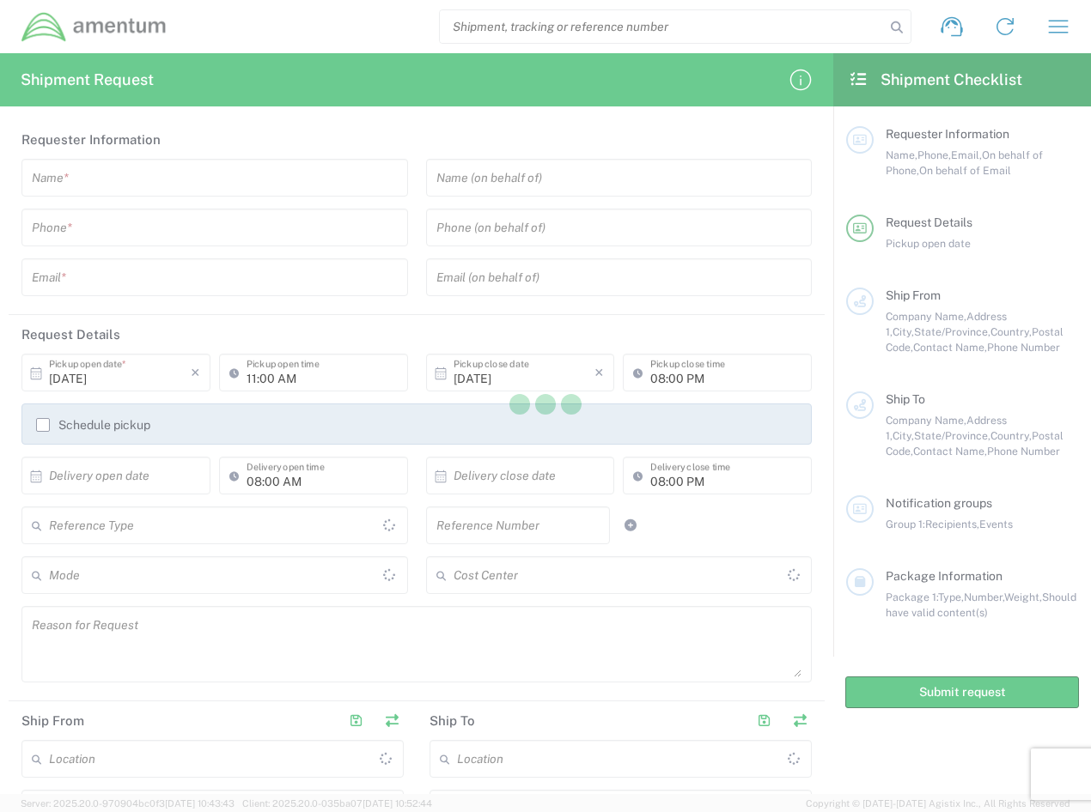
type input "[GEOGRAPHIC_DATA]"
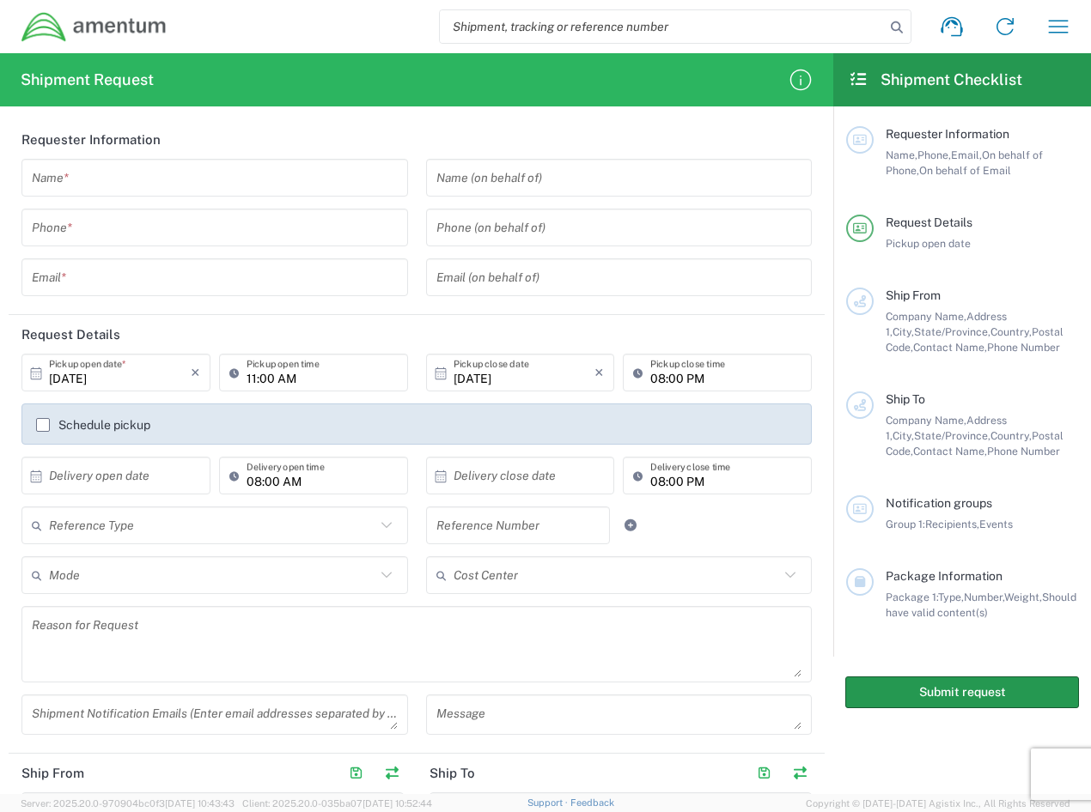
click at [946, 689] on button "Submit request" at bounding box center [962, 693] width 234 height 32
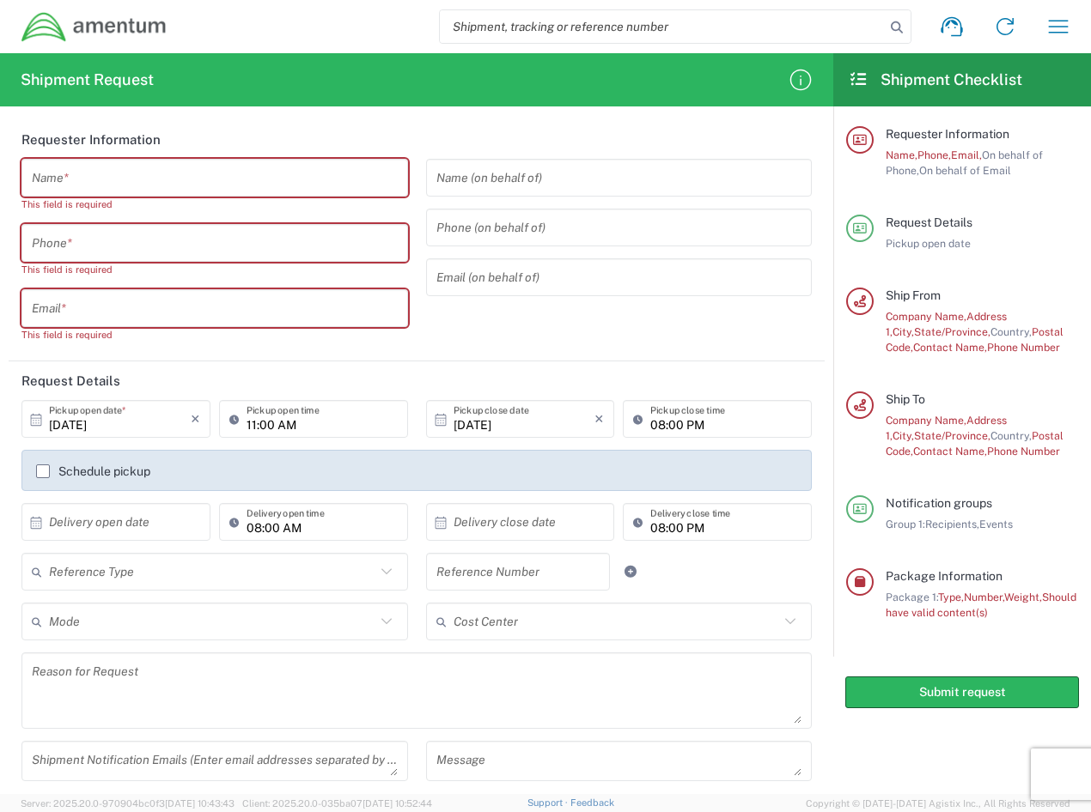
click at [144, 181] on input "text" at bounding box center [215, 178] width 366 height 30
click at [63, 181] on input "text" at bounding box center [215, 178] width 366 height 30
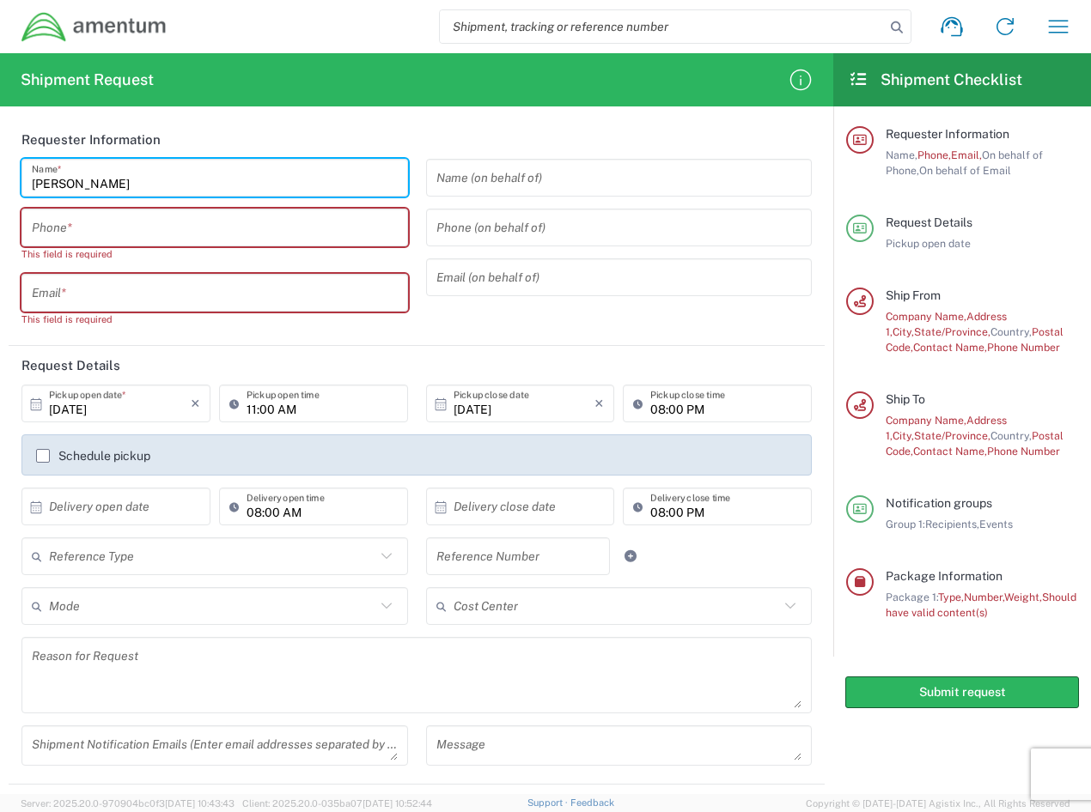
type input "KEVIN STINEURF"
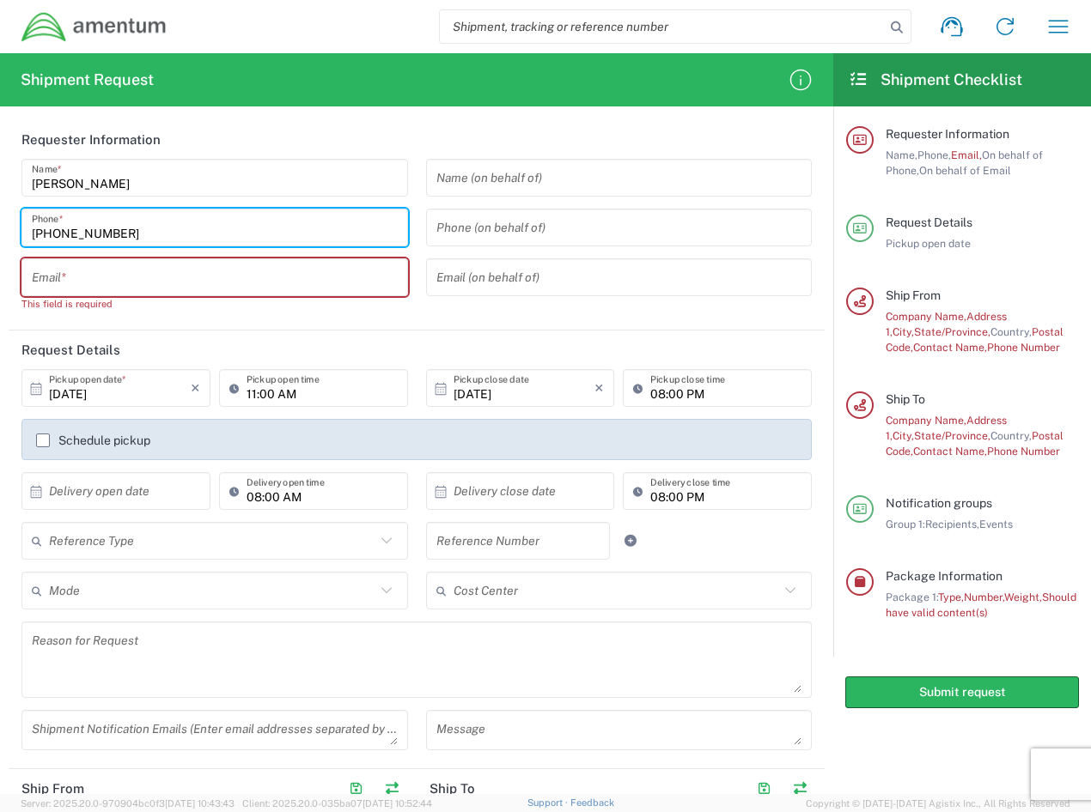
type input "727-344-7554"
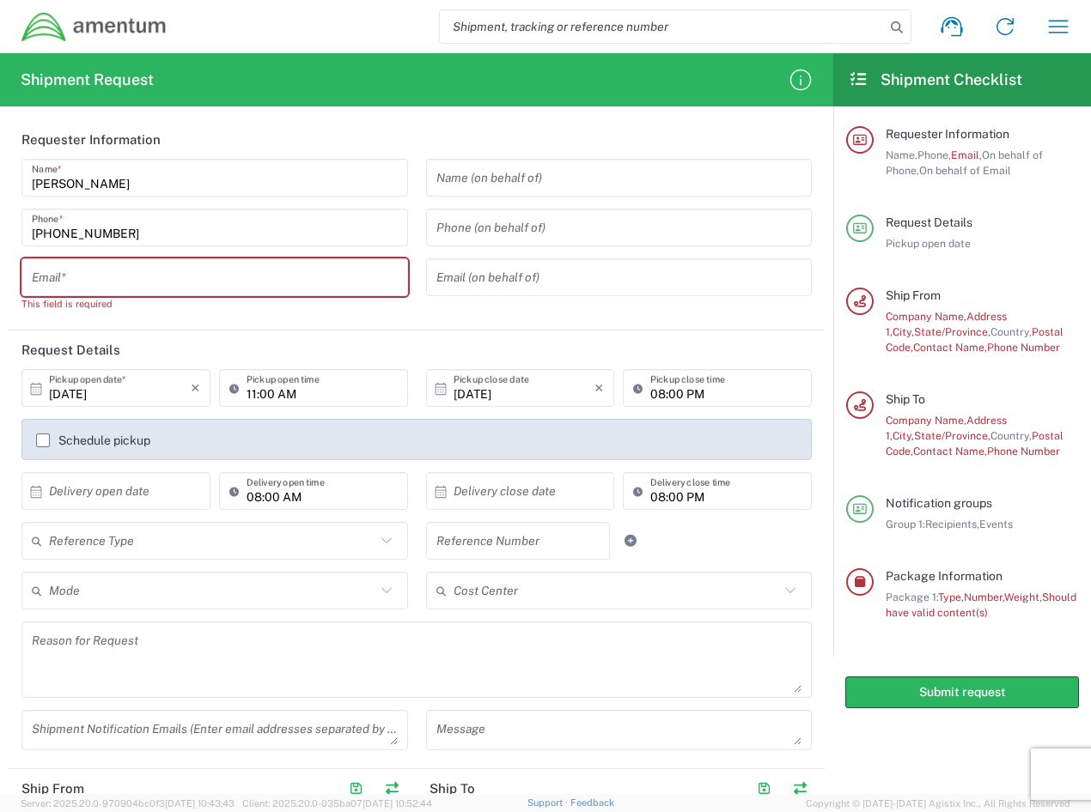
click at [81, 272] on input "text" at bounding box center [215, 278] width 366 height 30
paste input "Kevin Stinedurf <kevin@gonasco.com>"
click at [125, 279] on input "Kevin Stinedurf <kevin@gonasco.com>" at bounding box center [215, 278] width 366 height 30
click at [301, 275] on input "kevin@gonasco.com>" at bounding box center [215, 278] width 366 height 30
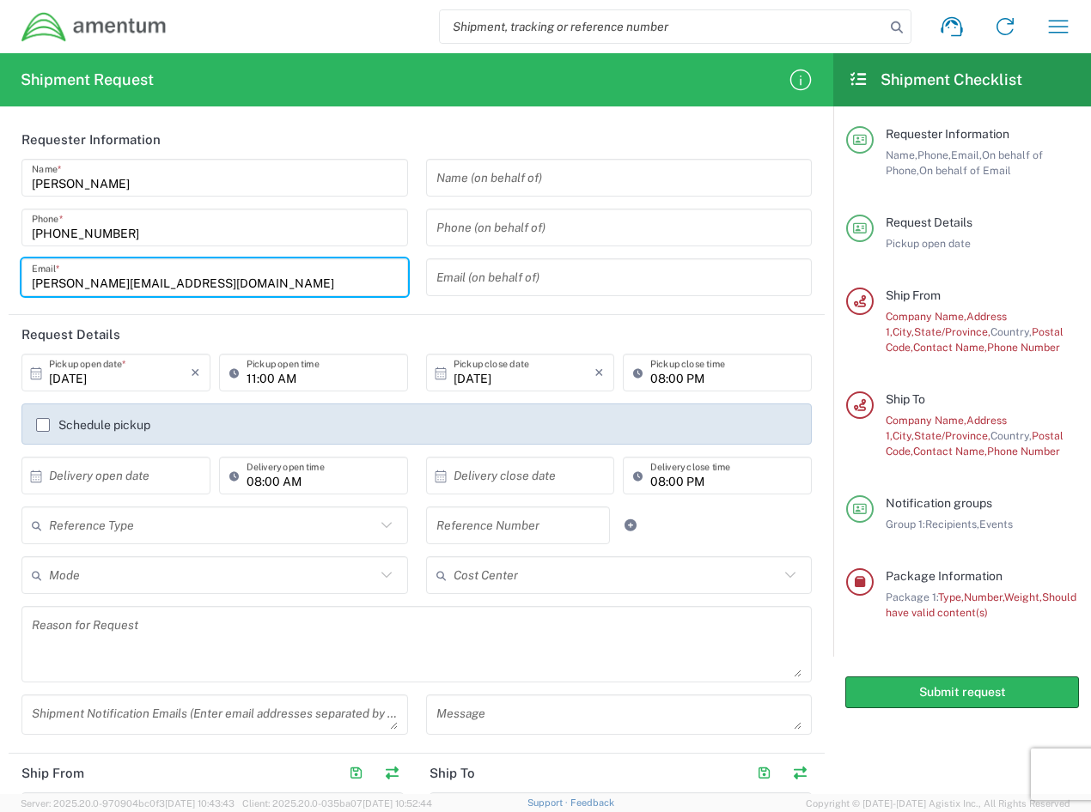
type input "[PERSON_NAME][EMAIL_ADDRESS][DOMAIN_NAME]"
click at [47, 422] on label "Schedule pickup" at bounding box center [93, 425] width 114 height 14
click at [43, 425] on input "Schedule pickup" at bounding box center [43, 425] width 0 height 0
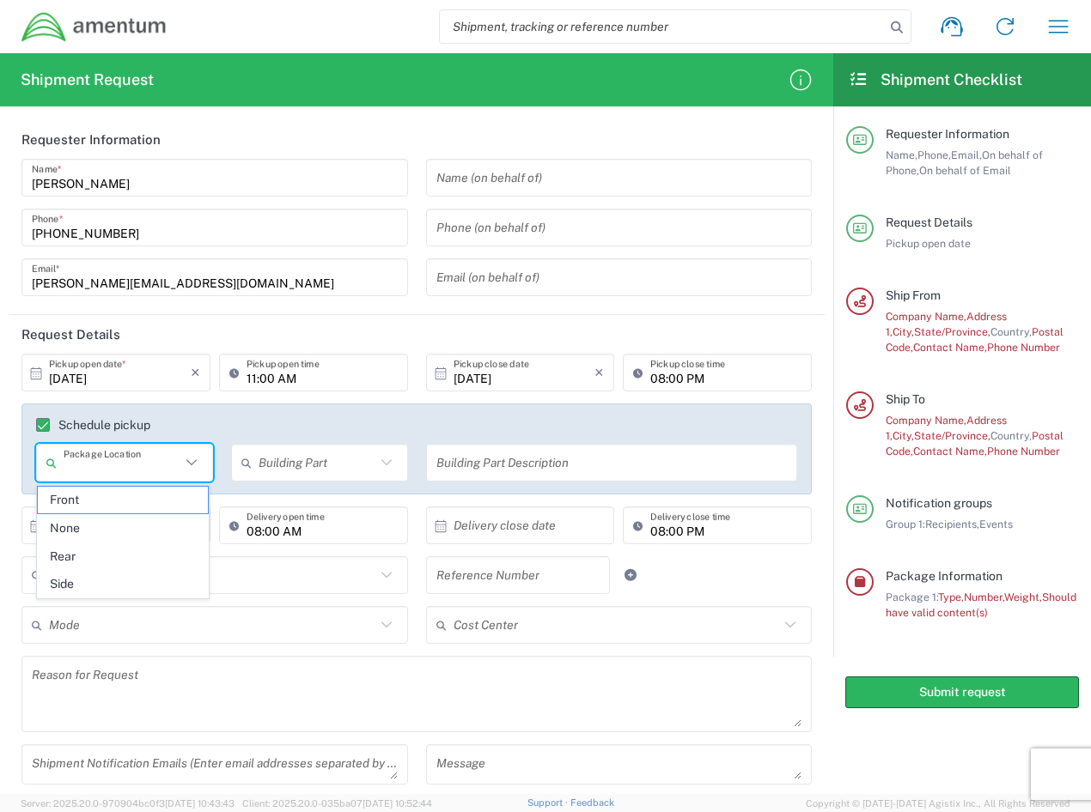
click at [171, 470] on input "text" at bounding box center [122, 463] width 117 height 30
click at [161, 502] on span "Front" at bounding box center [123, 500] width 170 height 27
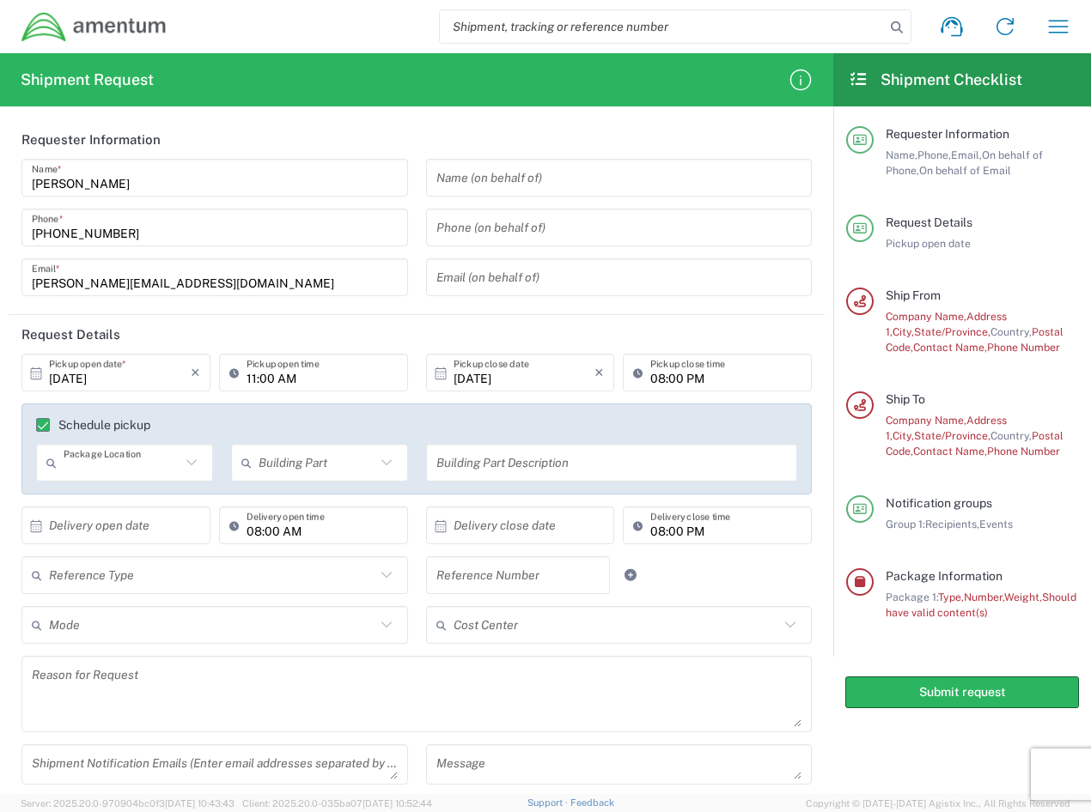
type input "Front"
click at [376, 473] on icon at bounding box center [386, 463] width 22 height 22
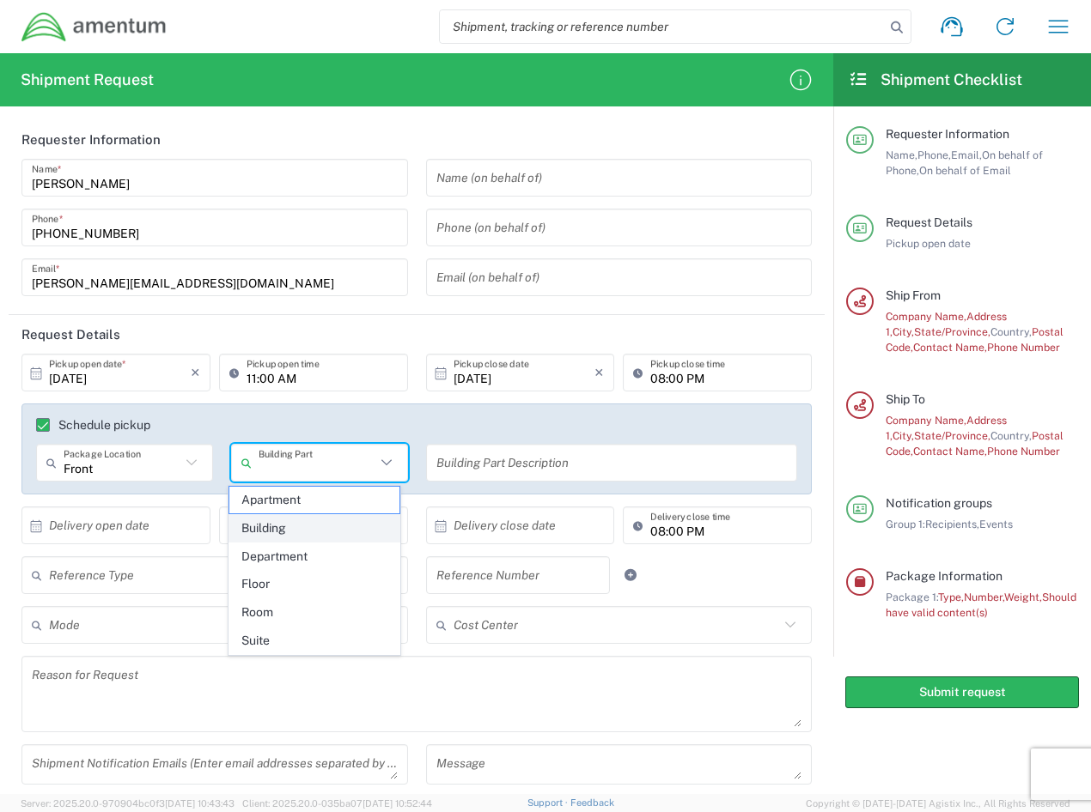
click at [307, 533] on span "Building" at bounding box center [314, 528] width 170 height 27
type input "Building"
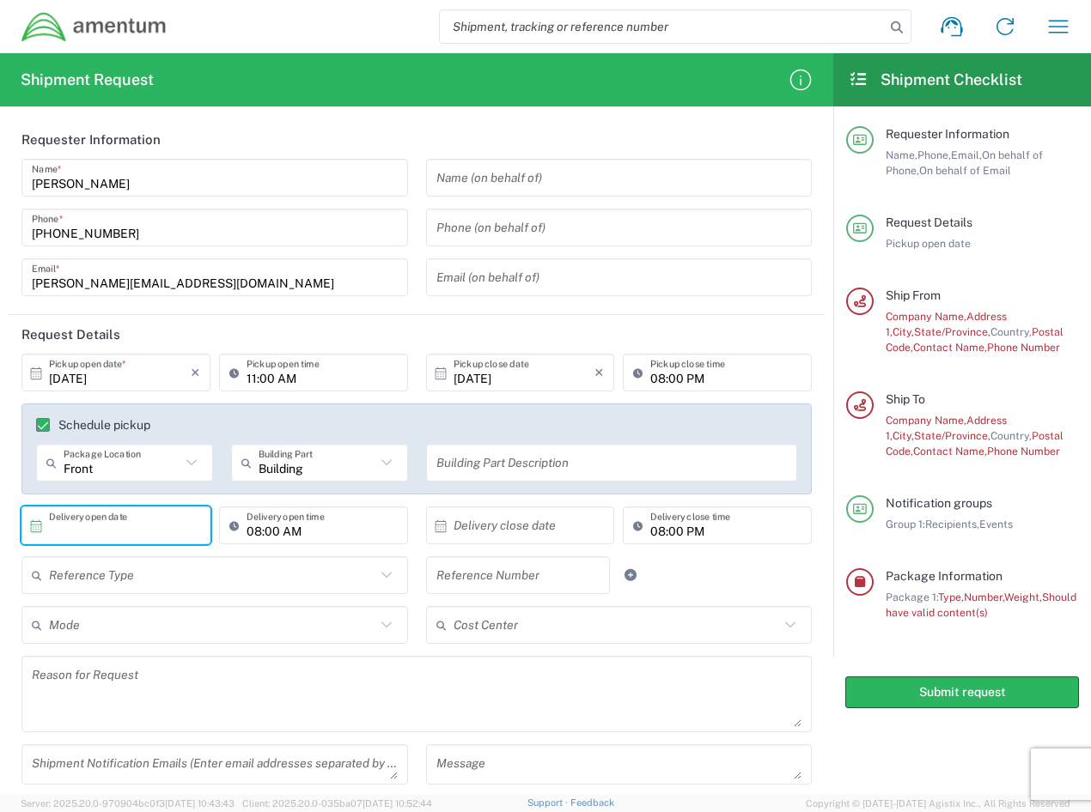
click at [81, 527] on input "text" at bounding box center [120, 526] width 142 height 30
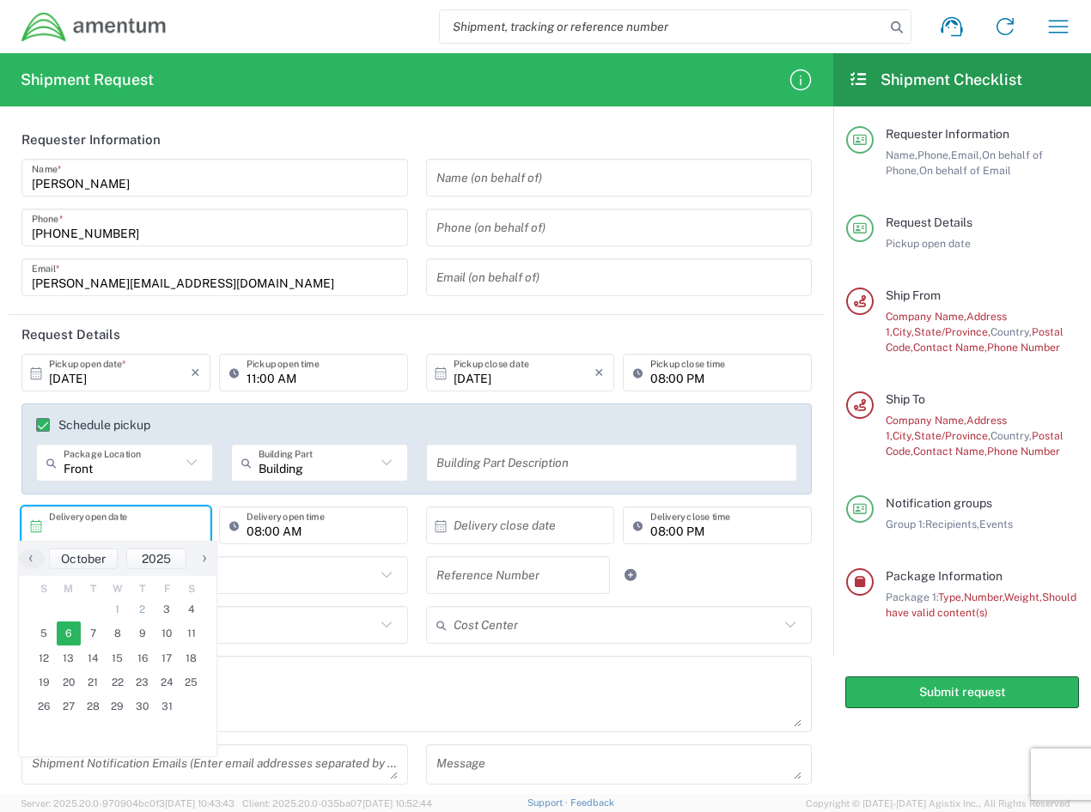
click at [71, 635] on span "6" at bounding box center [69, 634] width 25 height 24
type input "[DATE]"
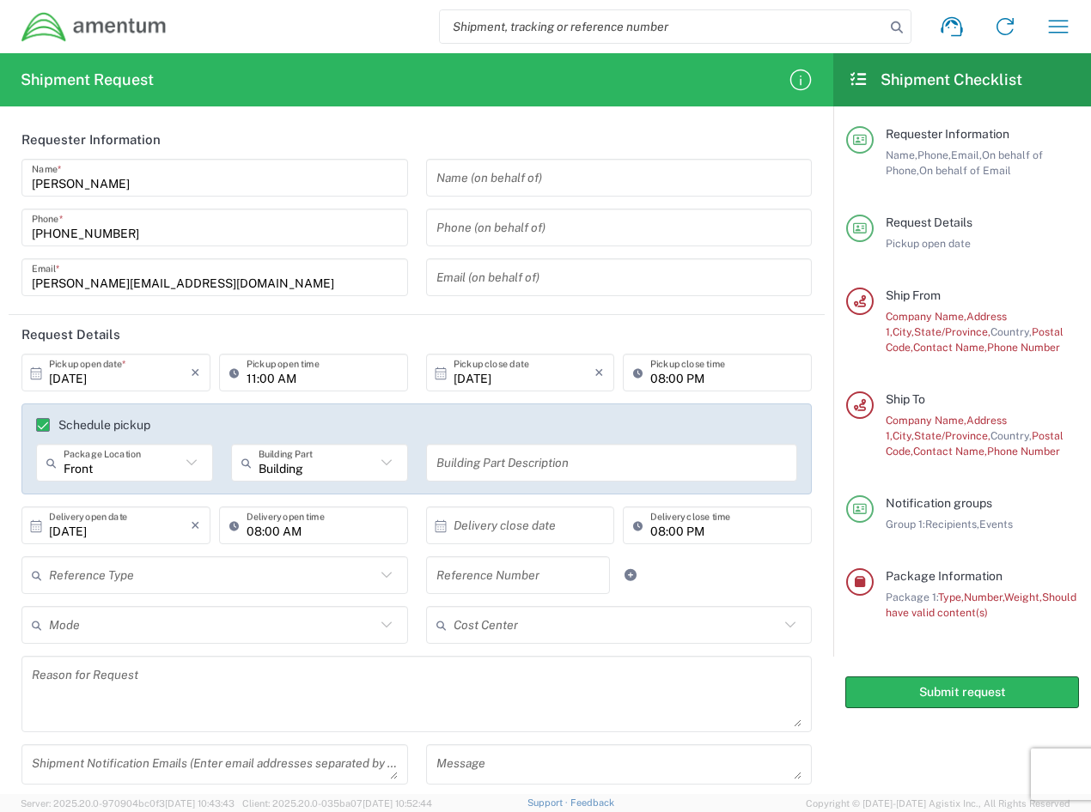
click at [508, 526] on input "text" at bounding box center [524, 526] width 142 height 30
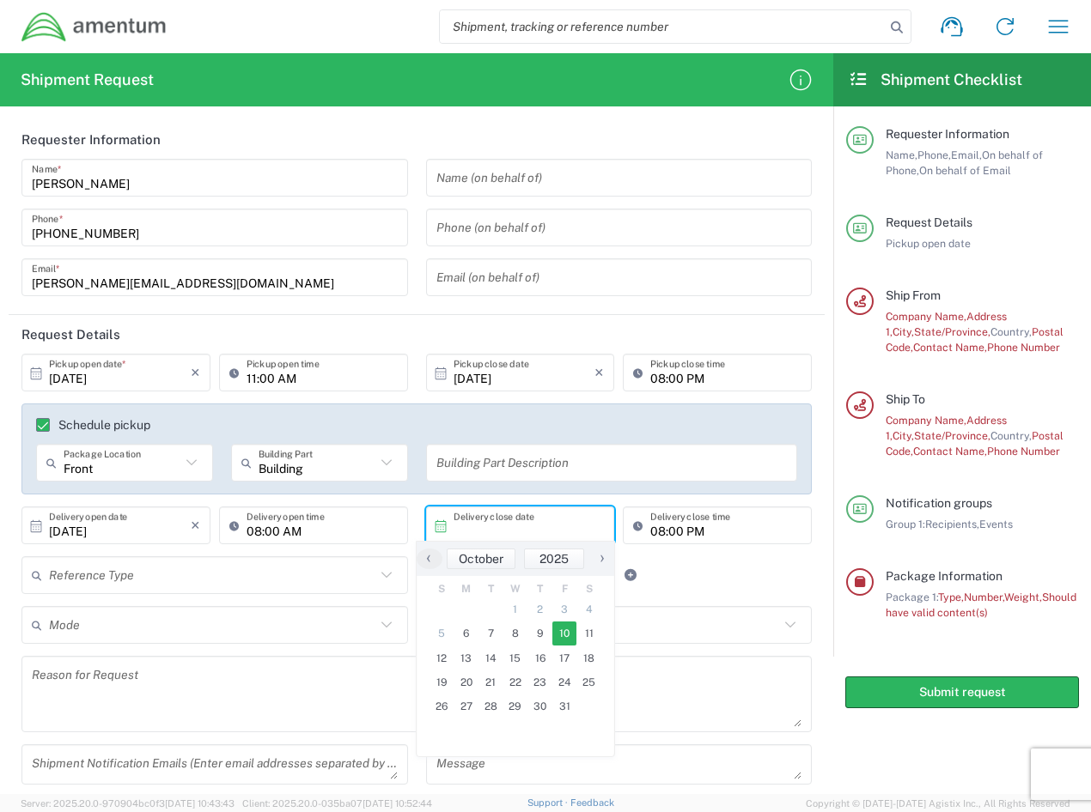
click at [566, 632] on span "10" at bounding box center [564, 634] width 25 height 24
type input "[DATE]"
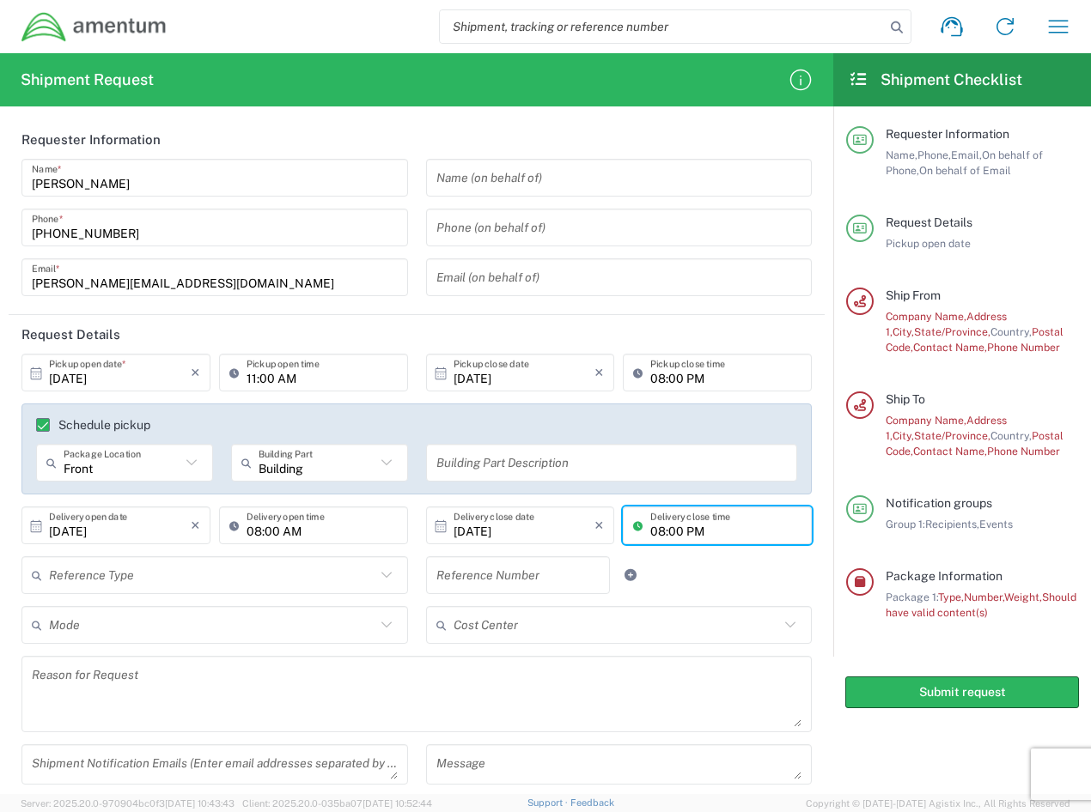
click at [658, 530] on input "08:00 PM" at bounding box center [725, 526] width 151 height 30
type input "05:00 PM"
click at [221, 593] on div "Reference Type" at bounding box center [214, 576] width 386 height 38
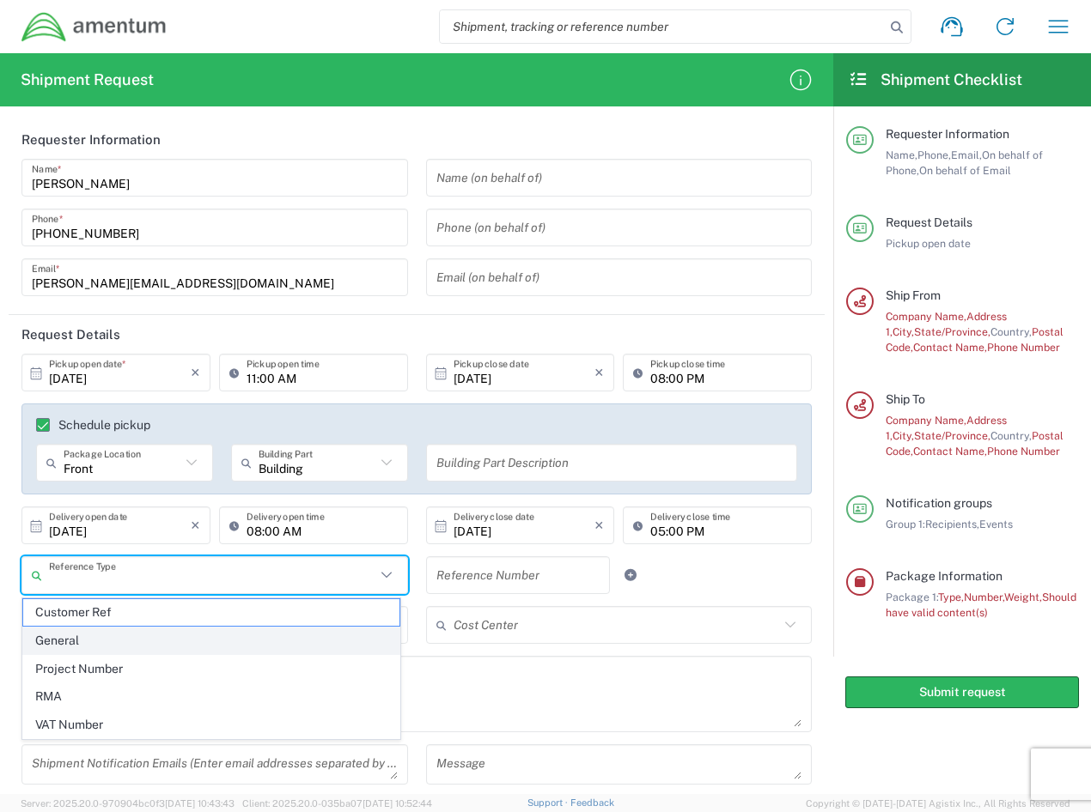
click at [130, 637] on span "General" at bounding box center [211, 641] width 376 height 27
type input "General"
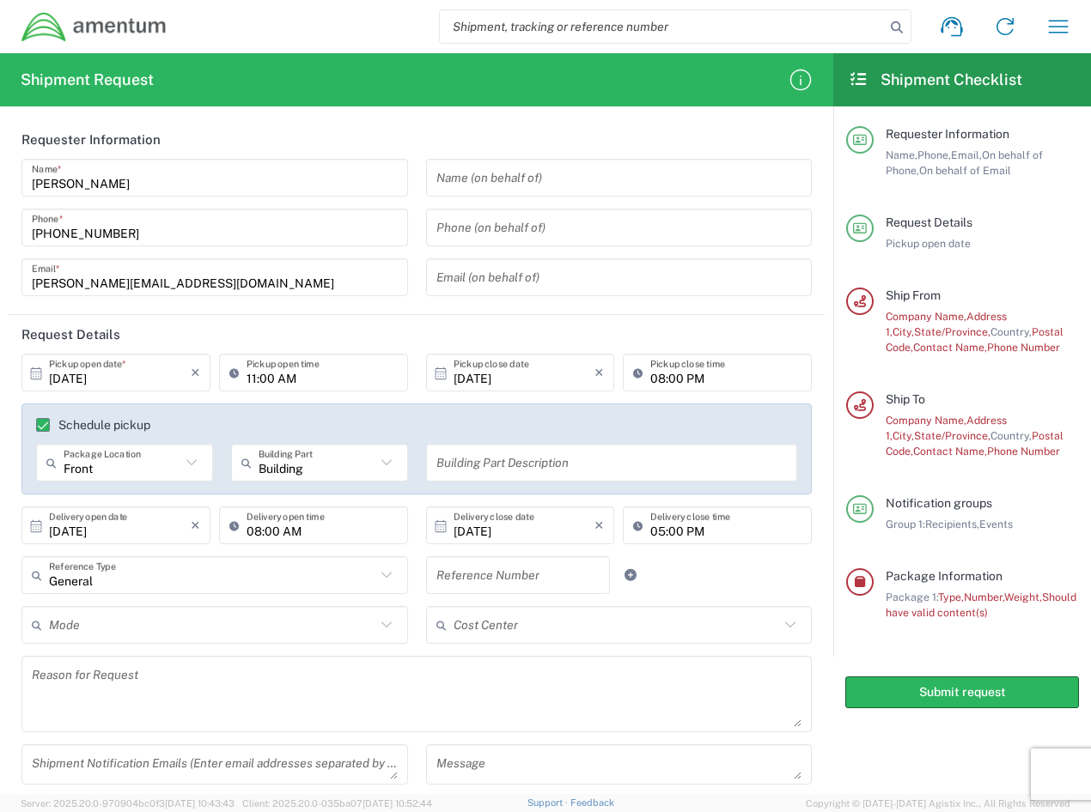
click at [469, 468] on input "text" at bounding box center [611, 463] width 351 height 30
type input "WAREHOUSE"
click at [459, 578] on input "text" at bounding box center [517, 576] width 163 height 30
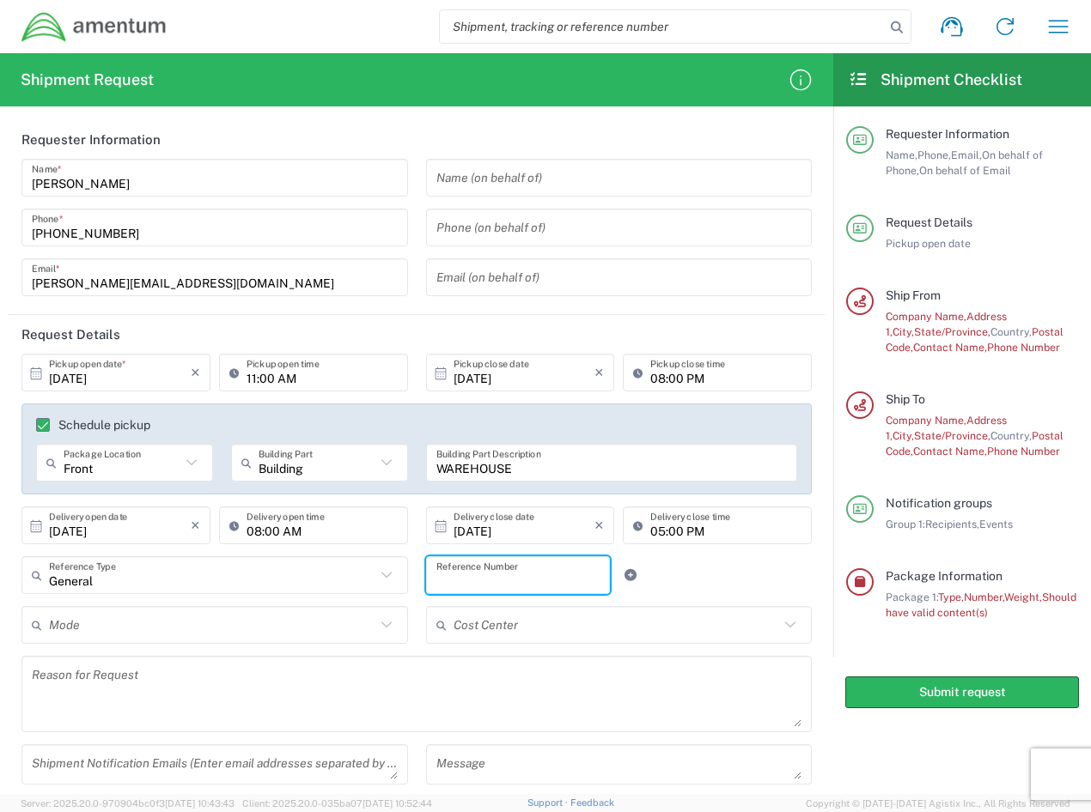
paste input "47074922"
type input "47074922"
click at [185, 631] on input "text" at bounding box center [212, 626] width 326 height 30
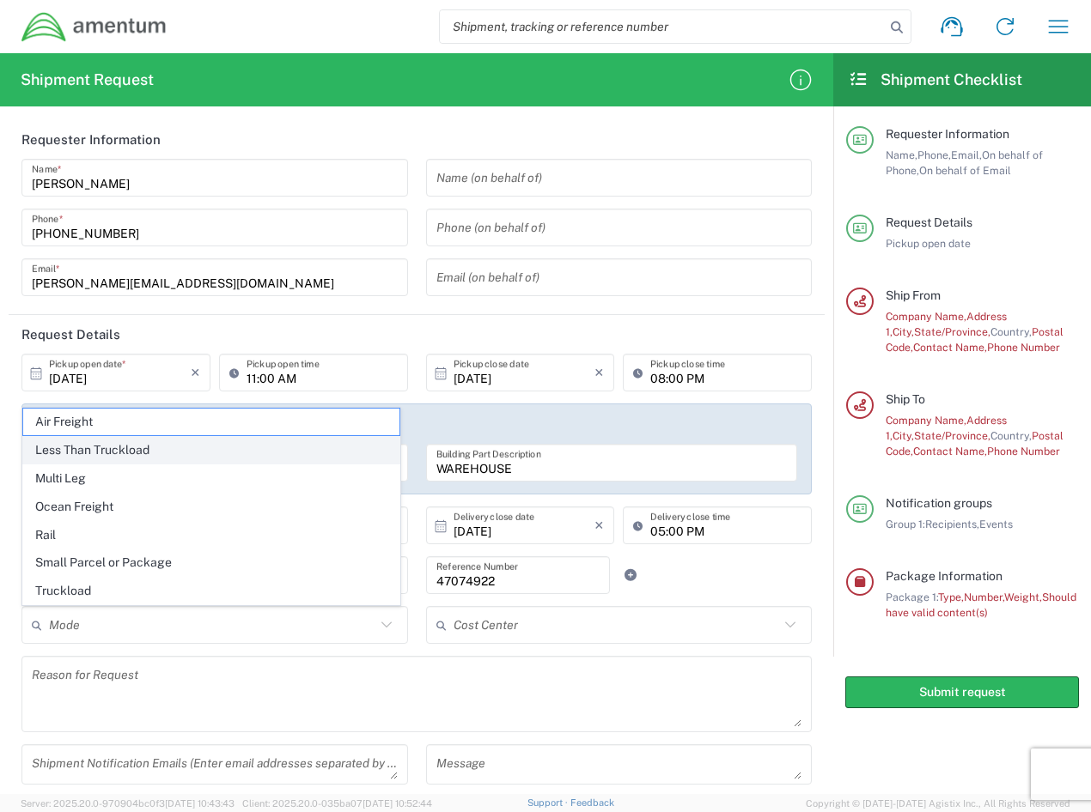
click at [180, 453] on span "Less Than Truckload" at bounding box center [211, 450] width 376 height 27
type input "Less Than Truckload"
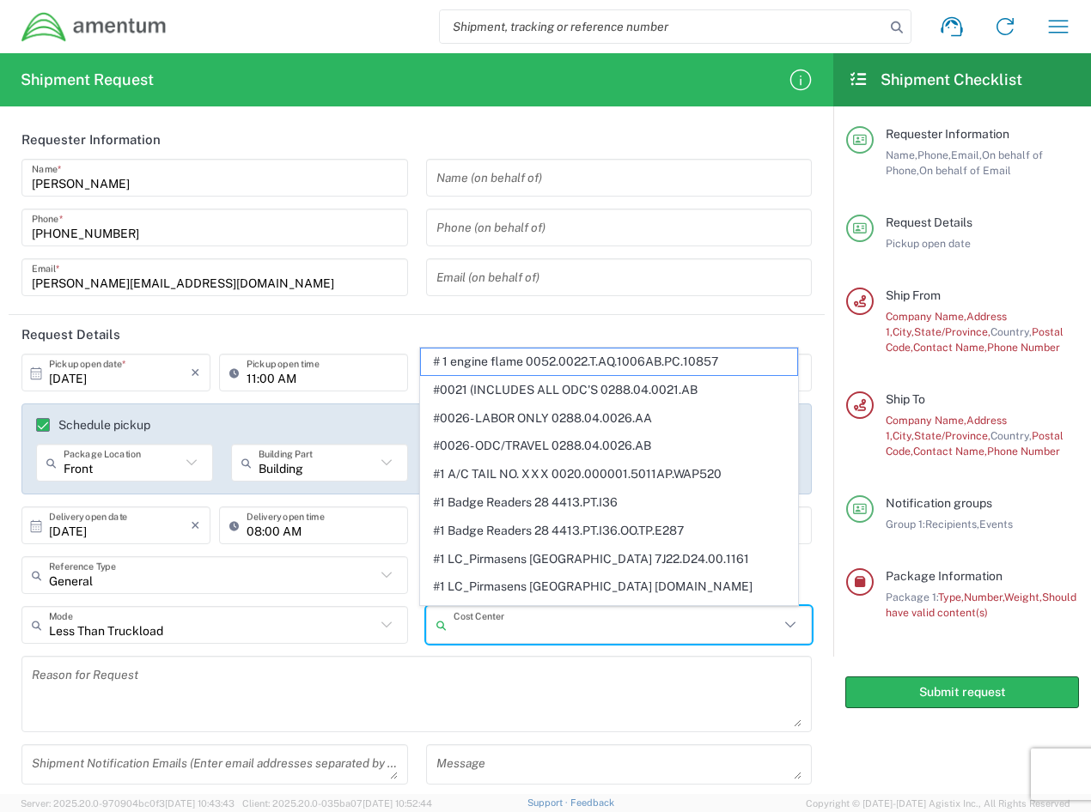
click at [526, 625] on input "text" at bounding box center [616, 626] width 326 height 30
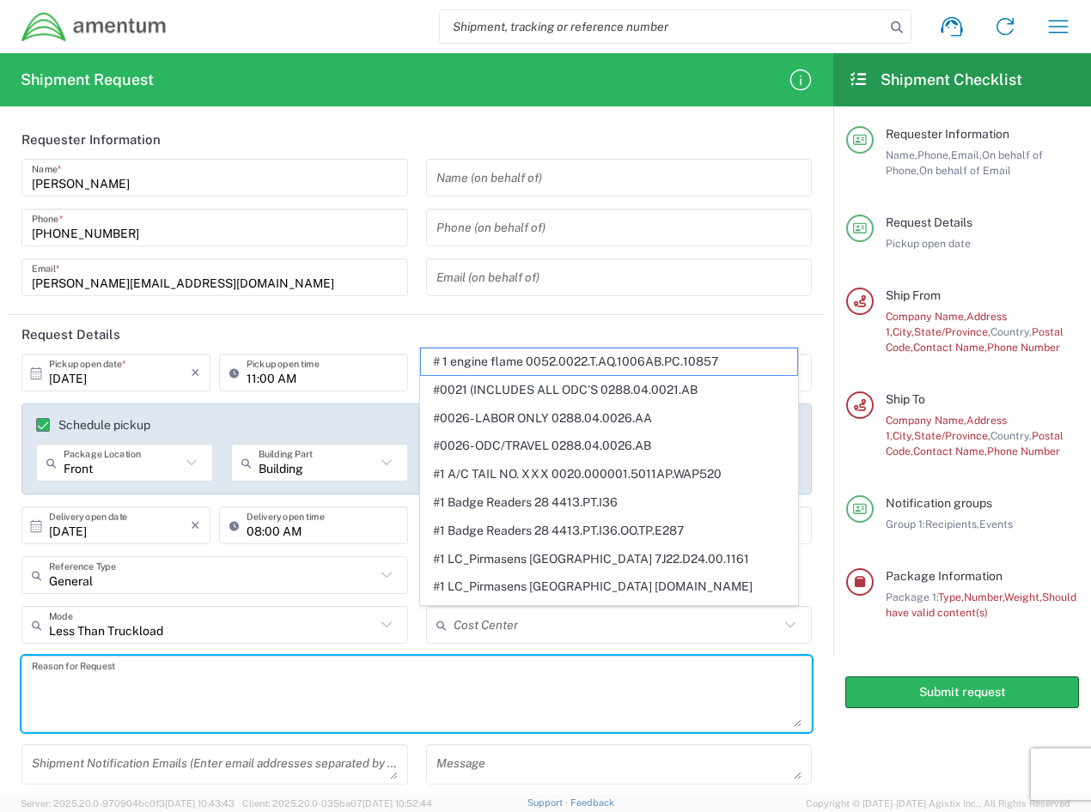
click at [330, 695] on textarea at bounding box center [417, 694] width 770 height 66
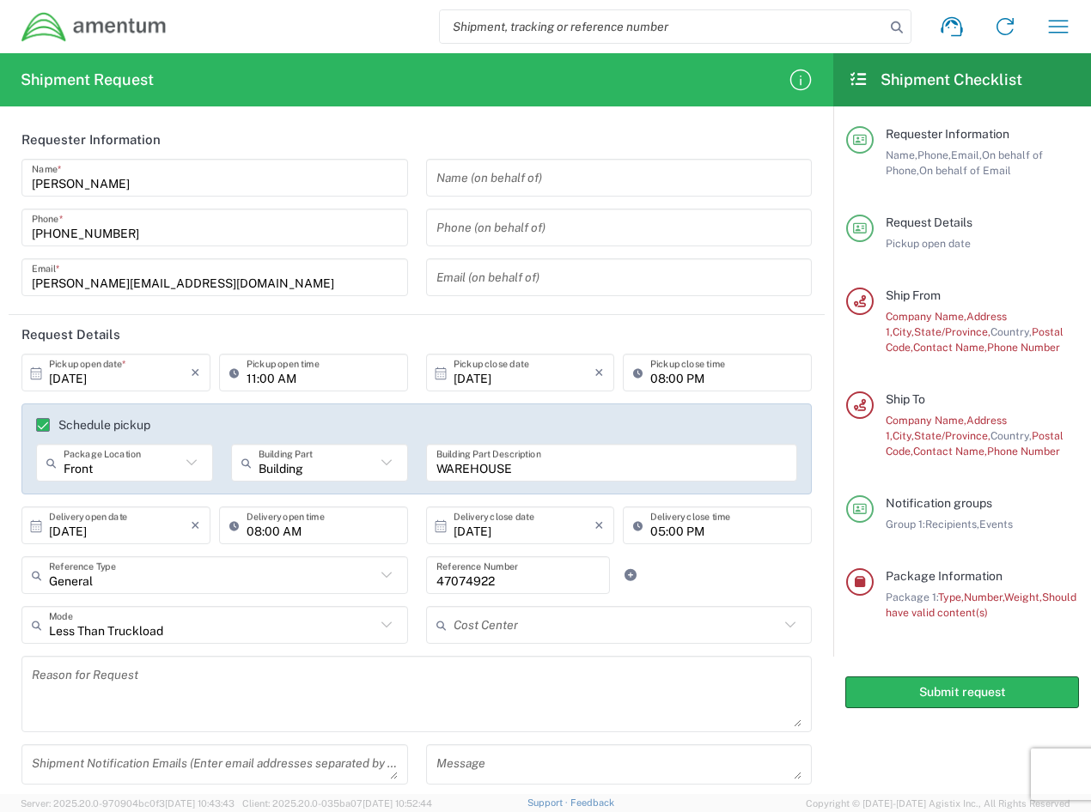
click at [135, 691] on textarea at bounding box center [417, 694] width 770 height 66
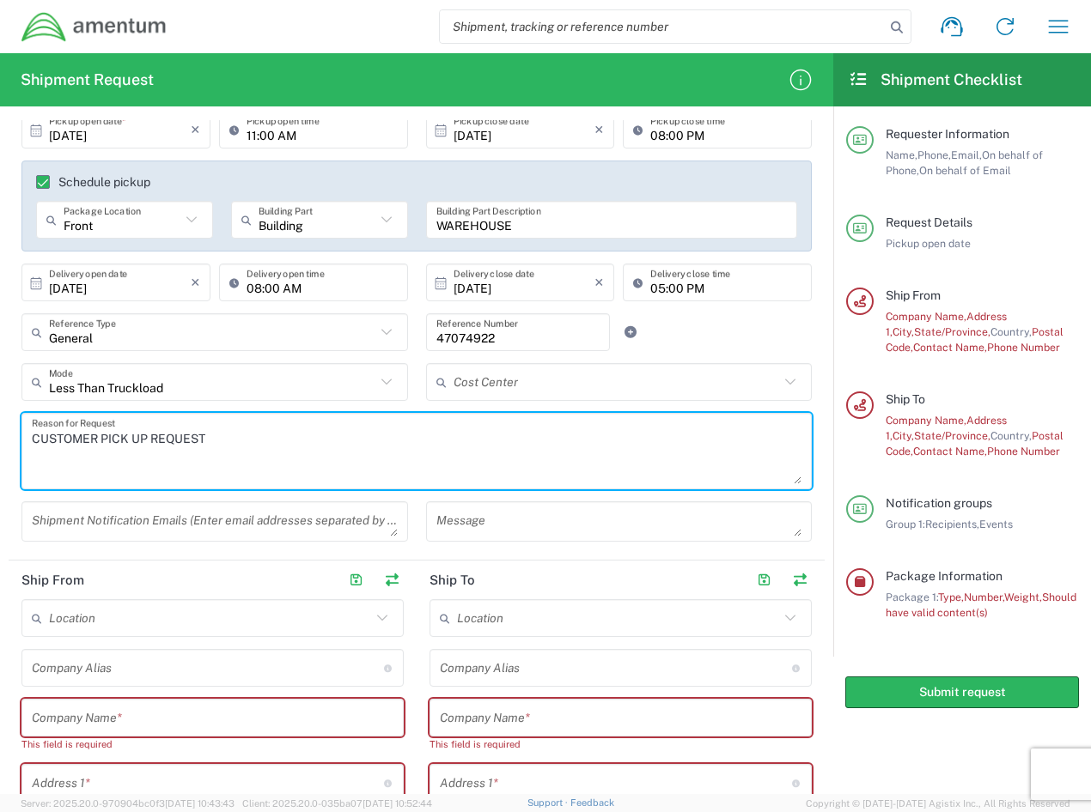
scroll to position [344, 0]
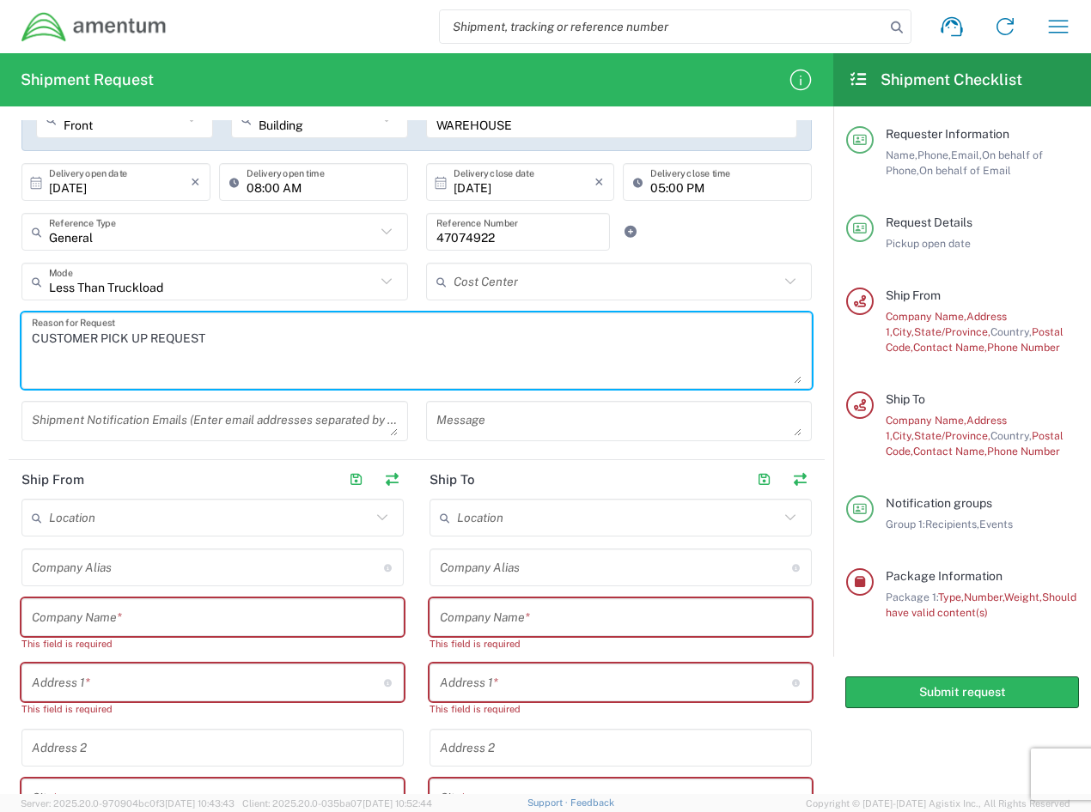
type textarea "CUSTOMER PICK UP REQUEST"
click at [70, 622] on input "text" at bounding box center [213, 618] width 362 height 30
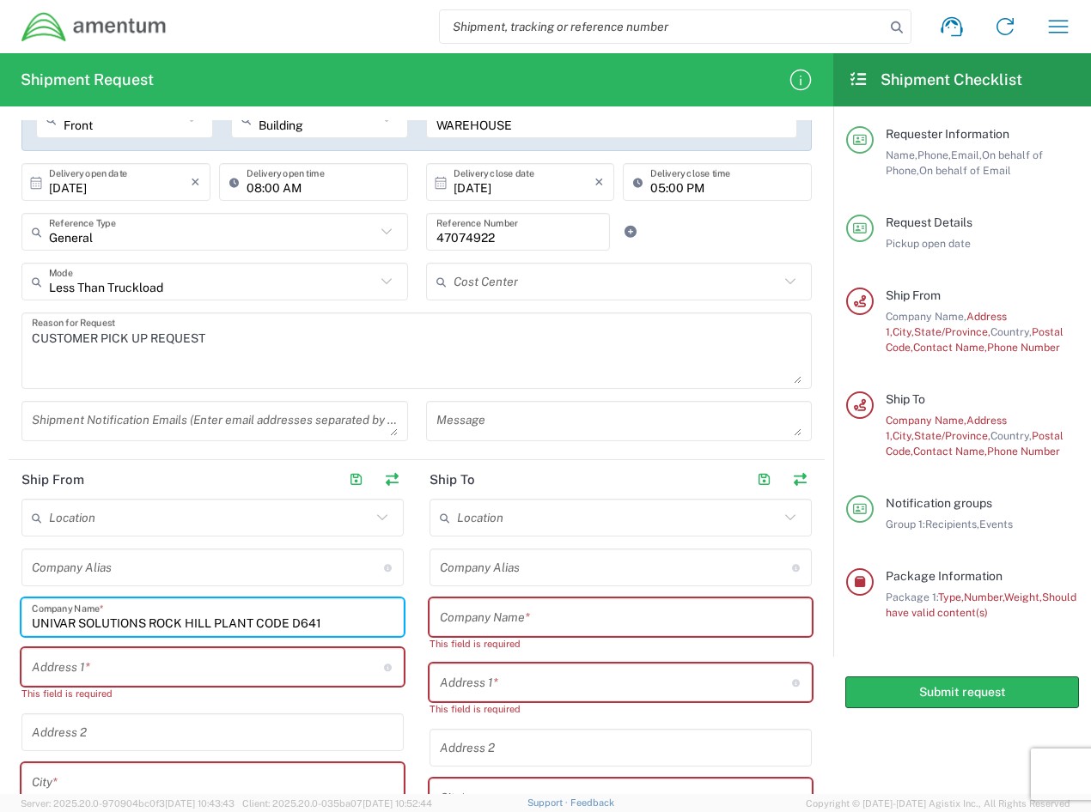
type input "UNIVAR SOLUTIONS ROCK HILL PLANT CODE D641"
click at [69, 676] on input "text" at bounding box center [208, 668] width 352 height 30
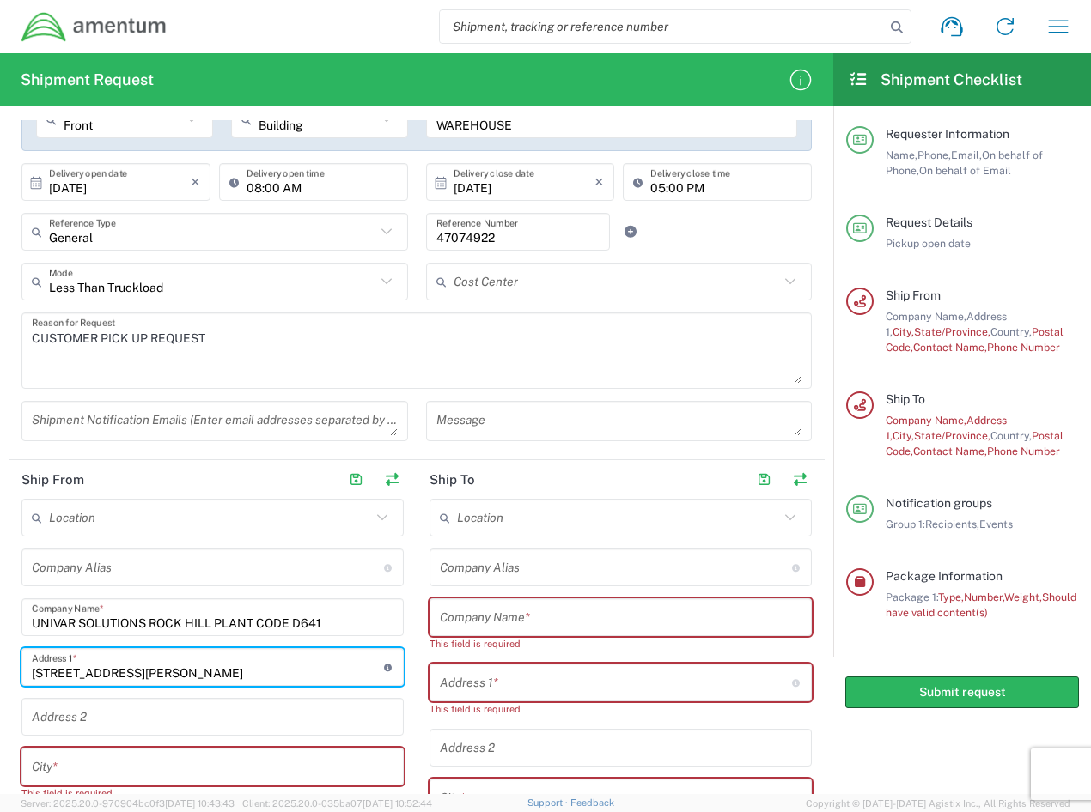
type input "[STREET_ADDRESS][PERSON_NAME]"
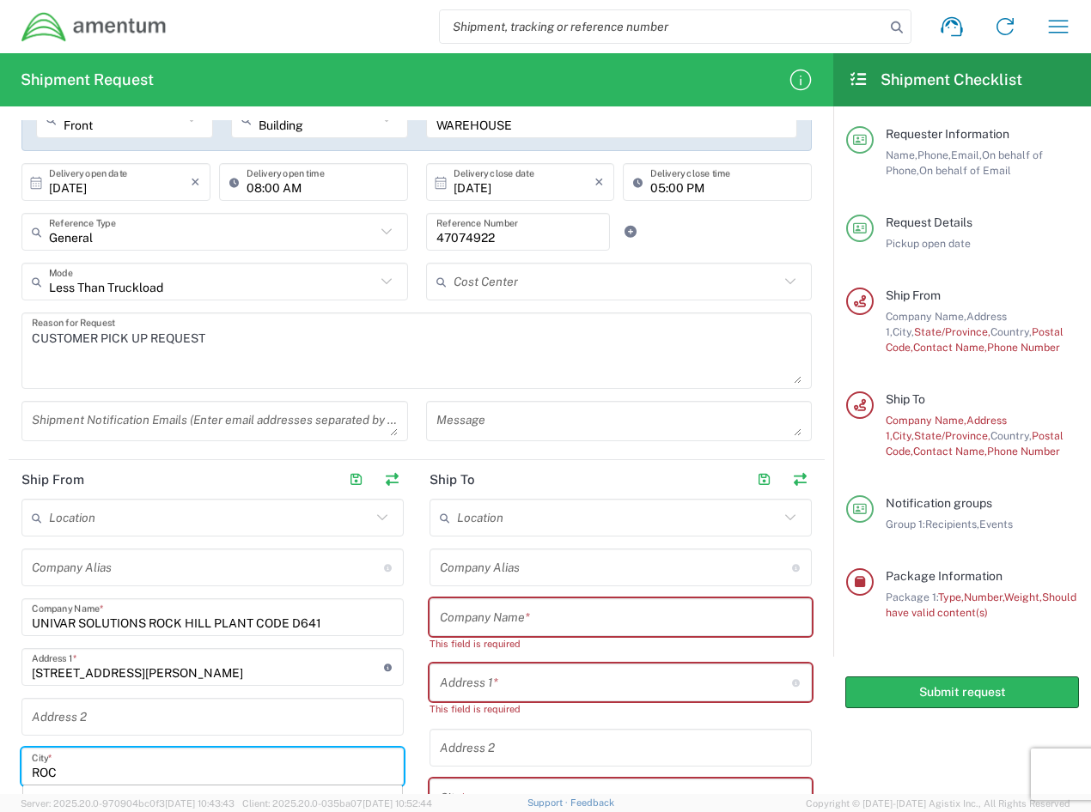
scroll to position [389, 0]
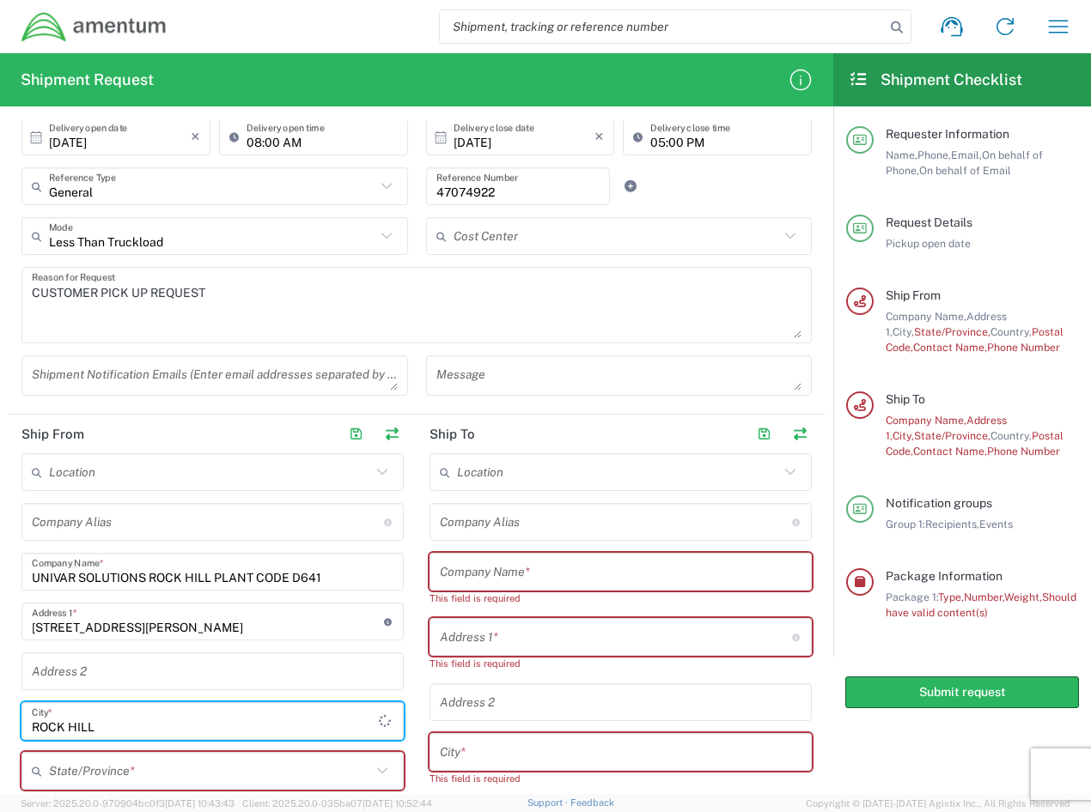
type input "ROCK HILL"
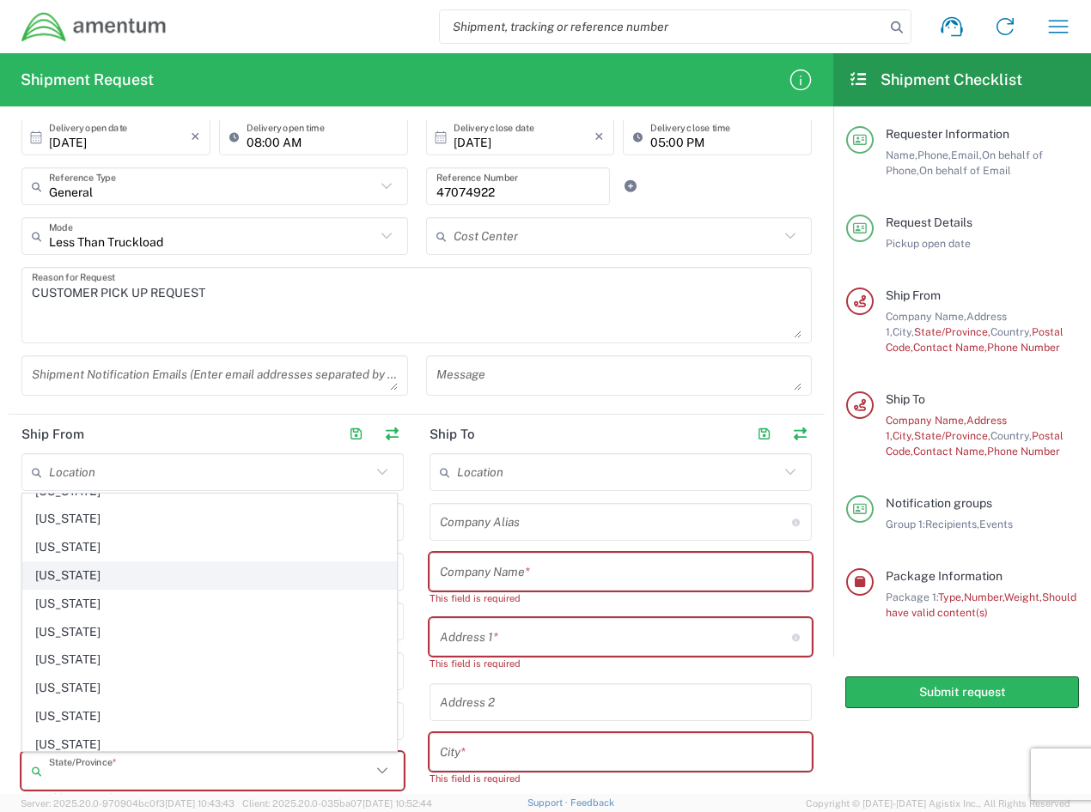
scroll to position [1202, 0]
click at [78, 578] on span "[US_STATE]" at bounding box center [209, 573] width 373 height 27
type input "[US_STATE]"
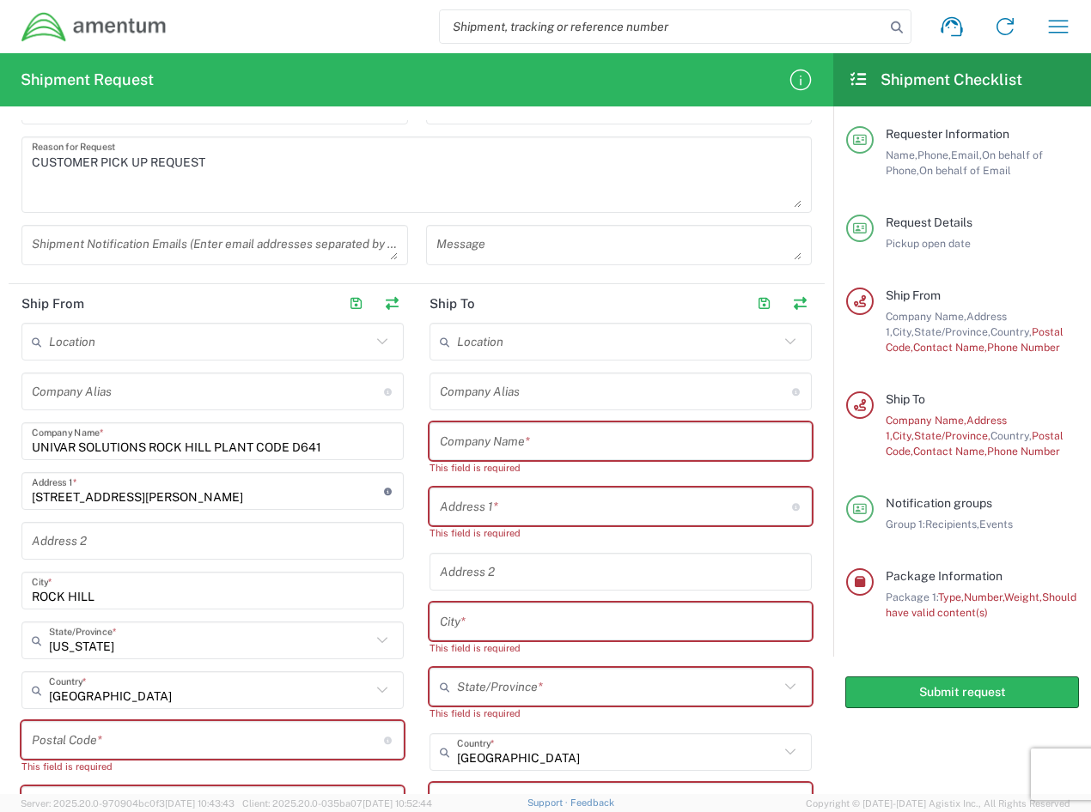
scroll to position [561, 0]
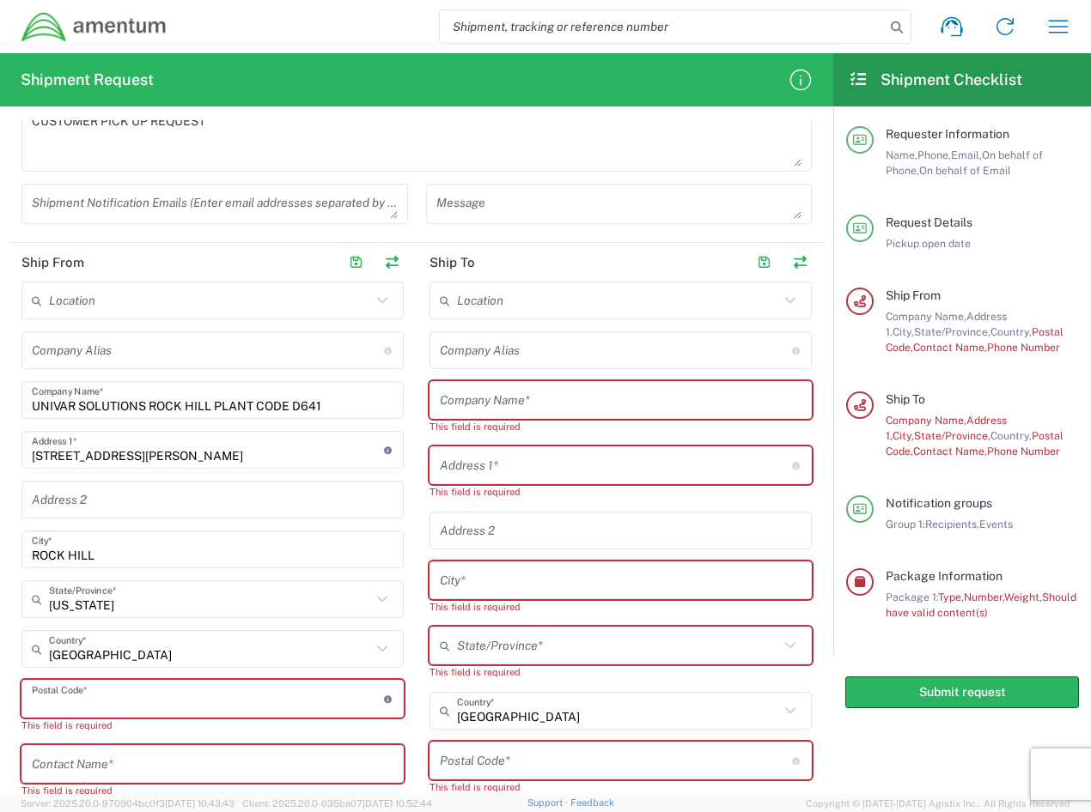
click at [139, 693] on input "undefined" at bounding box center [208, 700] width 352 height 30
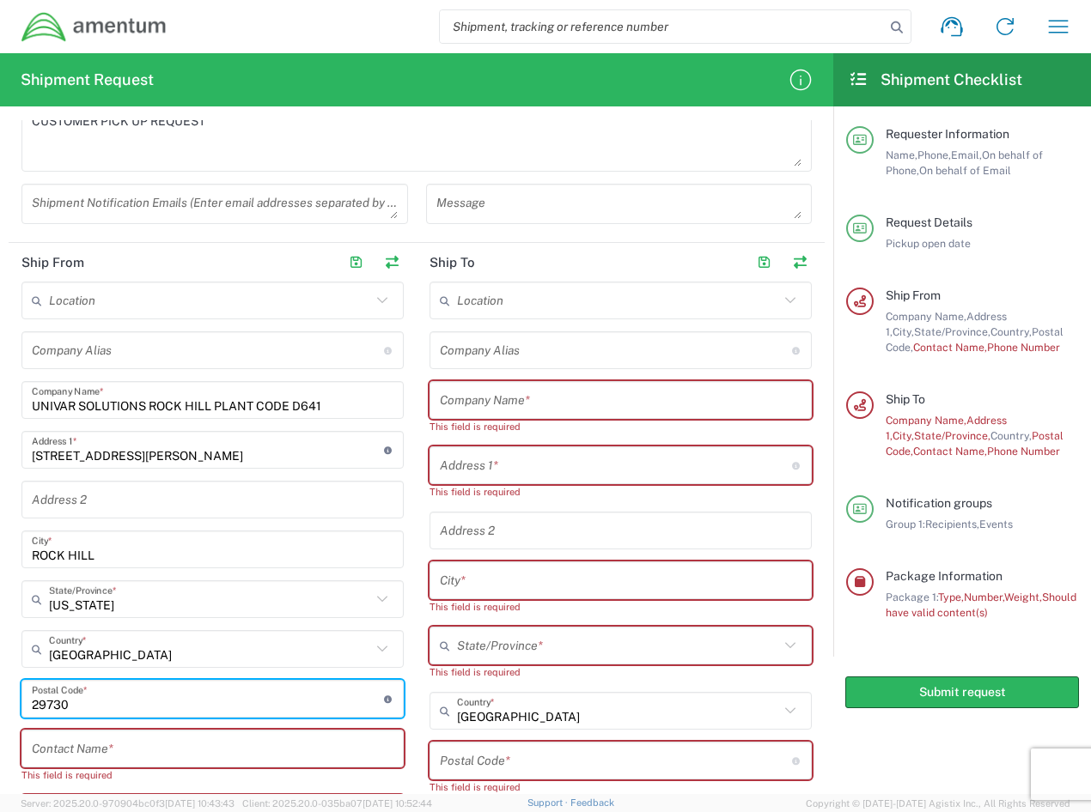
type input "29730"
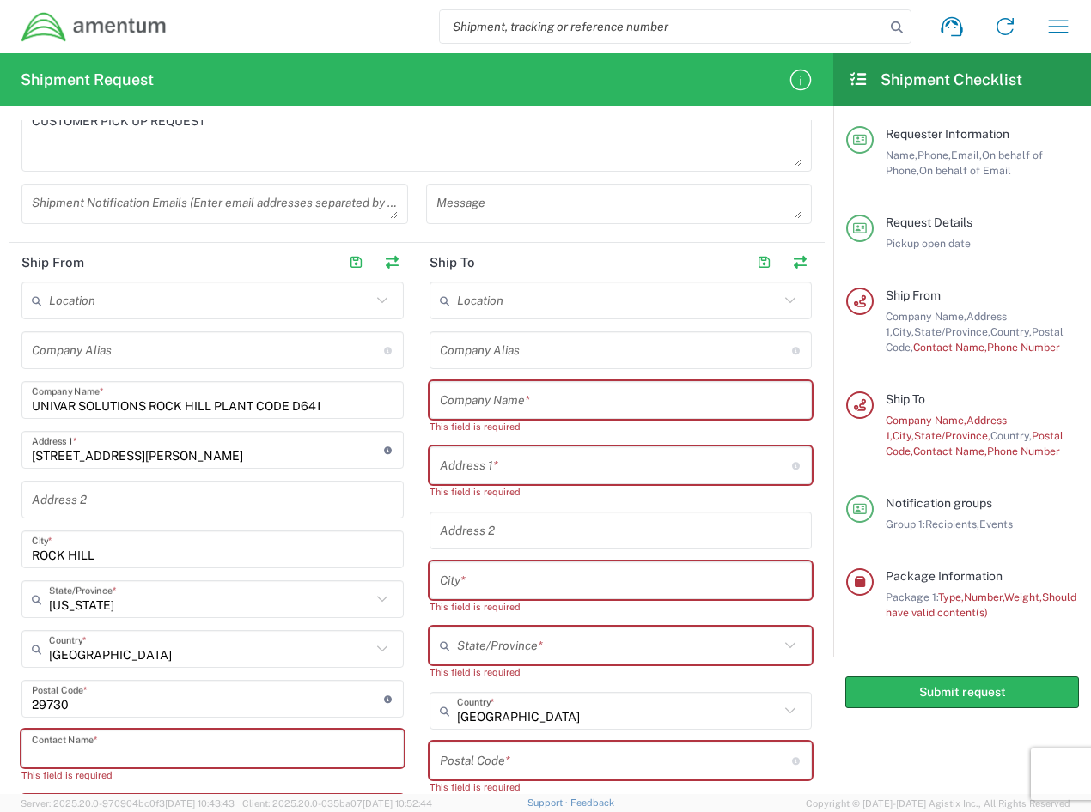
click at [88, 753] on input "text" at bounding box center [213, 749] width 362 height 30
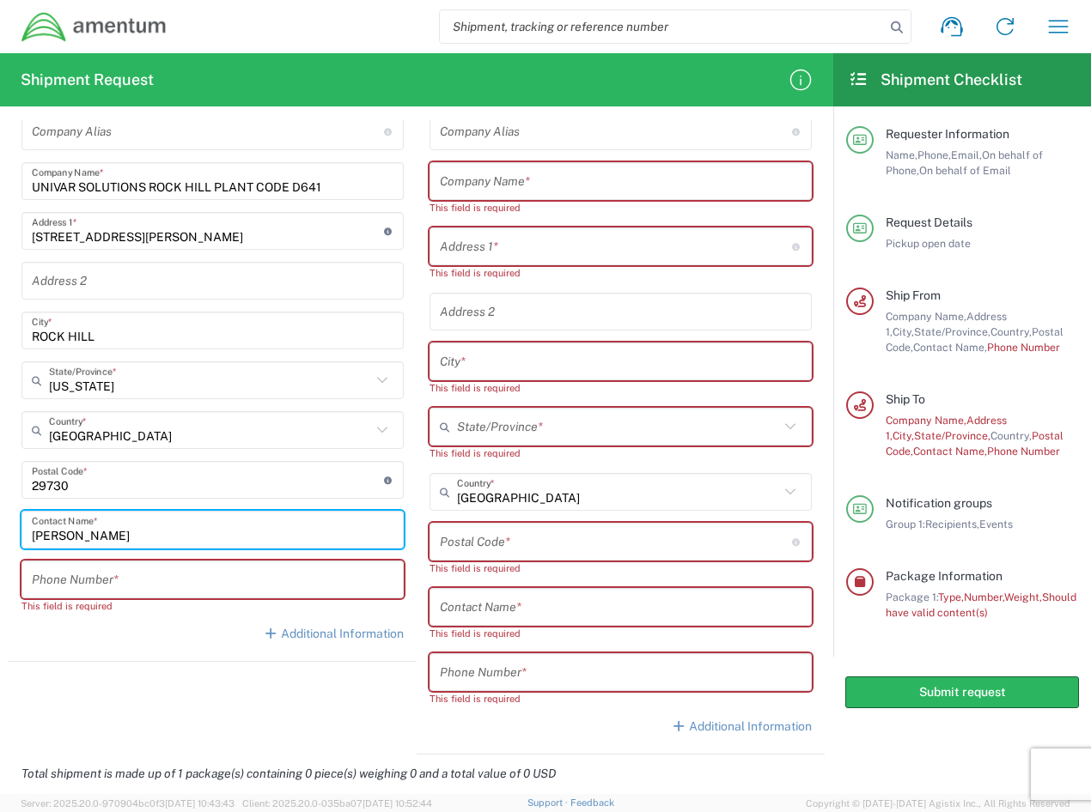
scroll to position [846, 0]
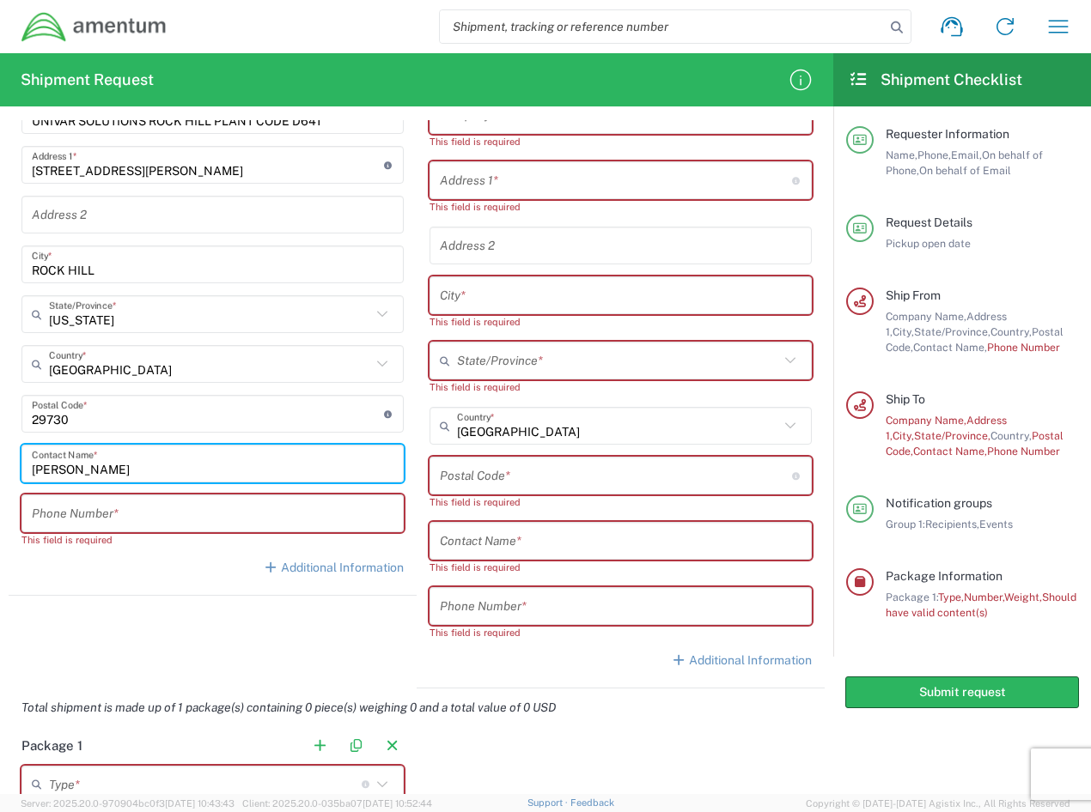
type input "AMANDA SHANAFELT"
click at [106, 505] on input "tel" at bounding box center [213, 514] width 362 height 30
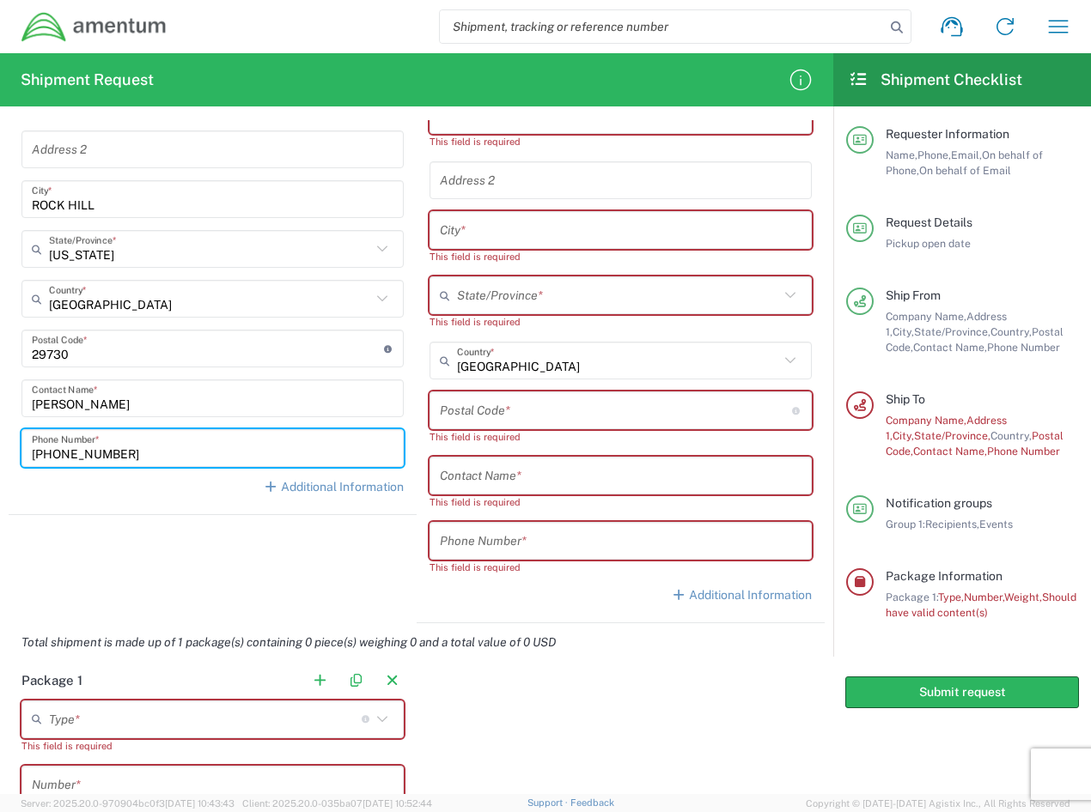
scroll to position [1104, 0]
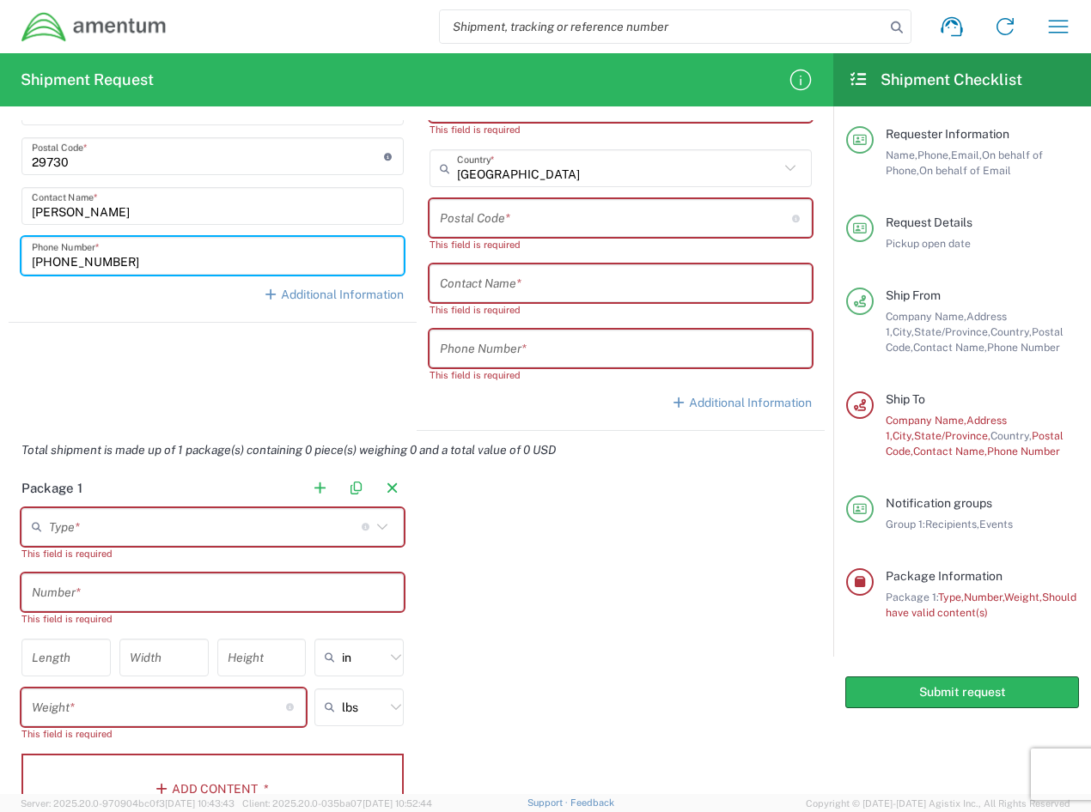
type input "989-636-9422"
click at [120, 526] on input "text" at bounding box center [205, 527] width 313 height 30
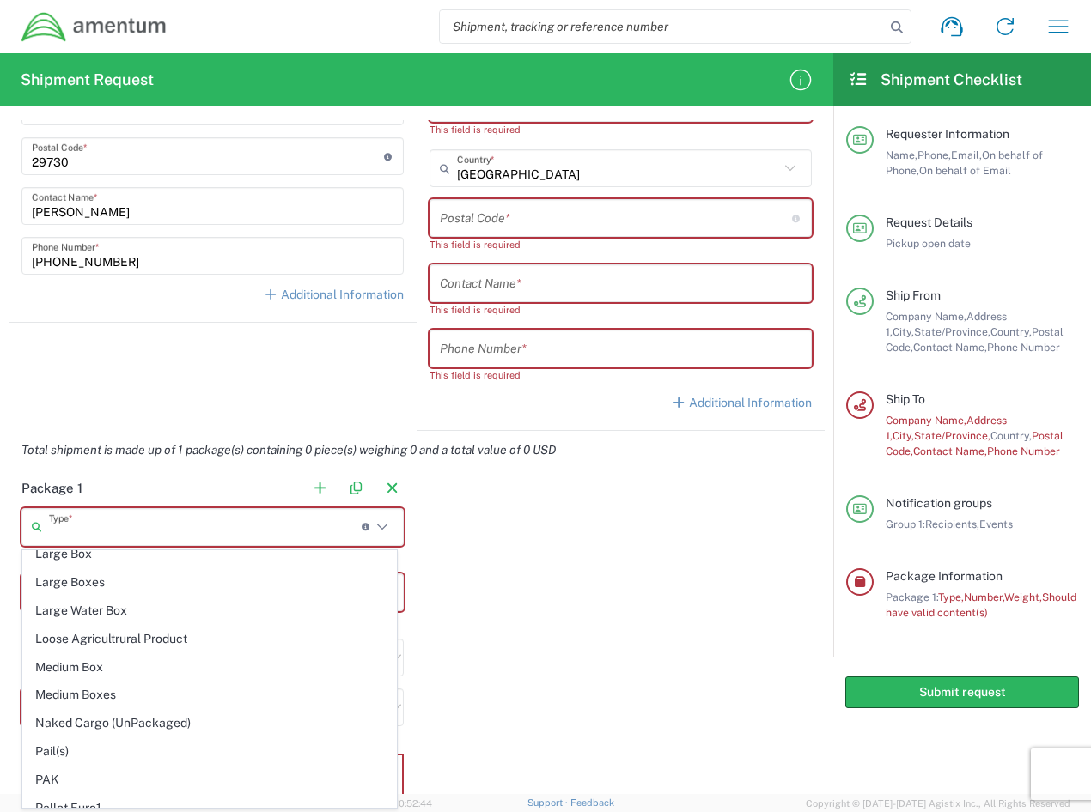
scroll to position [687, 0]
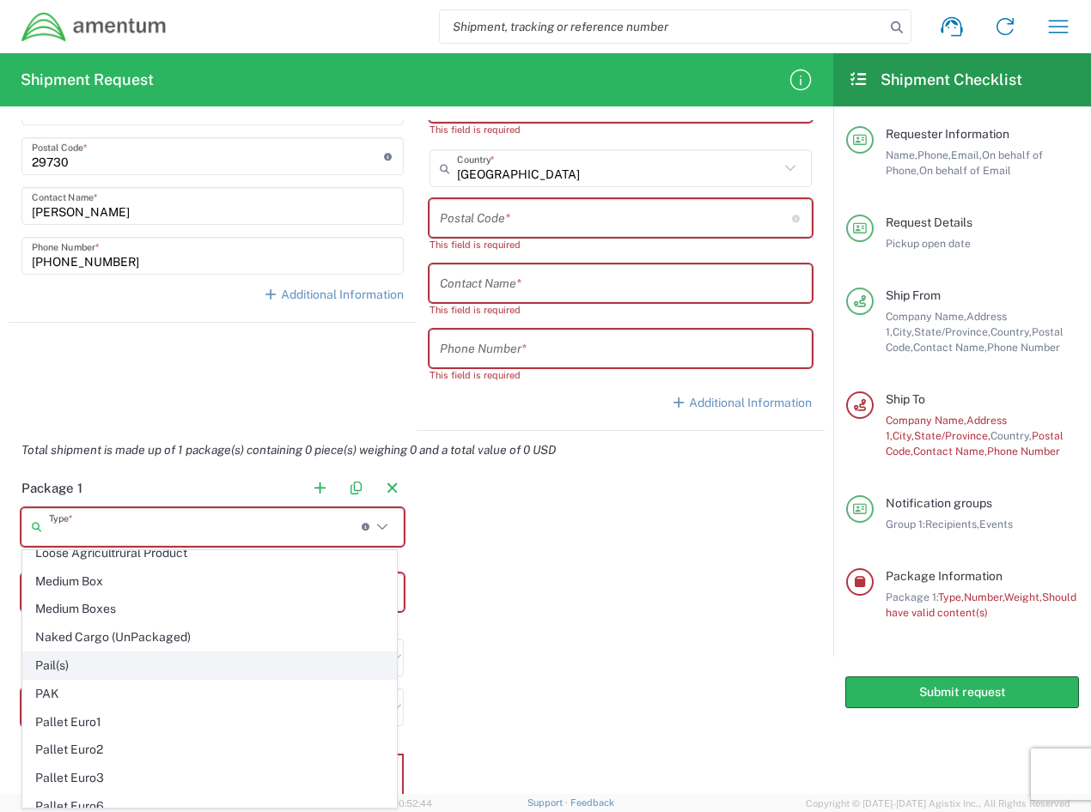
click at [81, 659] on span "Pail(s)" at bounding box center [209, 666] width 373 height 27
type input "Pail(s)"
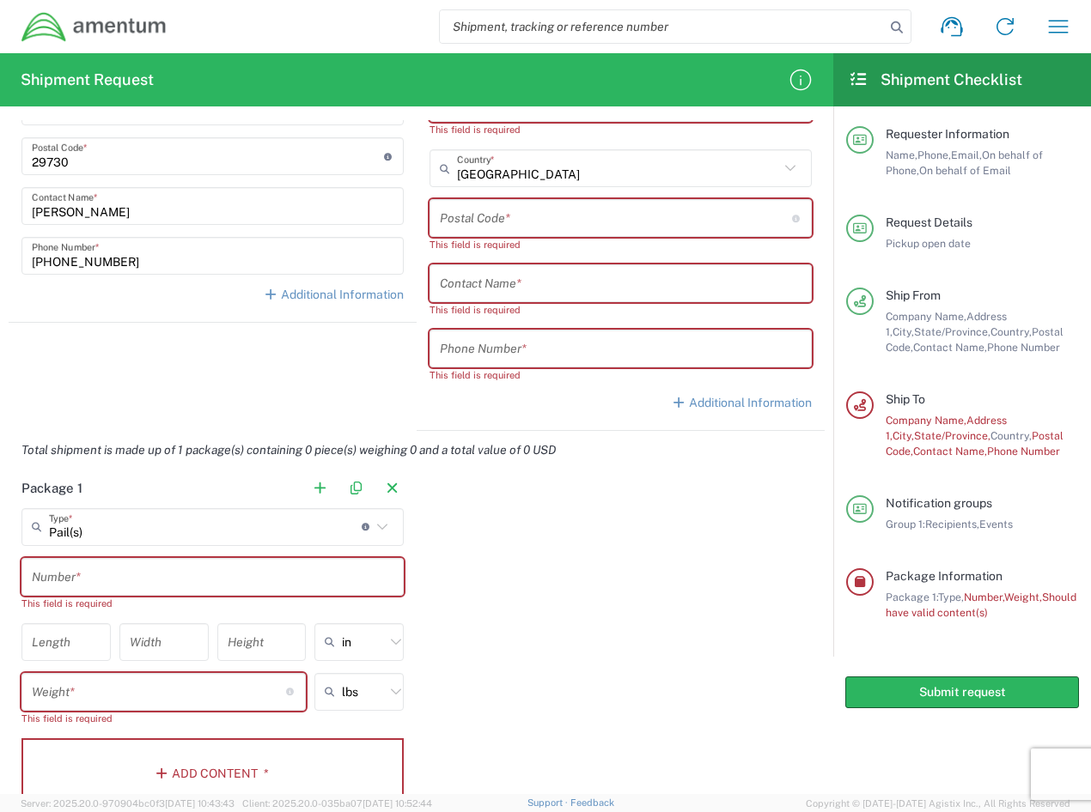
click at [154, 577] on input "text" at bounding box center [213, 577] width 362 height 30
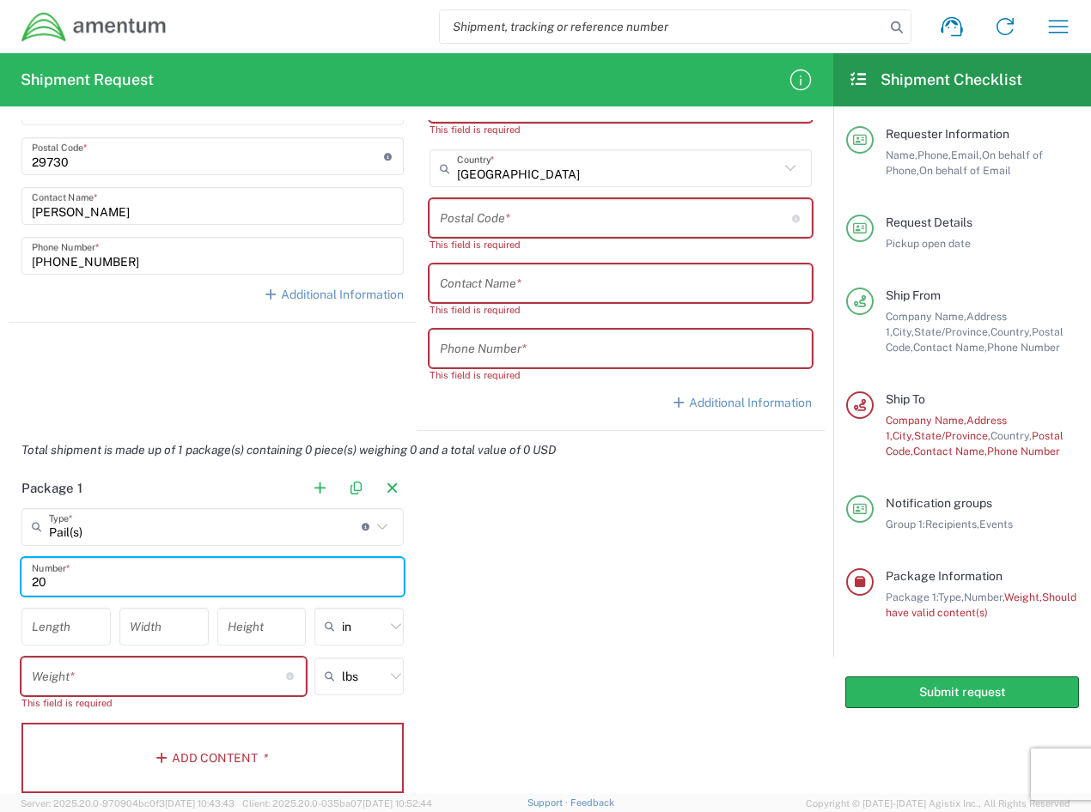
type input "20"
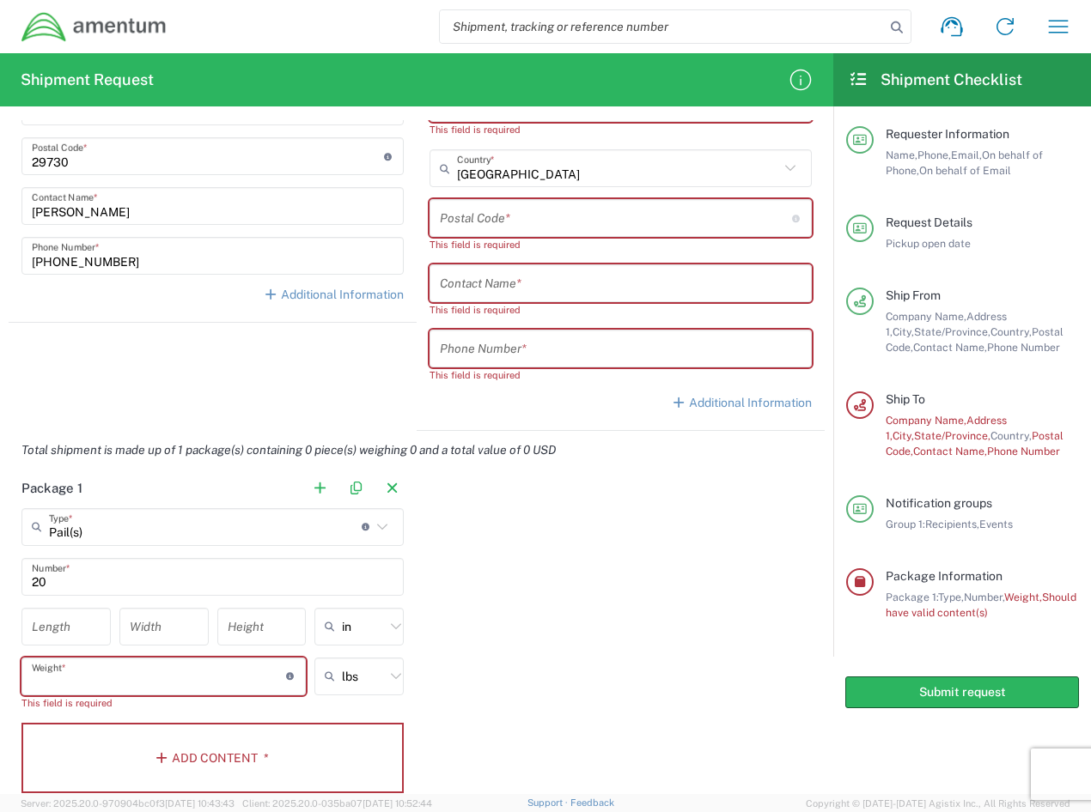
click at [106, 679] on input "number" at bounding box center [159, 676] width 254 height 30
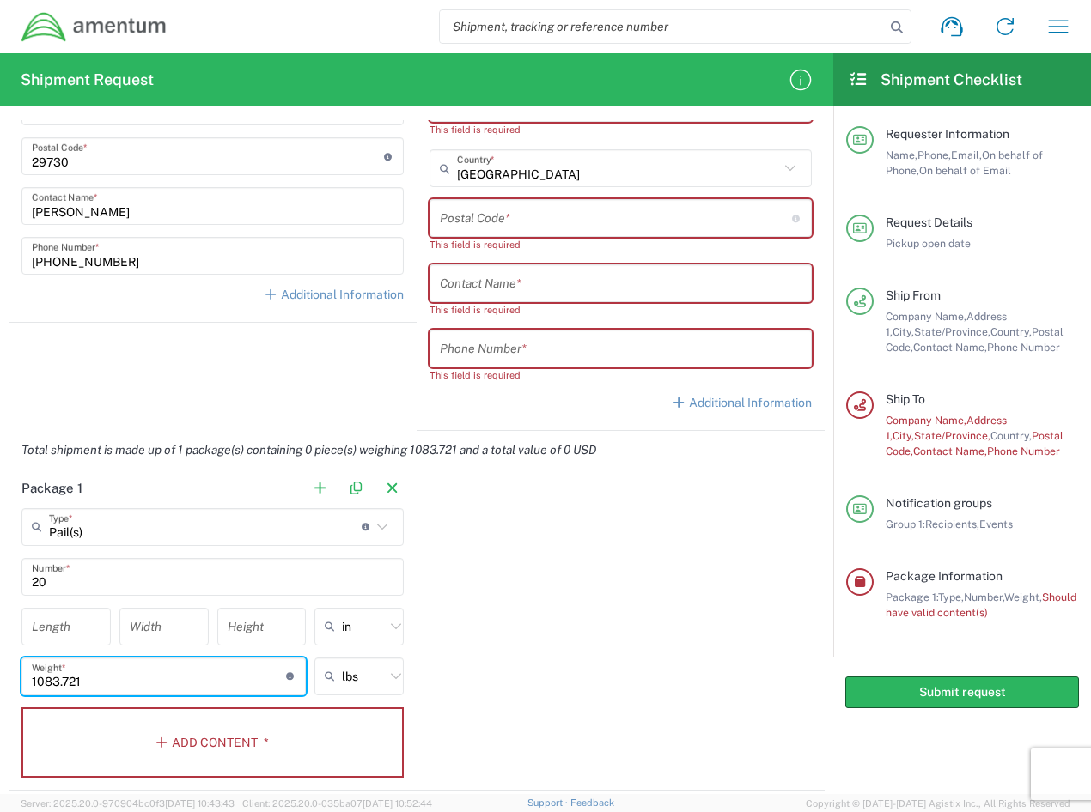
type input "1083.721"
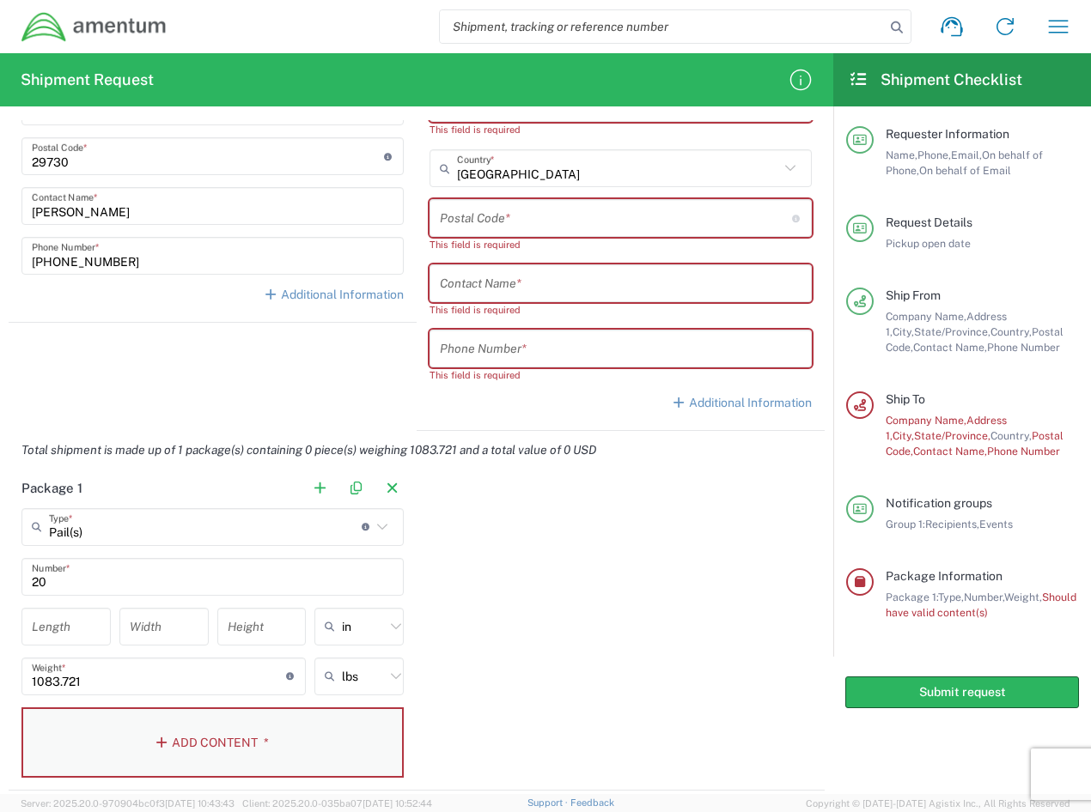
click at [94, 739] on button "Add Content *" at bounding box center [212, 743] width 382 height 70
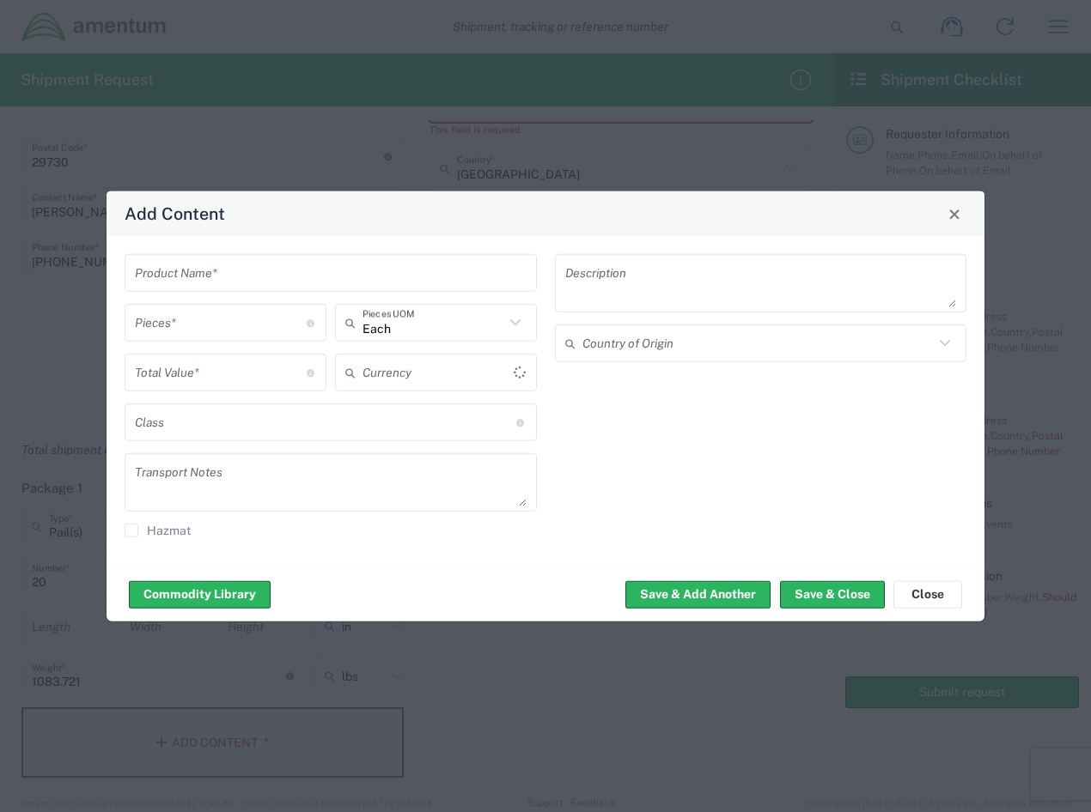
type input "US Dollar"
drag, startPoint x: 94, startPoint y: 739, endPoint x: 583, endPoint y: 526, distance: 532.8
click at [581, 526] on div "Description Country of Origin" at bounding box center [760, 401] width 430 height 295
click at [931, 598] on button "Close" at bounding box center [927, 594] width 69 height 27
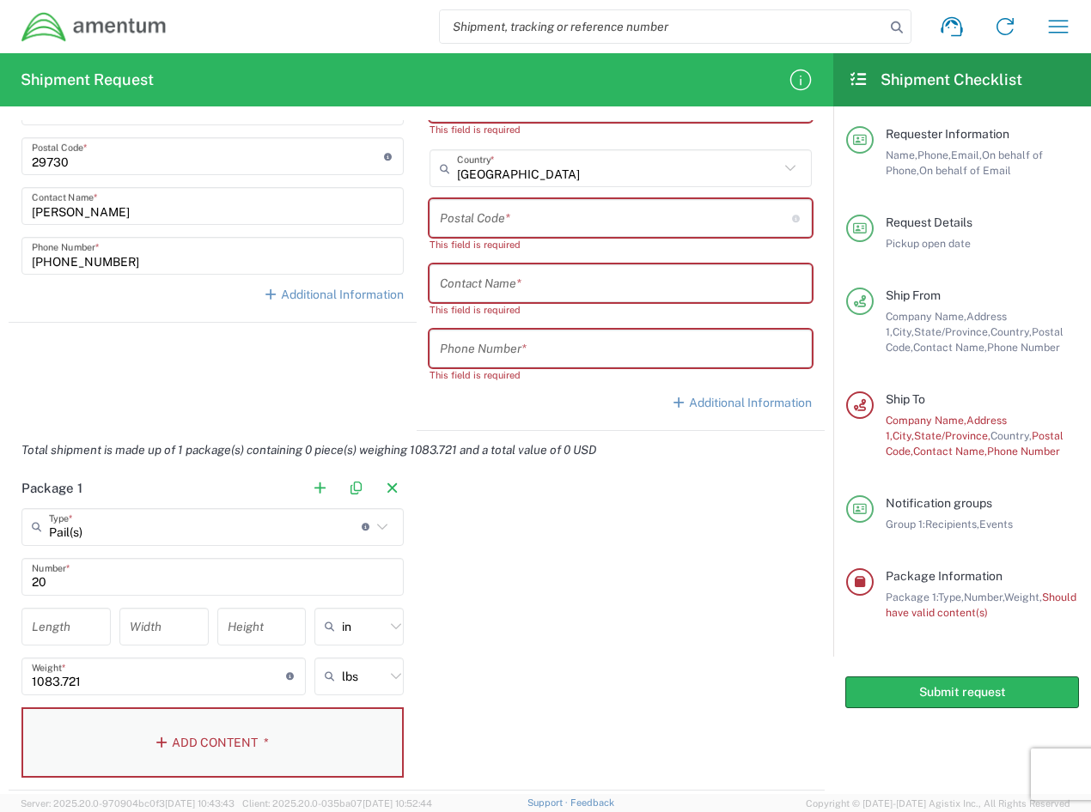
click at [169, 729] on button "Add Content *" at bounding box center [212, 743] width 382 height 70
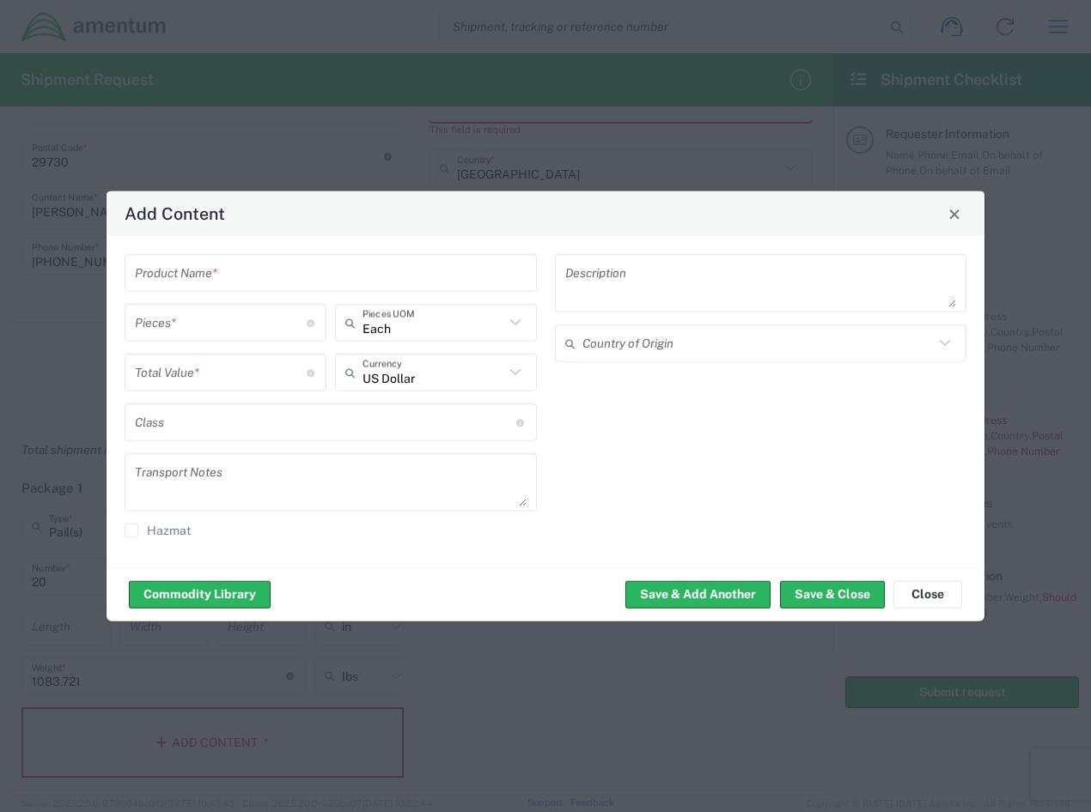
click at [175, 281] on input "text" at bounding box center [331, 273] width 392 height 30
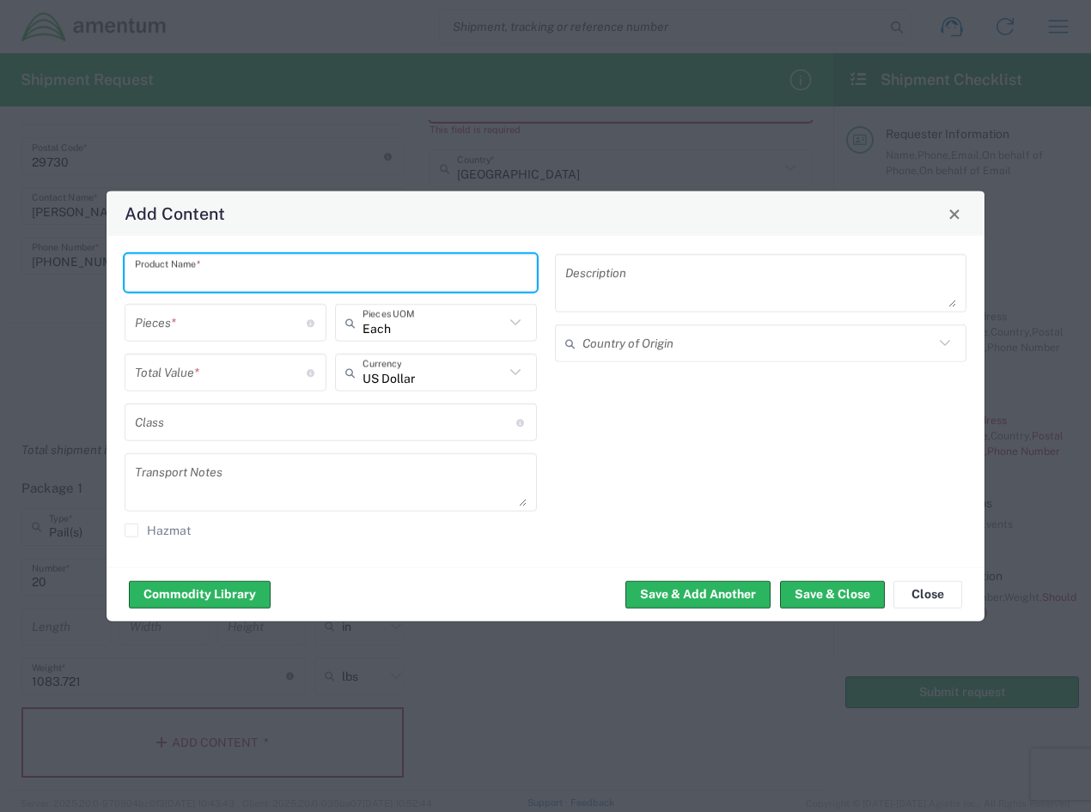
paste input "NORKOOL# Inhibitor 244 46LB Plastic Pail"
type input "NORKOOL# Inhibitor 244 46LB Plastic Pail"
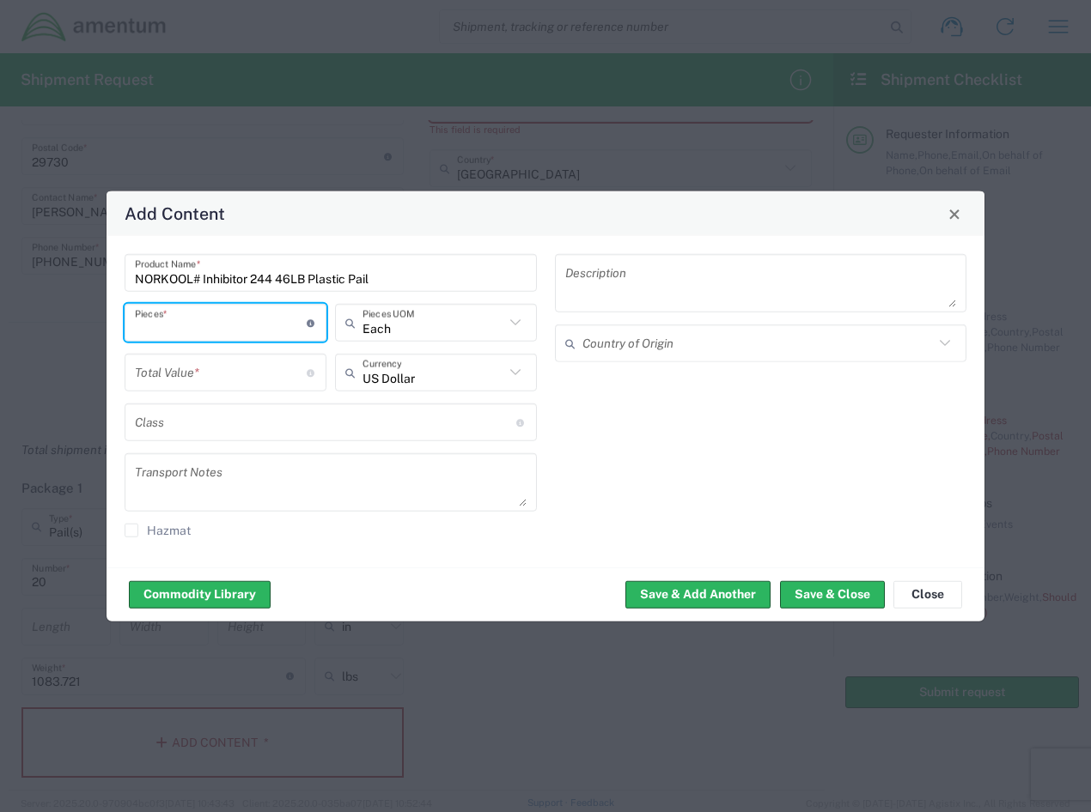
click at [234, 329] on input "number" at bounding box center [221, 322] width 172 height 30
type input "20"
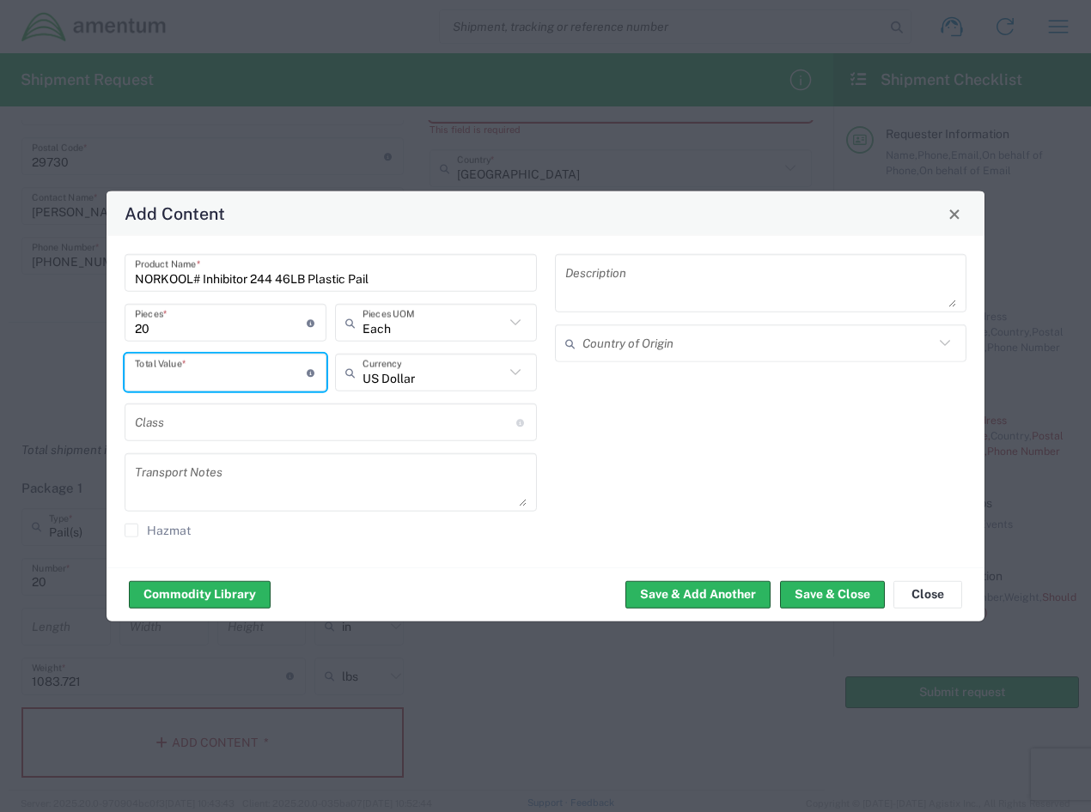
click at [205, 374] on input "number" at bounding box center [221, 372] width 172 height 30
type input "2447.73"
click at [182, 476] on textarea at bounding box center [331, 483] width 392 height 48
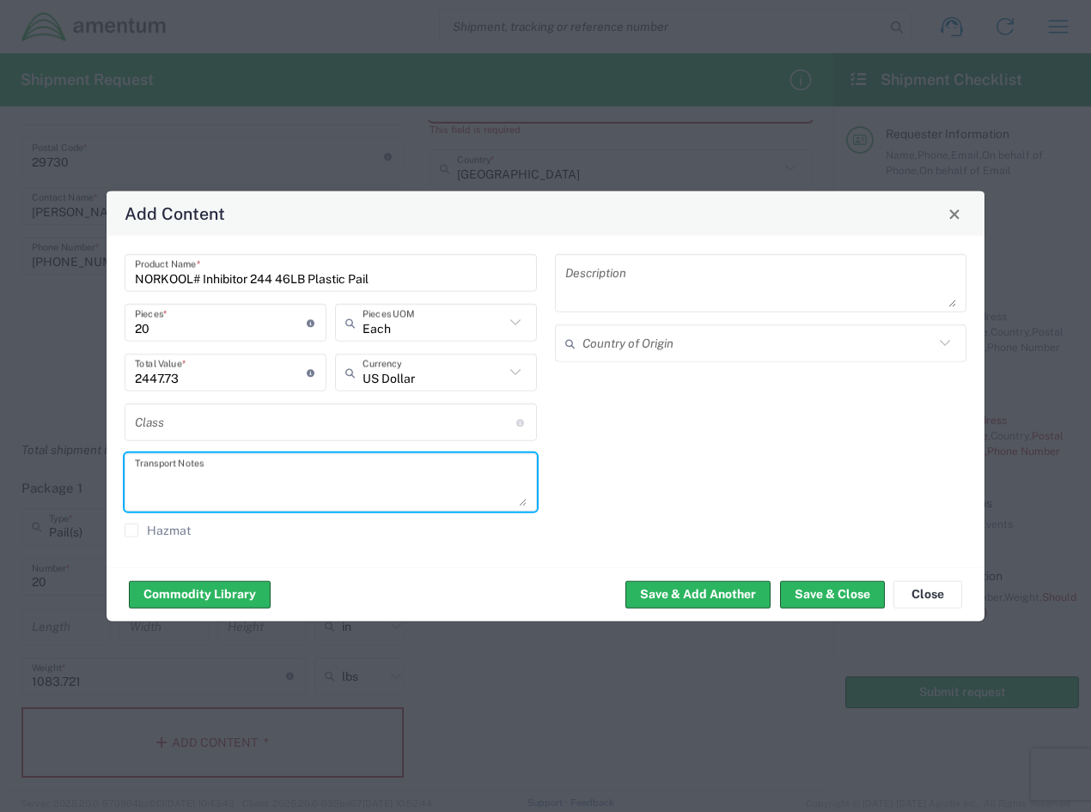
paste textarea "PO Line #: PO LINE ITEM NUMBER:00010 Gross Weight: 491.567 KG / 1,083.721 LB Ne…"
type textarea "PO Line #: PO LINE ITEM NUMBER:00010 Gross Weight: 491.567 KG / 1,083.721 LB Ne…"
click at [630, 346] on input "text" at bounding box center [758, 343] width 352 height 30
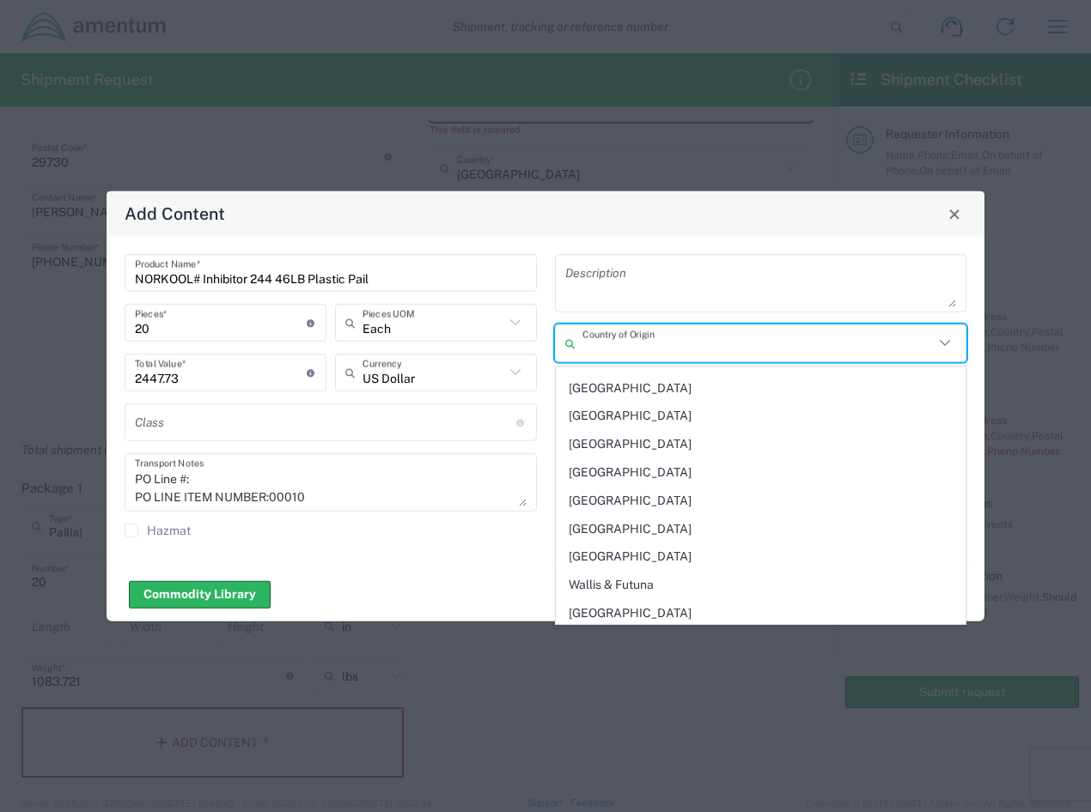
scroll to position [6670, 0]
click at [652, 385] on span "[GEOGRAPHIC_DATA]" at bounding box center [761, 387] width 409 height 27
type input "[GEOGRAPHIC_DATA]"
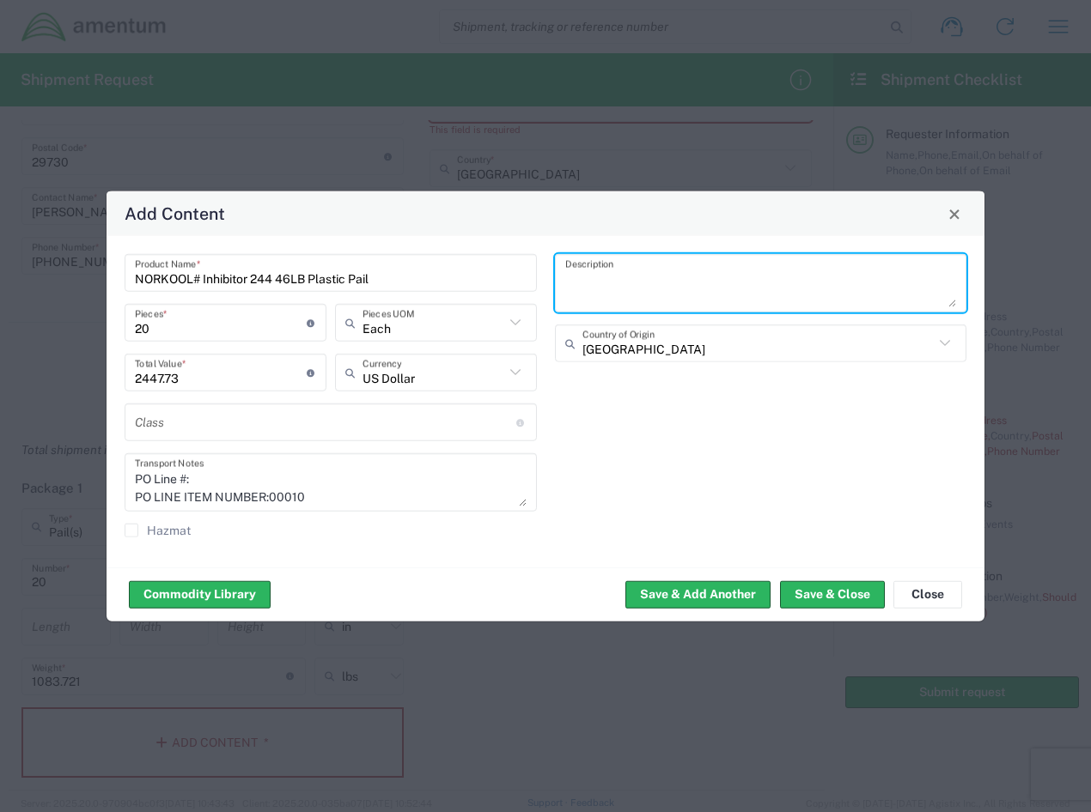
click at [648, 287] on textarea at bounding box center [761, 283] width 392 height 48
type textarea "CORROSION INHIBITOR"
click at [834, 596] on button "Save & Close" at bounding box center [832, 594] width 105 height 27
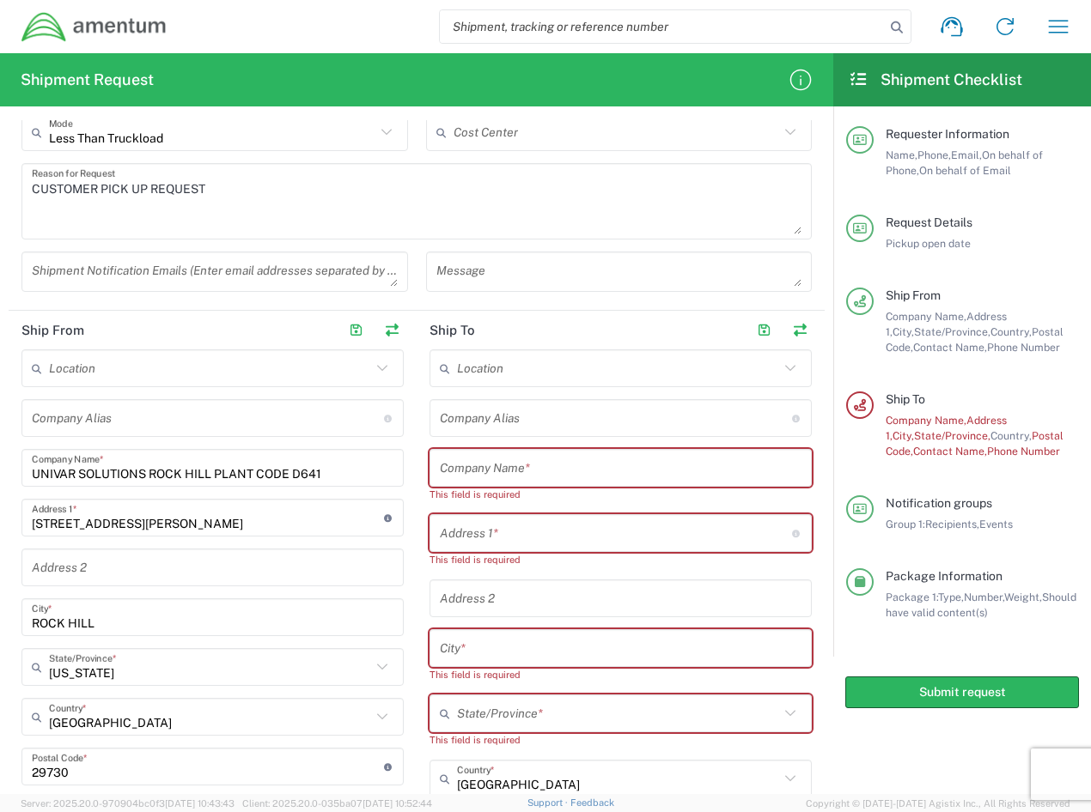
scroll to position [490, 0]
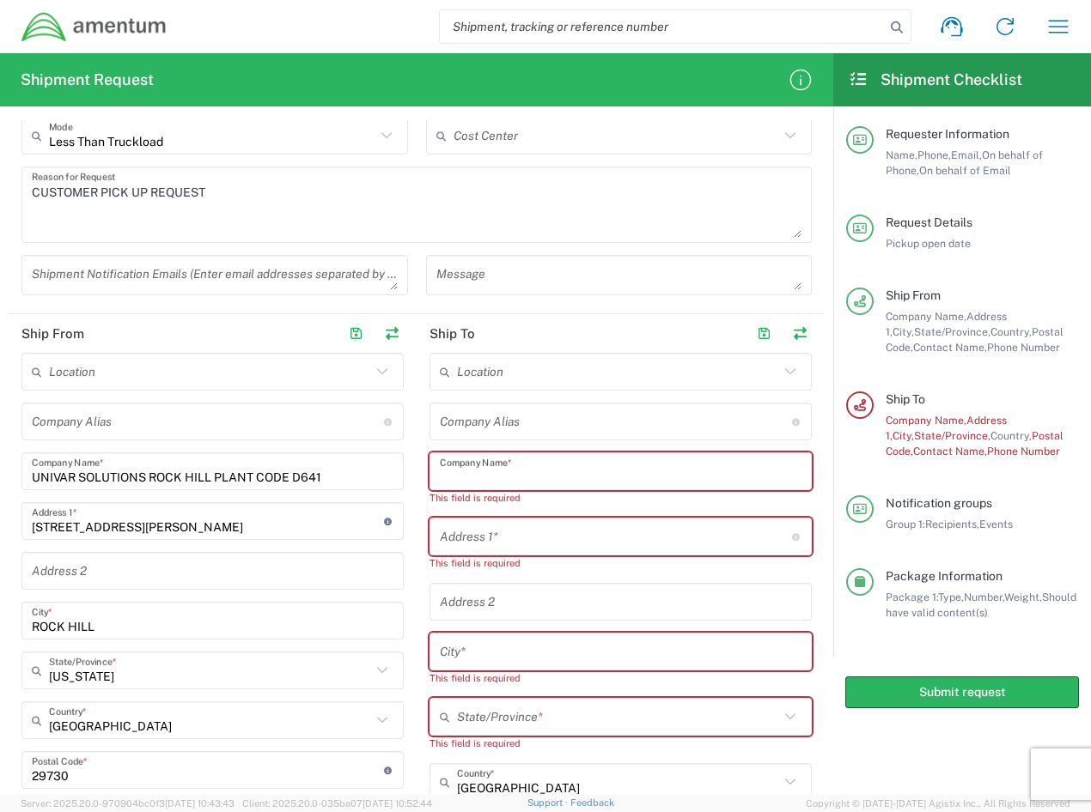
drag, startPoint x: 512, startPoint y: 477, endPoint x: 486, endPoint y: 476, distance: 25.8
click at [503, 476] on input "text" at bounding box center [621, 472] width 362 height 30
paste input "NASCO AEROSPACE AND ELECTRONICS LLC"
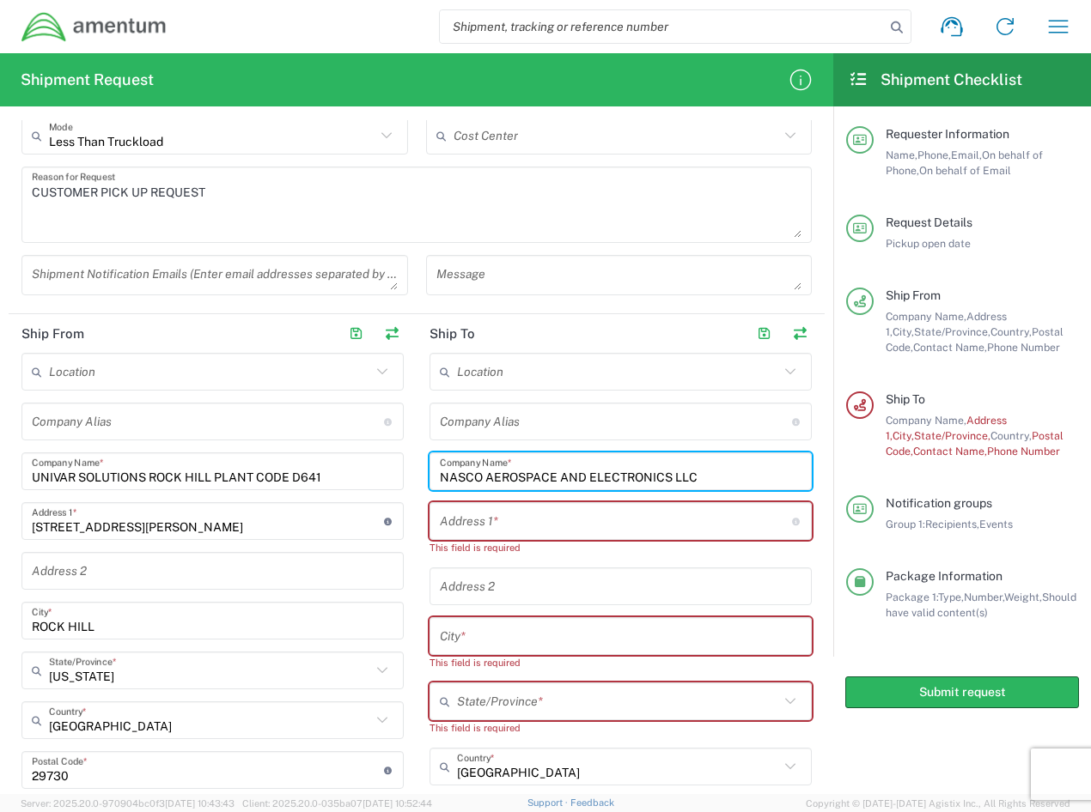
type input "NASCO AEROSPACE AND ELECTRONICS LLC"
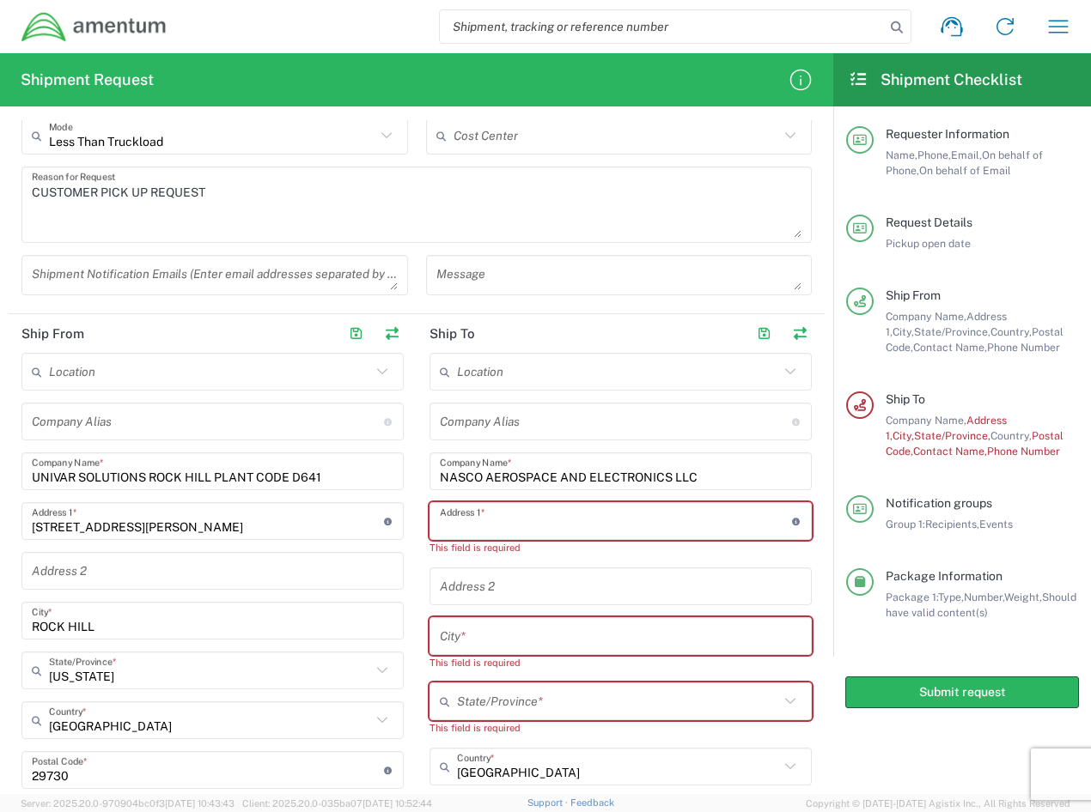
click at [469, 528] on input "text" at bounding box center [616, 522] width 352 height 30
paste input "3232 44TH AVE N"
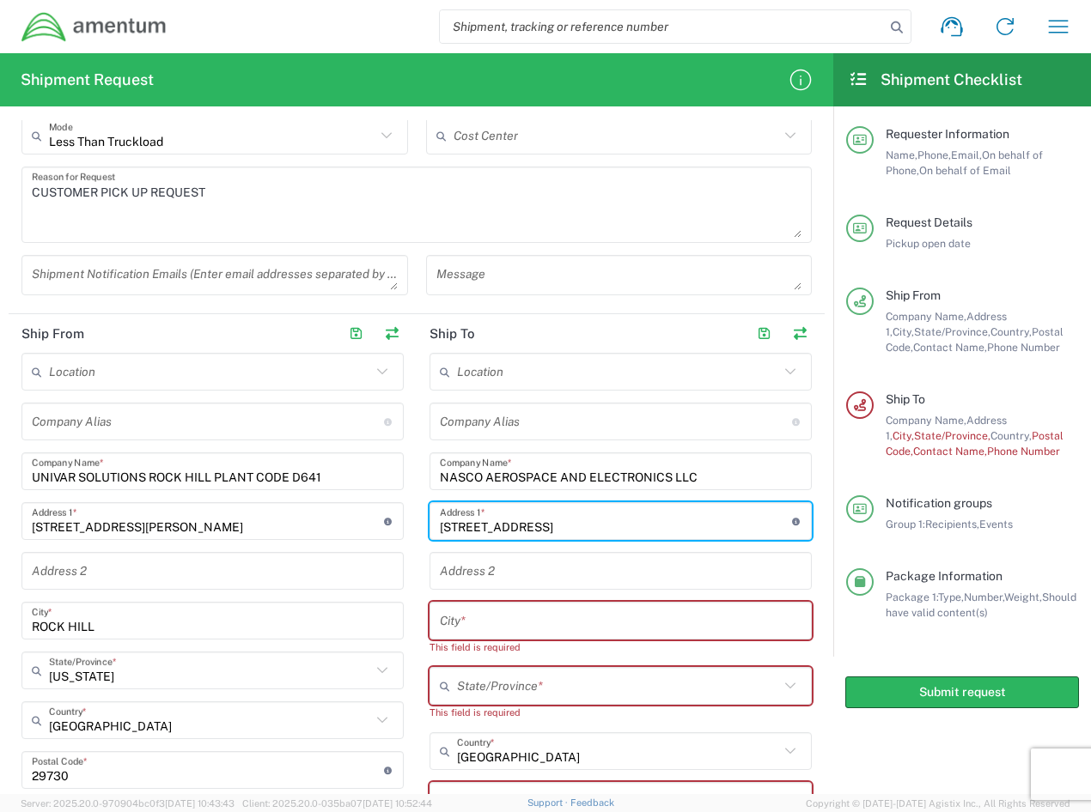
type input "3232 44TH AVE N"
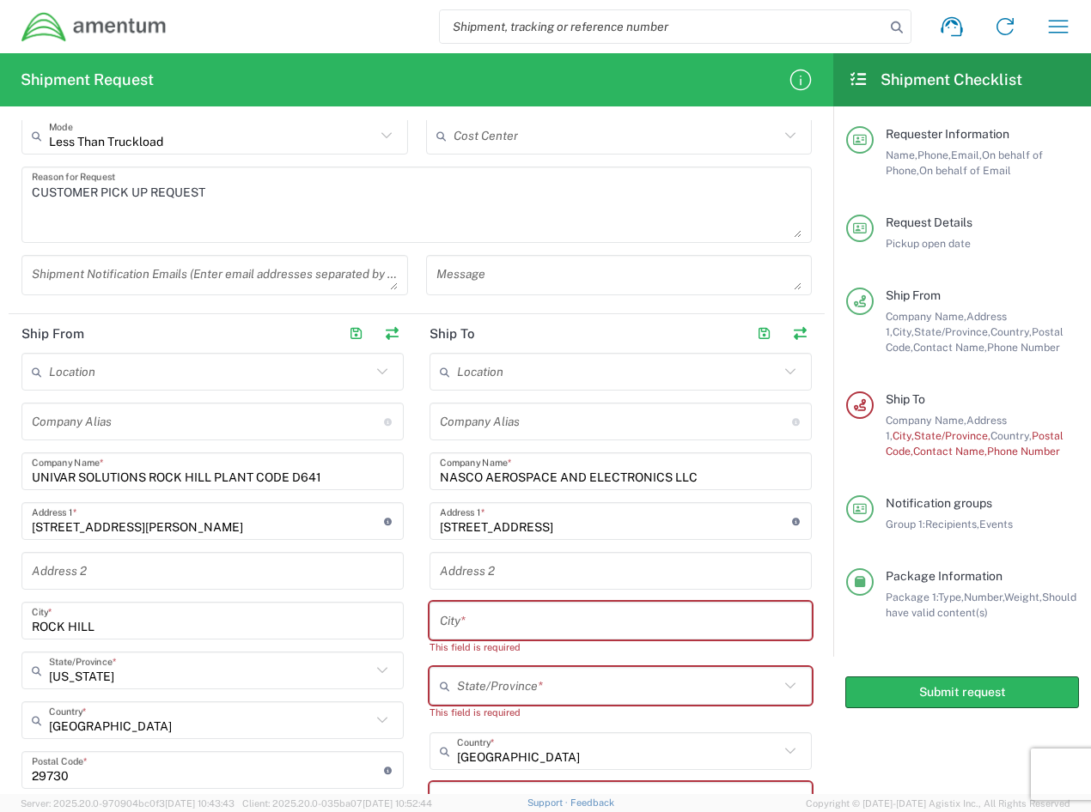
drag, startPoint x: 496, startPoint y: 619, endPoint x: 487, endPoint y: 622, distance: 9.8
click at [496, 619] on input "text" at bounding box center [621, 621] width 362 height 30
paste input "SAINT PETERSBURG"
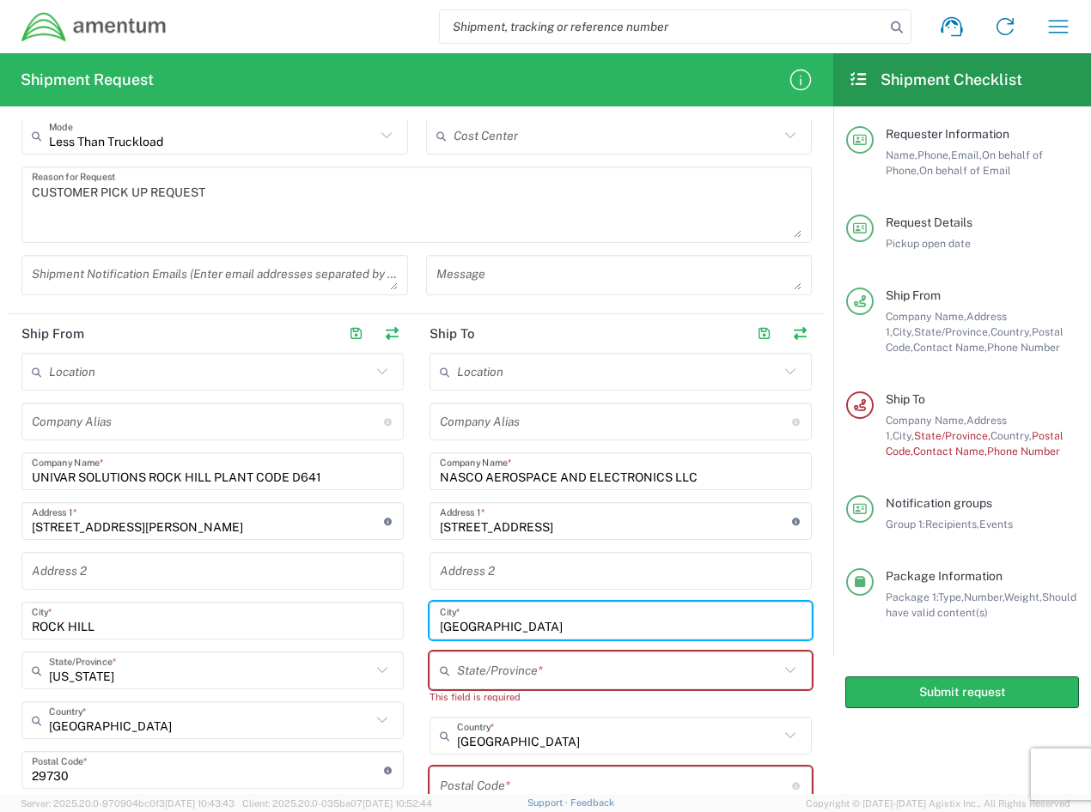
type input "SAINT PETERSBURG"
click at [508, 671] on input "text" at bounding box center [618, 671] width 322 height 30
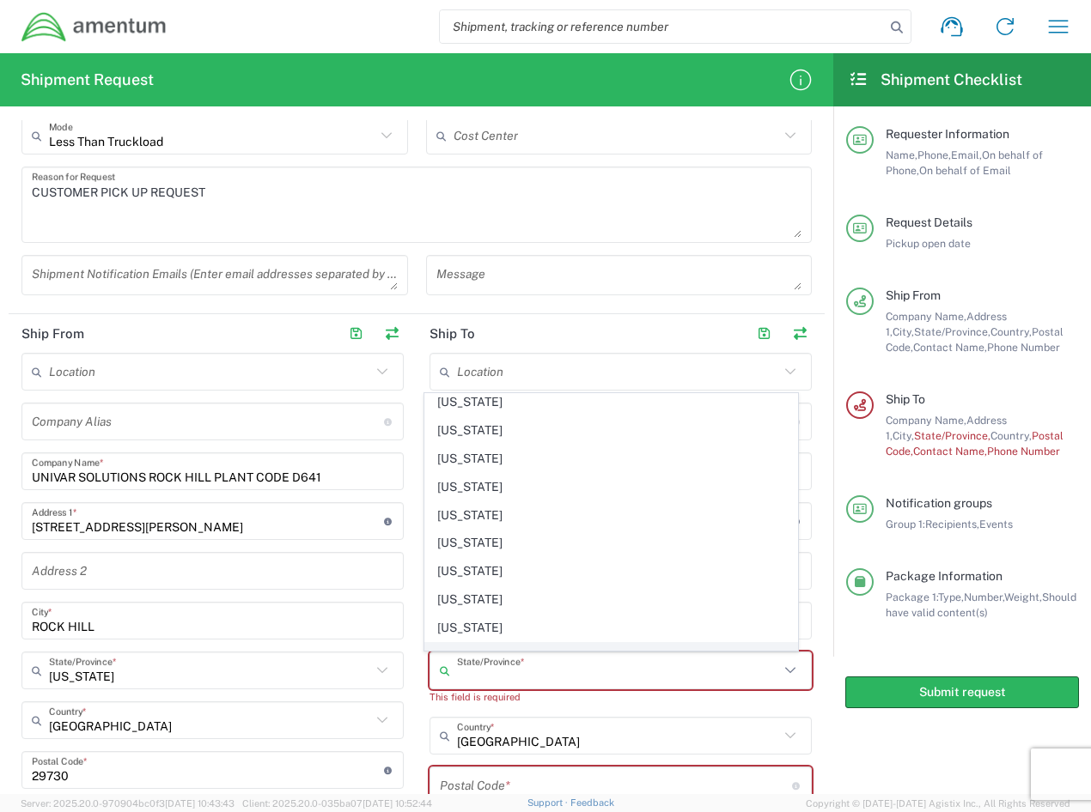
scroll to position [344, 0]
click at [496, 401] on span "[US_STATE]" at bounding box center [611, 402] width 373 height 27
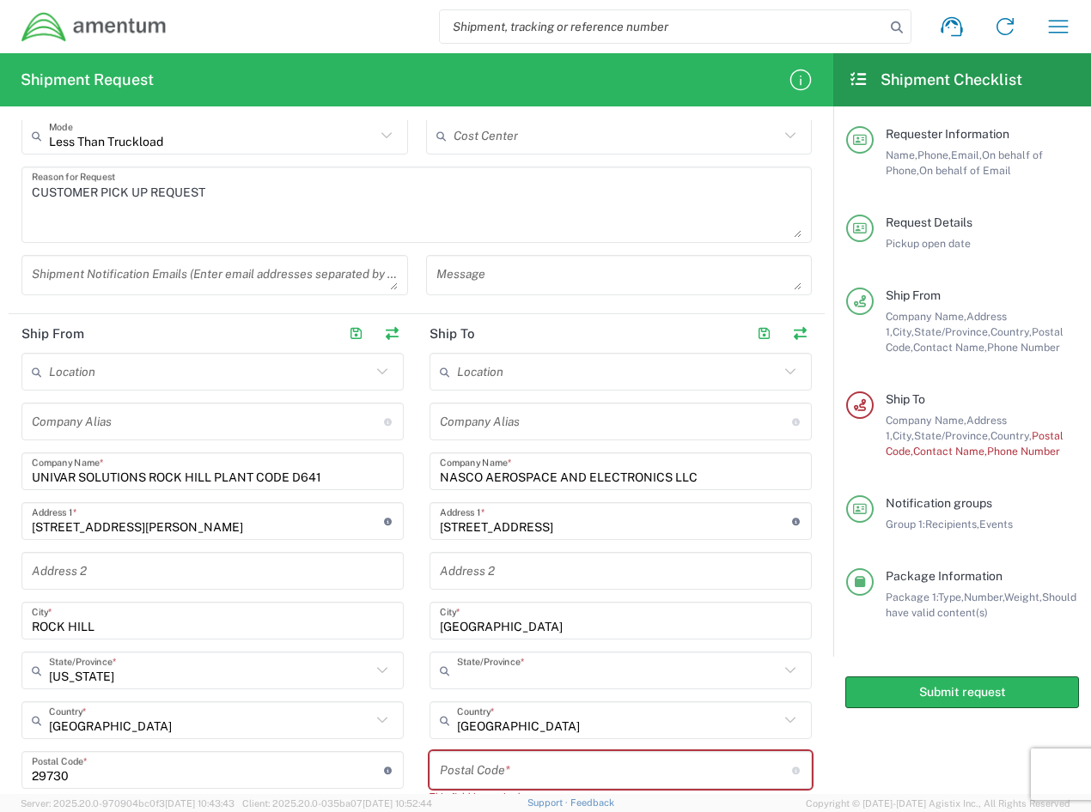
type input "[US_STATE]"
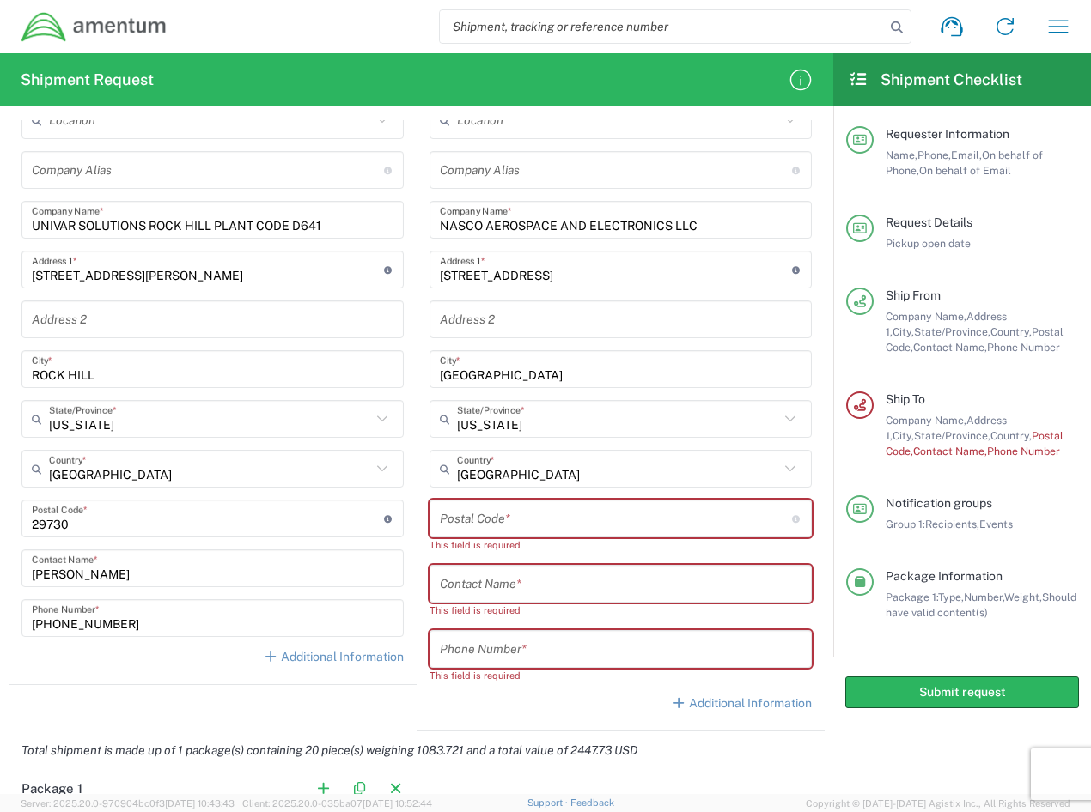
scroll to position [747, 0]
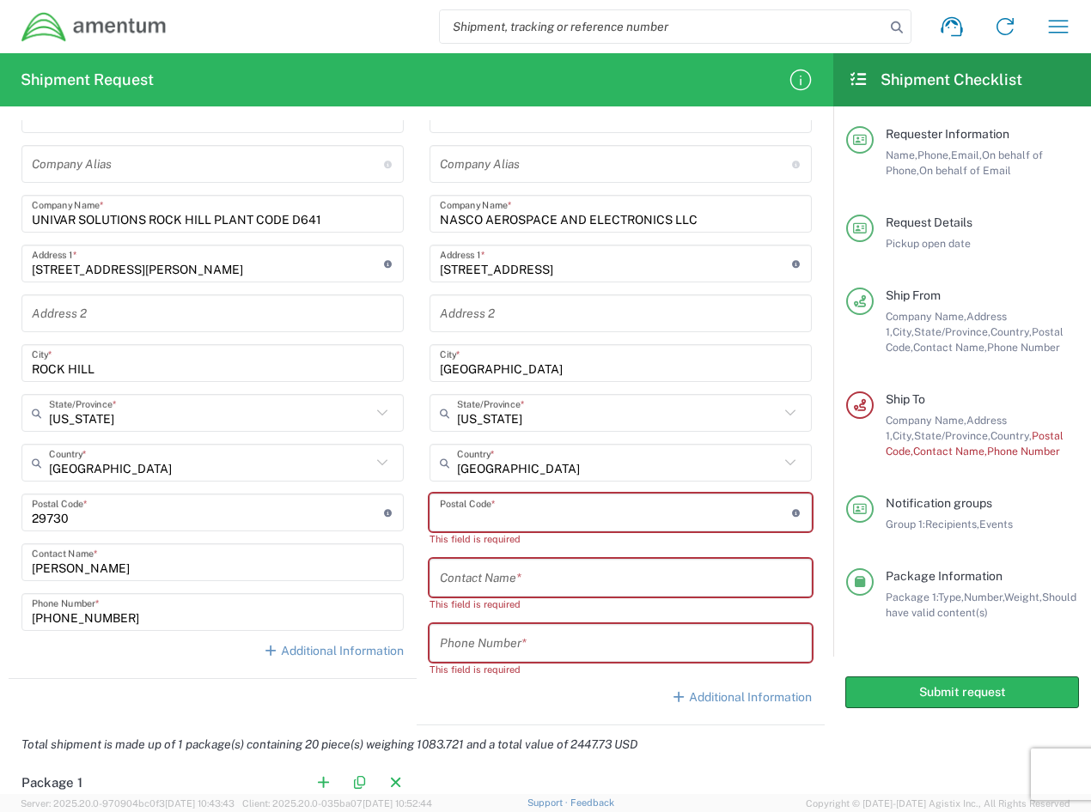
click at [487, 512] on input "undefined" at bounding box center [616, 513] width 352 height 30
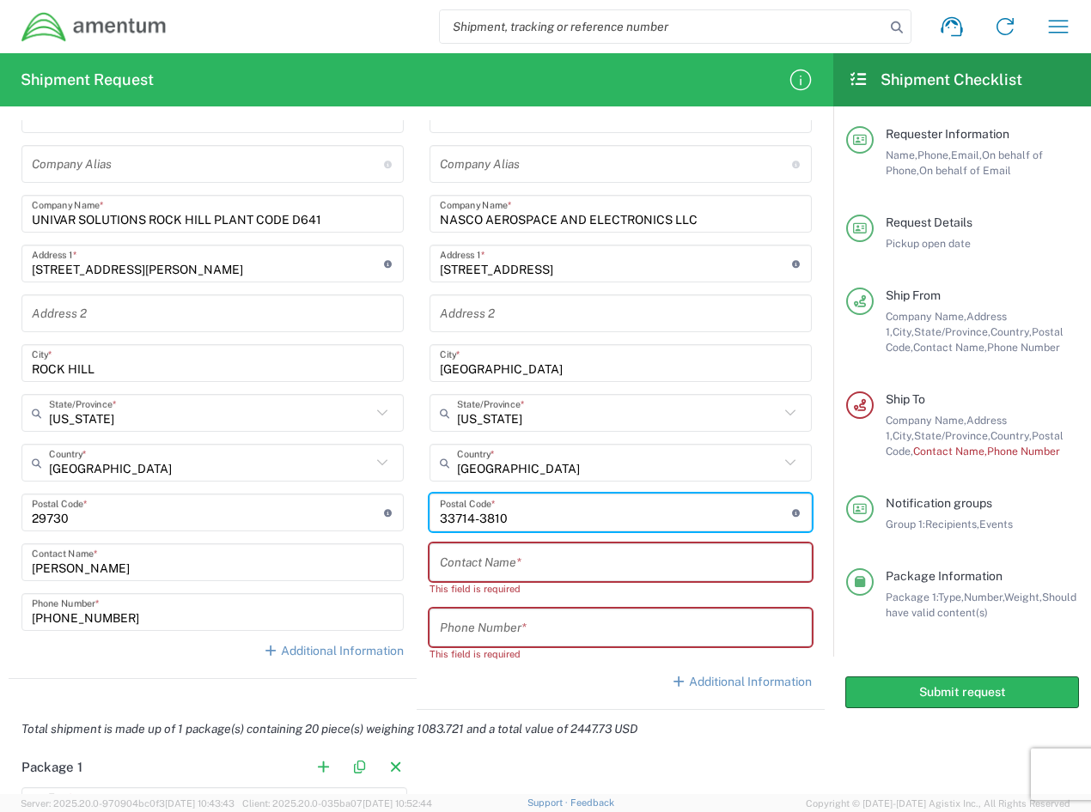
type input "33714-3810"
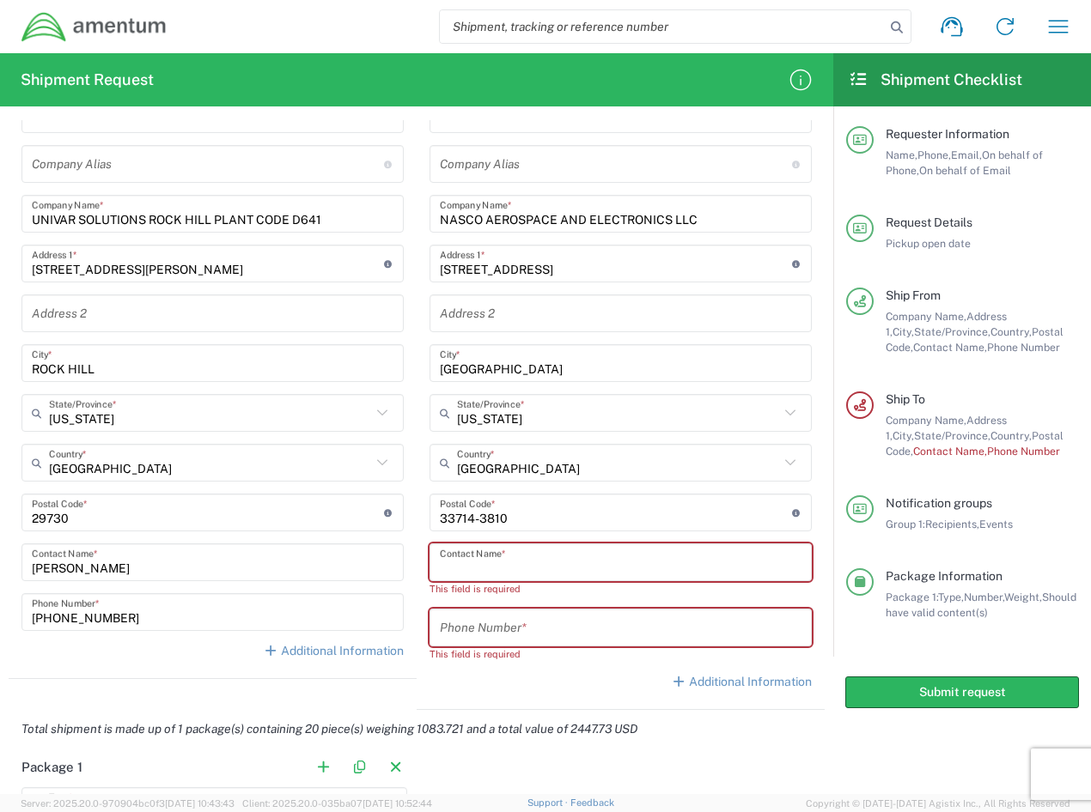
click at [525, 563] on input "text" at bounding box center [621, 563] width 362 height 30
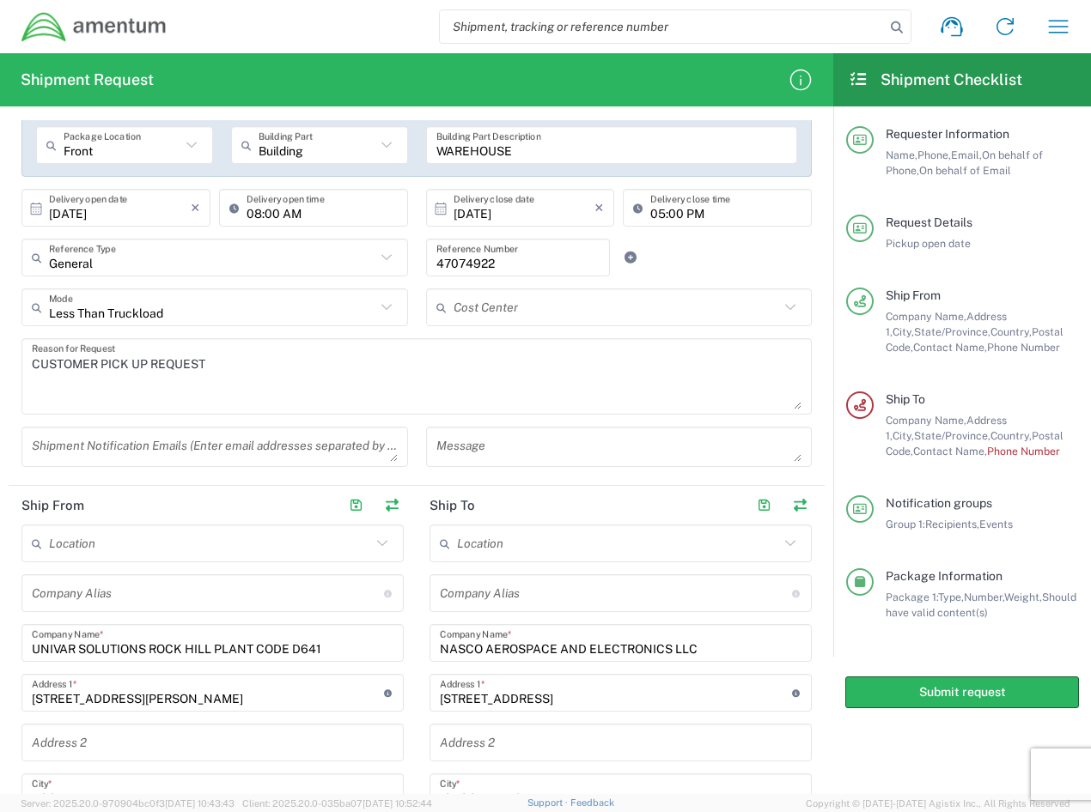
scroll to position [0, 0]
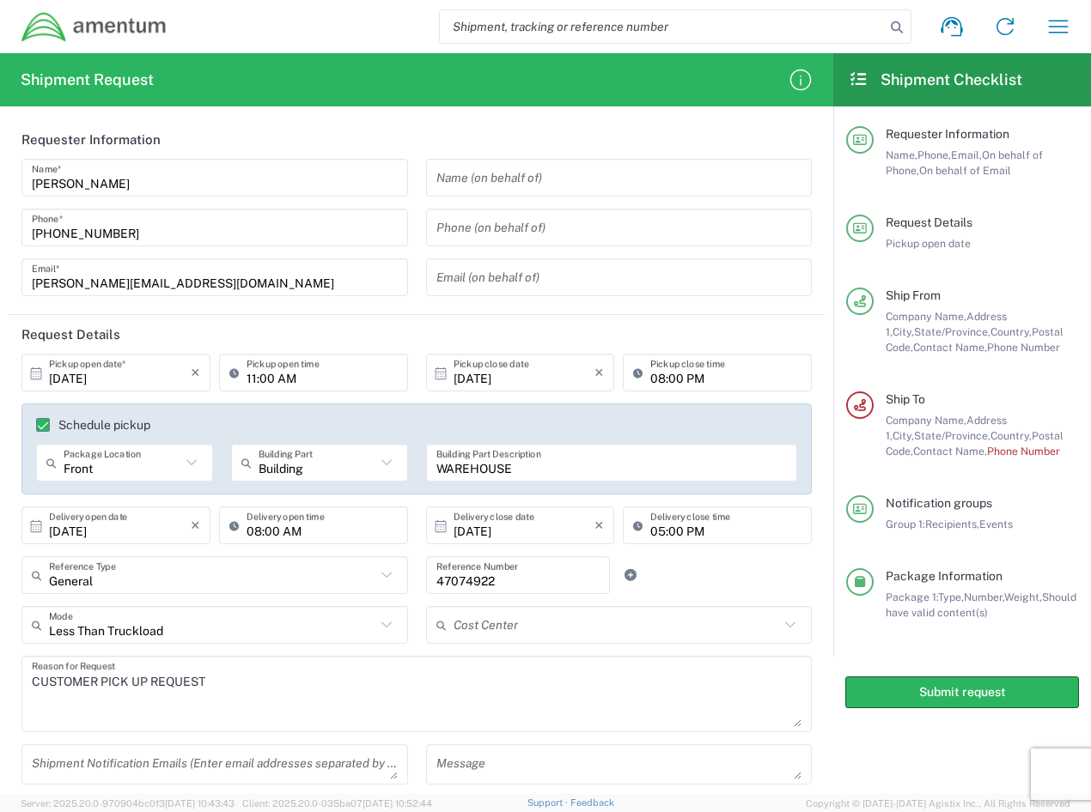
type input "KEVIN STEIND"
click at [102, 183] on input "KEVIN STINEURF" at bounding box center [215, 178] width 366 height 30
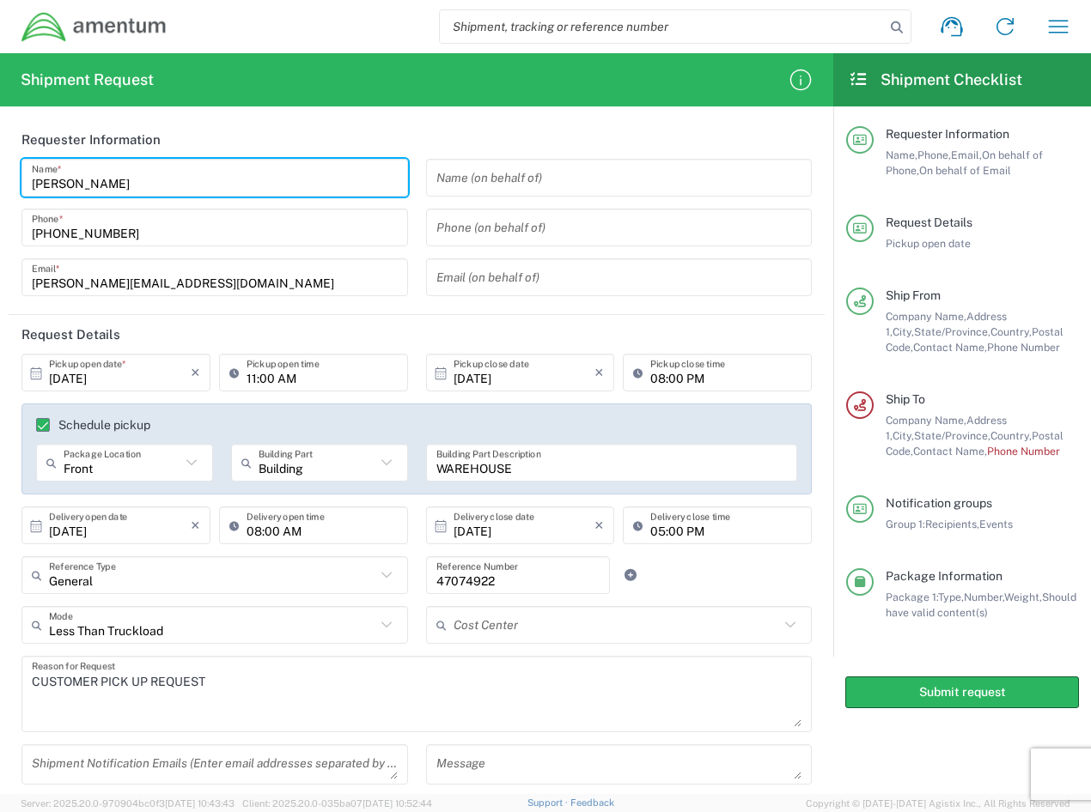
click at [131, 184] on input "[PERSON_NAME]" at bounding box center [215, 178] width 366 height 30
drag, startPoint x: 162, startPoint y: 183, endPoint x: 30, endPoint y: 183, distance: 132.3
click at [30, 183] on div "KEVIN STINEDURF Name *" at bounding box center [214, 178] width 386 height 38
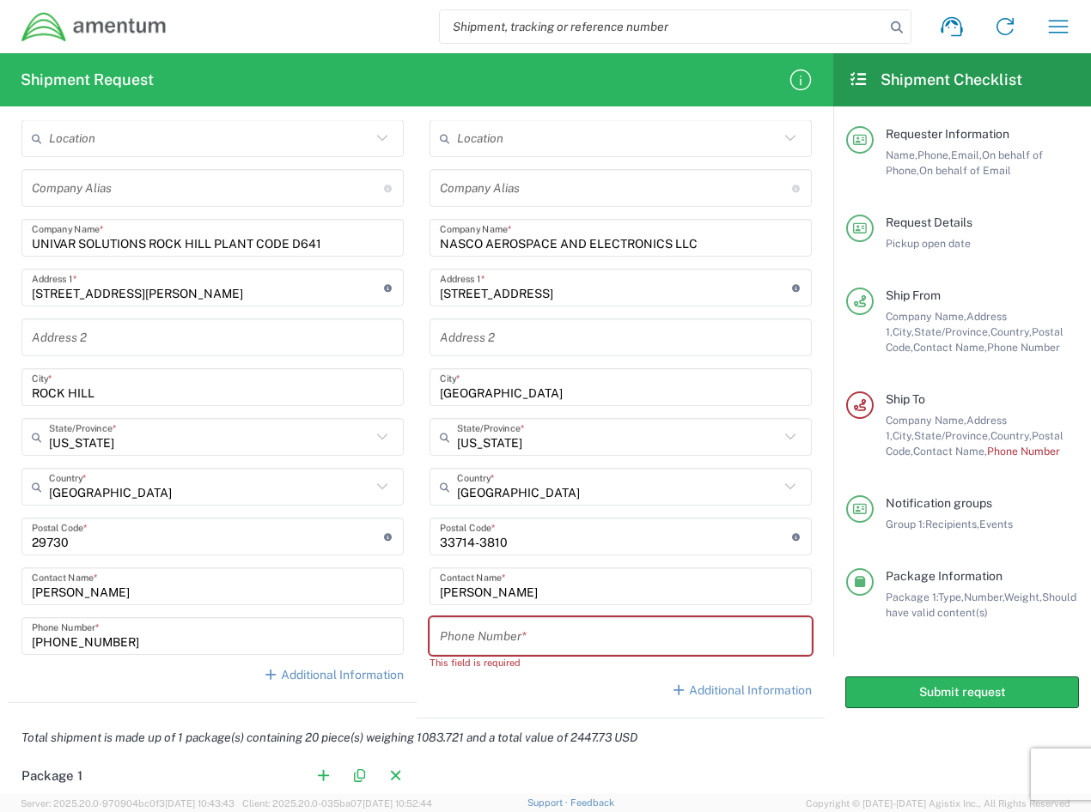
scroll to position [773, 0]
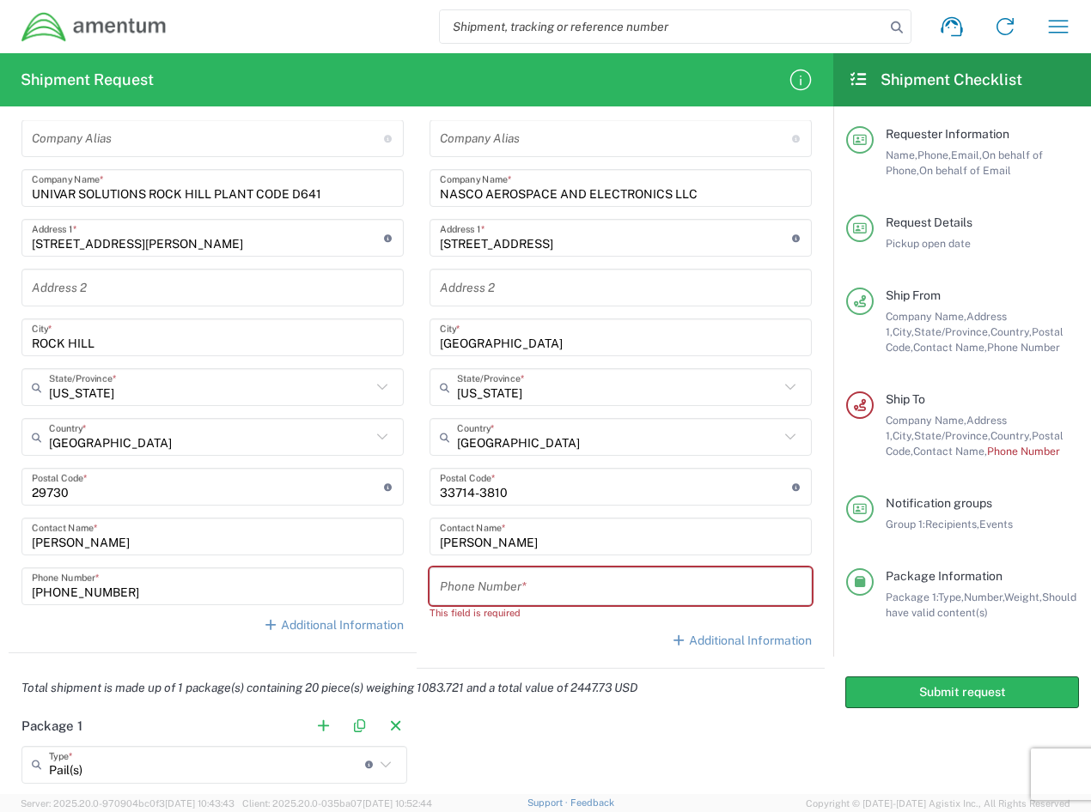
type input "[PERSON_NAME]"
click at [524, 536] on input "KEVIN STEIND" at bounding box center [621, 537] width 362 height 30
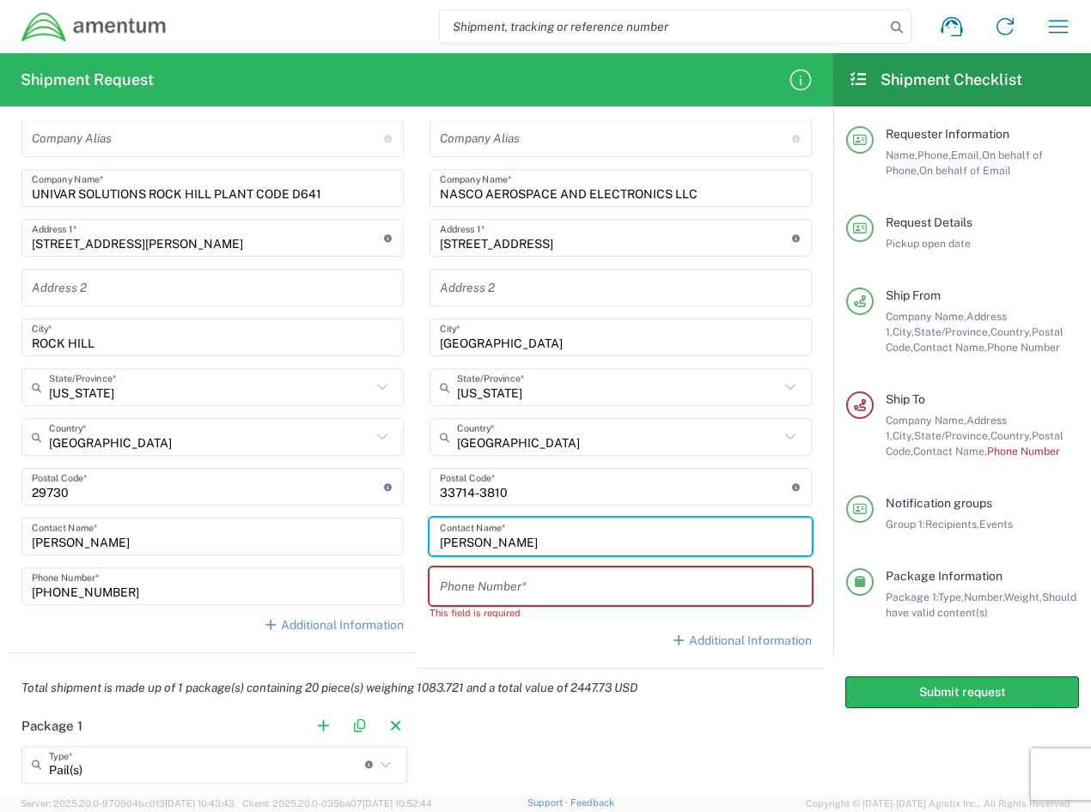
click at [524, 536] on input "KEVIN STEIND" at bounding box center [621, 537] width 362 height 30
paste input "INEDURF"
type input "[PERSON_NAME]"
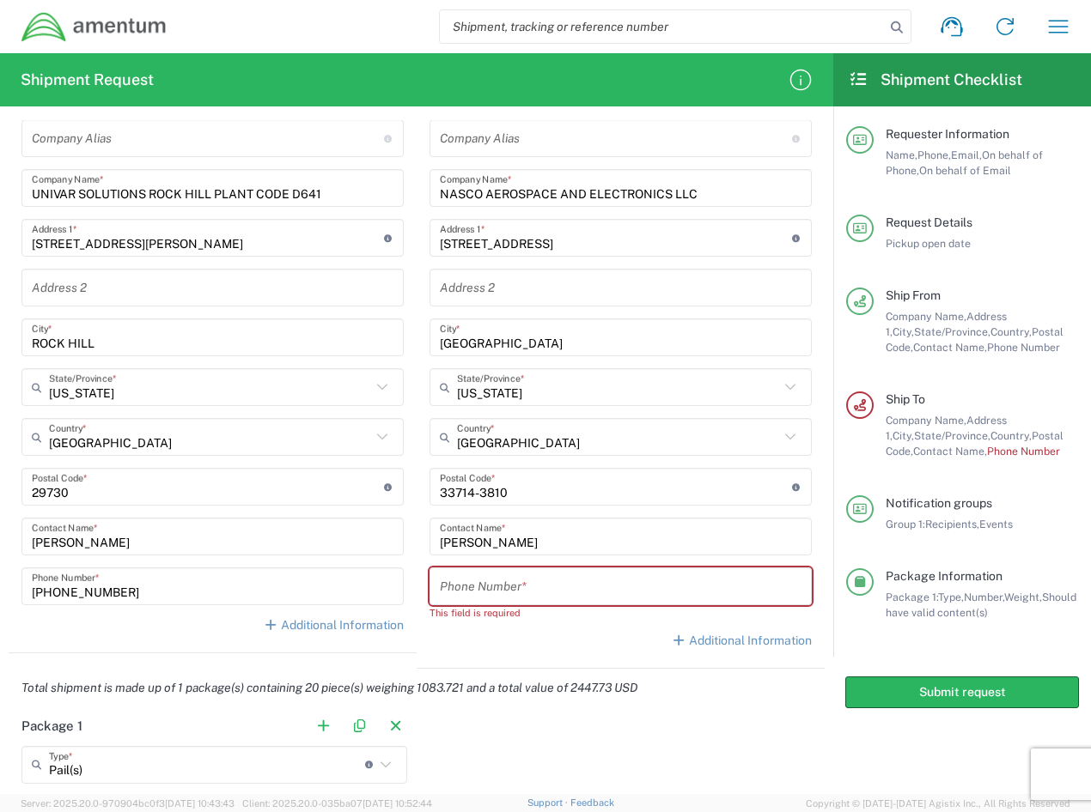
click at [484, 590] on input "tel" at bounding box center [621, 587] width 362 height 30
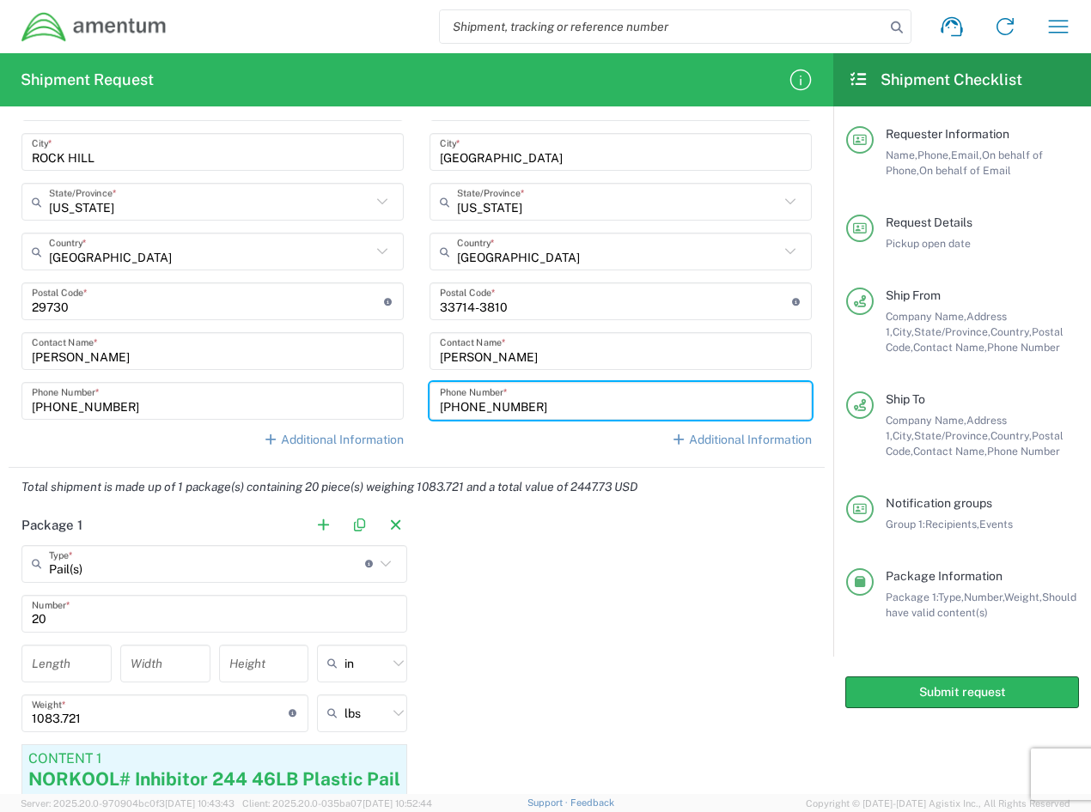
scroll to position [1031, 0]
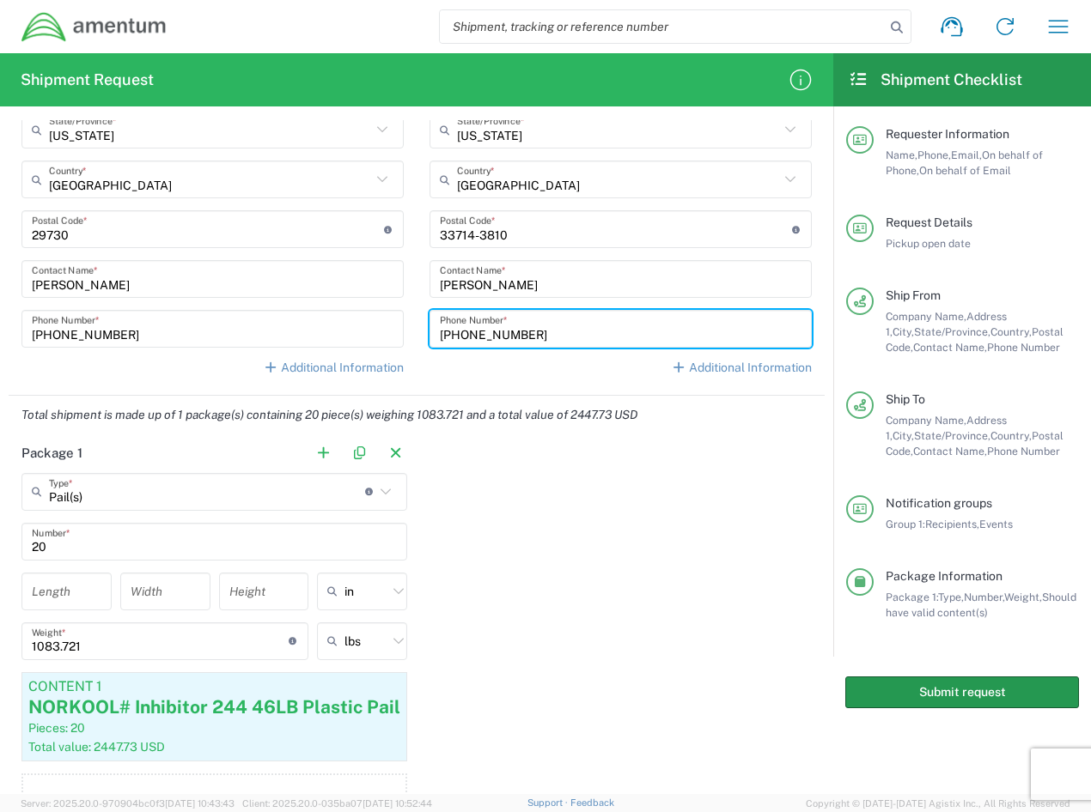
type input "727-344-7554"
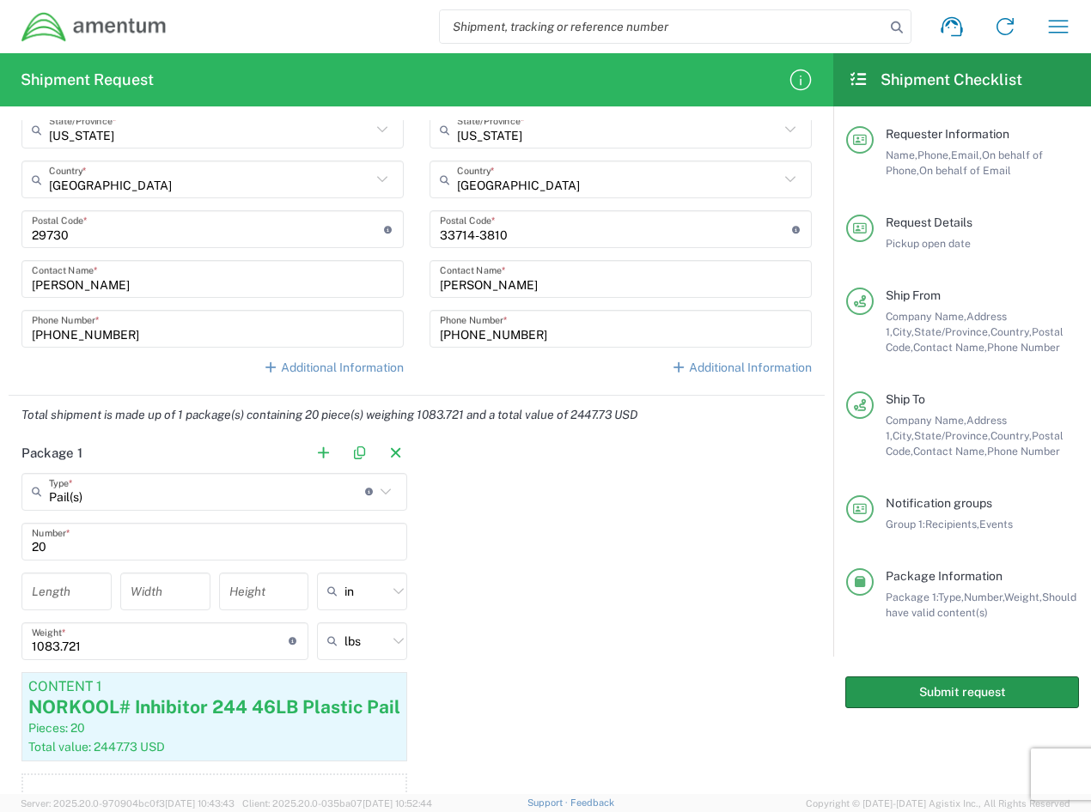
click at [964, 691] on button "Submit request" at bounding box center [962, 693] width 234 height 32
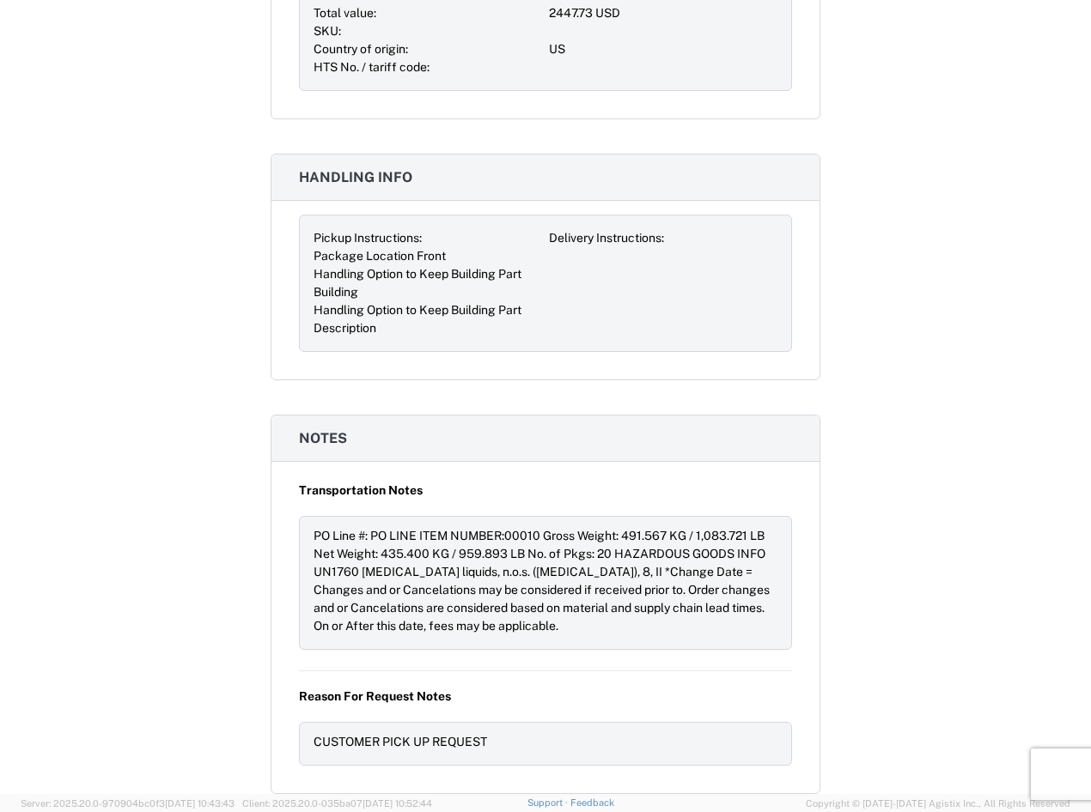
scroll to position [1442, 0]
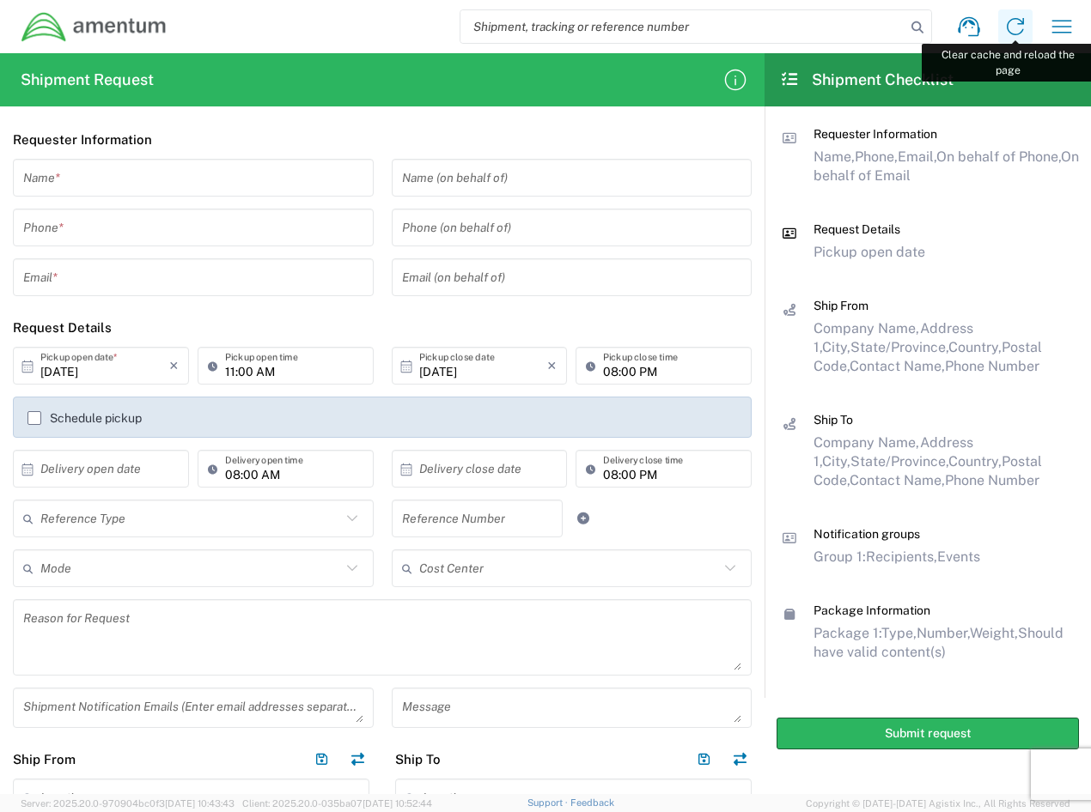
click at [1008, 30] on icon at bounding box center [1015, 26] width 17 height 17
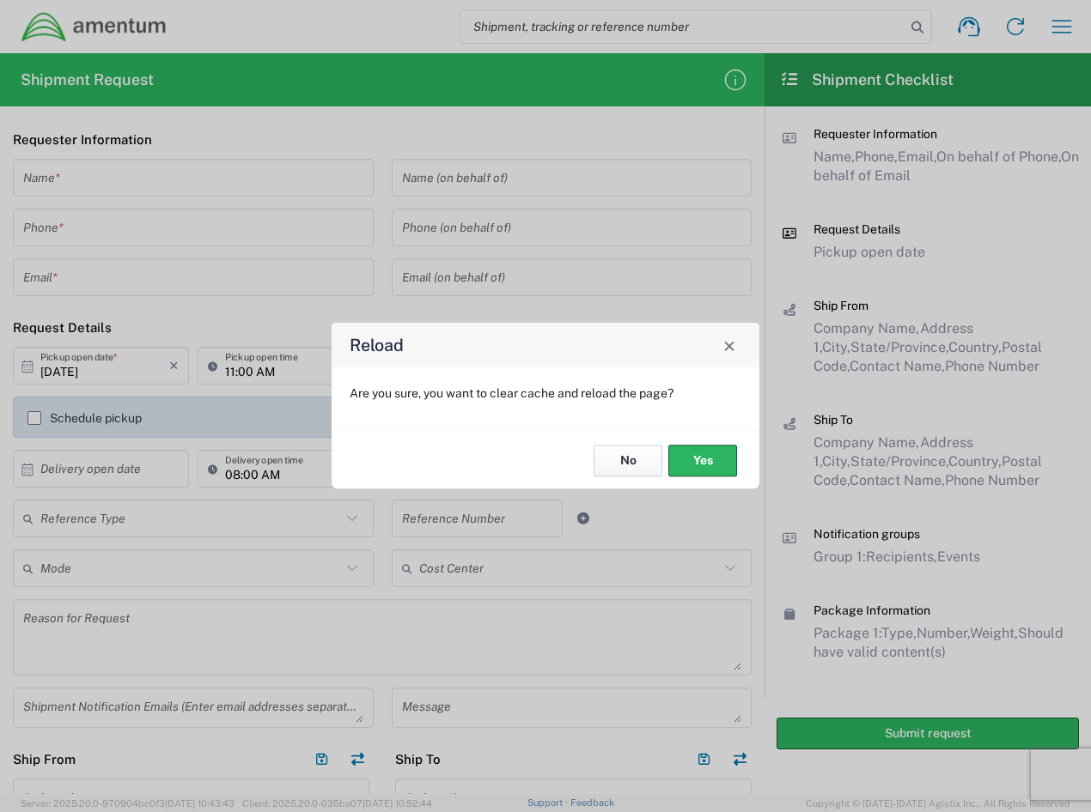
click at [648, 458] on button "No" at bounding box center [627, 461] width 69 height 32
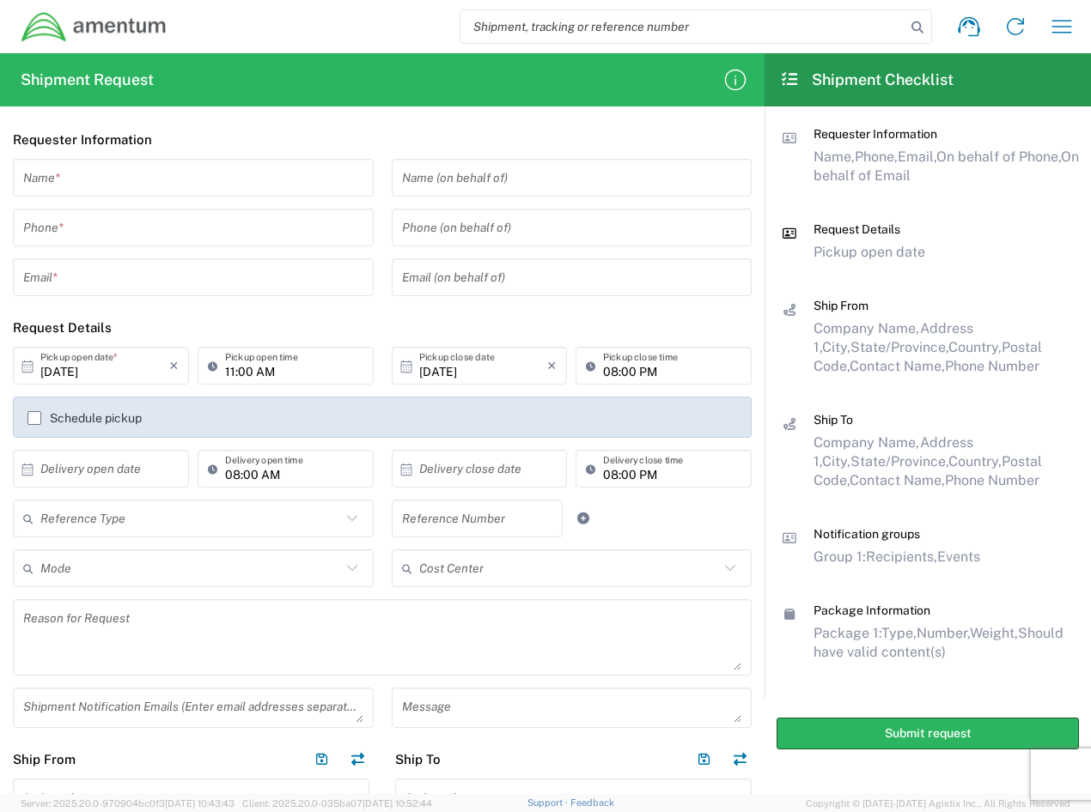
click at [667, 534] on div "Reference Type Customer Ref General Project Number RMA VAT Number Reference Num…" at bounding box center [382, 525] width 757 height 50
click at [601, 33] on input "search" at bounding box center [682, 26] width 445 height 33
click at [502, 25] on input "search" at bounding box center [682, 26] width 445 height 33
paste input "47074922"
type input "47074922"
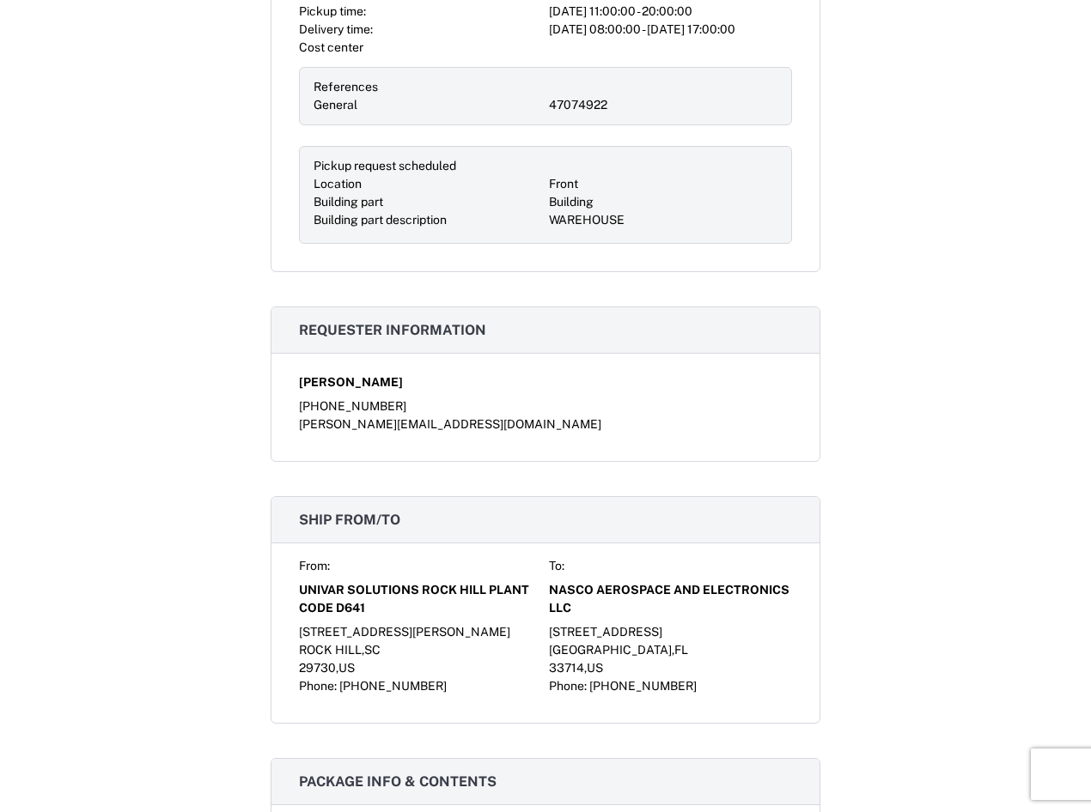
scroll to position [773, 0]
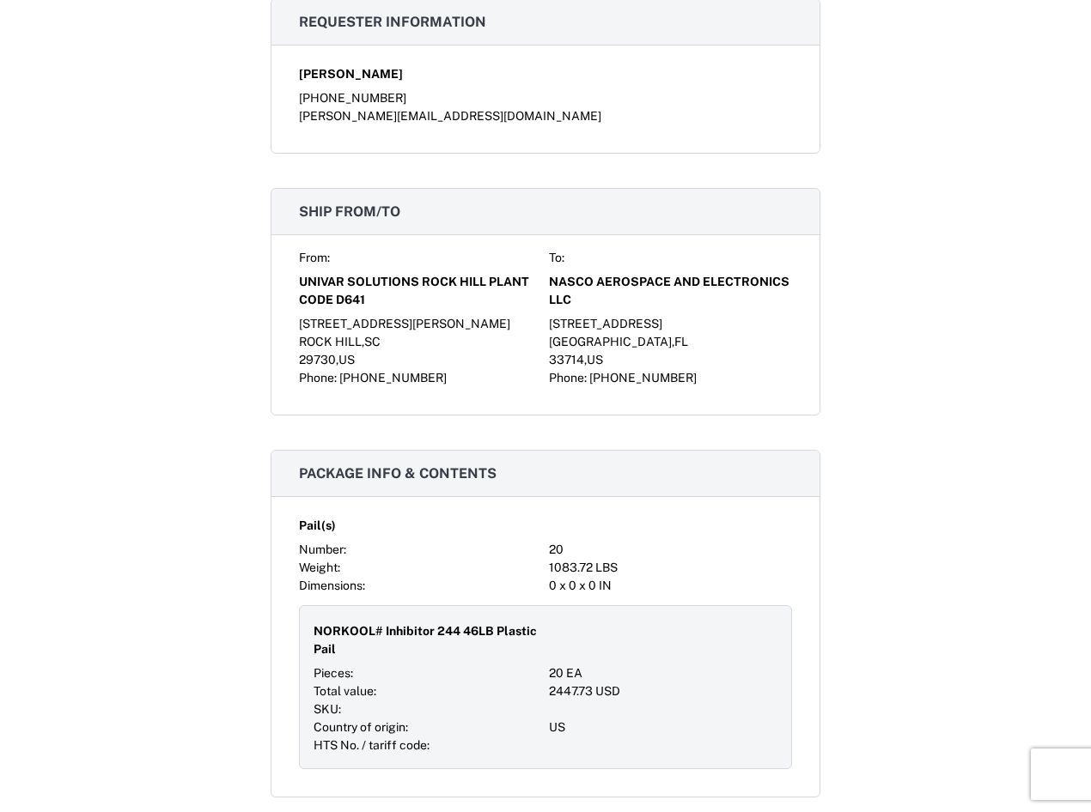
click at [630, 327] on div "3232 44TH AVE N" at bounding box center [670, 324] width 243 height 18
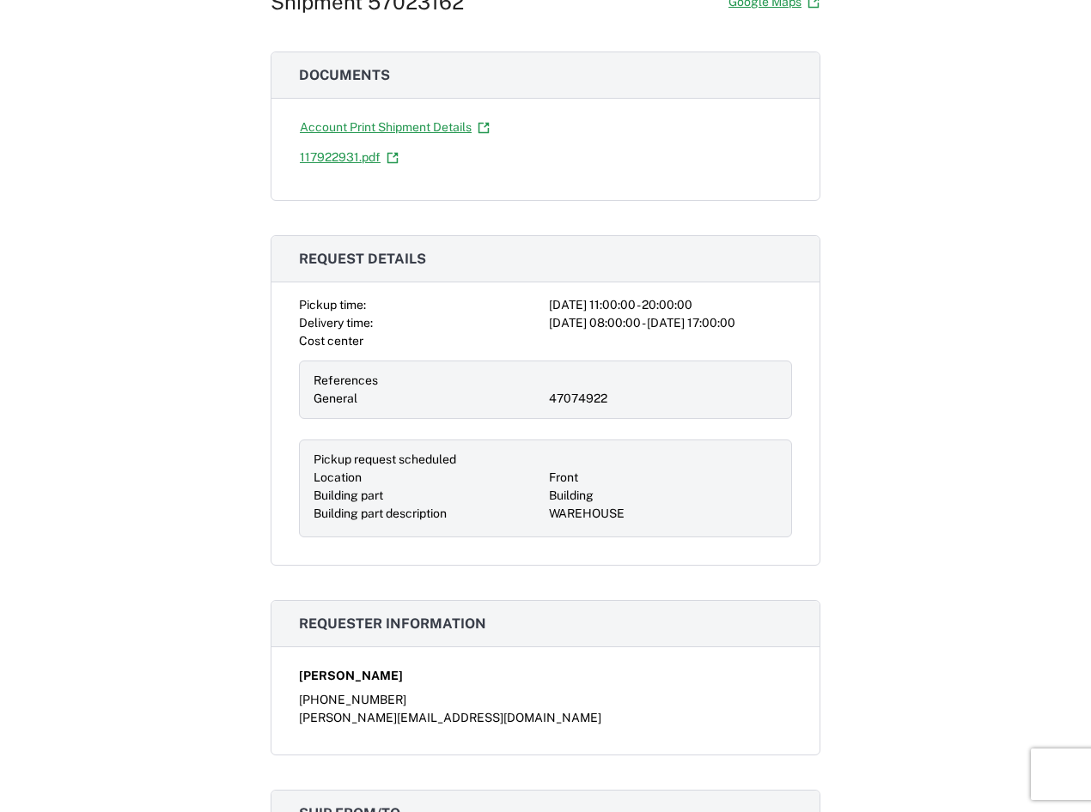
scroll to position [0, 0]
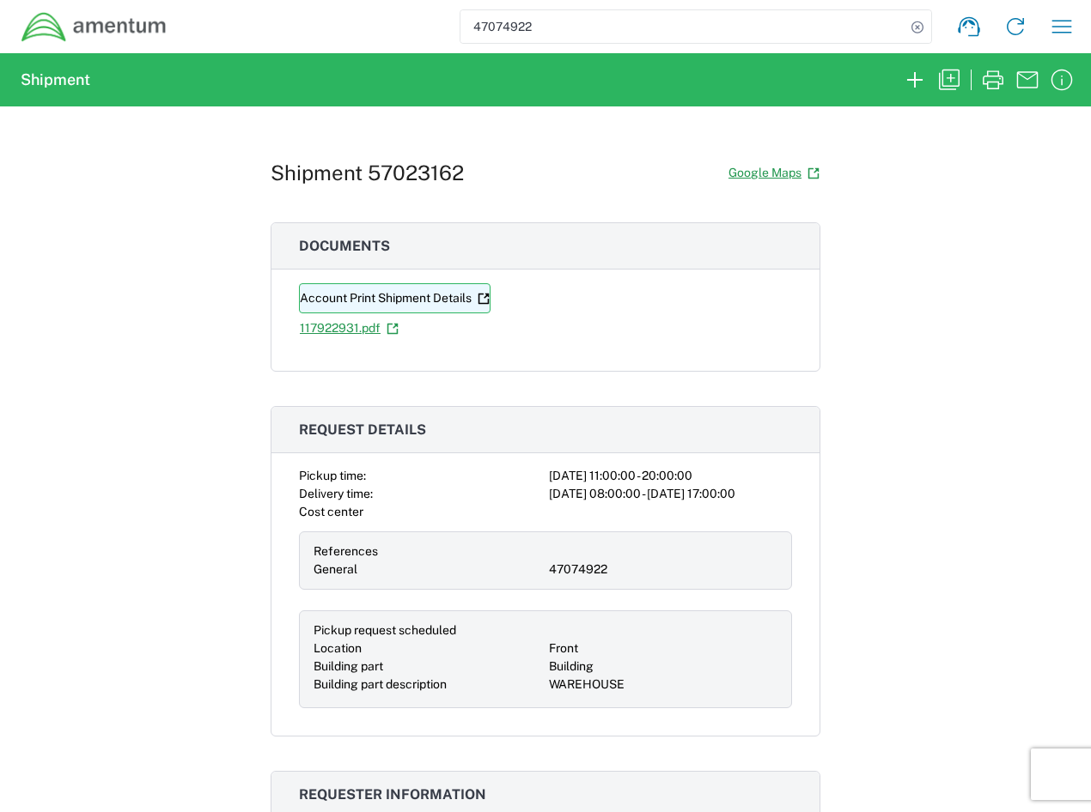
click at [429, 297] on link "Account Print Shipment Details" at bounding box center [395, 298] width 192 height 30
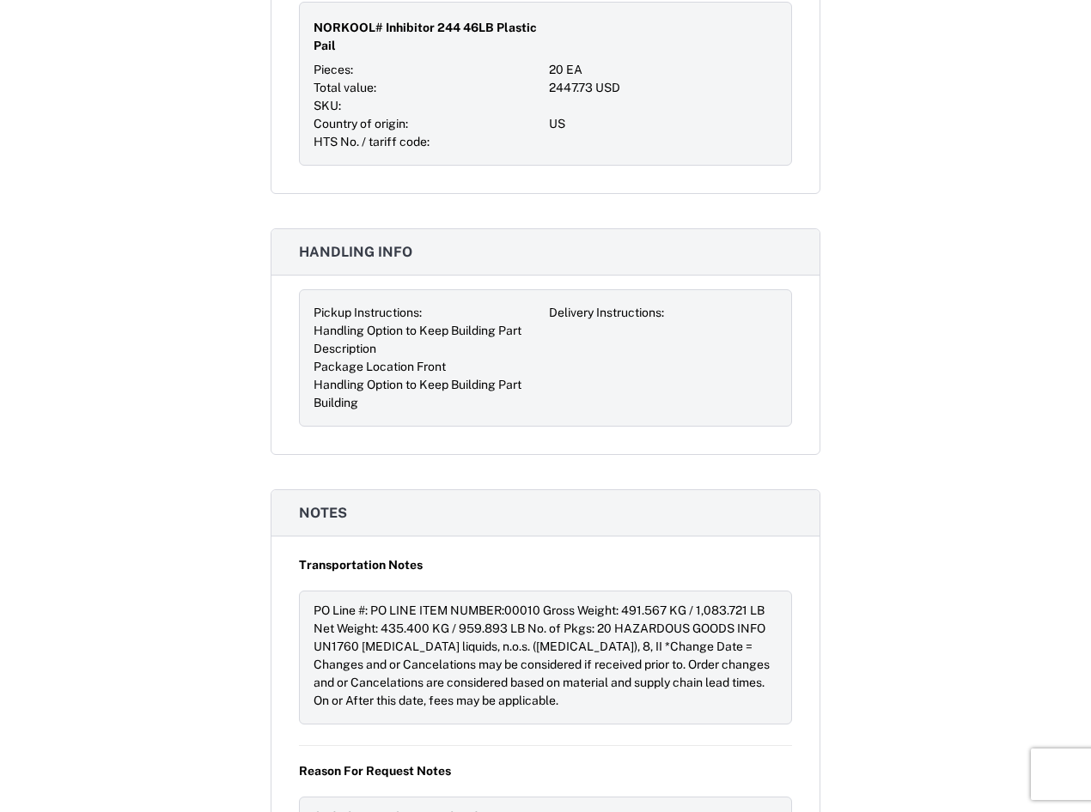
scroll to position [1451, 0]
